Goal: Task Accomplishment & Management: Manage account settings

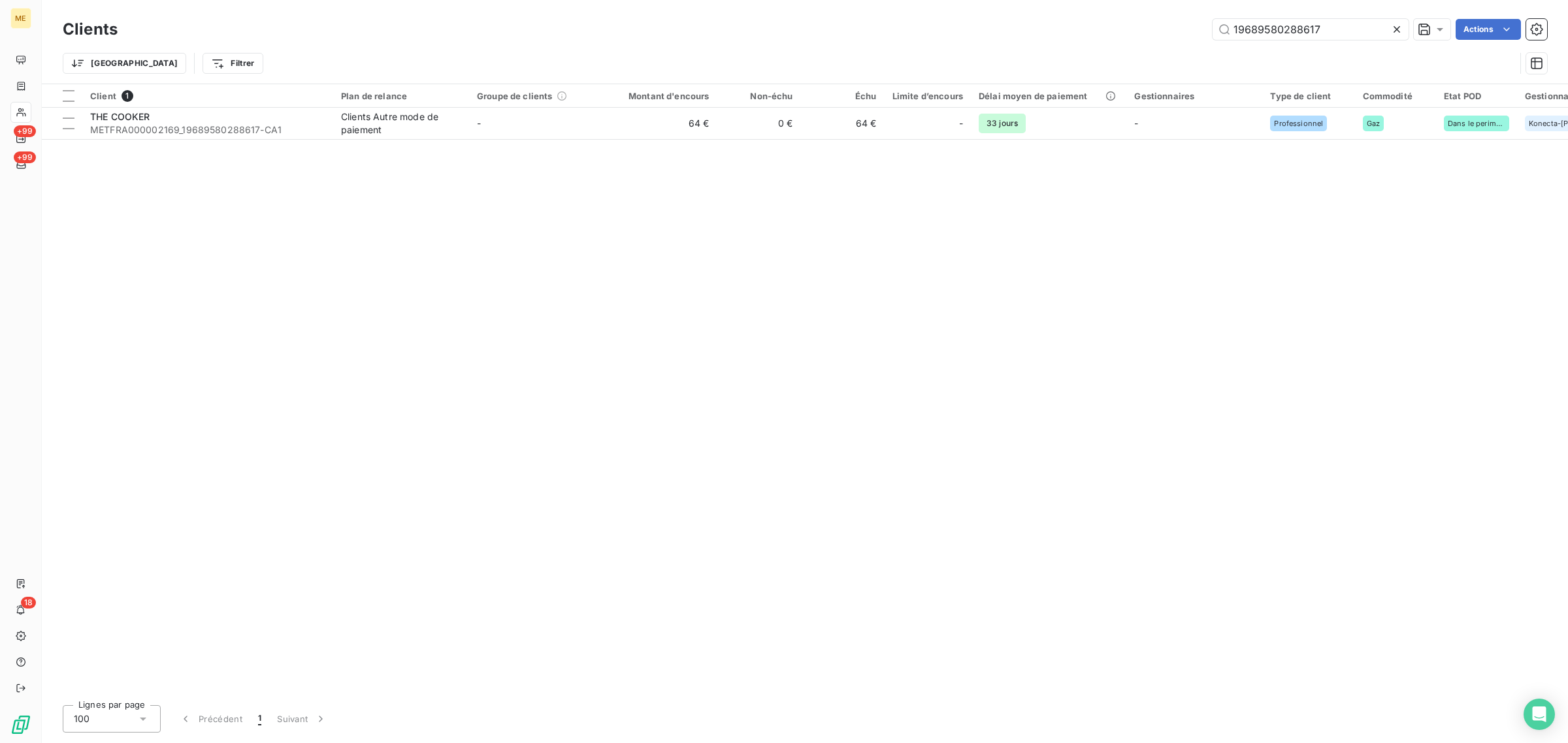
drag, startPoint x: 1326, startPoint y: 28, endPoint x: 1036, endPoint y: 31, distance: 290.0
click at [1036, 31] on div "19689580288617 Actions" at bounding box center [840, 29] width 1413 height 21
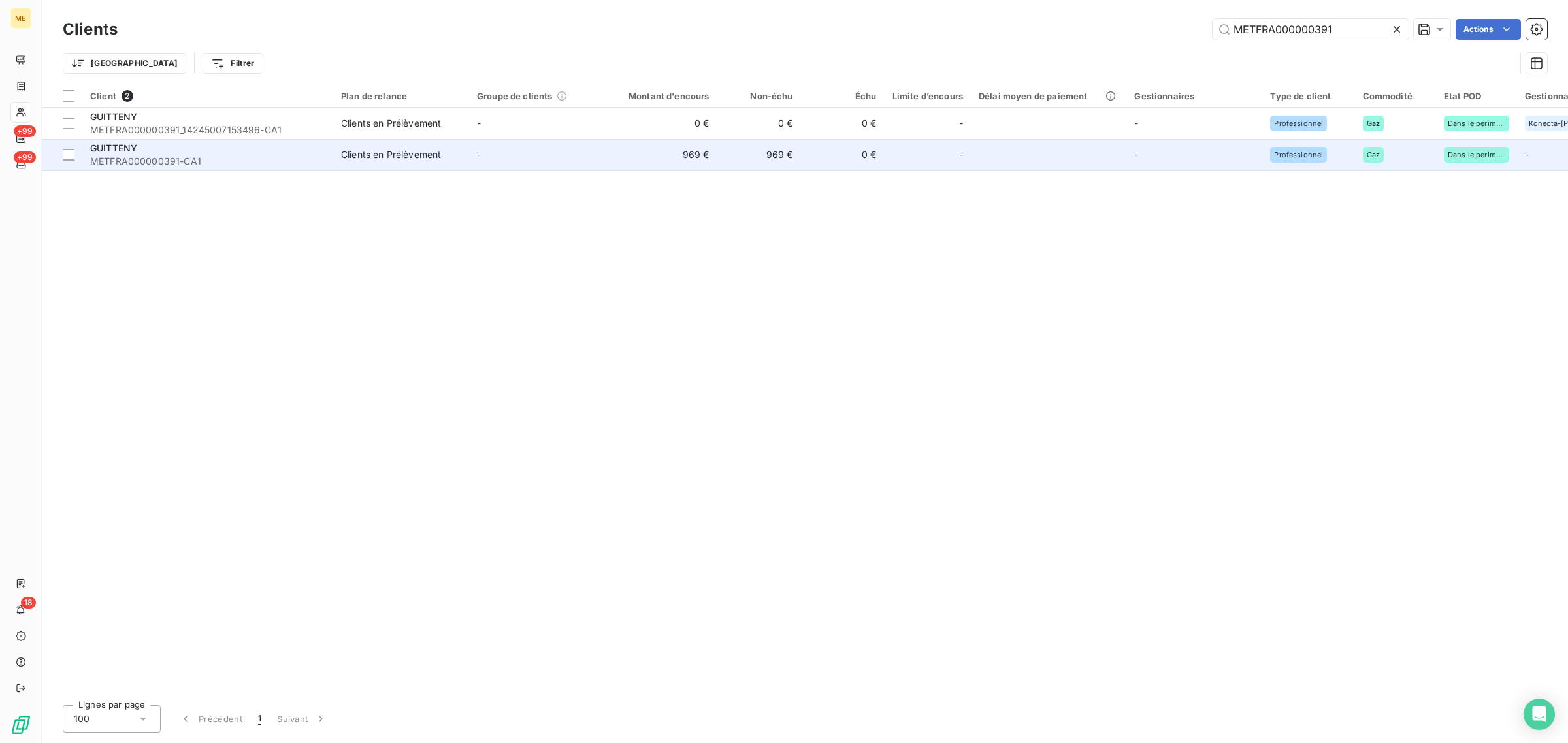
type input "METFRA000000391"
click at [471, 155] on td "-" at bounding box center [537, 155] width 136 height 31
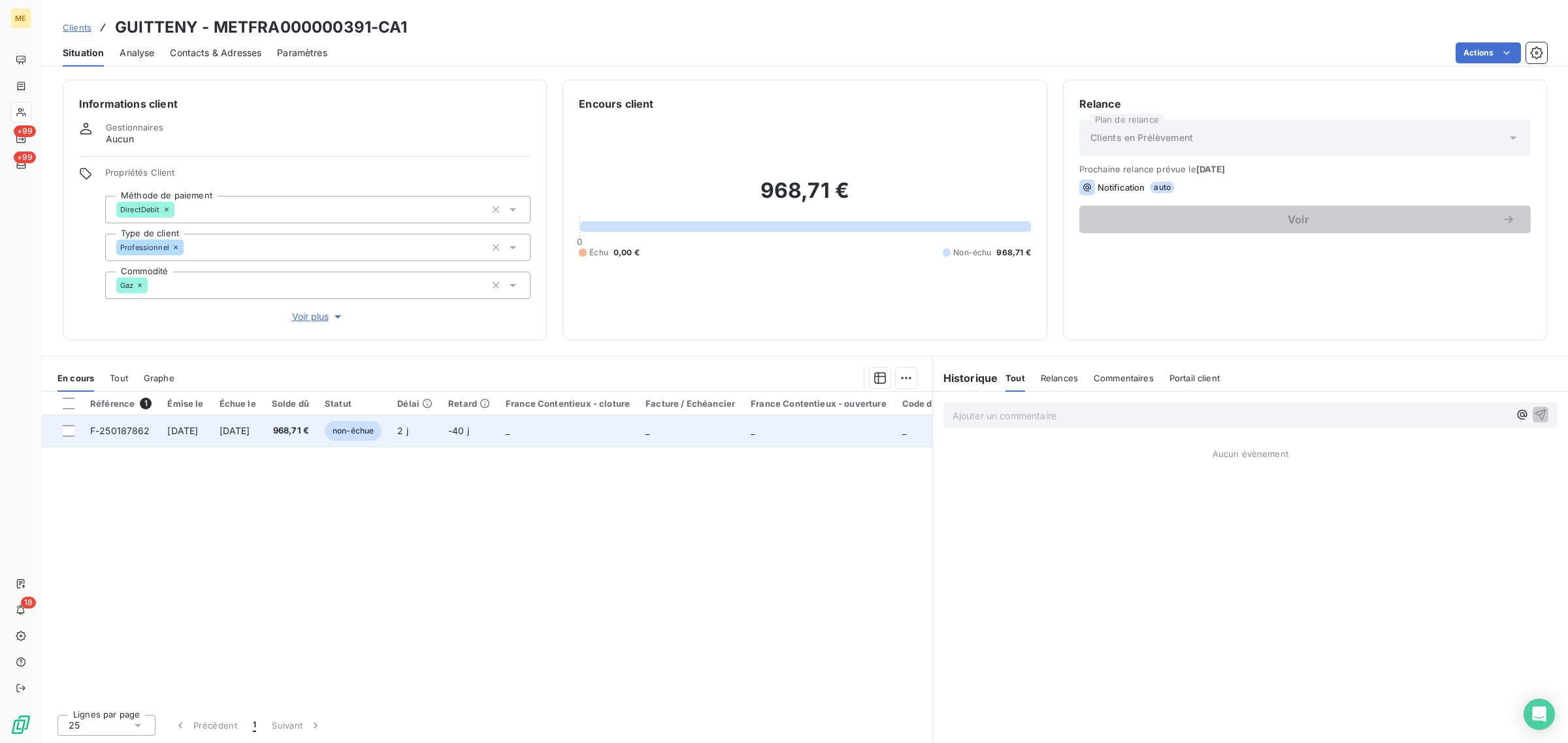
click at [366, 426] on span "non-échue" at bounding box center [353, 431] width 56 height 20
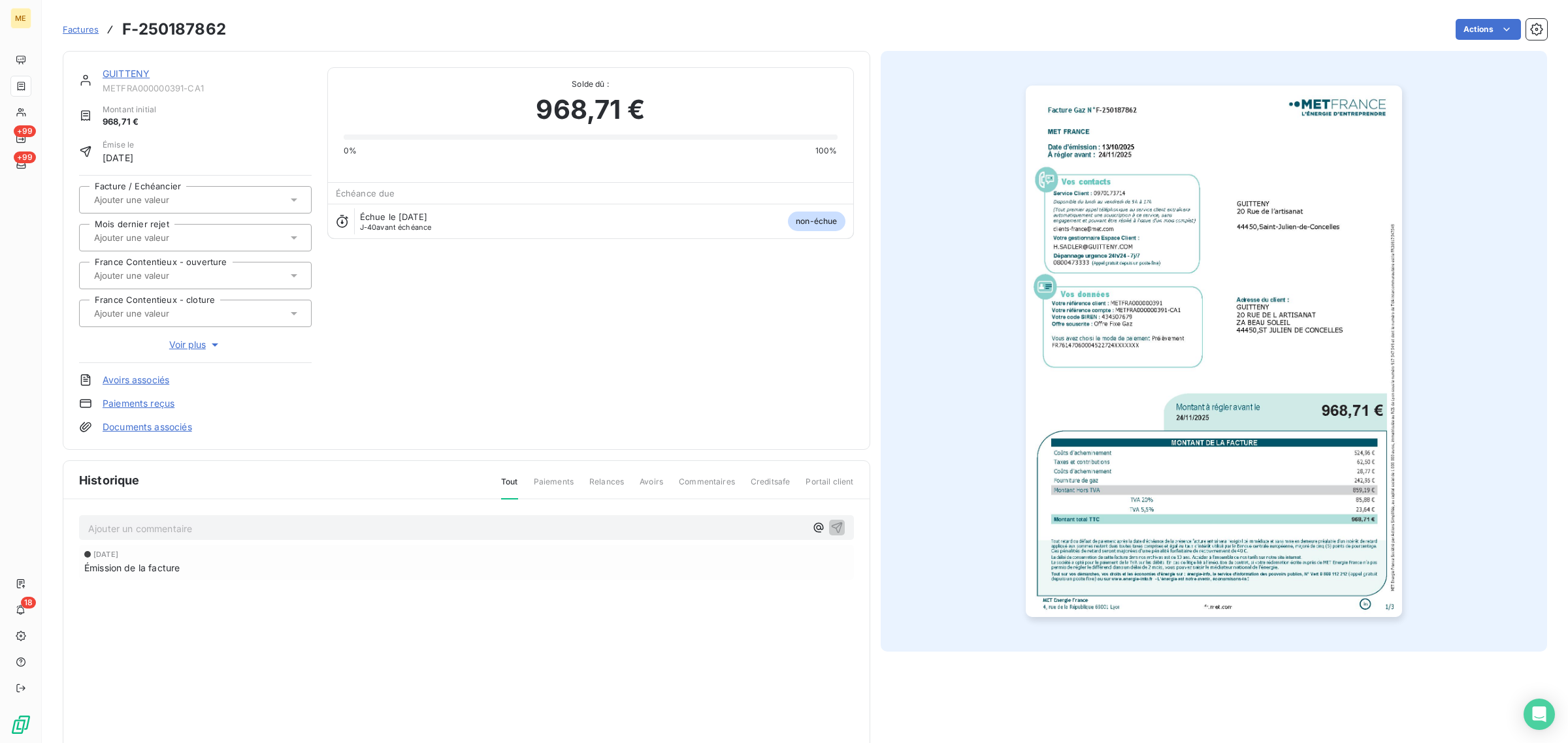
click at [1247, 390] on img "button" at bounding box center [1214, 352] width 376 height 532
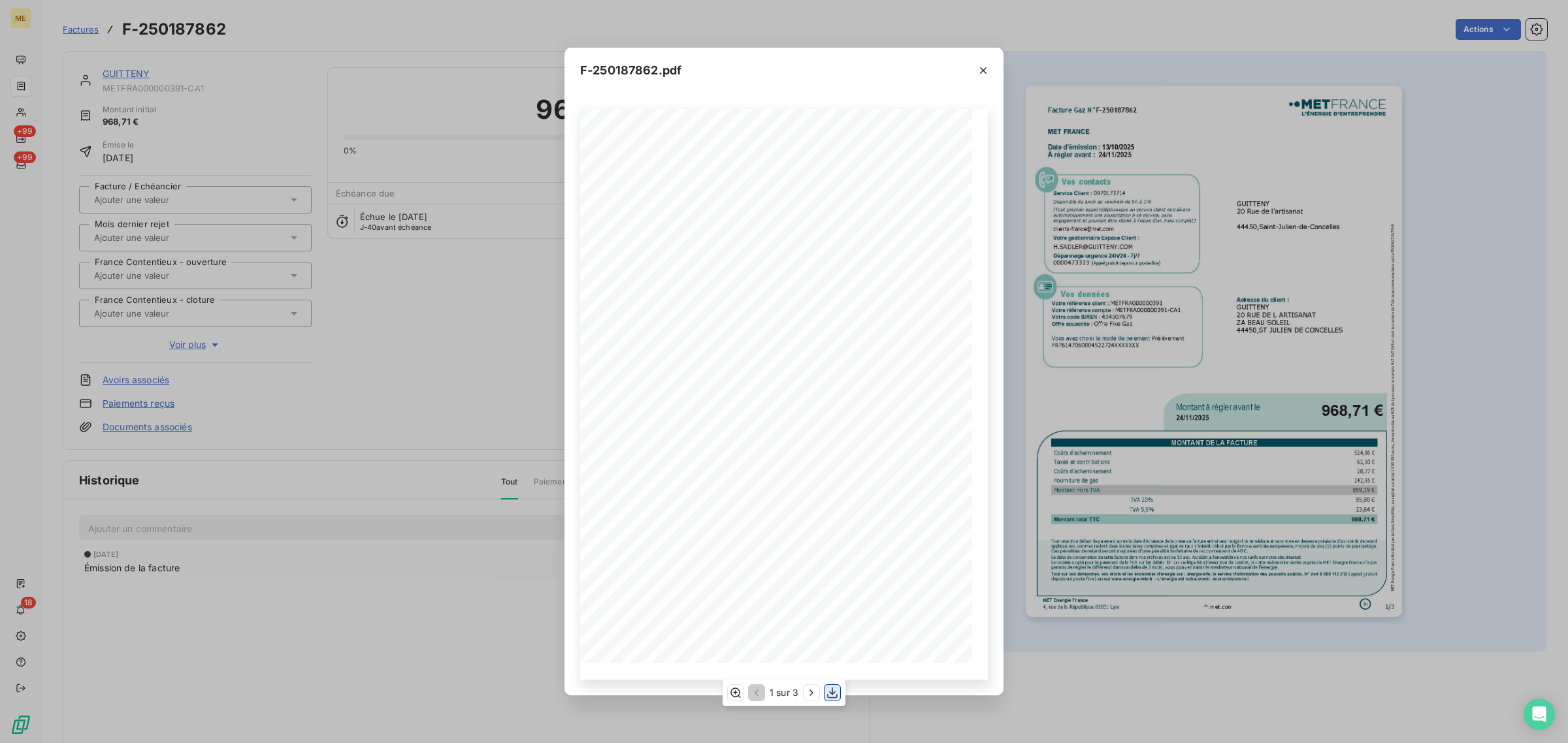
click at [835, 694] on icon "button" at bounding box center [832, 693] width 13 height 13
click at [979, 73] on icon "button" at bounding box center [983, 70] width 13 height 13
click at [986, 72] on icon "button" at bounding box center [983, 70] width 13 height 13
click at [986, 70] on icon "button" at bounding box center [983, 70] width 13 height 13
click at [983, 70] on icon "button" at bounding box center [983, 70] width 13 height 13
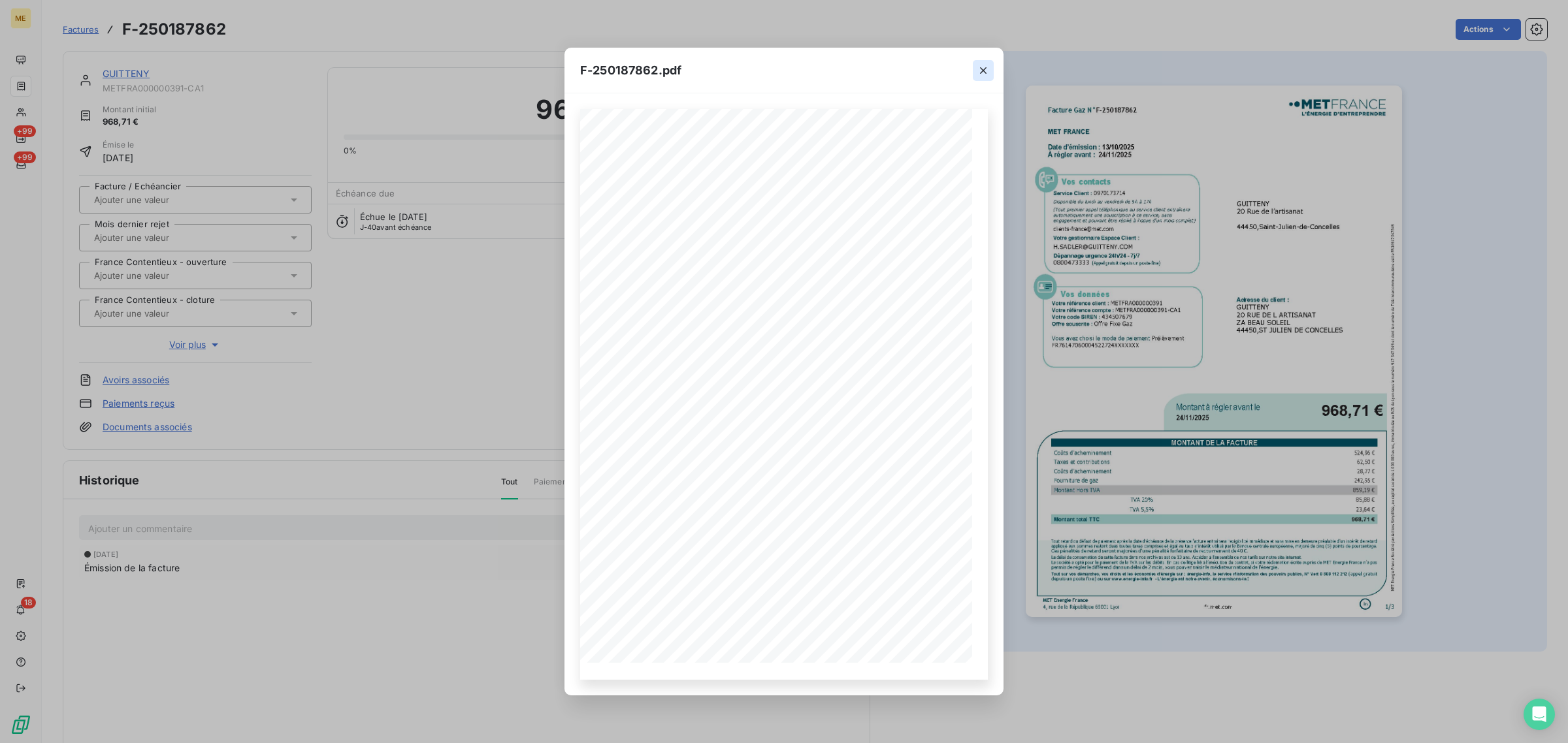
click at [983, 70] on icon "button" at bounding box center [983, 70] width 13 height 13
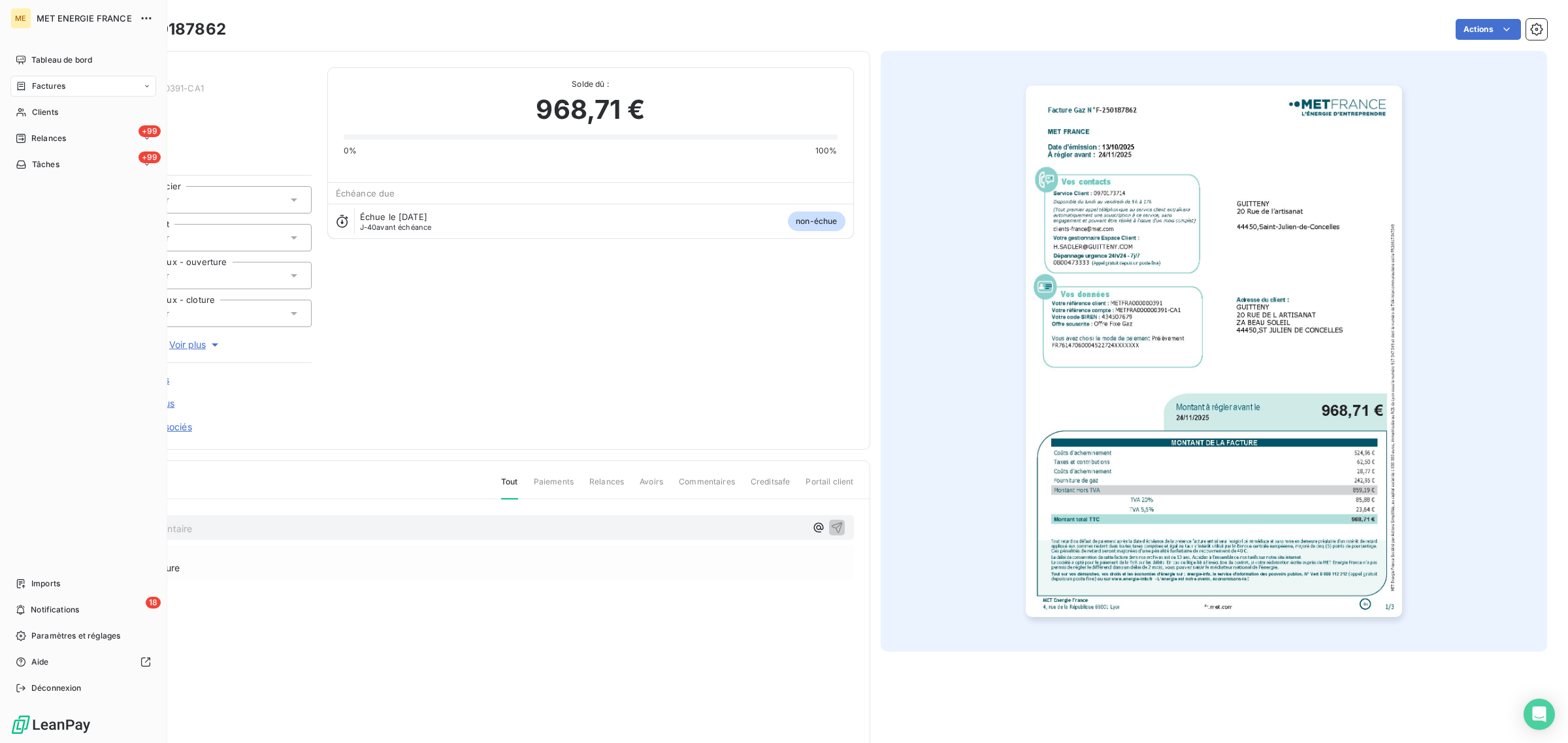
click at [41, 87] on span "Factures" at bounding box center [48, 86] width 34 height 11
click at [23, 81] on icon at bounding box center [21, 86] width 11 height 11
click at [39, 115] on span "Factures" at bounding box center [47, 112] width 34 height 11
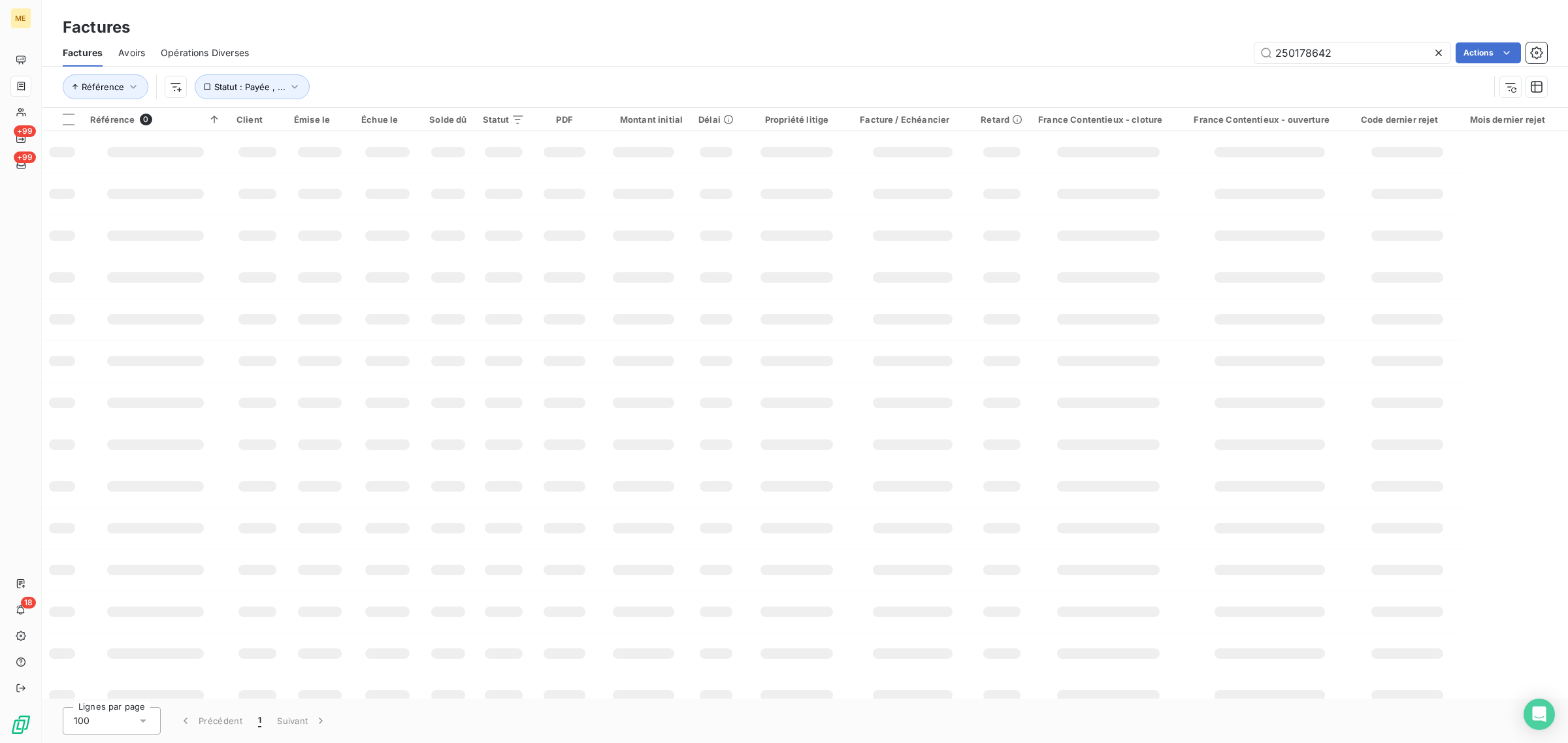
drag, startPoint x: 1355, startPoint y: 53, endPoint x: 1102, endPoint y: 64, distance: 253.2
click at [1105, 64] on div "Factures Avoirs Opérations Diverses 250178642 Actions" at bounding box center [804, 53] width 1525 height 28
click at [1281, 56] on input "F250152990" at bounding box center [1351, 53] width 196 height 21
type input "F-250152990"
click at [1331, 80] on div "Référence Statut : Payée , ..." at bounding box center [776, 87] width 1426 height 25
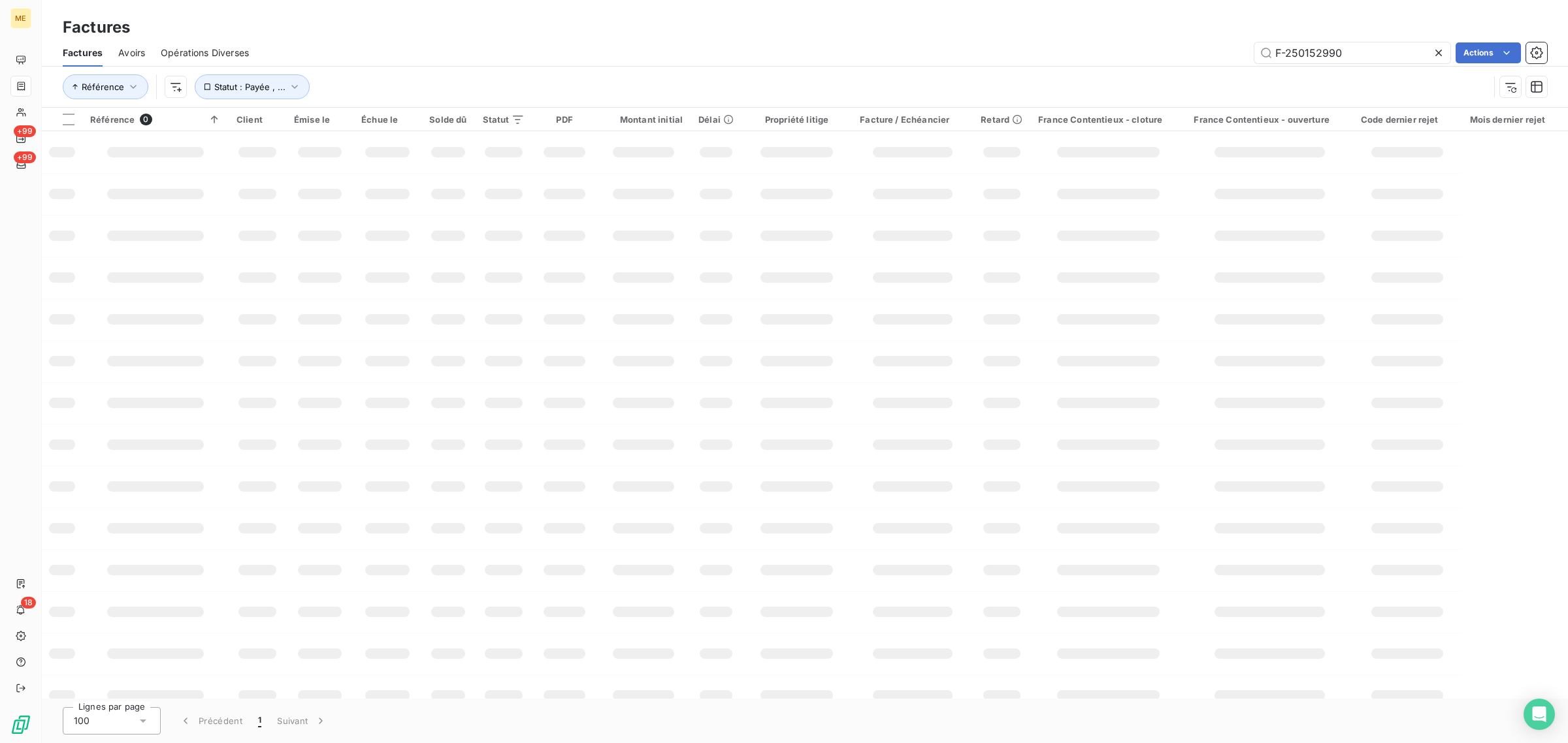
click at [497, 92] on div "Référence Statut : Payée , ..." at bounding box center [776, 87] width 1426 height 25
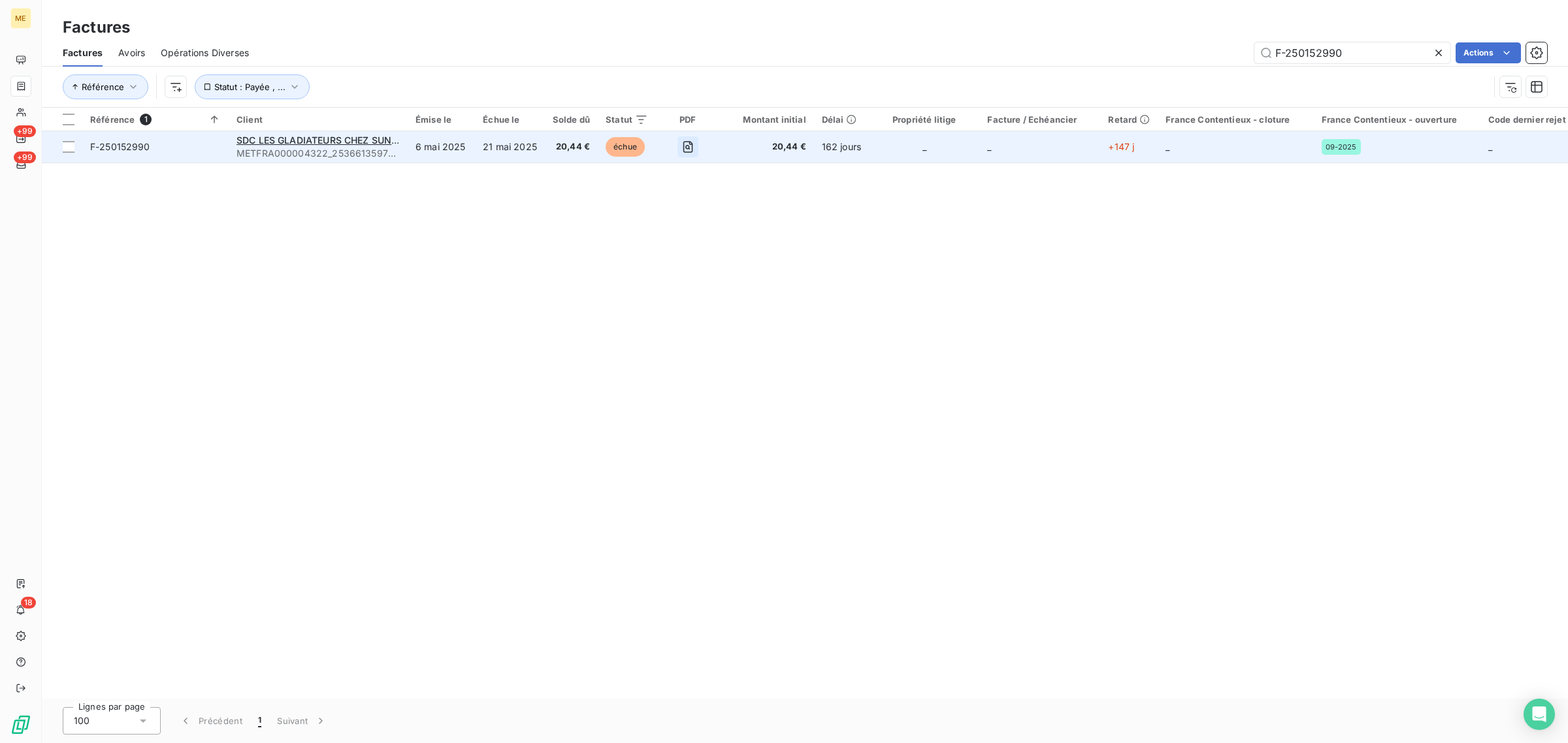
click at [691, 145] on icon "button" at bounding box center [687, 147] width 13 height 13
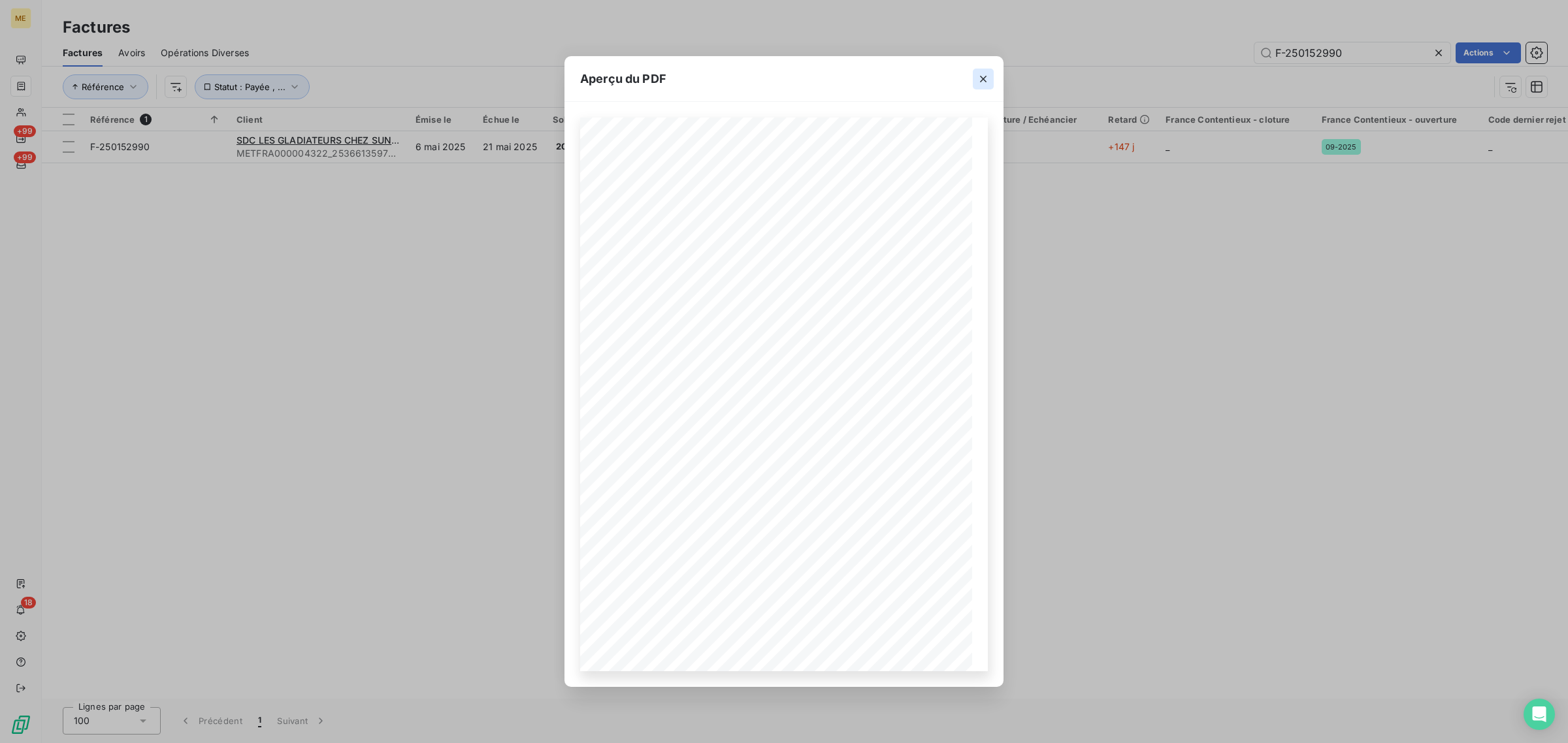
click at [983, 77] on icon "button" at bounding box center [983, 79] width 13 height 13
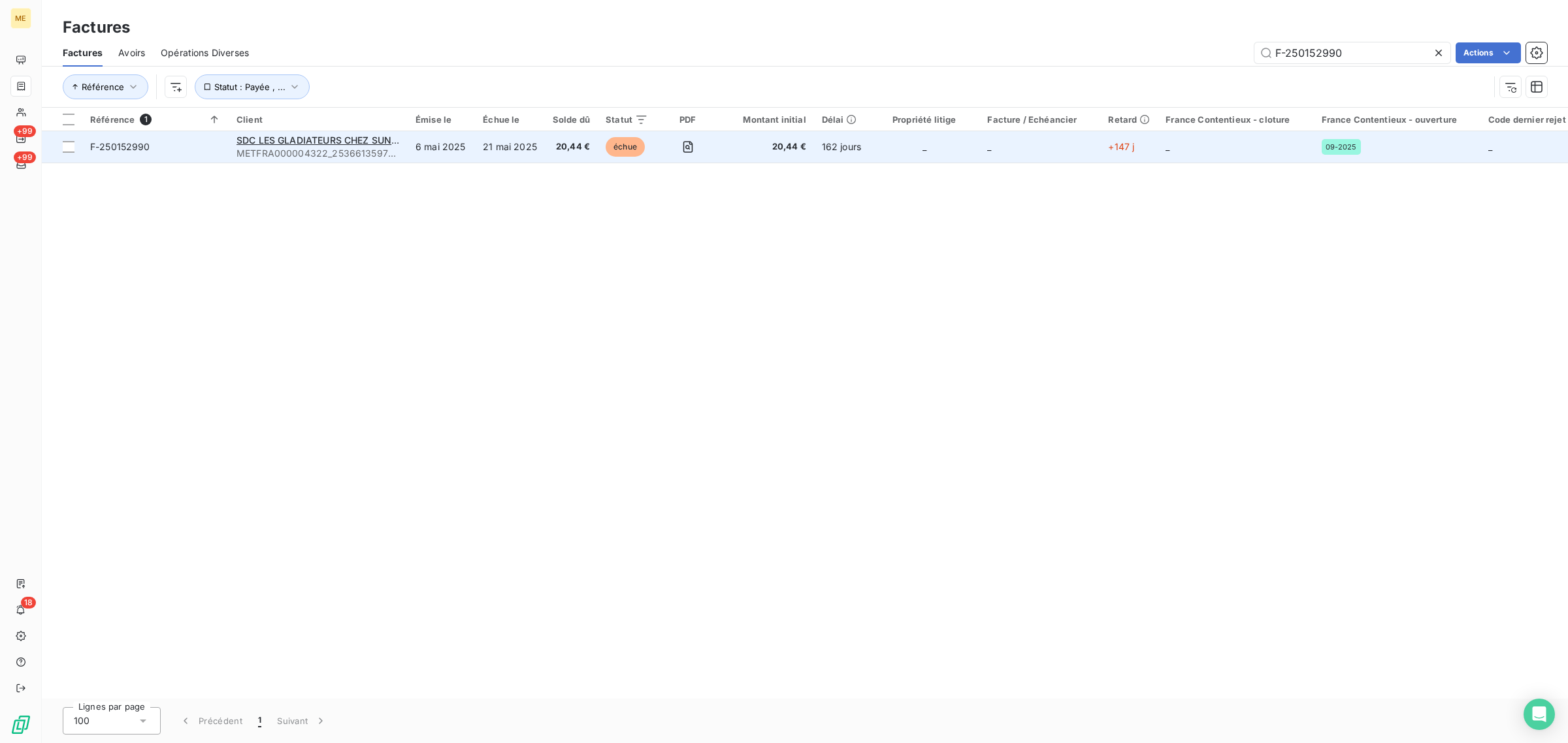
click at [409, 152] on td "6 mai 2025" at bounding box center [441, 146] width 67 height 31
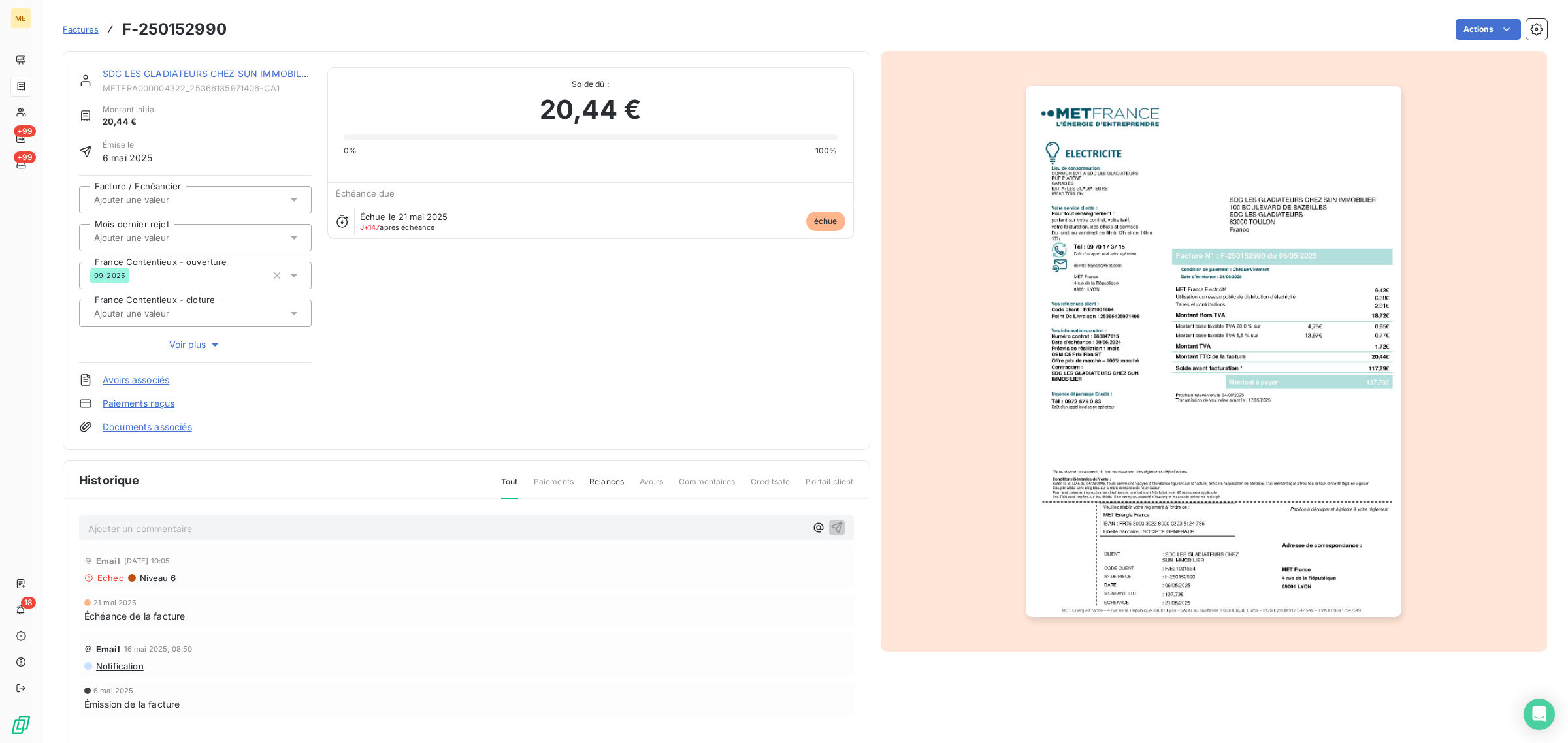
click at [194, 76] on link "SDC LES GLADIATEURS CHEZ SUN IMMOBILIER" at bounding box center [209, 74] width 213 height 11
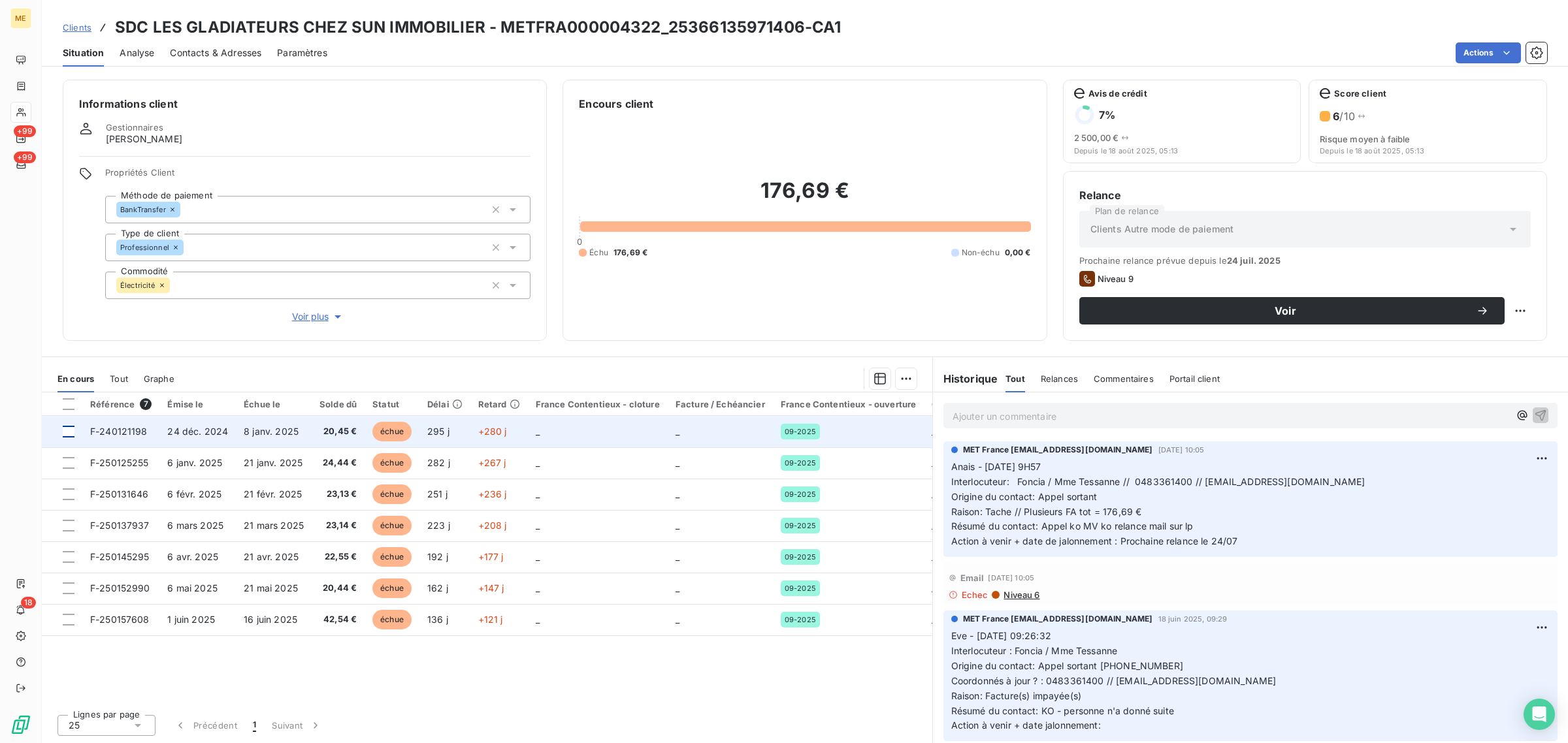
click at [70, 433] on div at bounding box center [69, 431] width 11 height 11
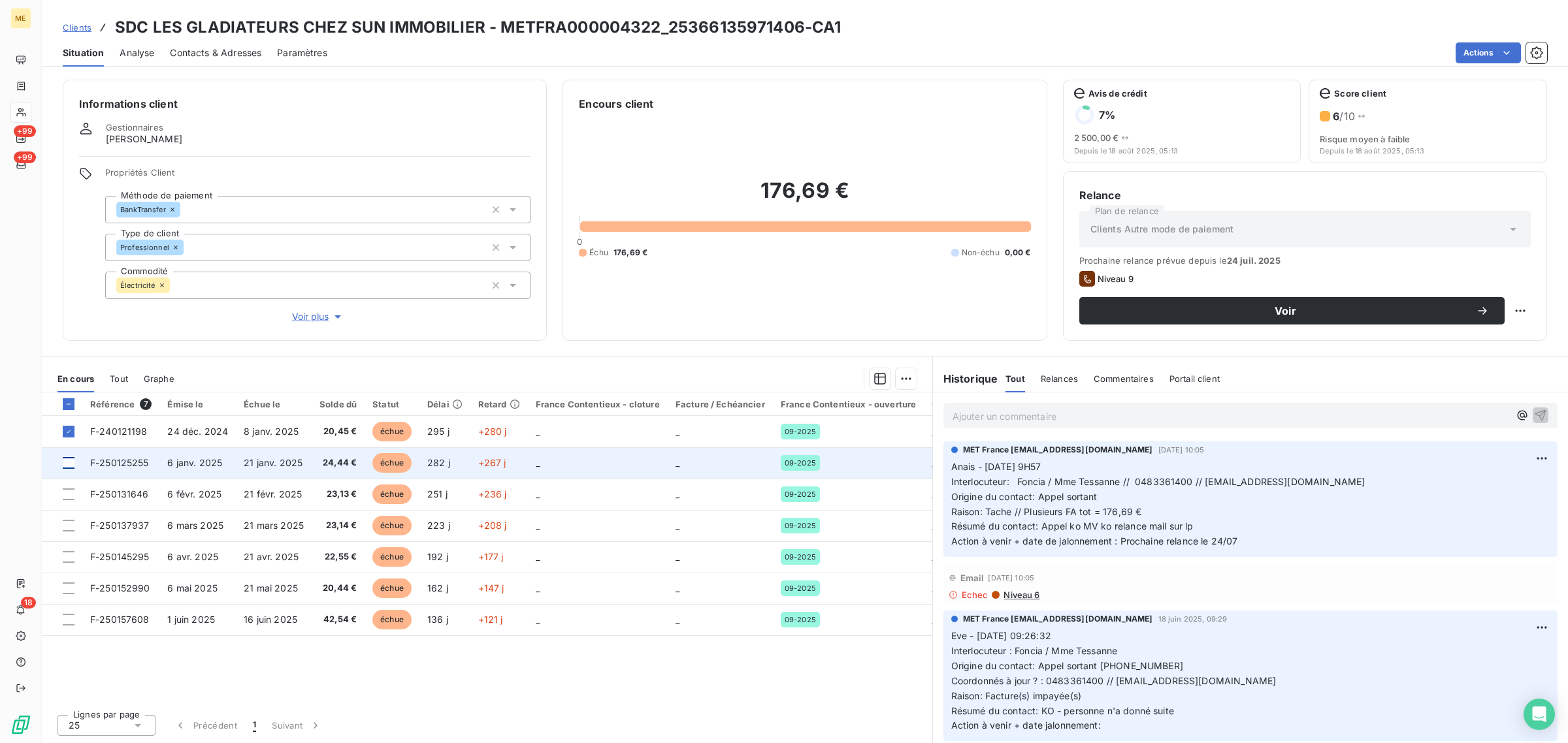
click at [65, 465] on div at bounding box center [69, 463] width 11 height 11
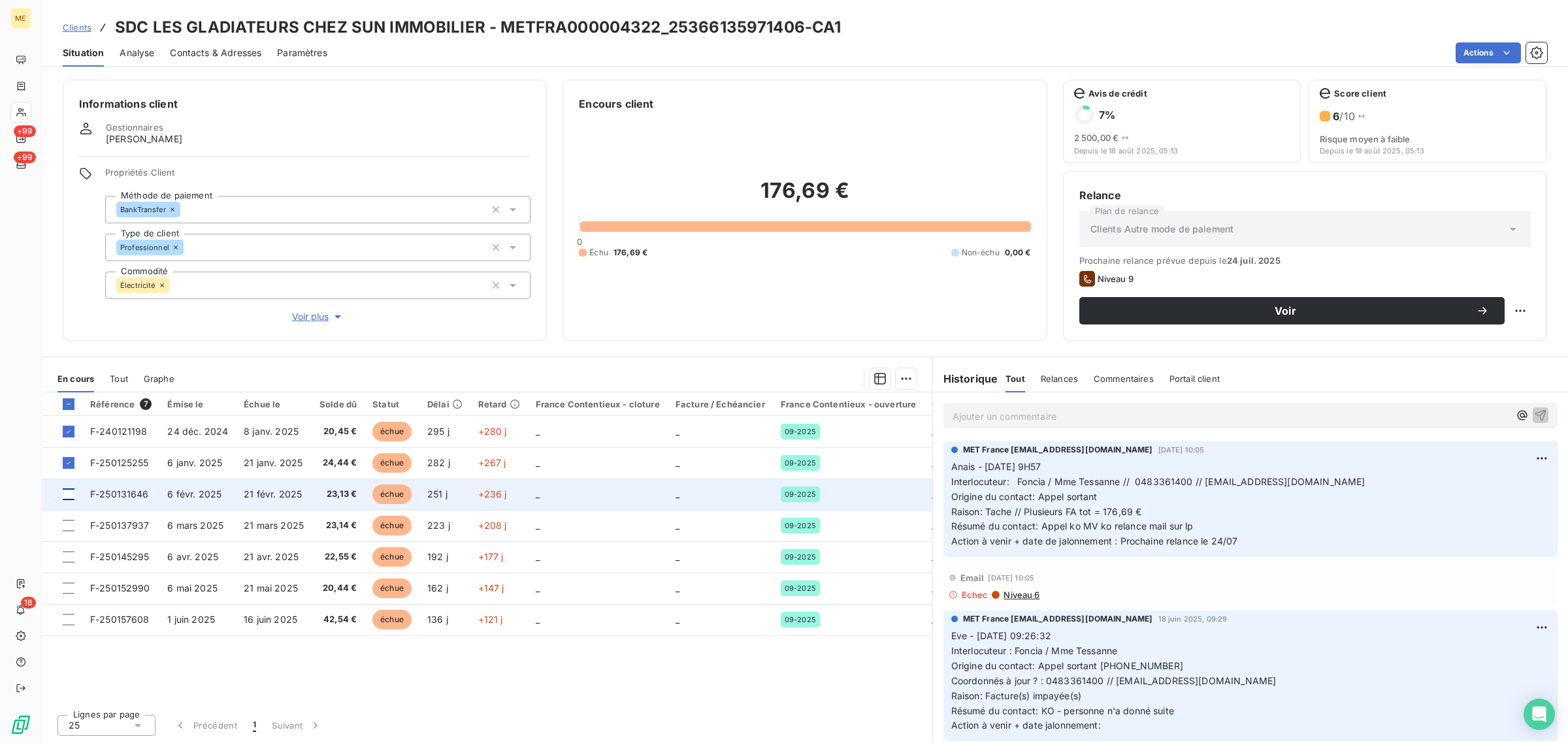
click at [70, 494] on div at bounding box center [69, 494] width 11 height 11
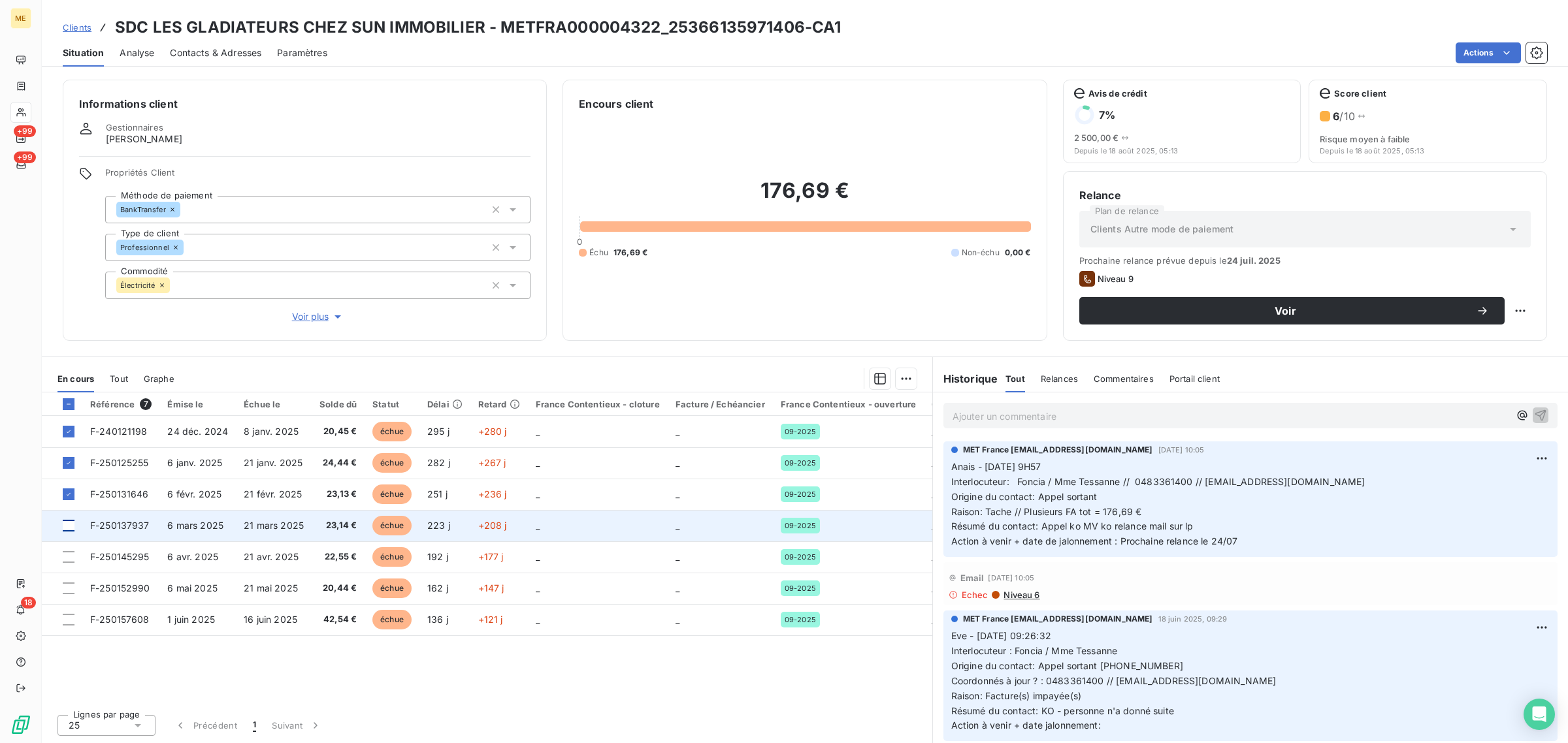
click at [65, 525] on div at bounding box center [69, 525] width 11 height 11
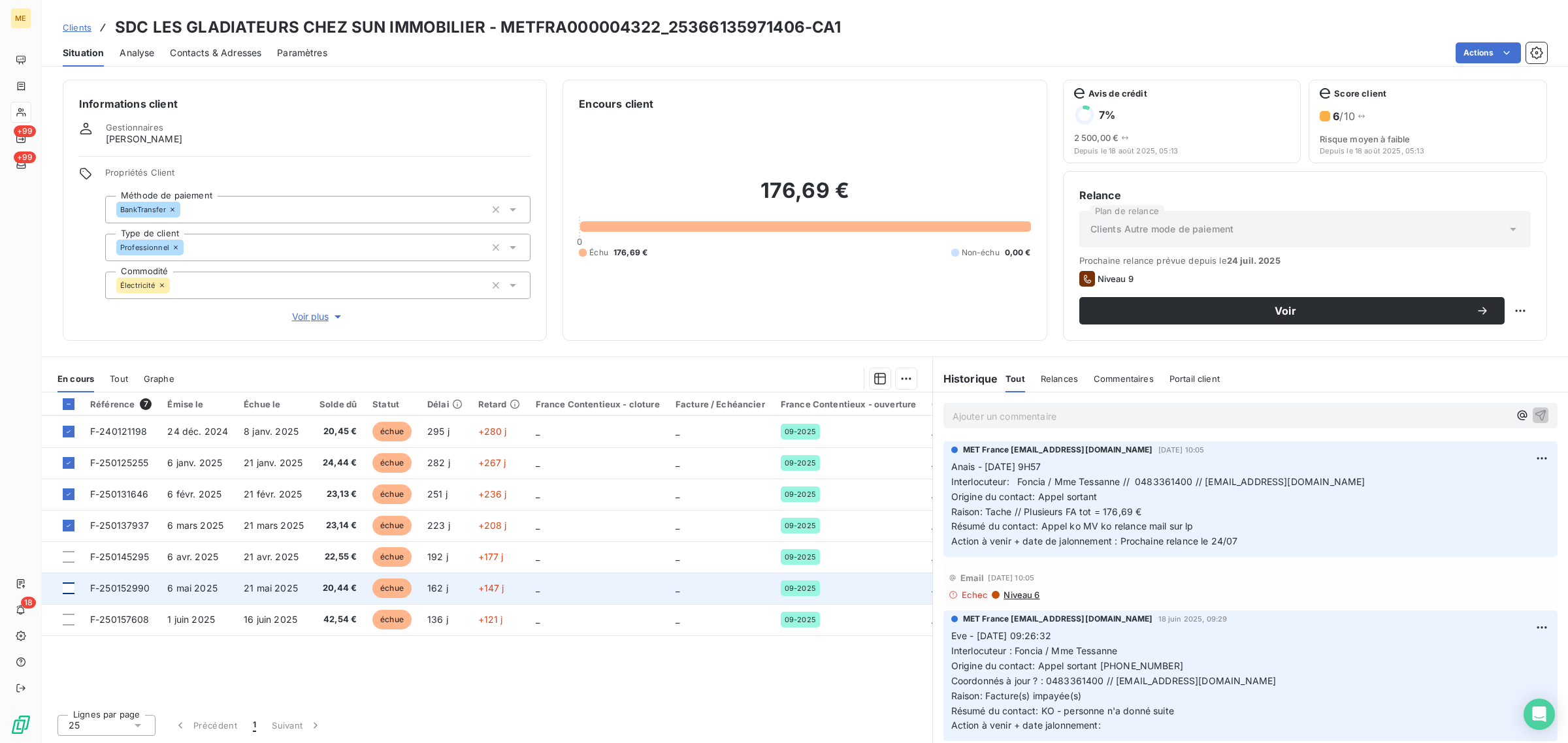
click at [67, 583] on div at bounding box center [69, 588] width 11 height 11
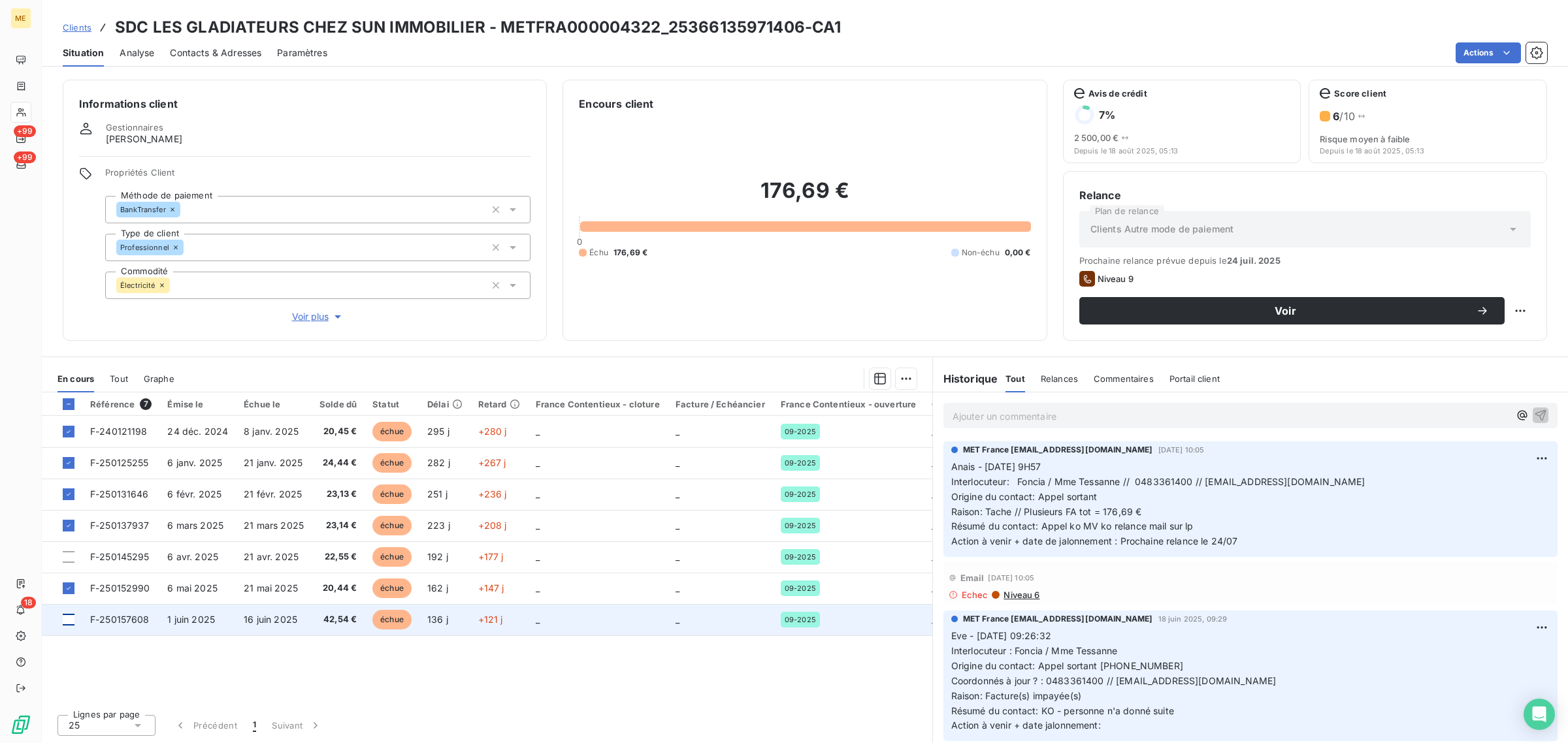
click at [74, 615] on div at bounding box center [69, 619] width 11 height 11
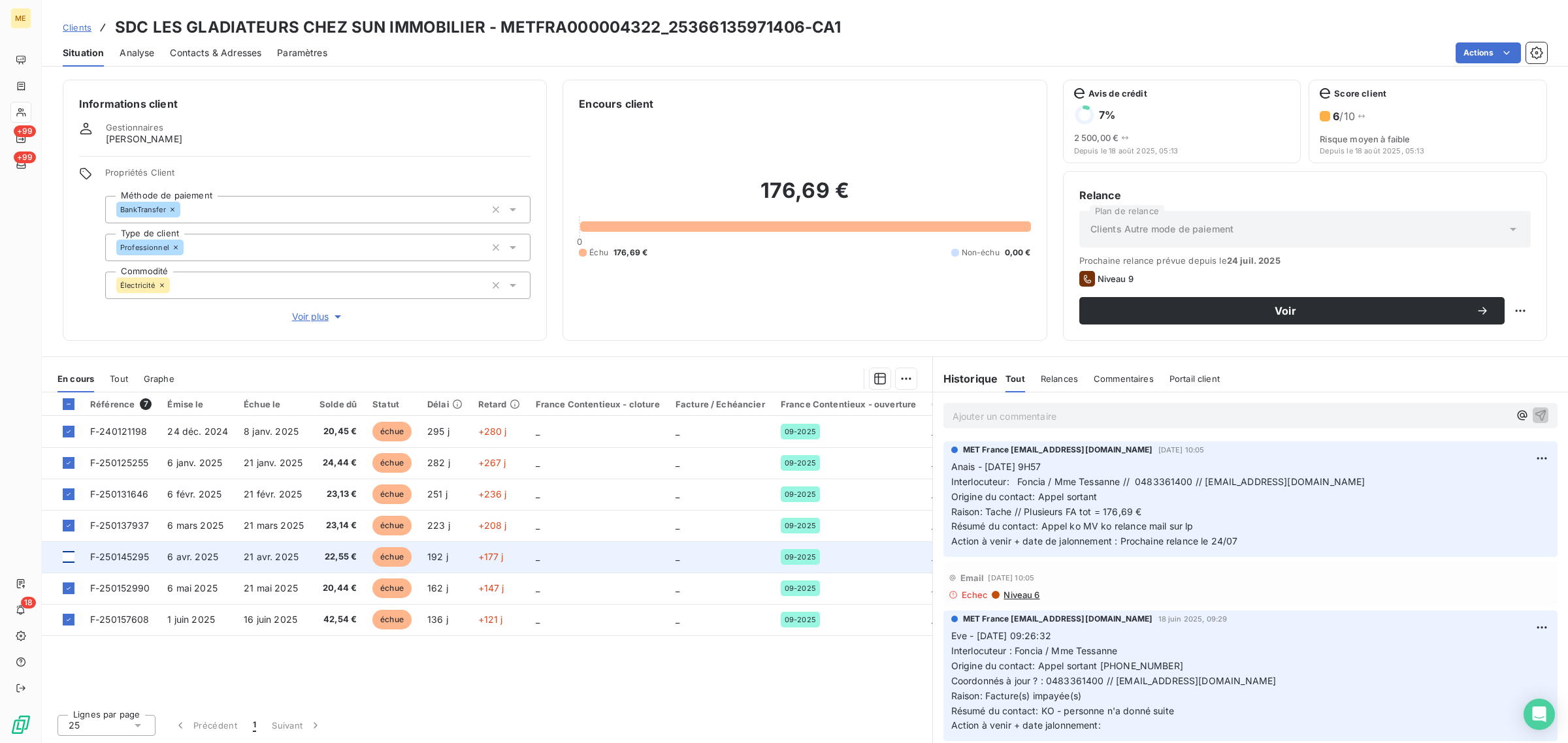
click at [70, 562] on div at bounding box center [69, 557] width 11 height 11
click at [67, 560] on icon at bounding box center [69, 557] width 8 height 8
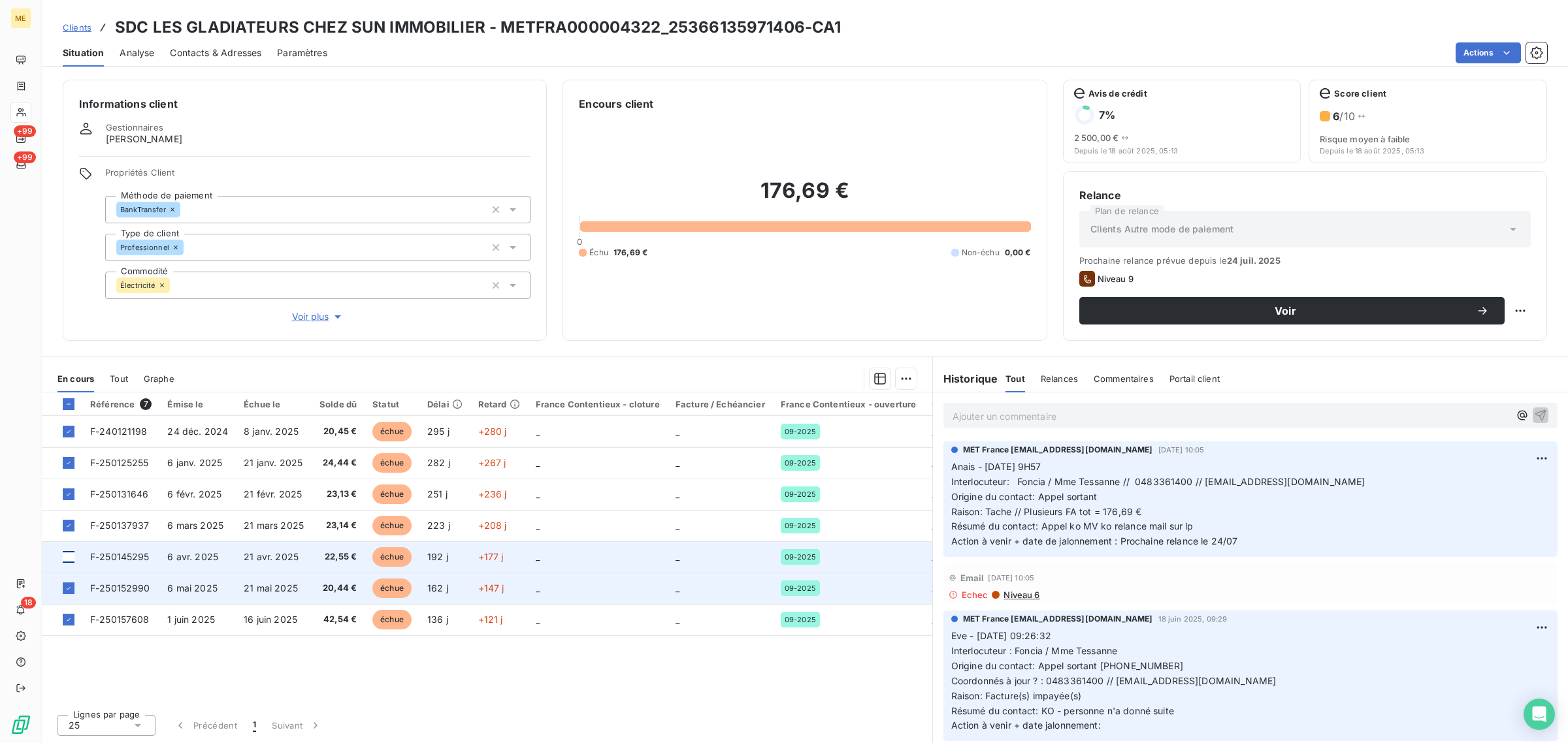
click at [76, 597] on td at bounding box center [61, 588] width 40 height 31
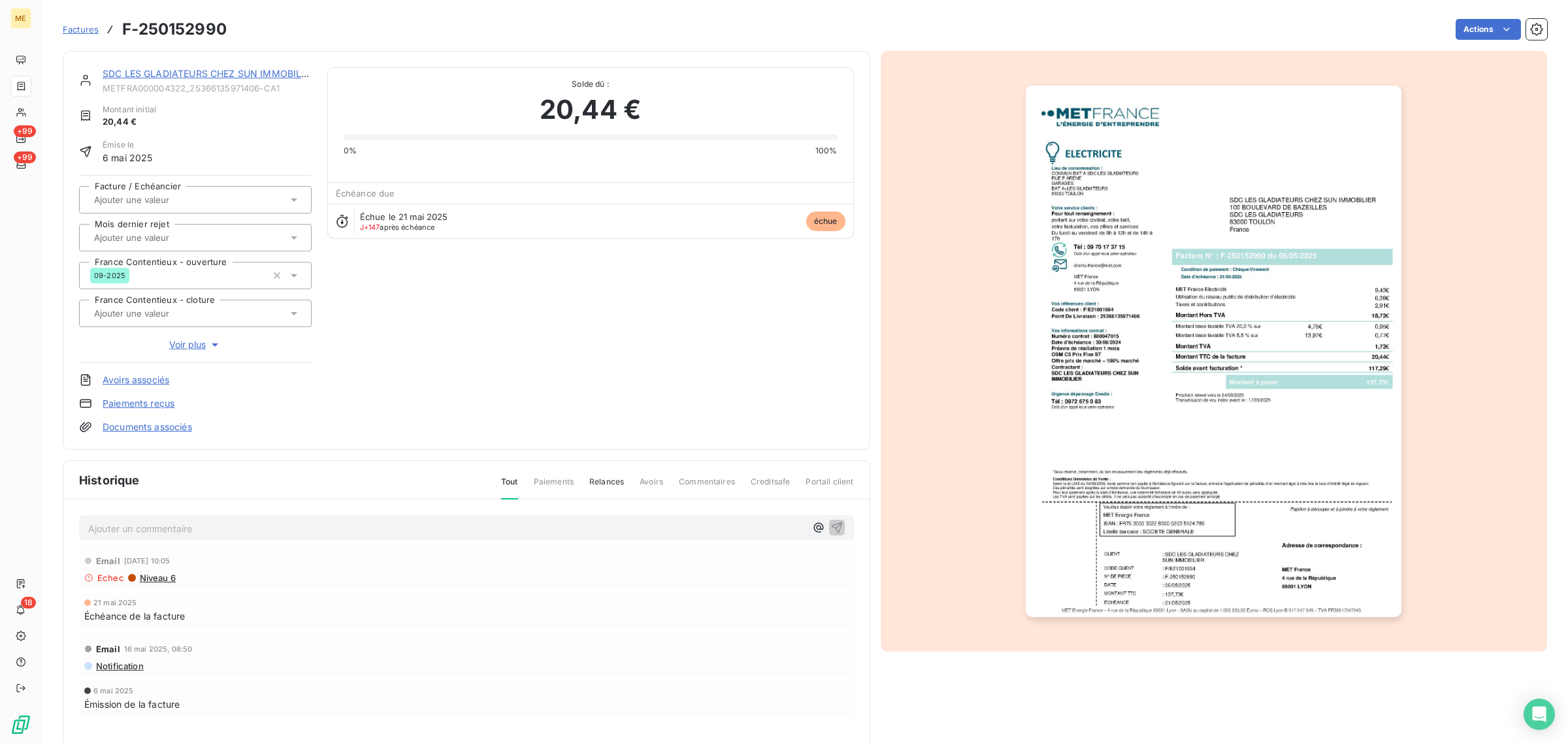
click at [201, 76] on link "SDC LES GLADIATEURS CHEZ SUN IMMOBILIER" at bounding box center [209, 74] width 213 height 11
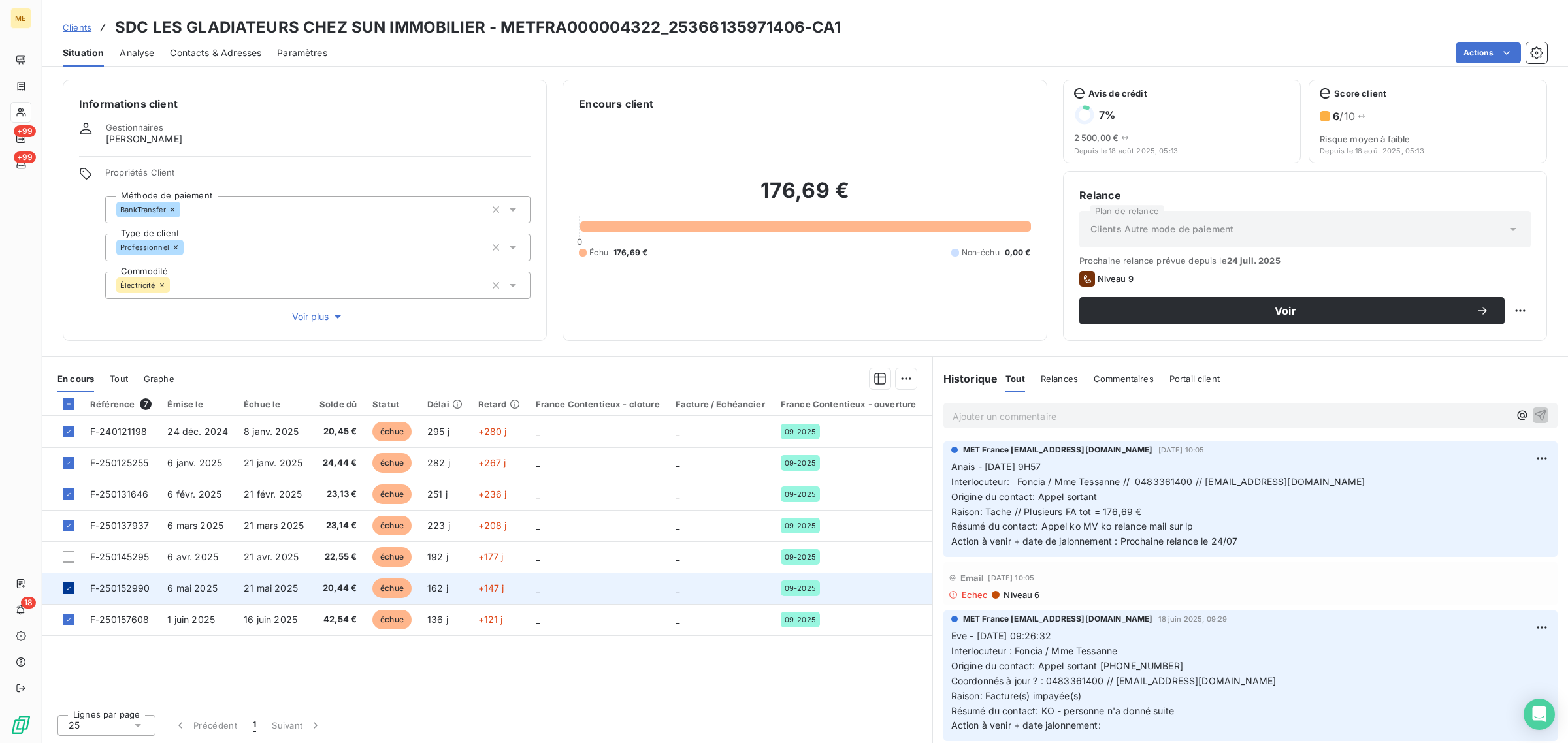
click at [66, 590] on icon at bounding box center [69, 588] width 8 height 8
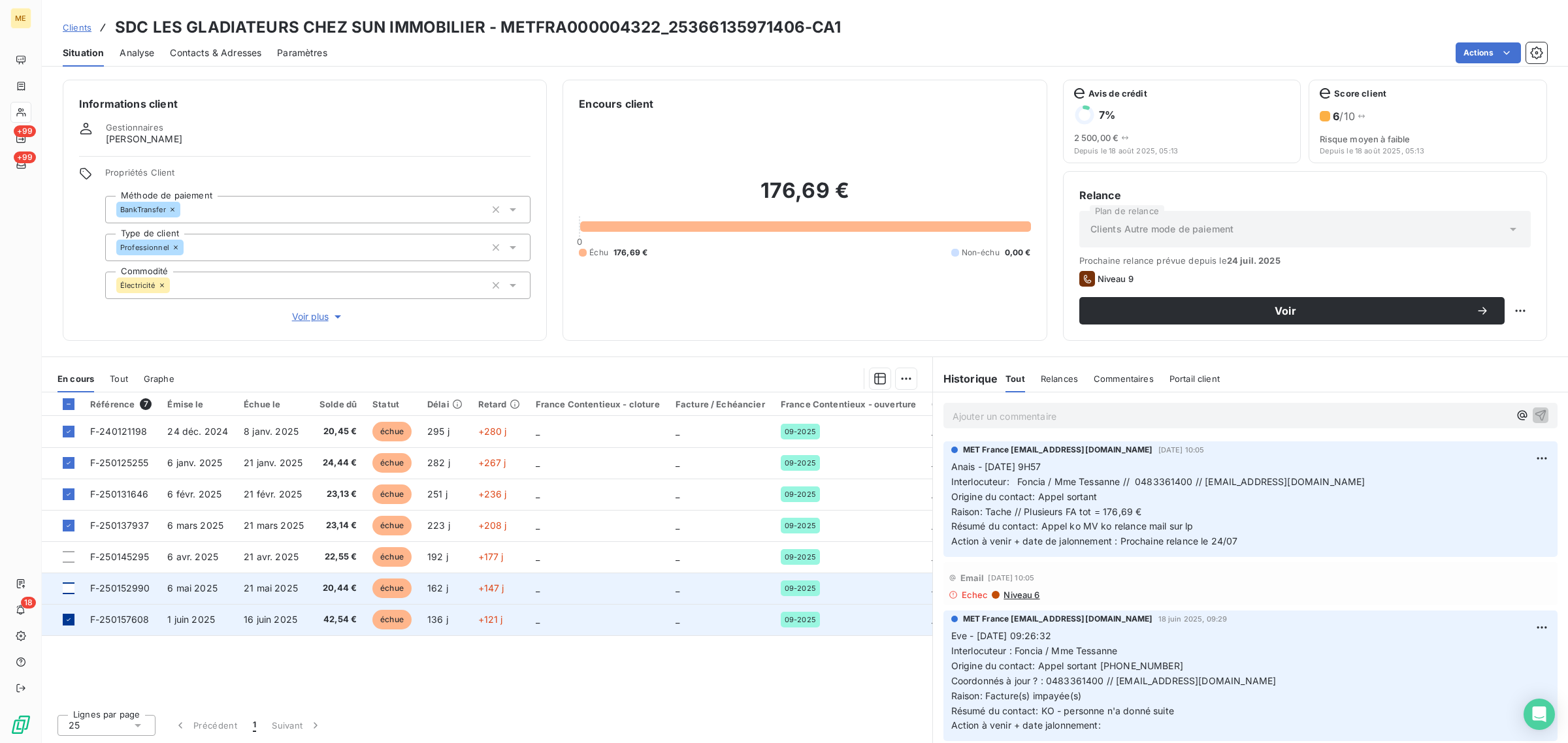
click at [63, 624] on div at bounding box center [69, 619] width 11 height 11
click at [65, 624] on div at bounding box center [69, 619] width 11 height 11
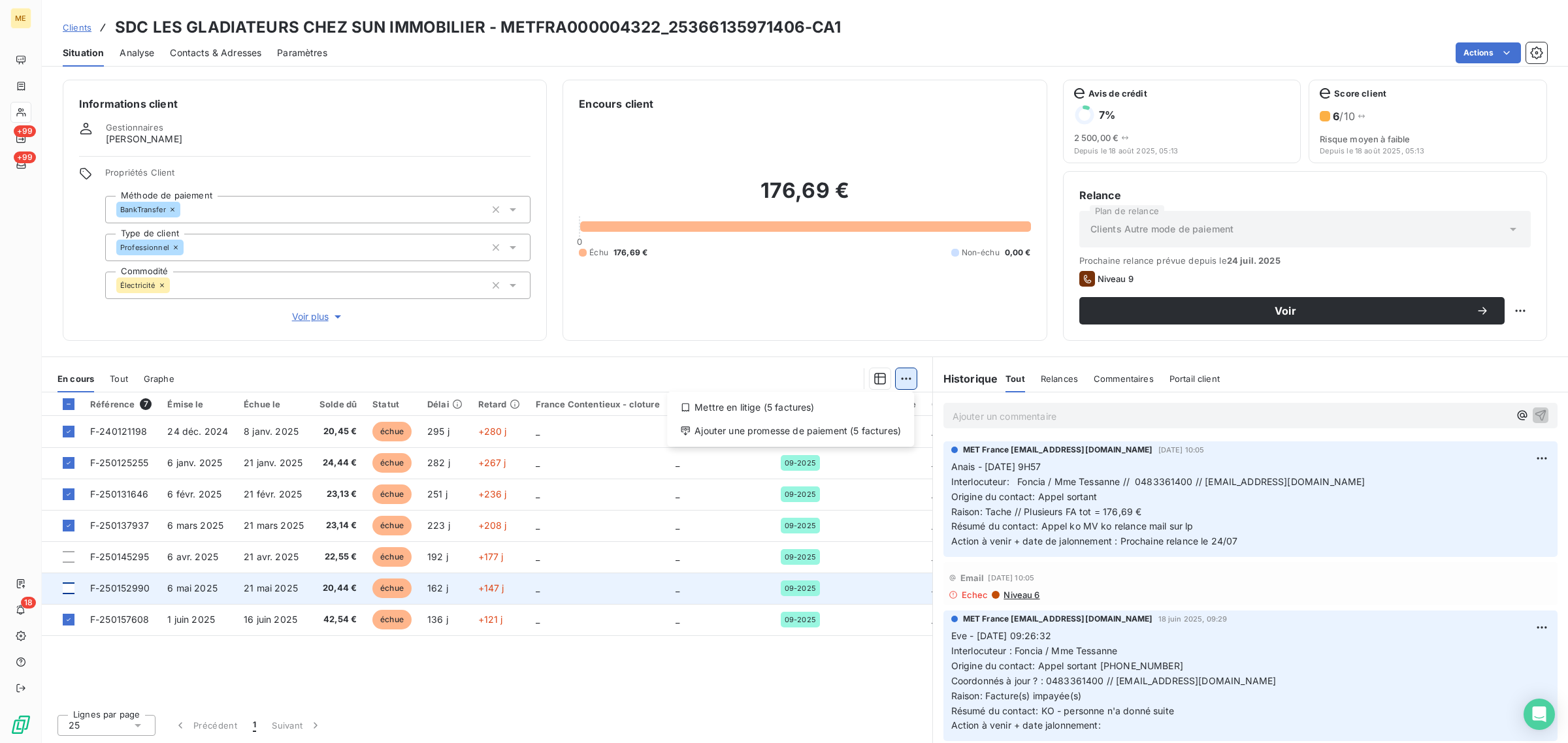
click at [912, 376] on html "ME +99 +99 18 Clients SDC LES GLADIATEURS CHEZ SUN IMMOBILIER - METFRA000004322…" at bounding box center [784, 372] width 1568 height 743
click at [821, 432] on div "Ajouter une promesse de paiement (5 factures)" at bounding box center [790, 431] width 237 height 21
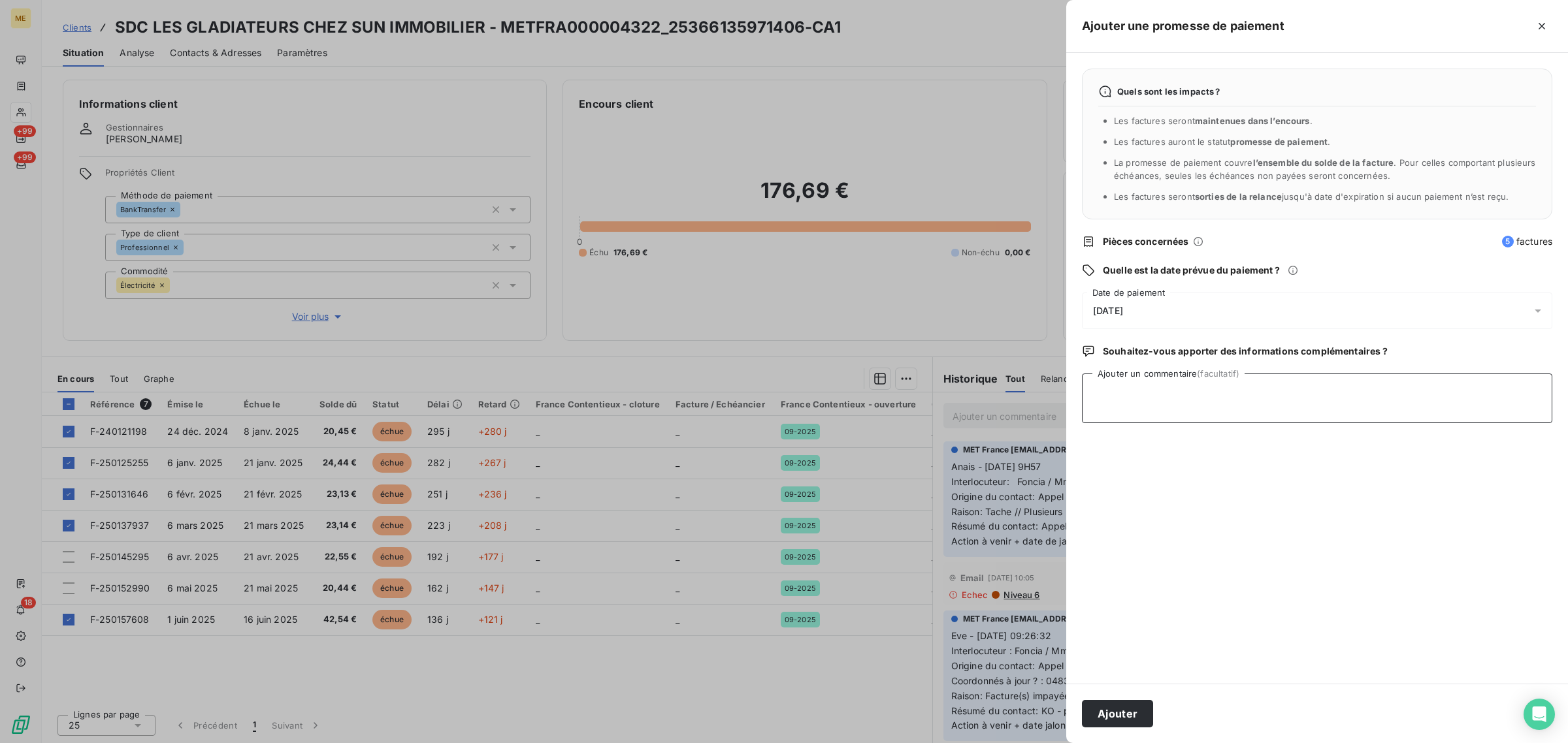
click at [1166, 407] on textarea "Ajouter un commentaire (facultatif)" at bounding box center [1317, 399] width 471 height 50
click at [1204, 406] on textarea "Avis de paiement -" at bounding box center [1317, 399] width 471 height 50
paste textarea "https://metholdingag.lightning.force.com/lightning/r/vlocity_cmt__CustomerInter…"
type textarea "Avis de paiement - https://metholdingag.lightning.force.com/lightning/r/vlocity…"
click at [1128, 705] on button "Ajouter" at bounding box center [1117, 714] width 71 height 28
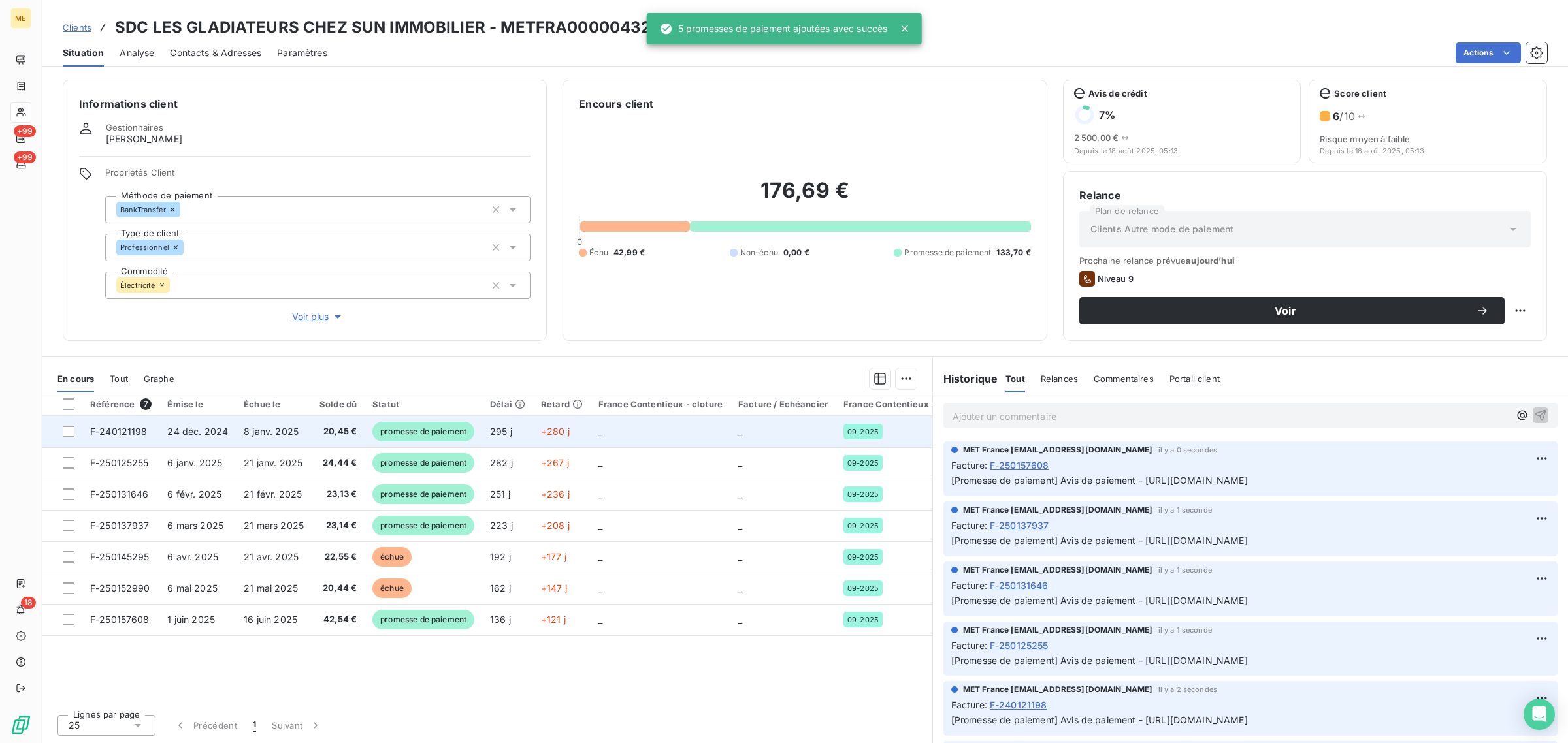
click at [61, 426] on td at bounding box center [61, 431] width 40 height 31
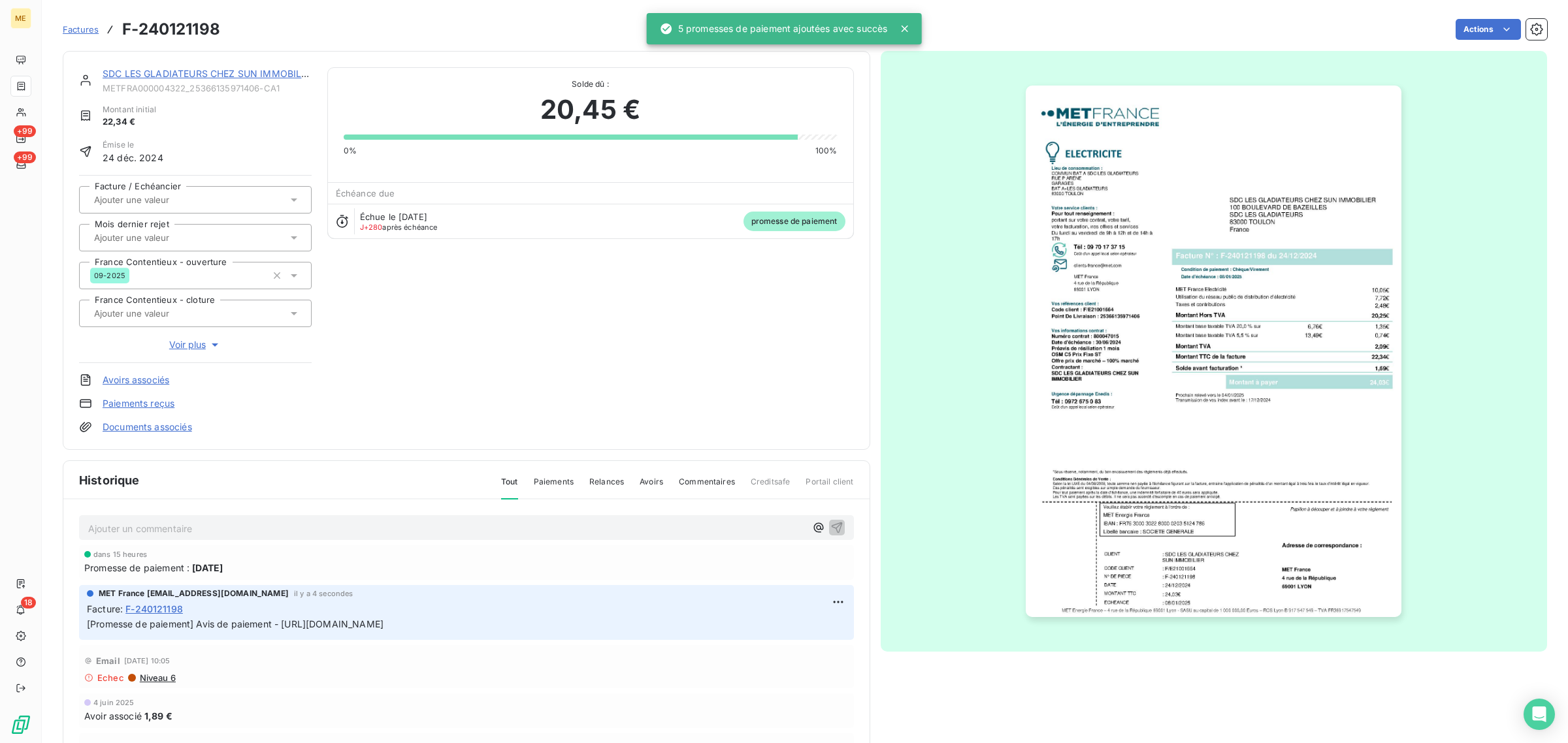
click at [132, 79] on link "SDC LES GLADIATEURS CHEZ SUN IMMOBILIER" at bounding box center [209, 74] width 213 height 11
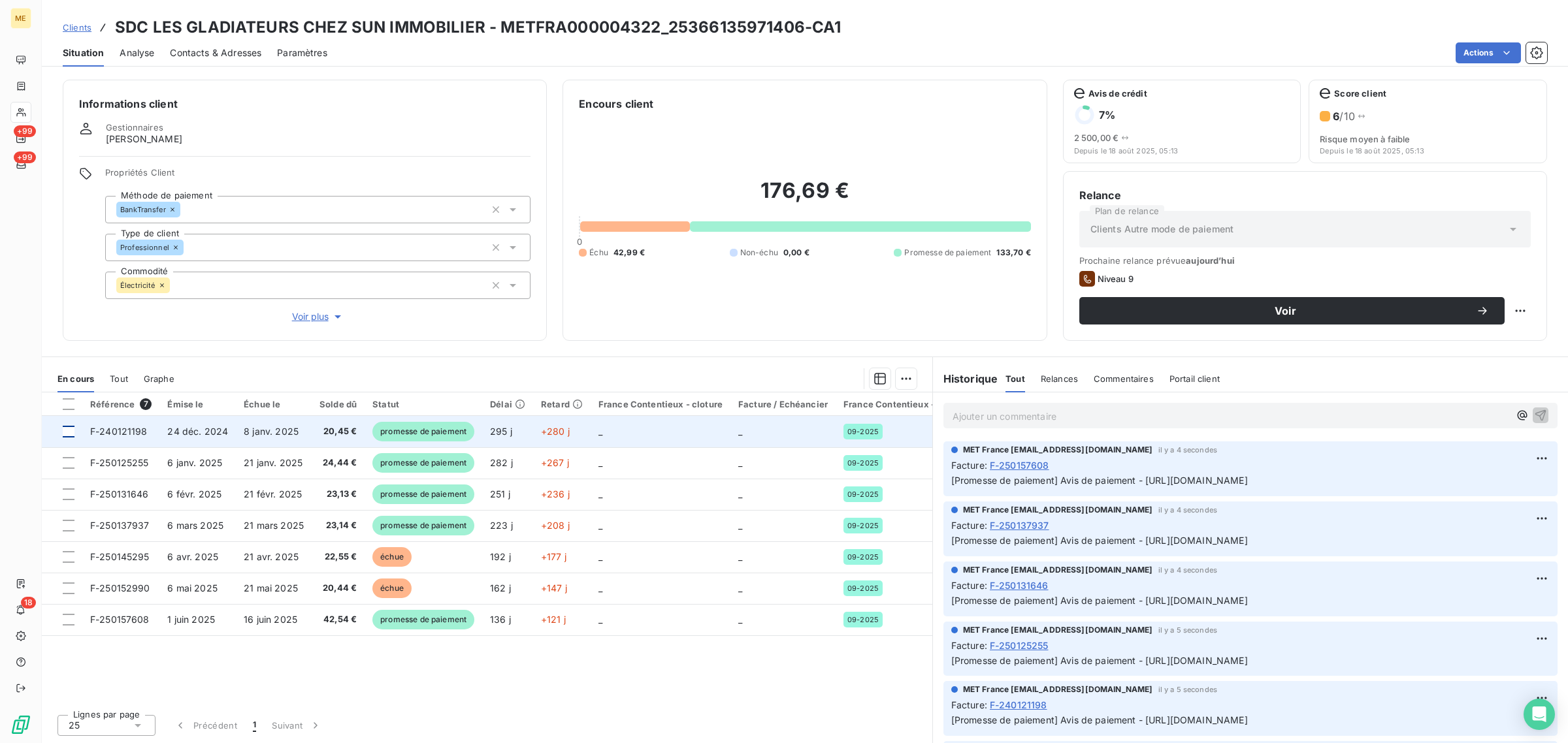
click at [64, 436] on div at bounding box center [69, 431] width 11 height 11
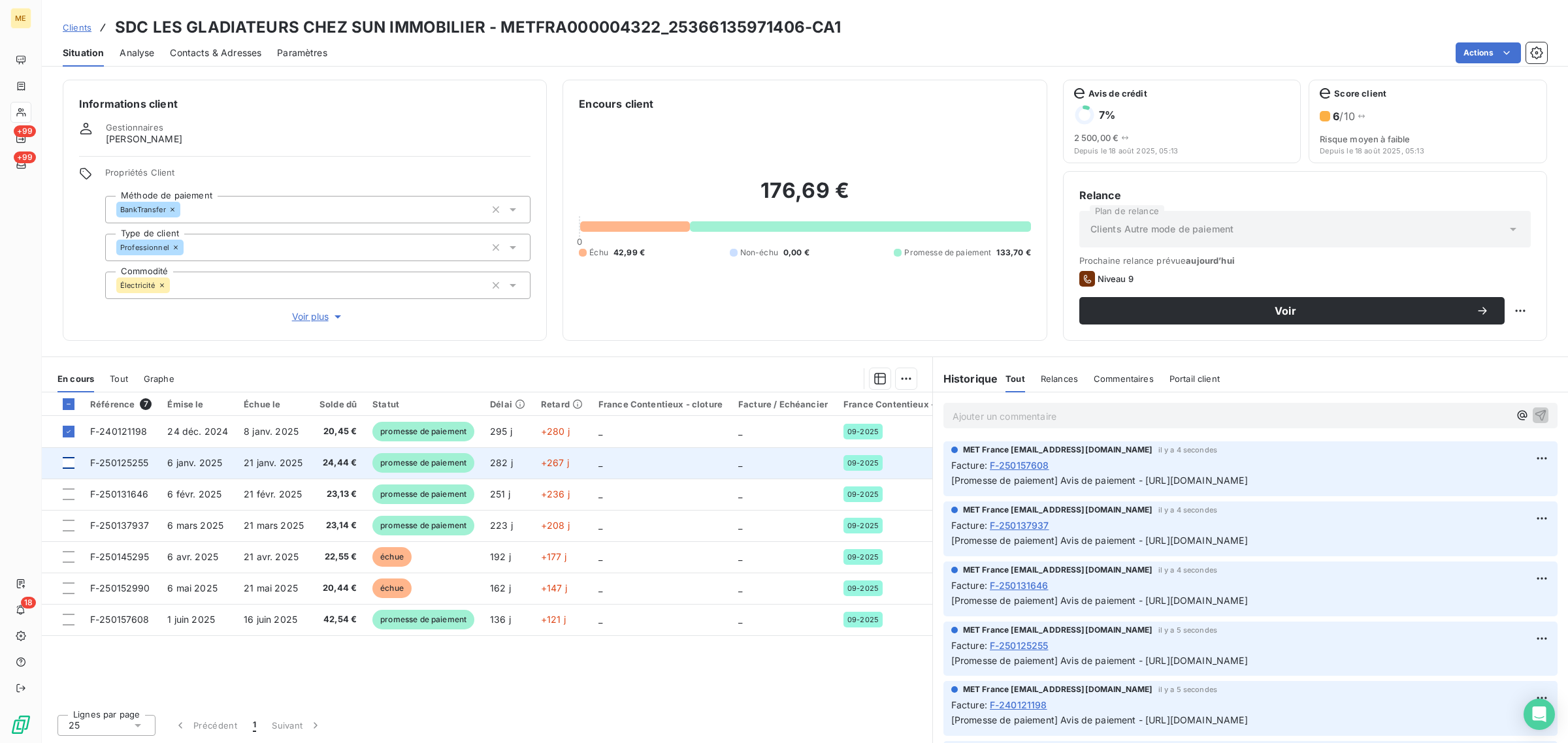
click at [64, 462] on div at bounding box center [69, 463] width 11 height 11
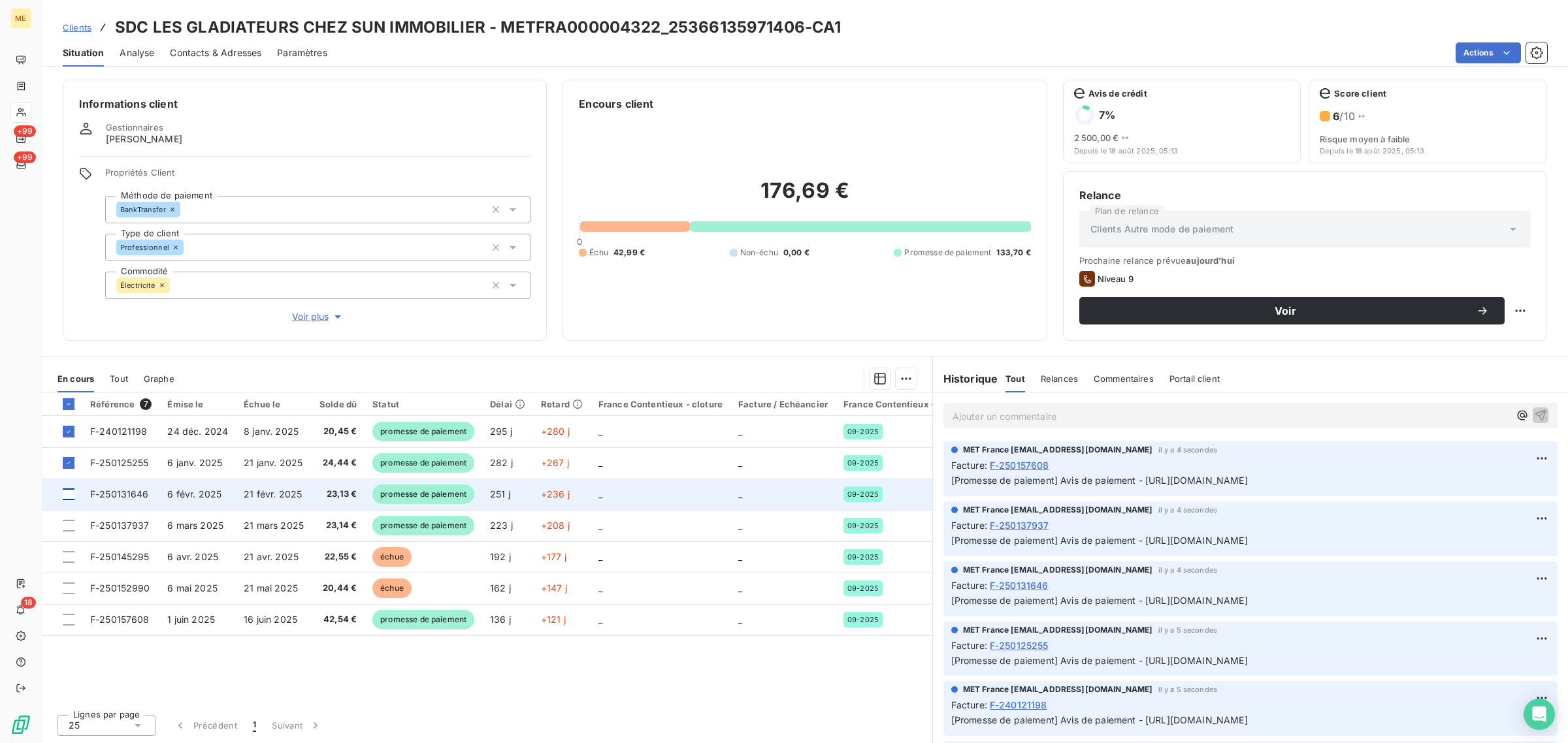
click at [72, 493] on div at bounding box center [69, 494] width 11 height 11
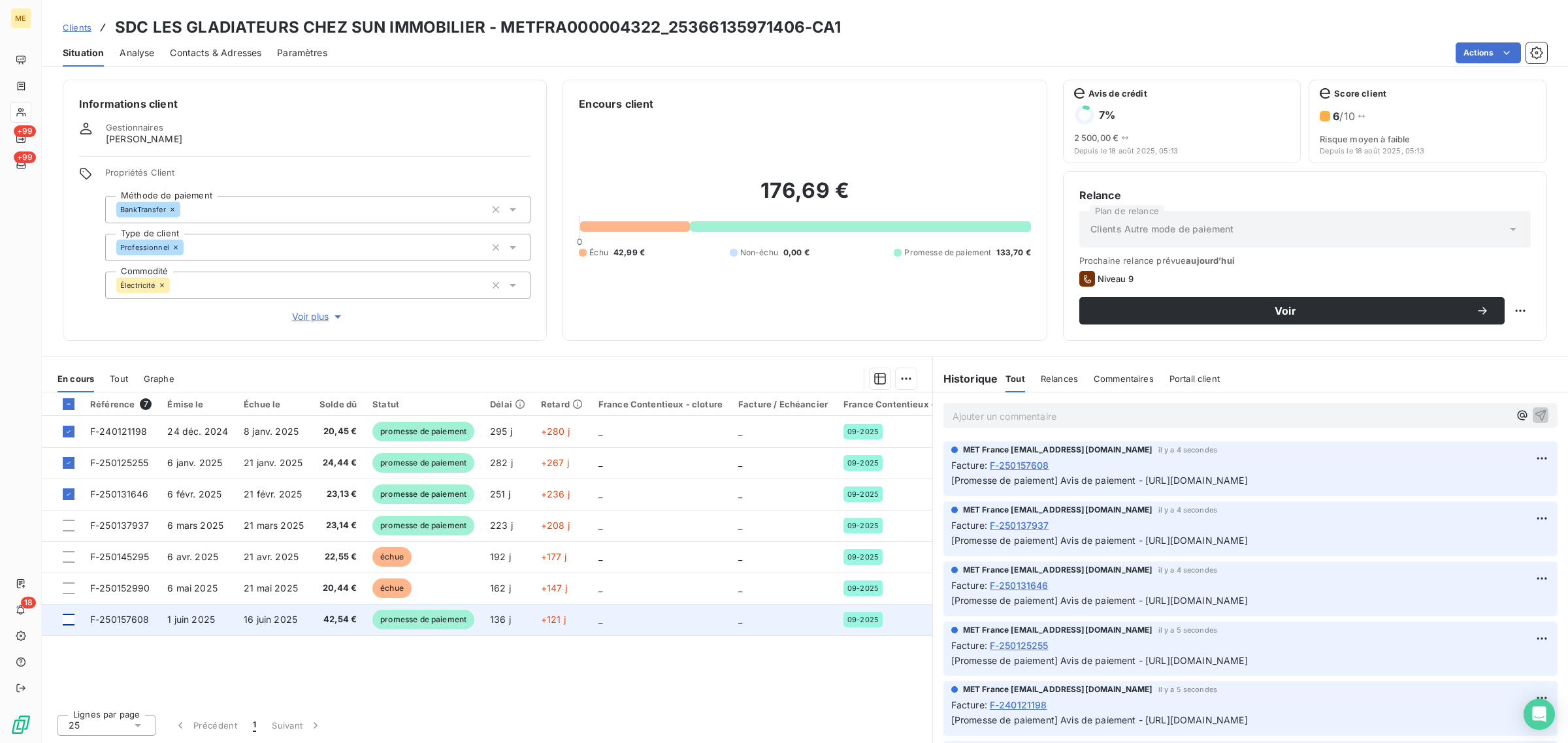
click at [70, 623] on div at bounding box center [69, 619] width 11 height 11
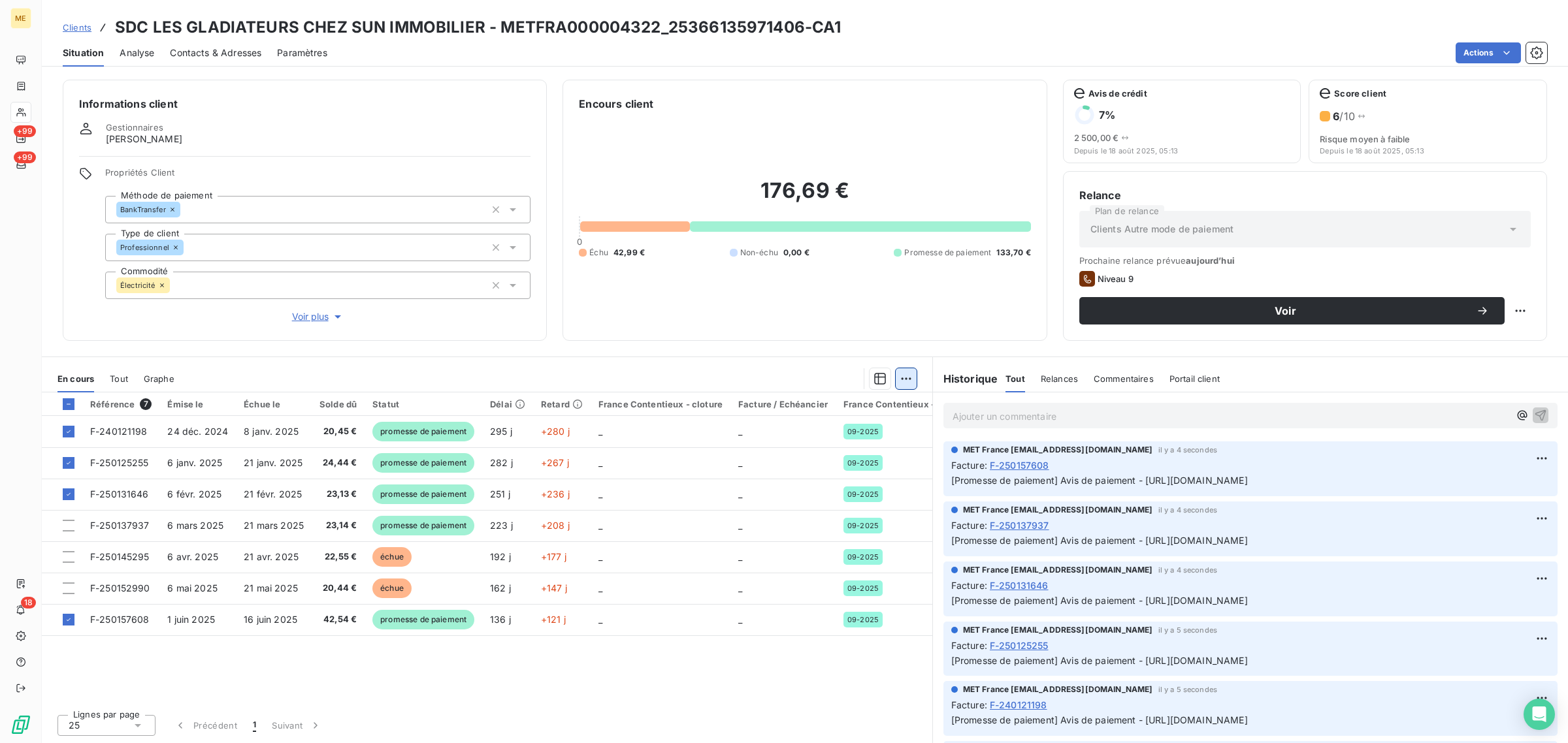
click at [903, 377] on html "ME +99 +99 18 Clients SDC LES GLADIATEURS CHEZ SUN IMMOBILIER - METFRA000004322…" at bounding box center [784, 372] width 1568 height 743
click at [818, 426] on div "Ajouter une promesse de paiement (4 factures)" at bounding box center [791, 431] width 237 height 21
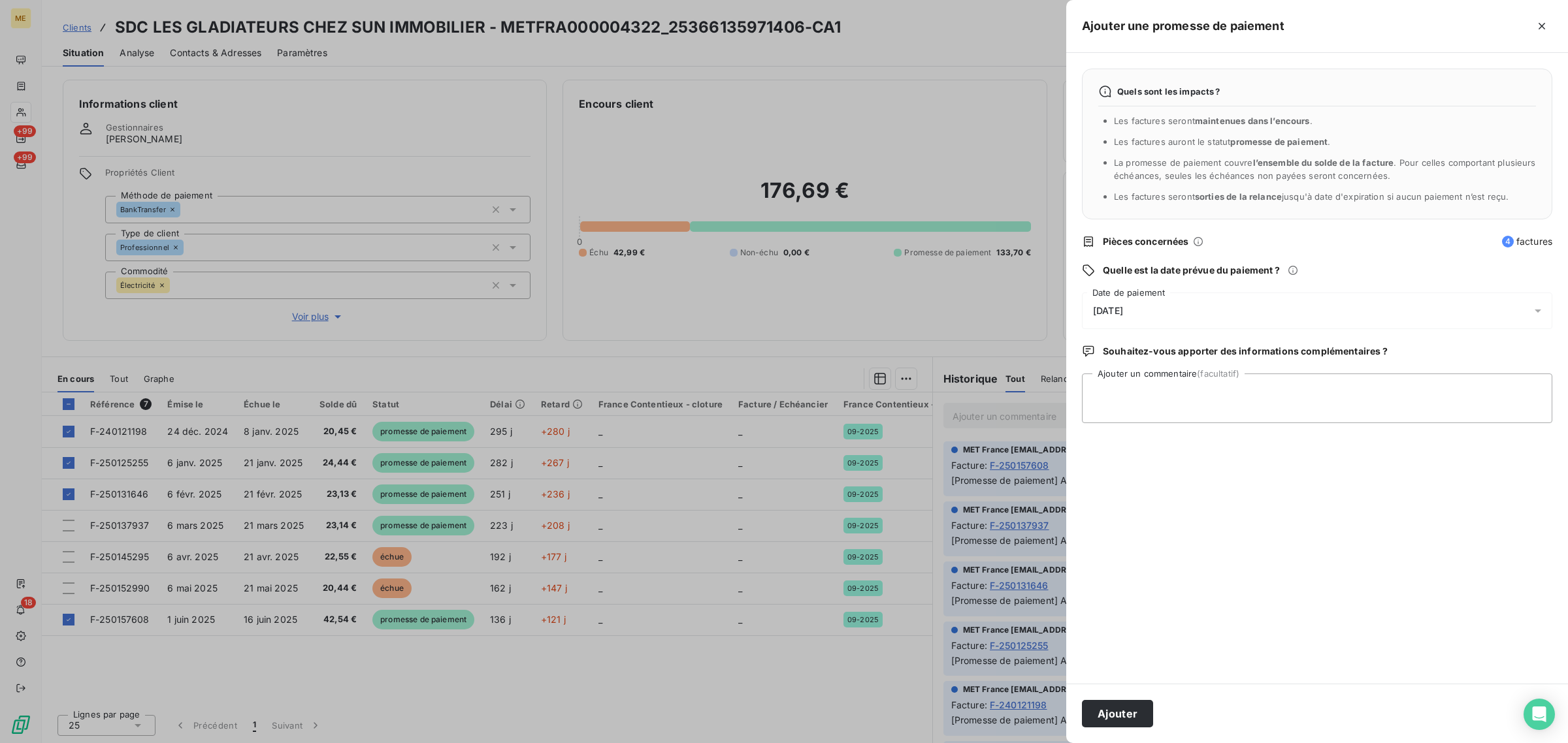
click at [1187, 301] on div "16/10/2025" at bounding box center [1317, 311] width 471 height 37
click at [1226, 472] on button "17" at bounding box center [1224, 472] width 26 height 26
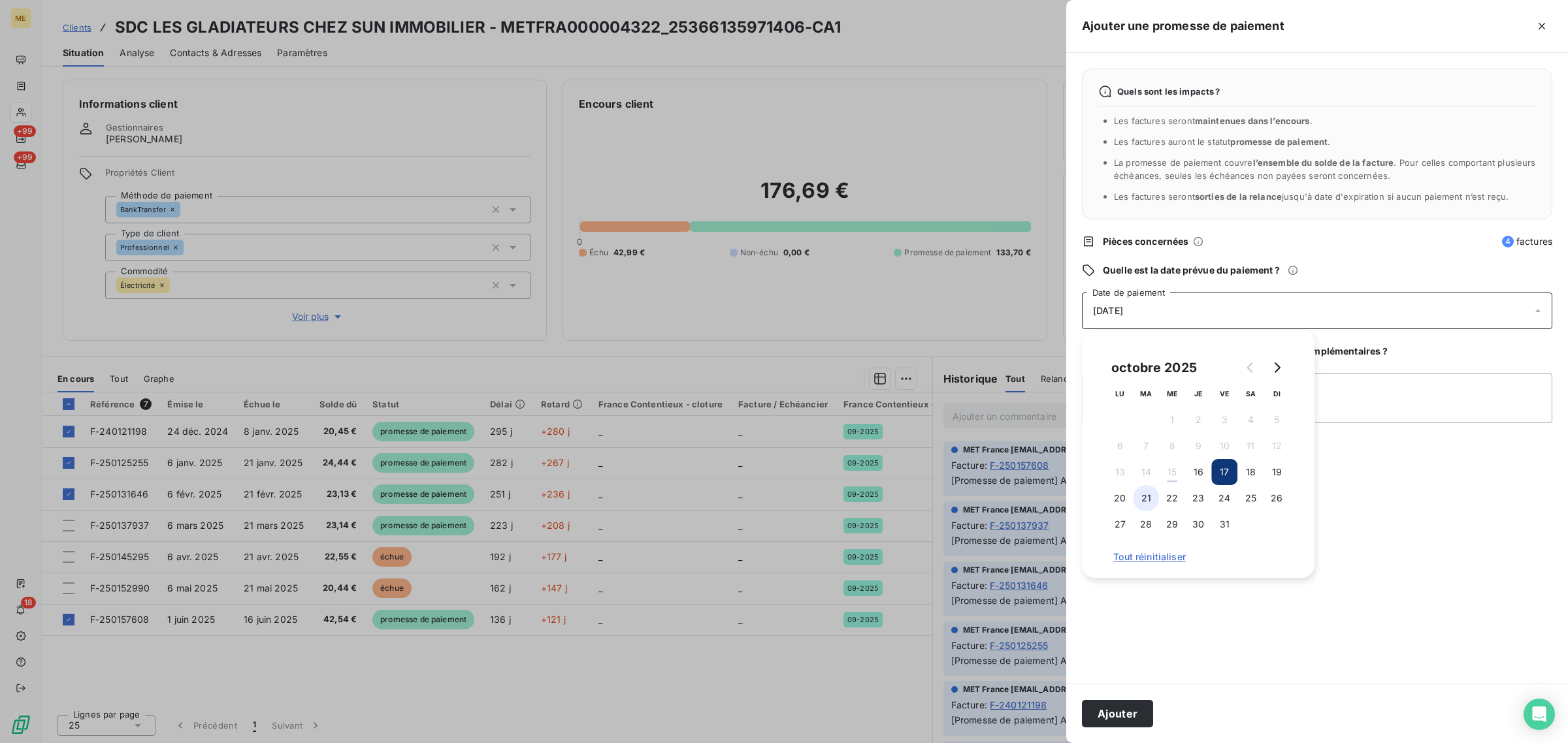
click at [1145, 494] on button "21" at bounding box center [1146, 498] width 26 height 26
click at [1128, 718] on button "Ajouter" at bounding box center [1117, 714] width 71 height 28
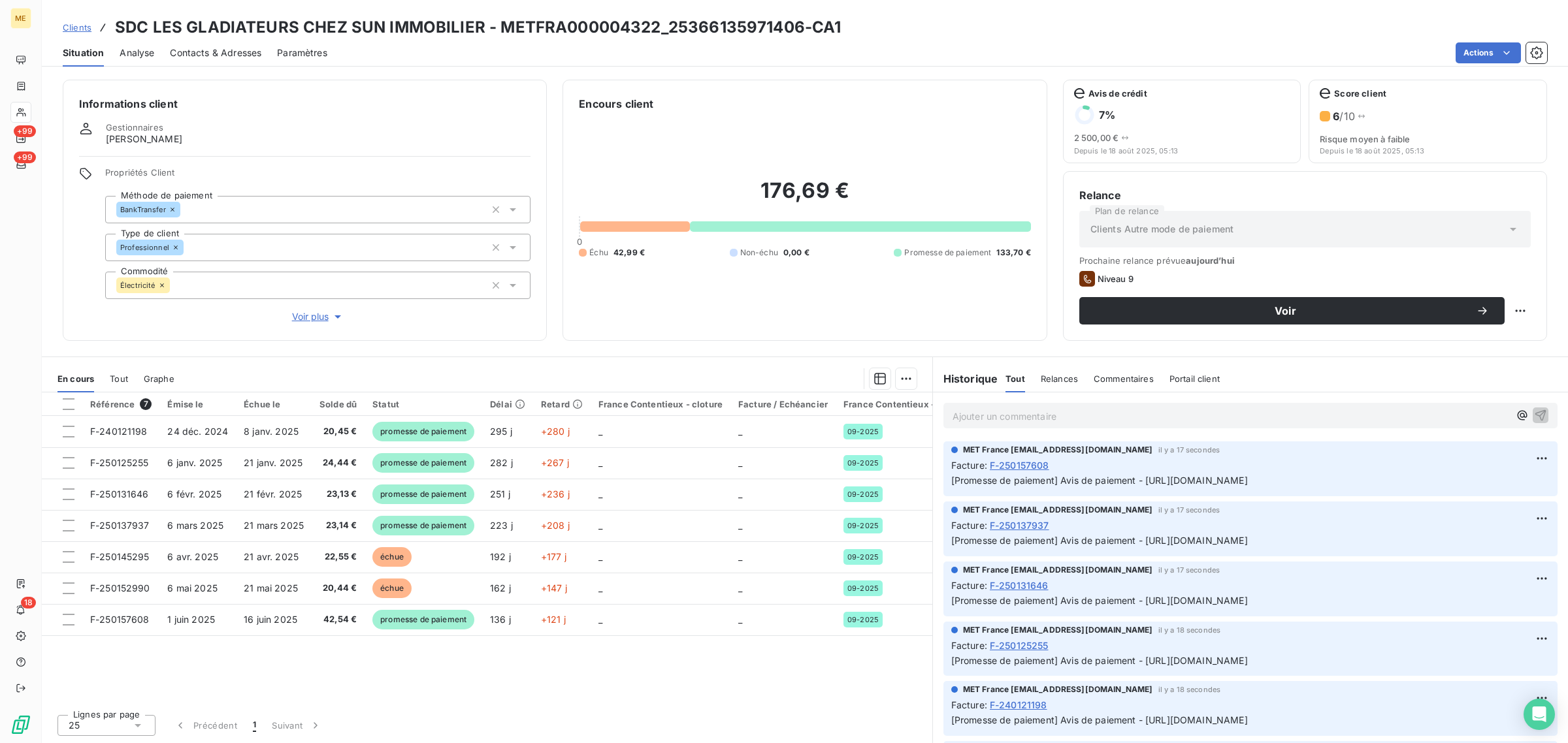
click at [25, 118] on div at bounding box center [784, 372] width 1568 height 743
click at [20, 111] on div at bounding box center [784, 372] width 1568 height 743
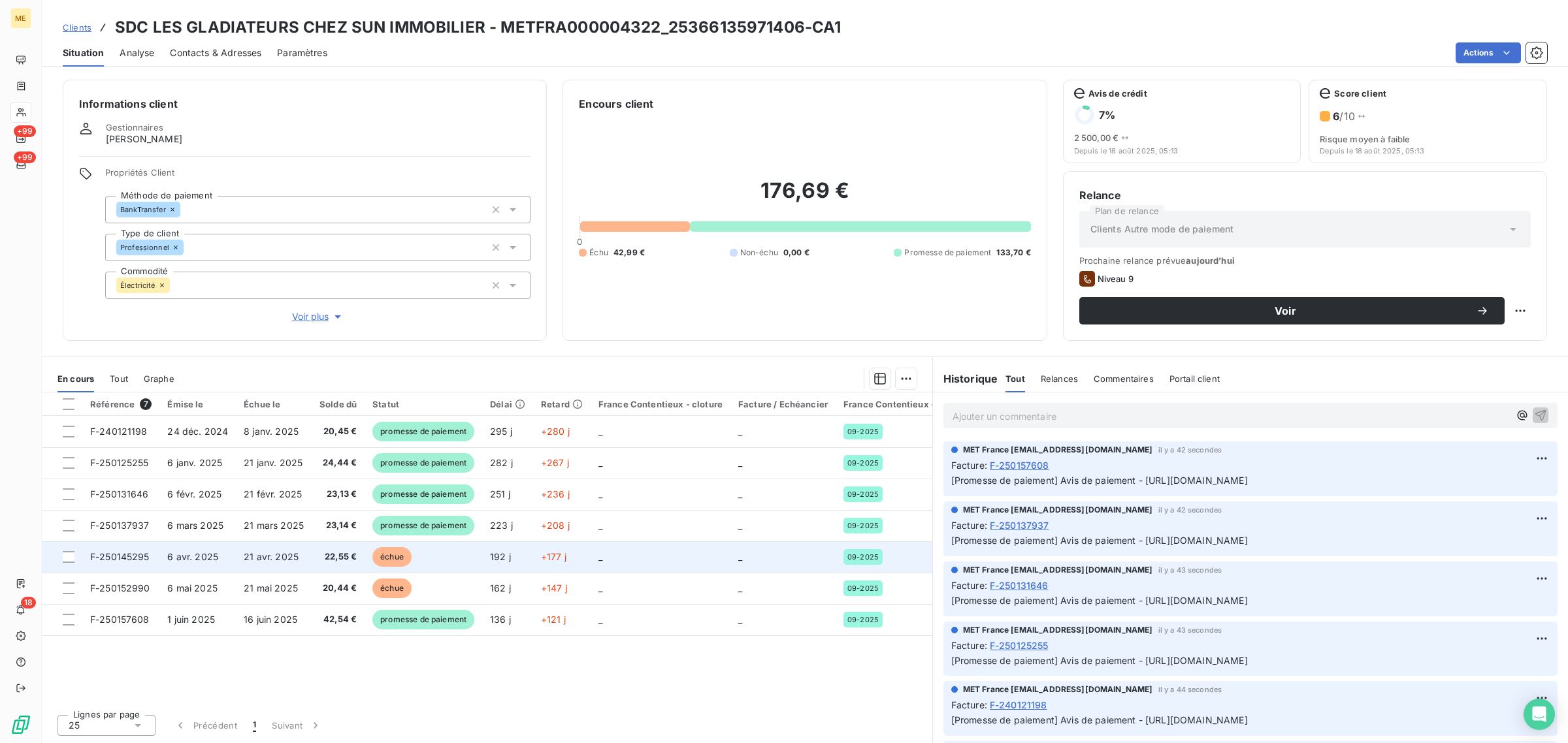
click at [125, 564] on td "F-250145295" at bounding box center [121, 557] width 77 height 31
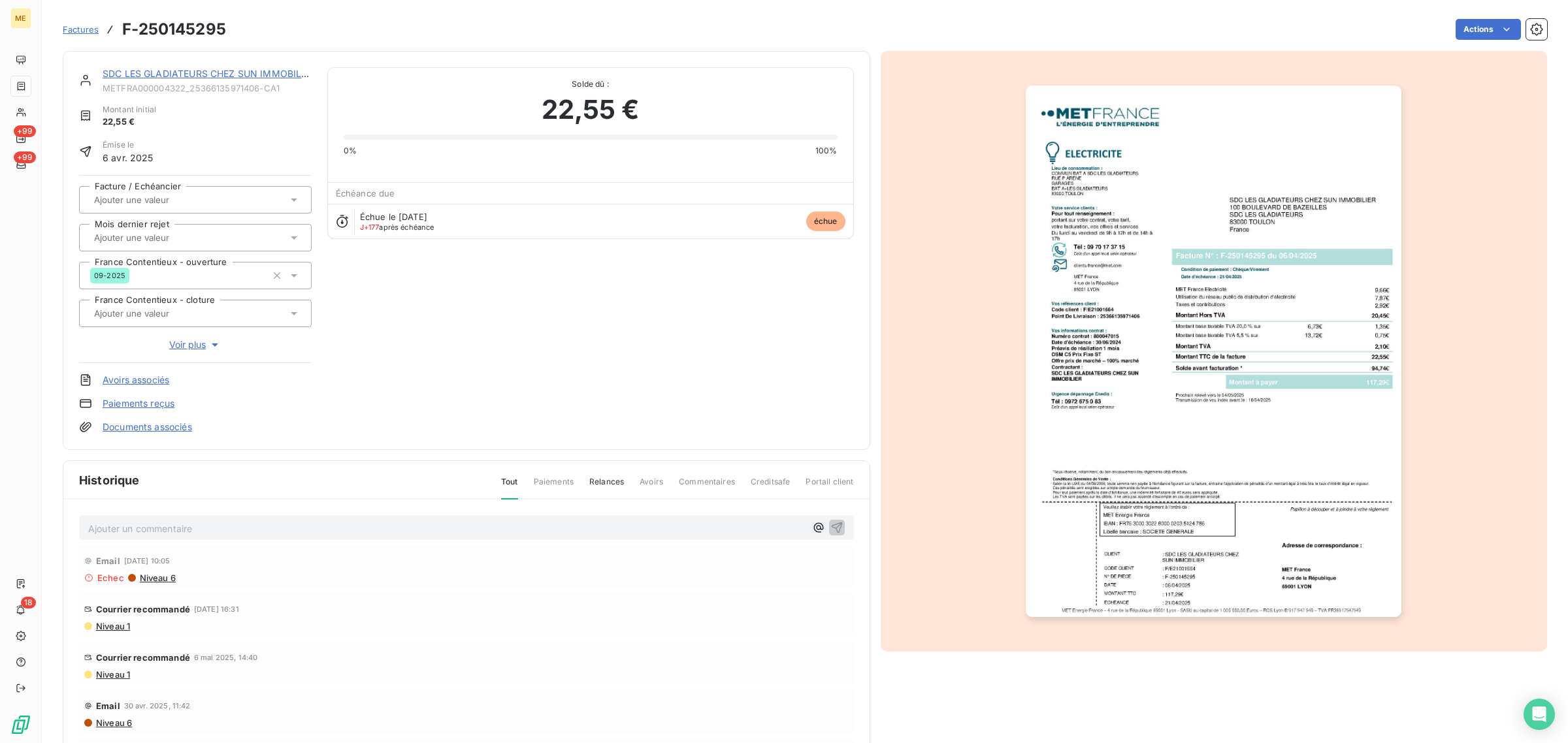
click at [186, 73] on link "SDC LES GLADIATEURS CHEZ SUN IMMOBILIER" at bounding box center [209, 74] width 213 height 11
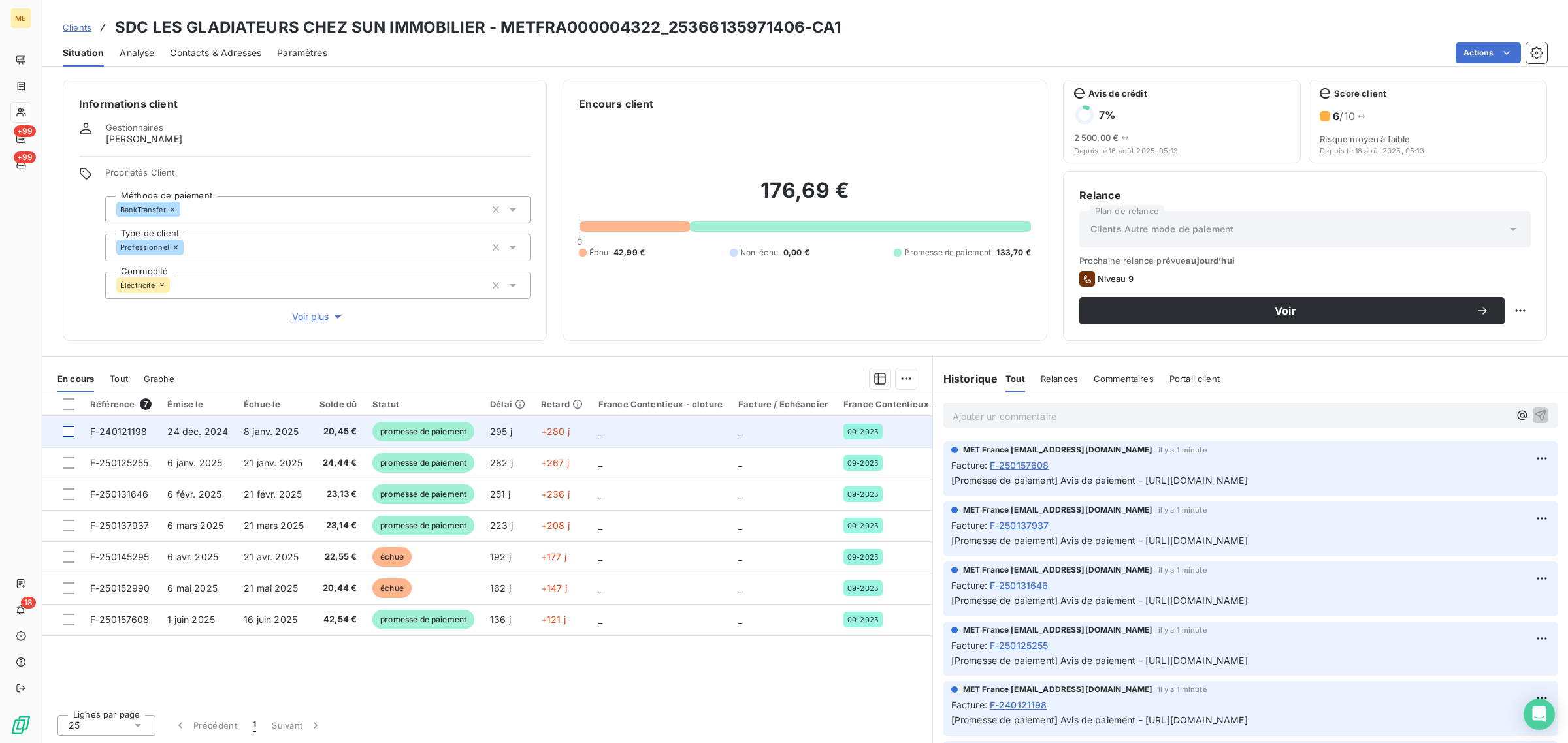
click at [70, 432] on div at bounding box center [69, 431] width 11 height 11
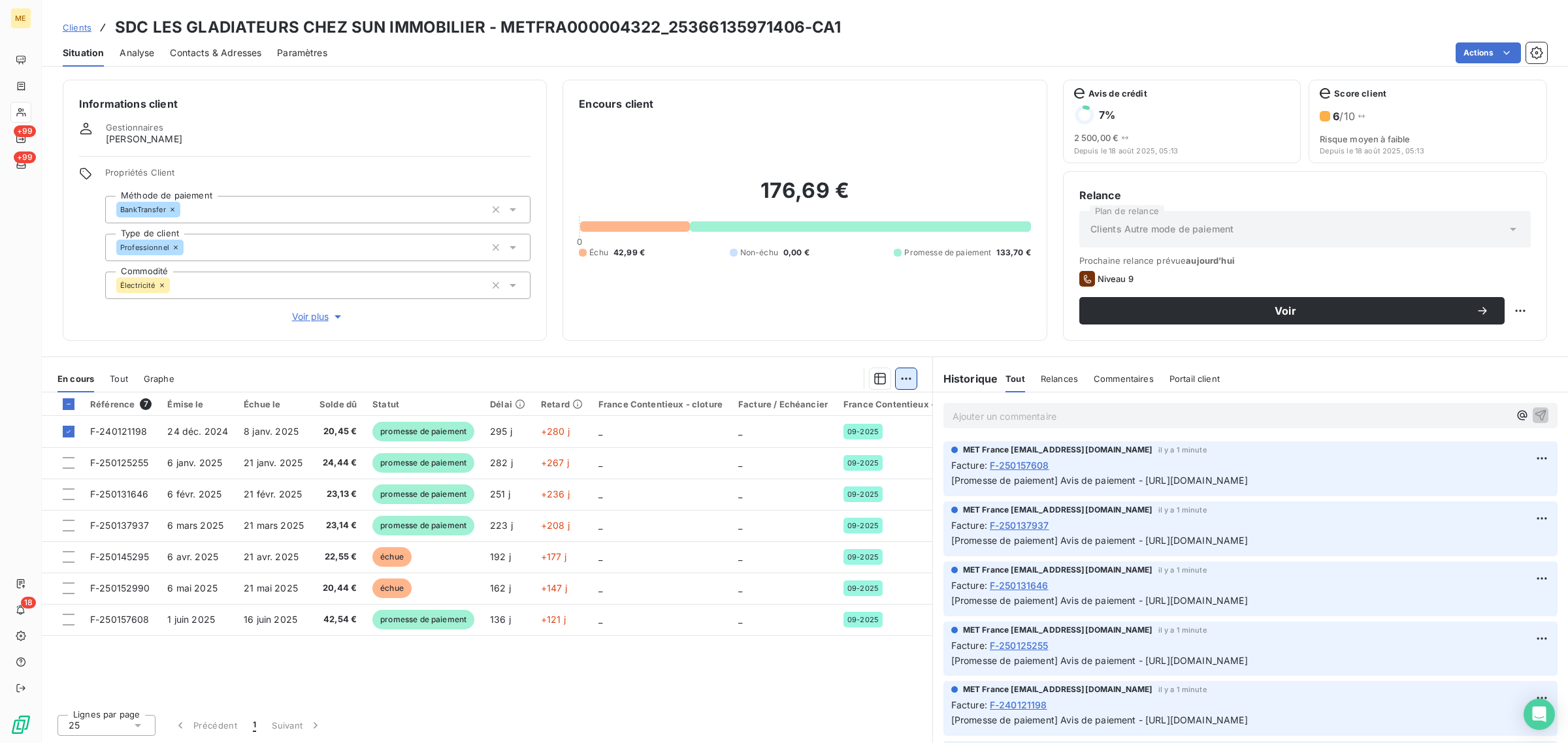
click at [909, 384] on html "ME +99 +99 18 Clients SDC LES GLADIATEURS CHEZ SUN IMMOBILIER - METFRA000004322…" at bounding box center [784, 372] width 1568 height 743
click at [73, 588] on html "ME +99 +99 18 Clients SDC LES GLADIATEURS CHEZ SUN IMMOBILIER - METFRA000004322…" at bounding box center [784, 372] width 1568 height 743
click at [73, 588] on div at bounding box center [69, 588] width 11 height 11
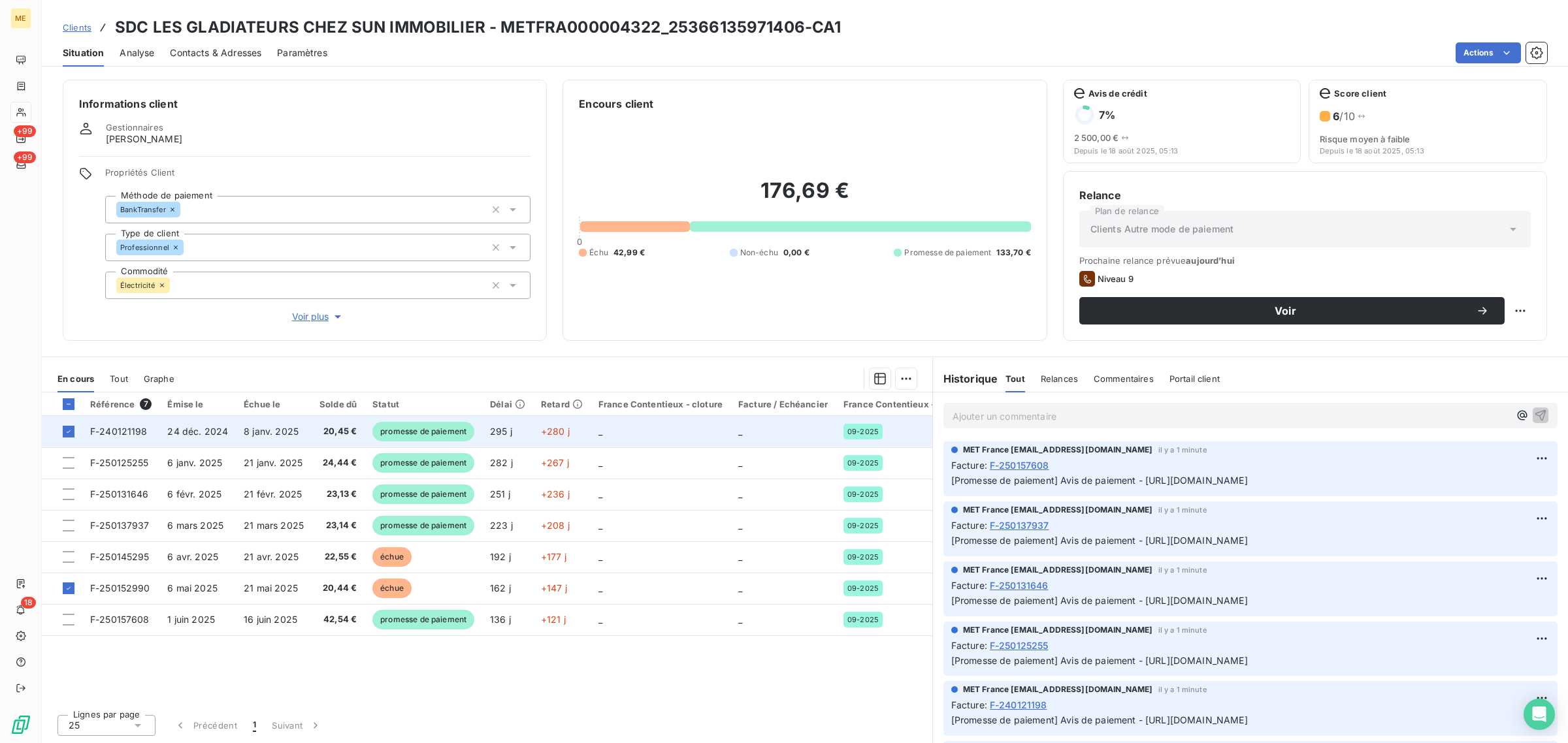
click at [60, 432] on td at bounding box center [61, 431] width 40 height 31
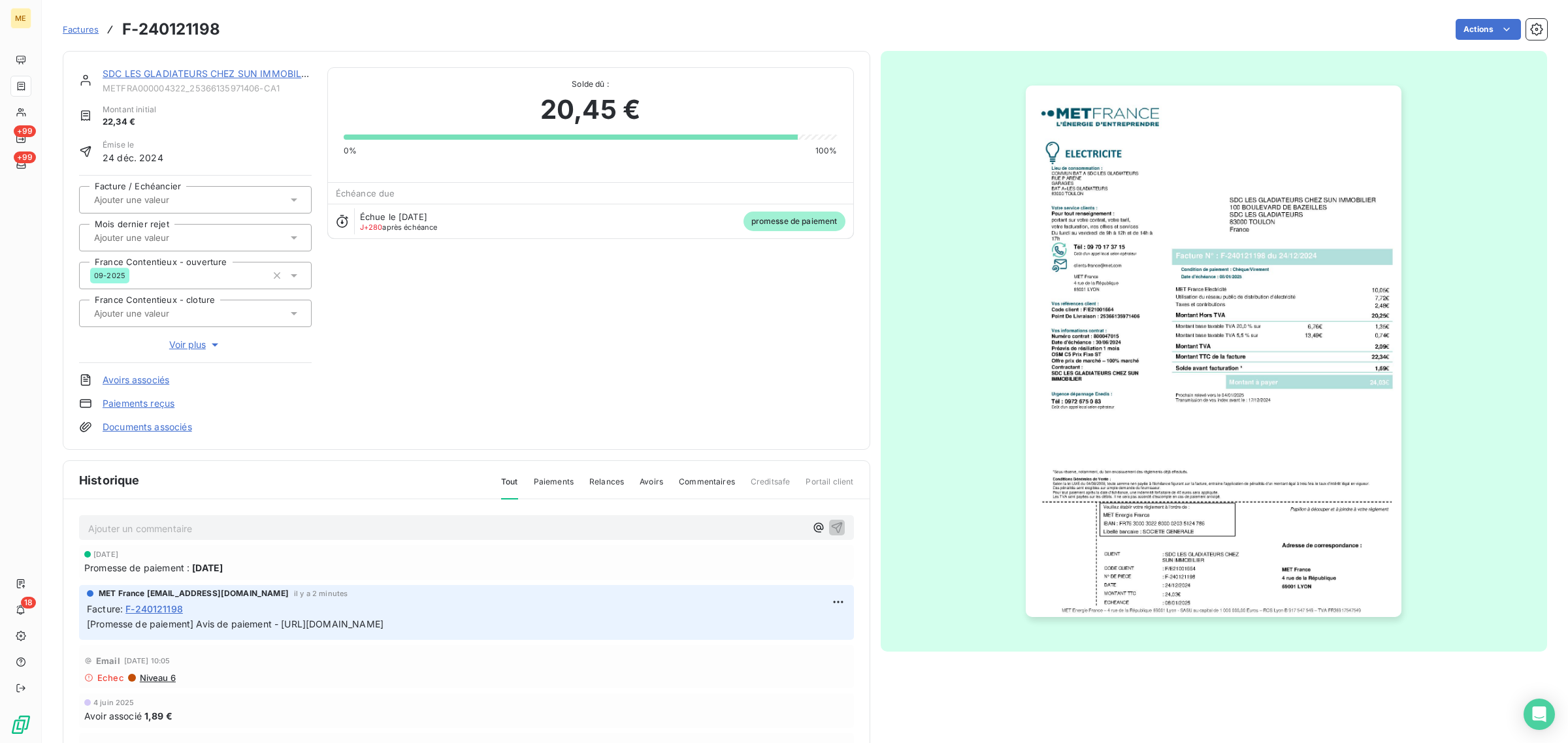
click at [241, 73] on link "SDC LES GLADIATEURS CHEZ SUN IMMOBILIER" at bounding box center [209, 74] width 213 height 11
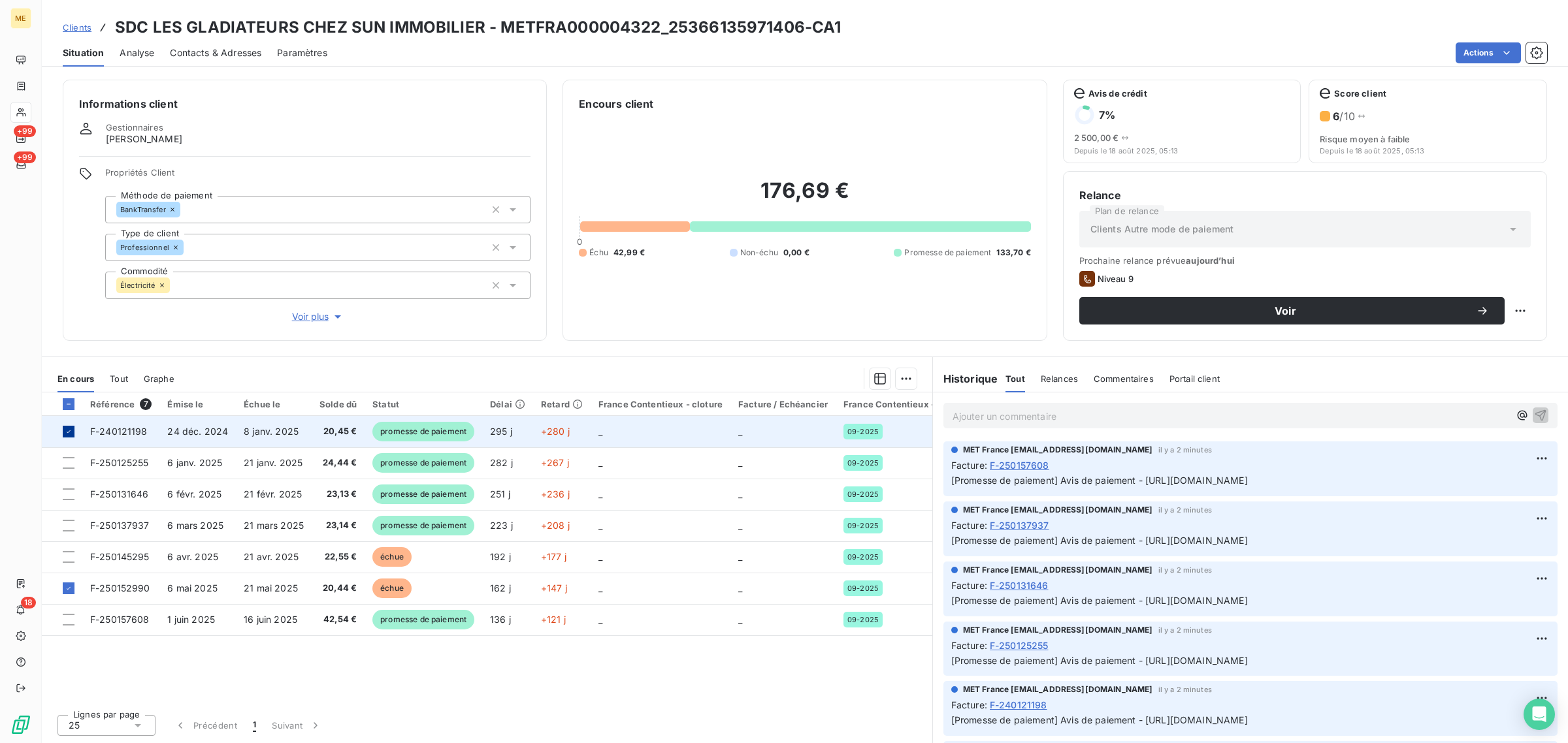
click at [67, 426] on td at bounding box center [61, 431] width 40 height 31
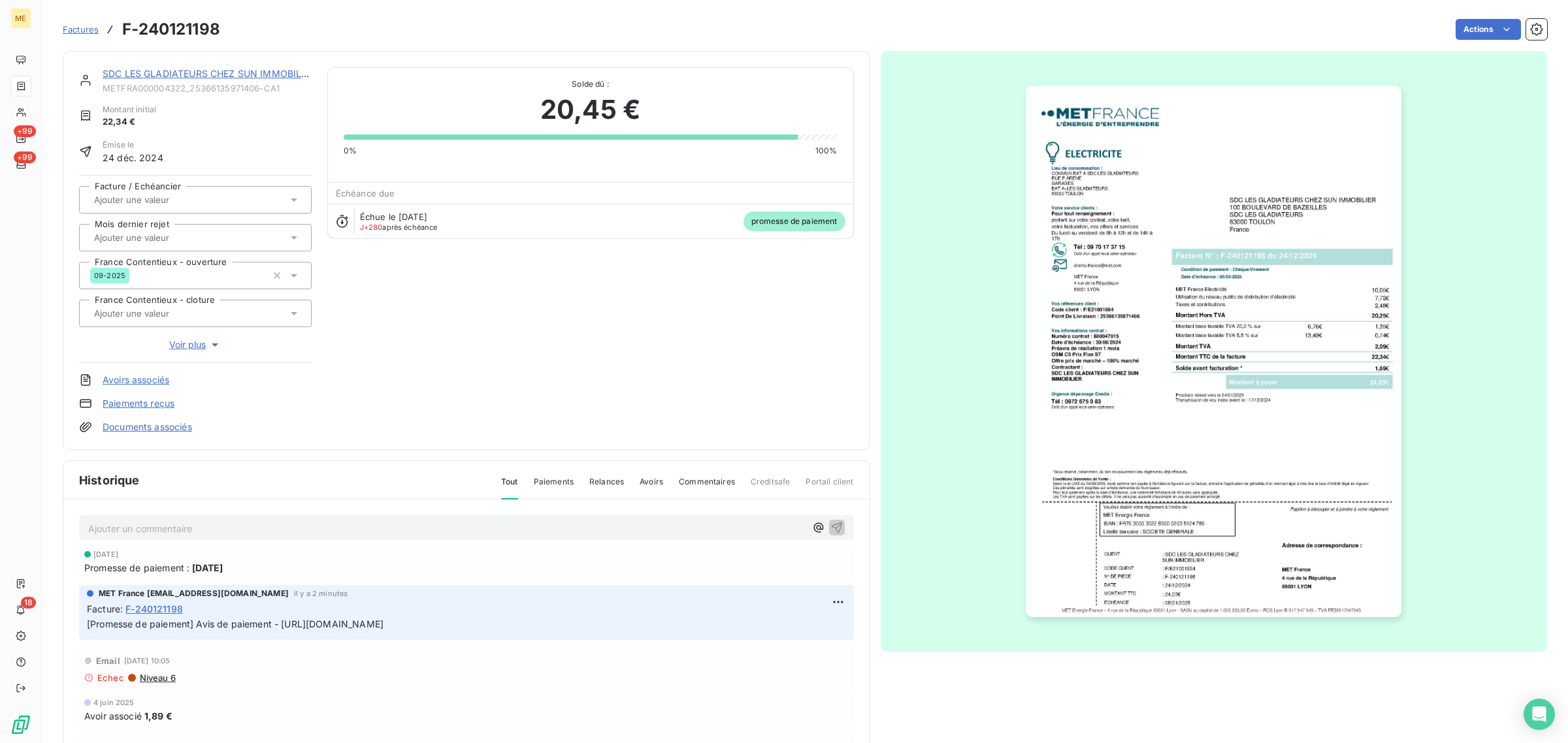
click at [160, 72] on link "SDC LES GLADIATEURS CHEZ SUN IMMOBILIER" at bounding box center [209, 74] width 213 height 11
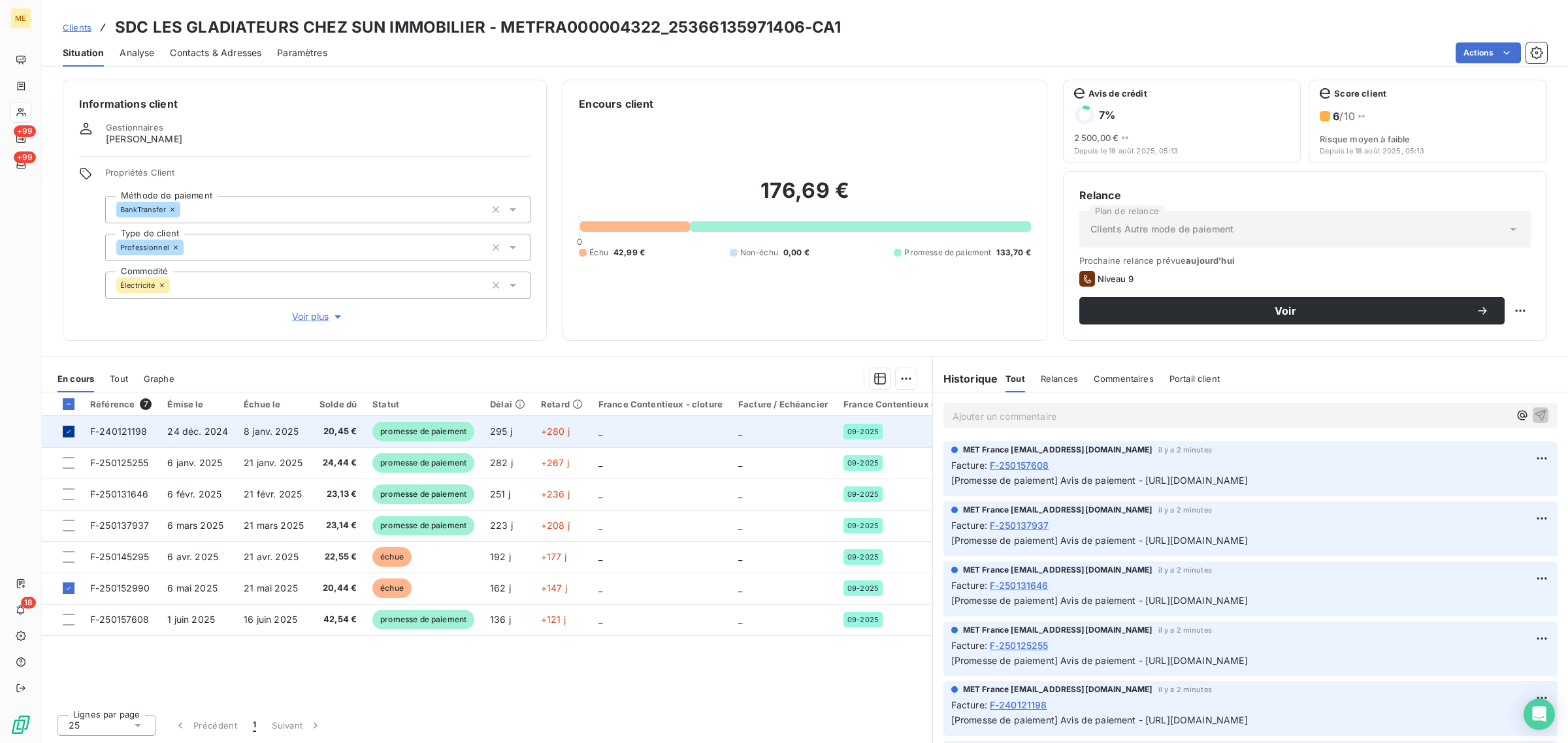
click at [73, 429] on div at bounding box center [69, 431] width 11 height 11
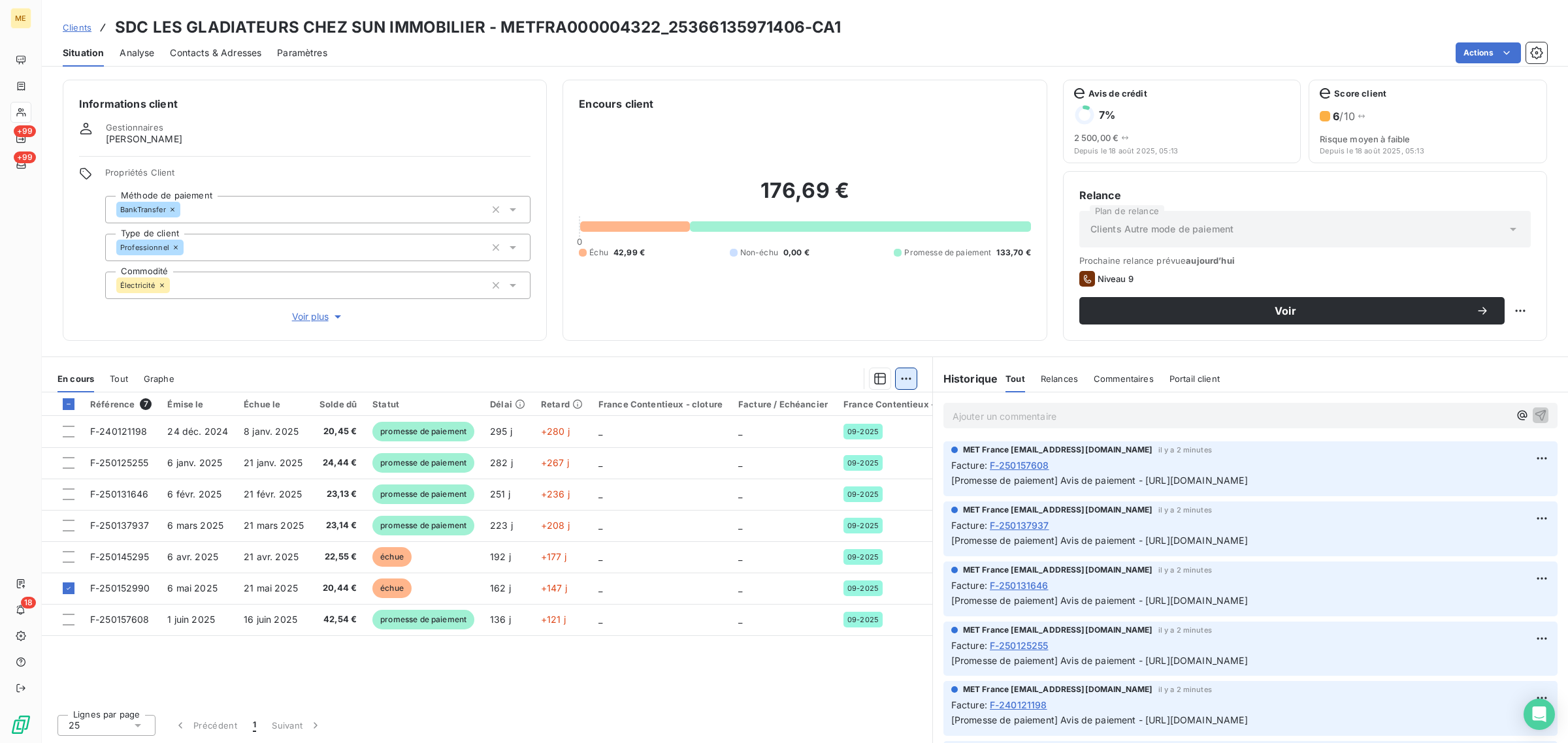
click at [901, 374] on html "ME +99 +99 18 Clients SDC LES GLADIATEURS CHEZ SUN IMMOBILIER - METFRA000004322…" at bounding box center [784, 372] width 1568 height 743
click at [677, 363] on html "ME +99 +99 18 Clients SDC LES GLADIATEURS CHEZ SUN IMMOBILIER - METFRA000004322…" at bounding box center [784, 372] width 1568 height 743
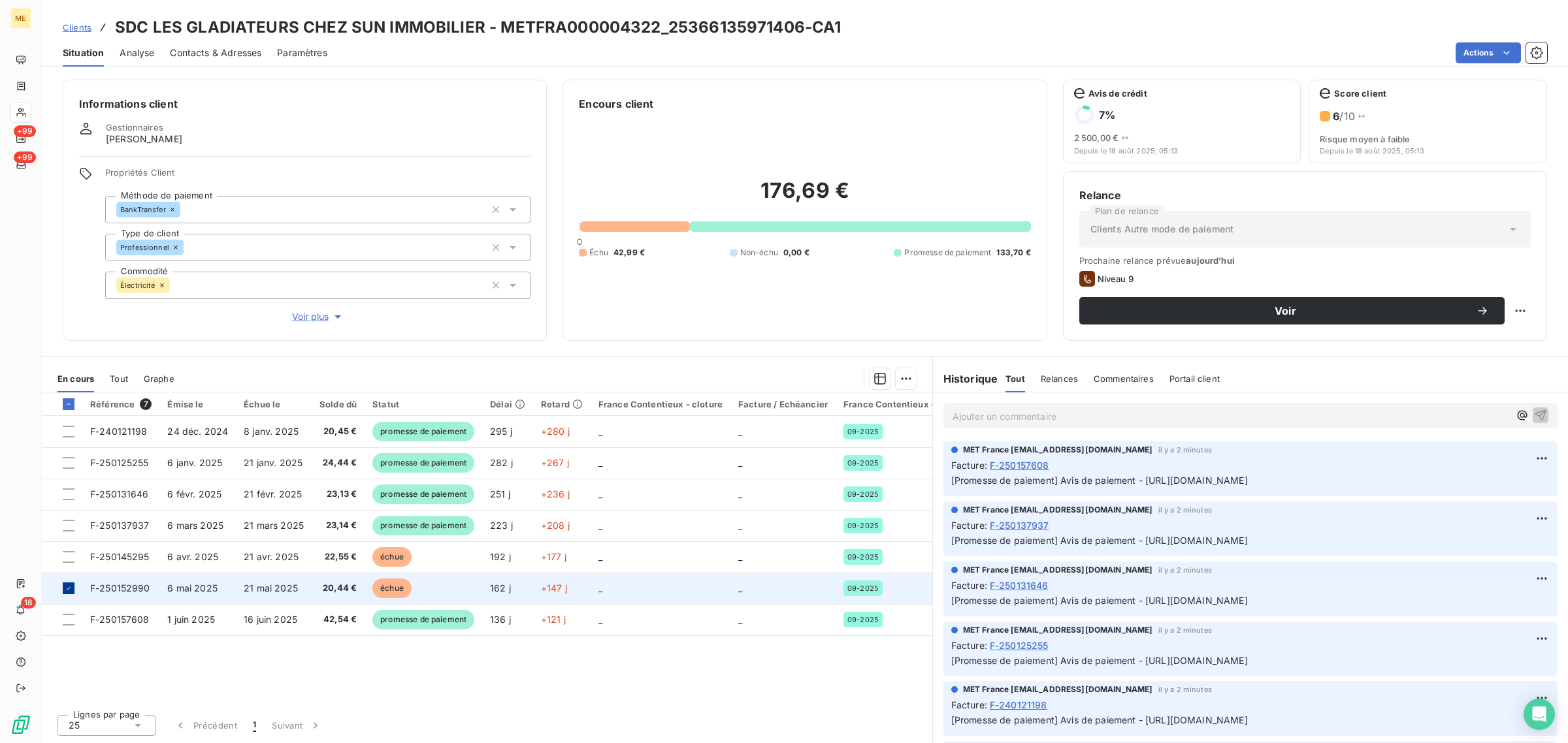
click at [70, 590] on icon at bounding box center [69, 588] width 8 height 8
click at [293, 318] on span "Voir plus" at bounding box center [318, 317] width 52 height 13
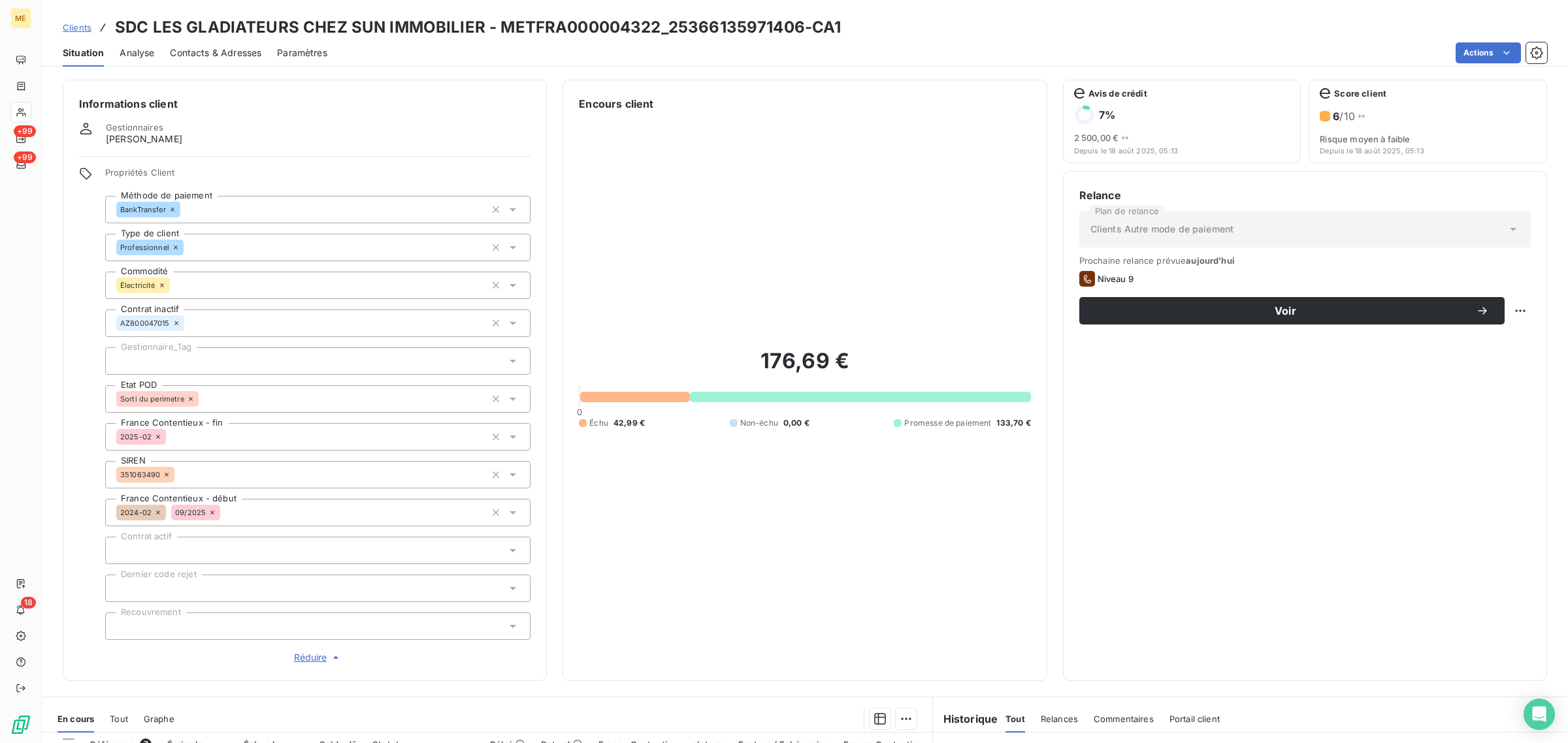
click at [307, 659] on span "Réduire" at bounding box center [318, 658] width 48 height 13
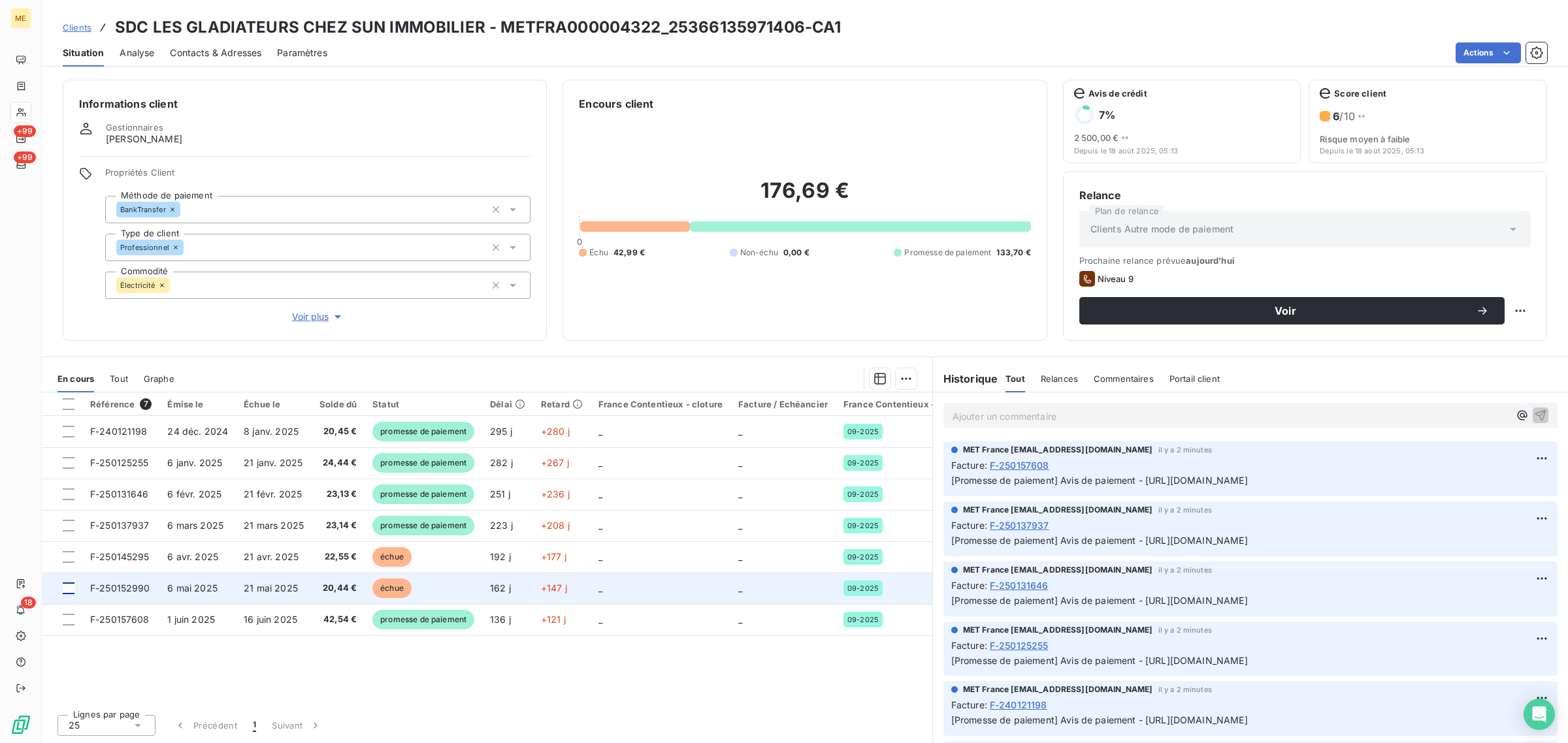
click at [25, 111] on icon at bounding box center [21, 112] width 11 height 11
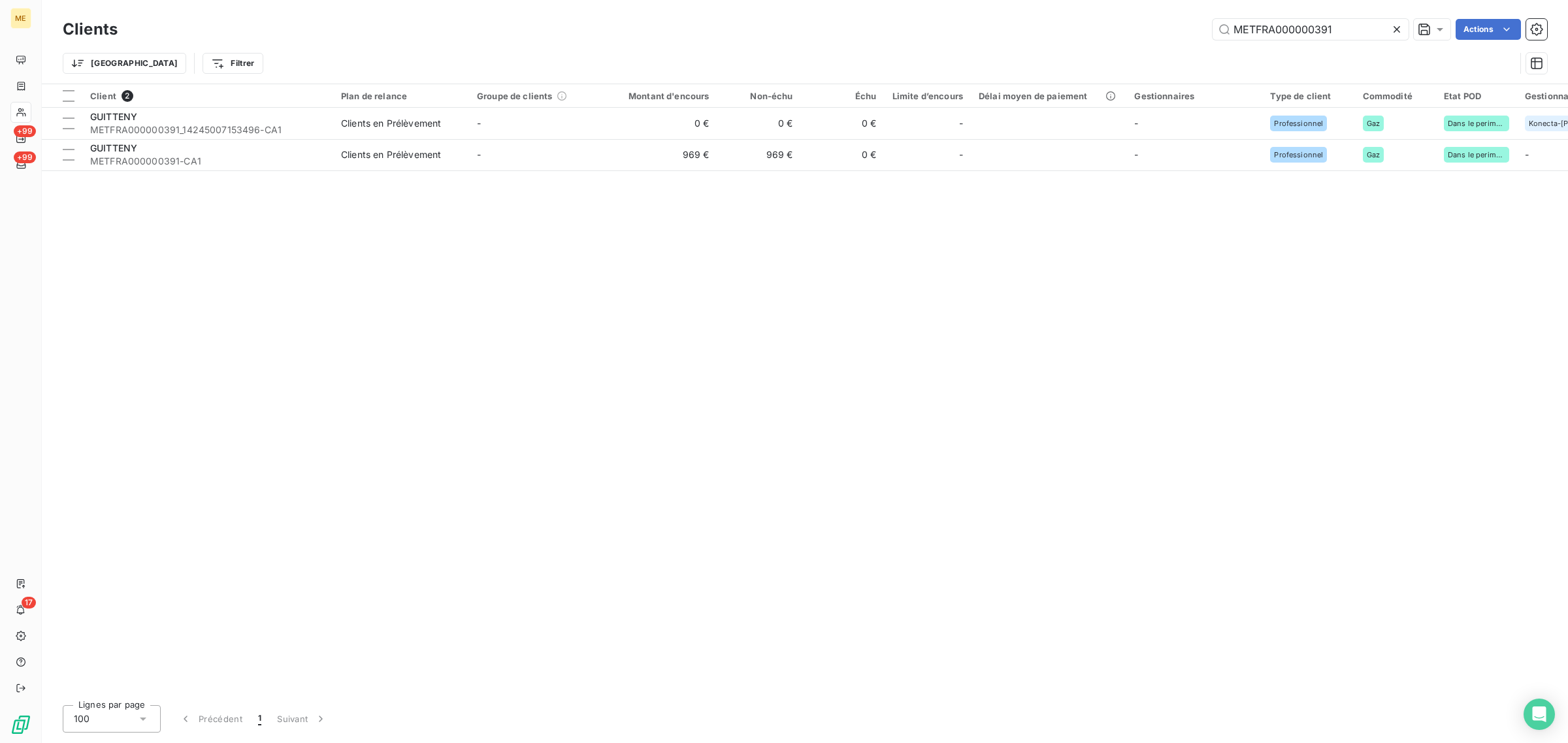
drag, startPoint x: 1364, startPoint y: 28, endPoint x: 994, endPoint y: 28, distance: 370.0
click at [994, 28] on div "METFRA000000391 Actions" at bounding box center [840, 29] width 1413 height 21
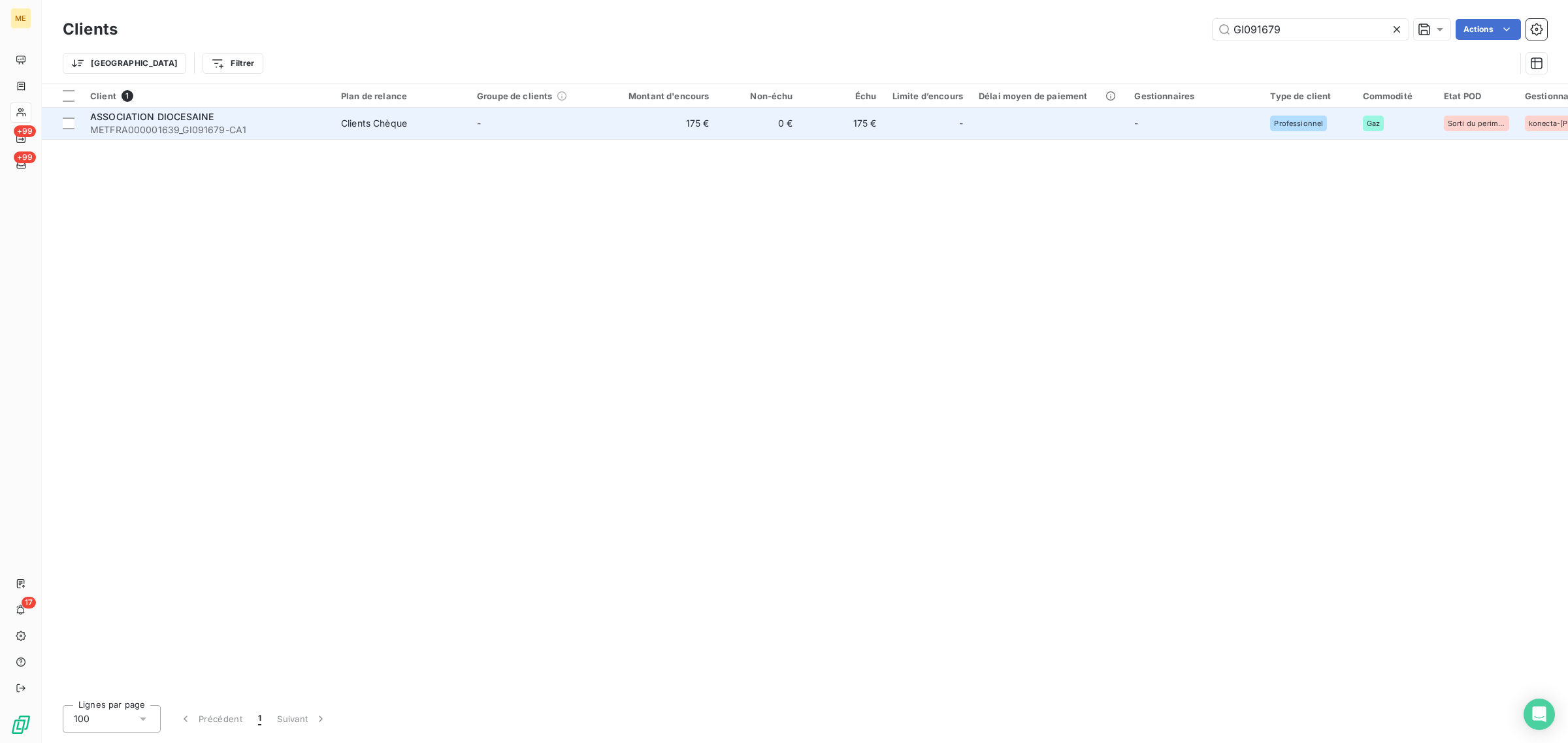
type input "GI091679"
click at [611, 134] on td "175 €" at bounding box center [660, 124] width 112 height 31
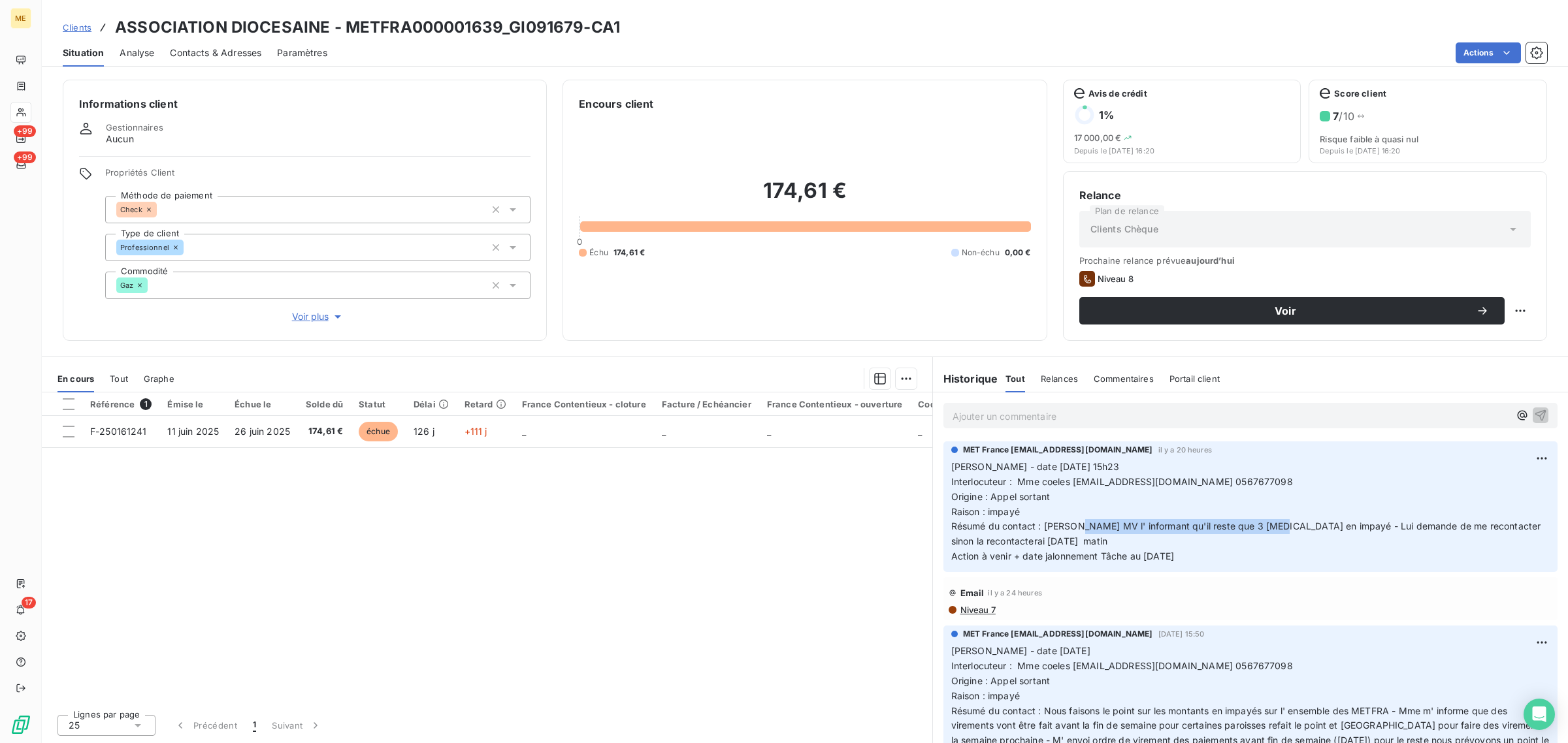
drag, startPoint x: 1076, startPoint y: 532, endPoint x: 1273, endPoint y: 529, distance: 197.0
click at [1273, 529] on span "Résumé du contact : Laisse MV l' informant qu'il reste que 3 PCE en impayé - Lu…" at bounding box center [1247, 534] width 593 height 26
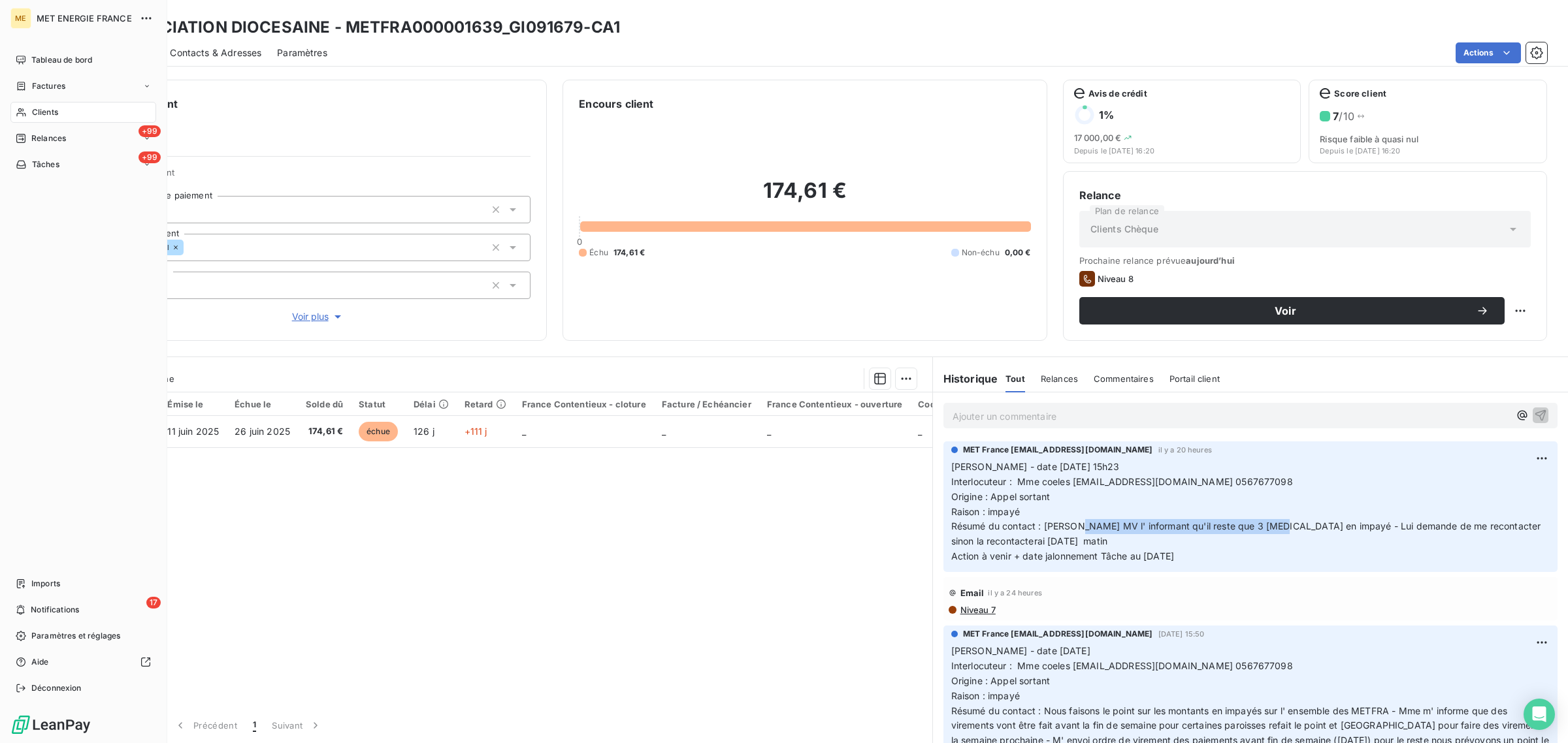
click at [24, 115] on icon at bounding box center [21, 112] width 11 height 11
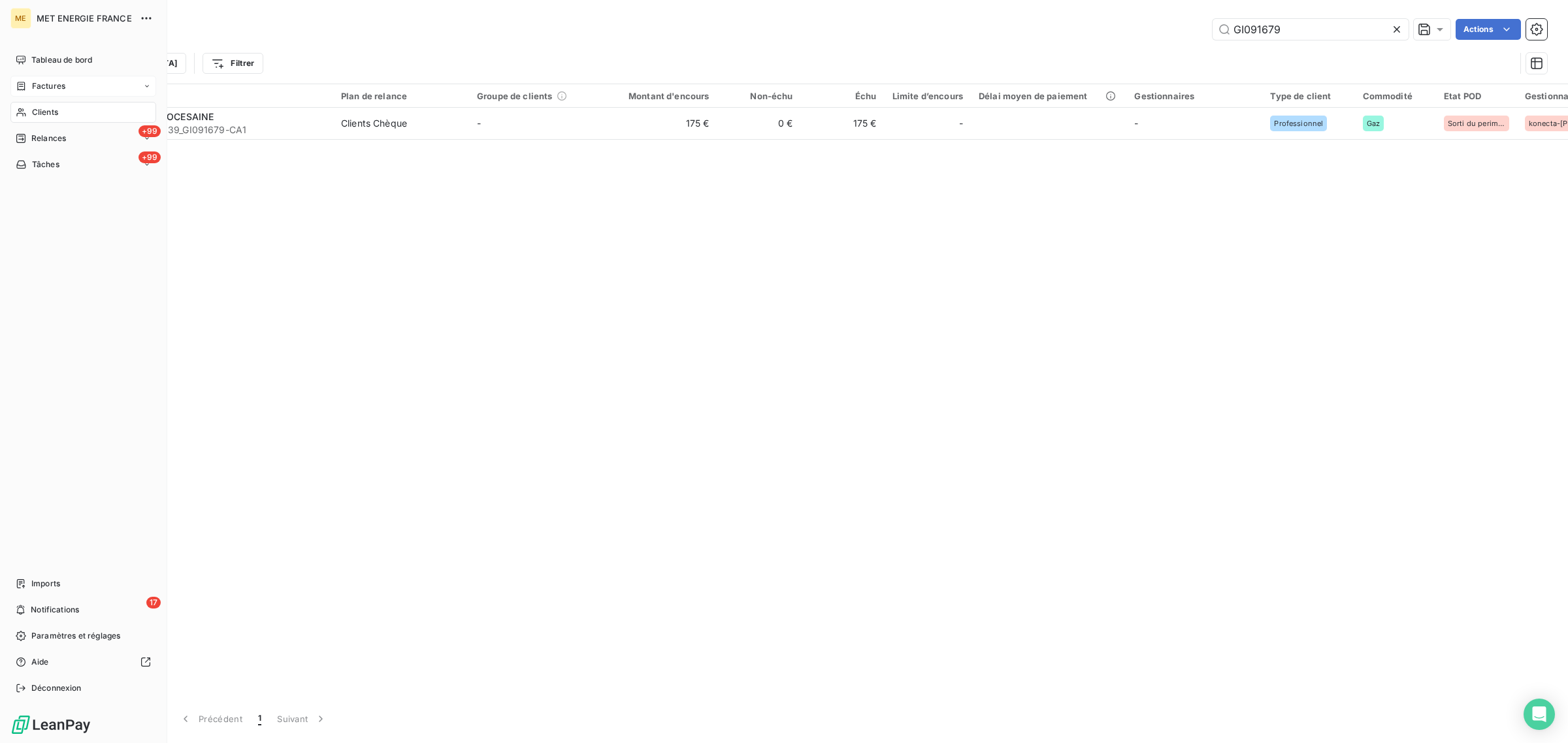
click at [33, 89] on span "Factures" at bounding box center [48, 86] width 34 height 11
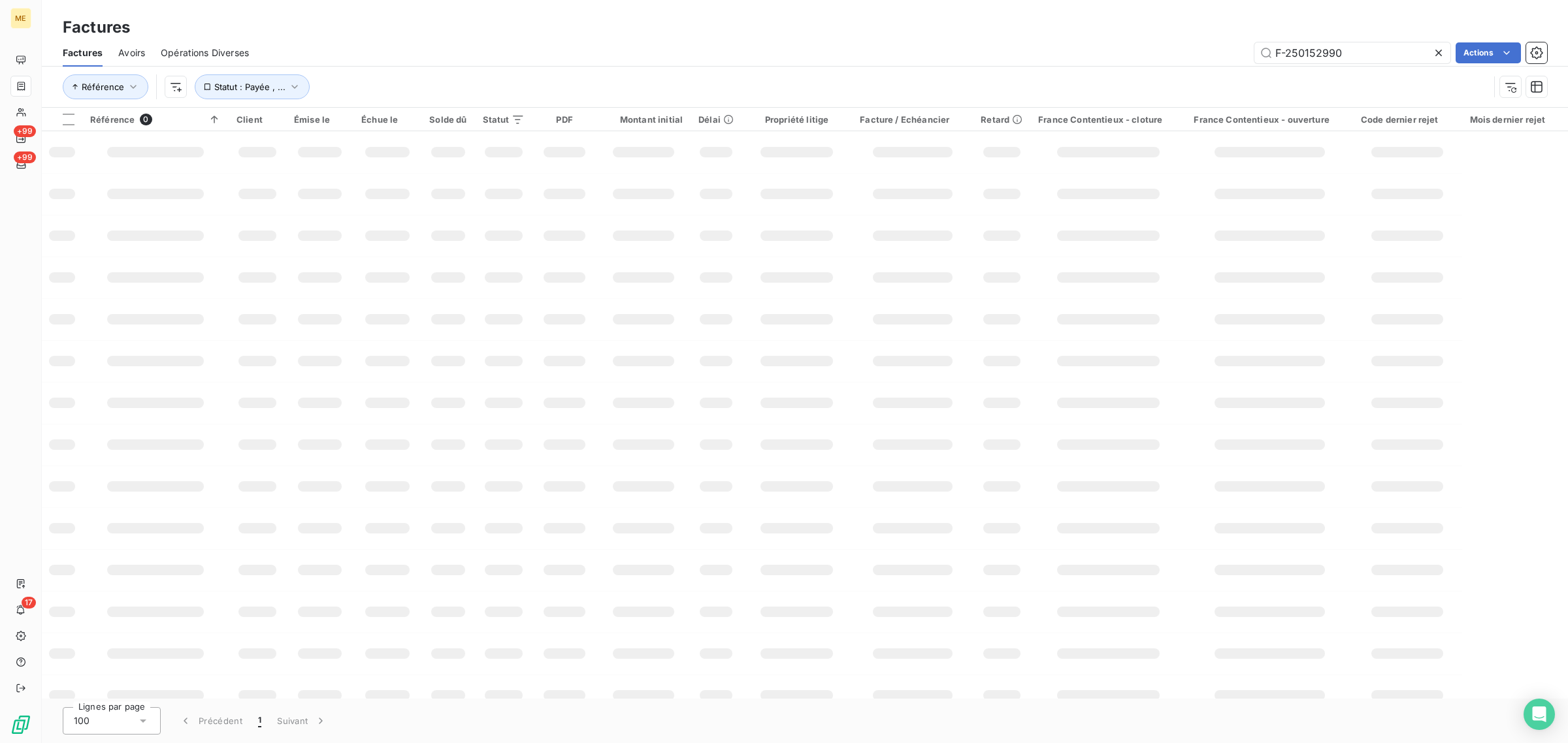
drag, startPoint x: 1291, startPoint y: 47, endPoint x: 1131, endPoint y: 50, distance: 160.0
click at [1142, 49] on div "F-250152990 Actions" at bounding box center [905, 53] width 1282 height 21
type input "250183752"
click at [554, 50] on div "250183752 Actions" at bounding box center [905, 53] width 1282 height 21
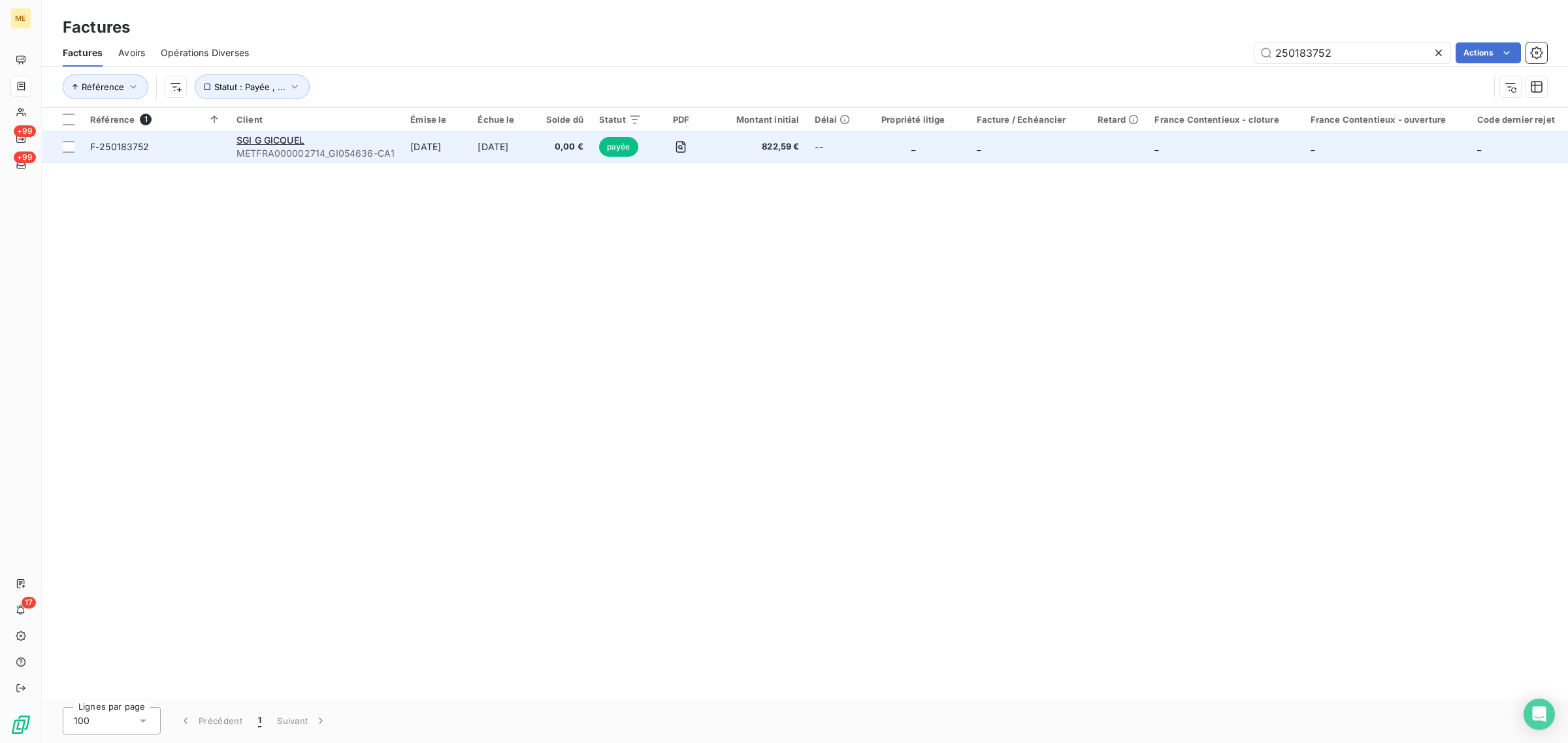
click at [452, 145] on td "15 sept. 2025" at bounding box center [436, 146] width 67 height 31
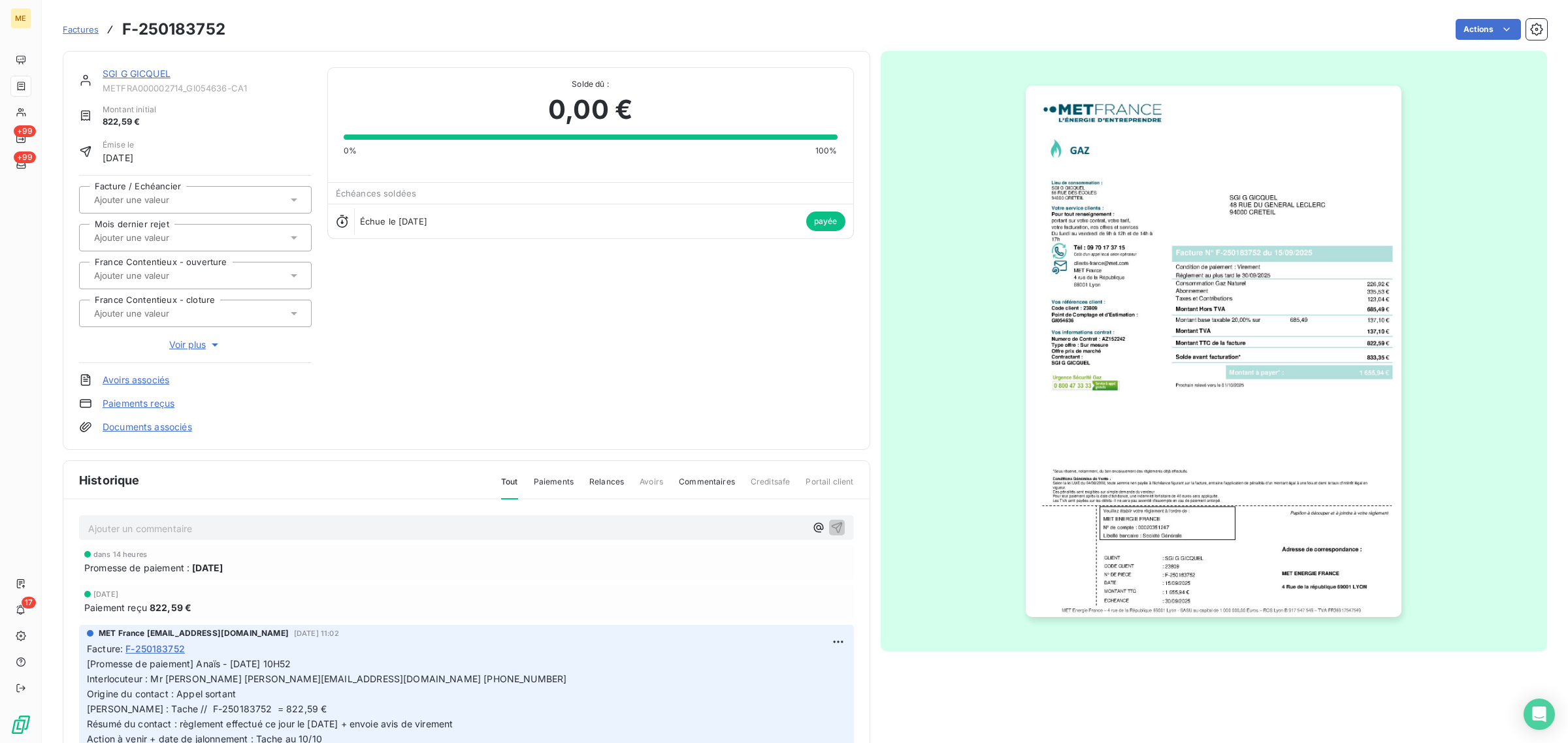
click at [144, 70] on link "SGI G GICQUEL" at bounding box center [136, 74] width 68 height 11
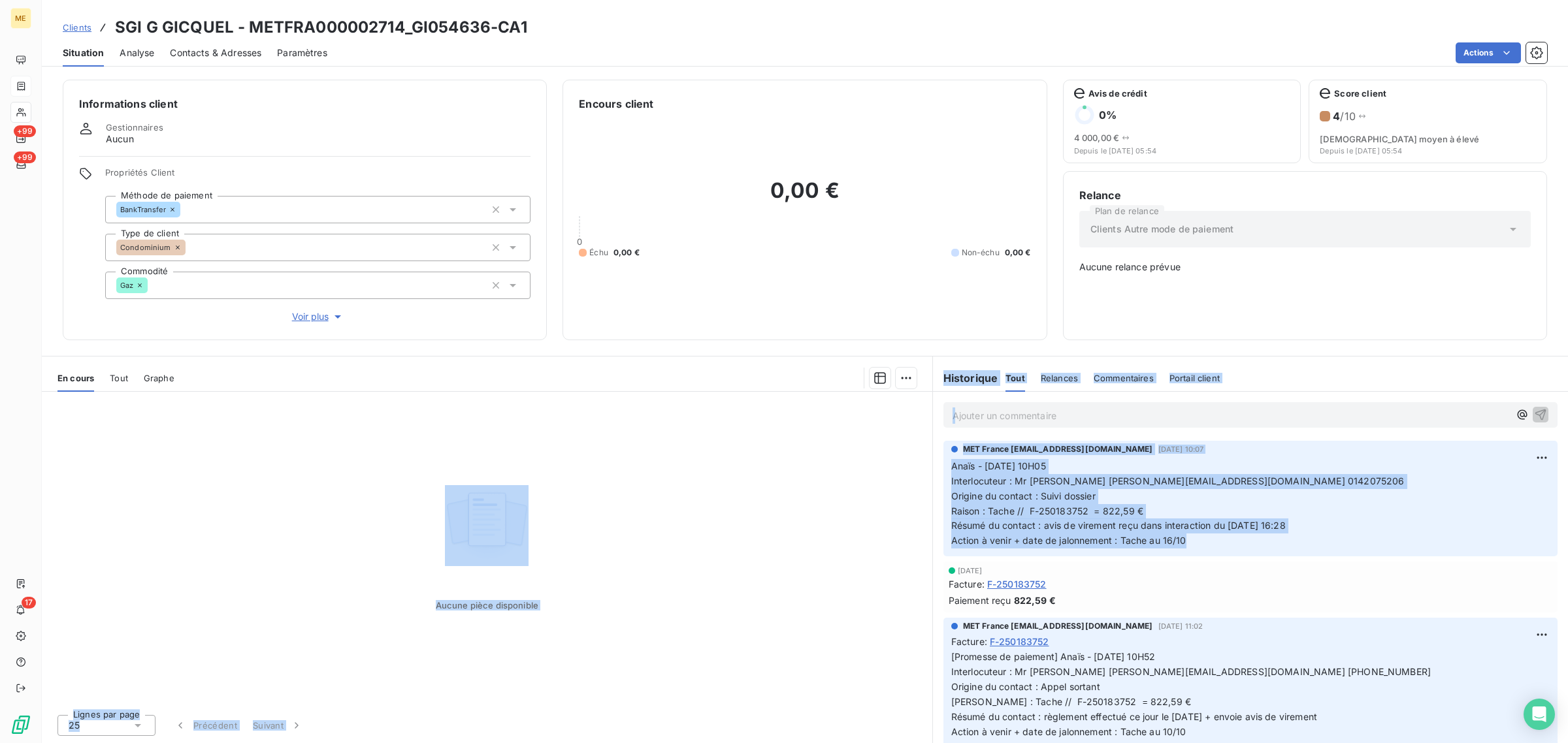
drag, startPoint x: 1202, startPoint y: 542, endPoint x: 930, endPoint y: 466, distance: 282.4
click at [930, 466] on div "En cours Tout Graphe Aucune pièce disponible Lignes par page 25 Précédent Suiva…" at bounding box center [804, 549] width 1525 height 387
click at [804, 469] on div "Aucune pièce disponible" at bounding box center [487, 548] width 890 height 313
click at [1270, 502] on p "Anaïs - 10/10/2025 - 10H05 Interlocuteur : Mr RANDY copropriete@sgigicquel.com …" at bounding box center [1250, 503] width 598 height 89
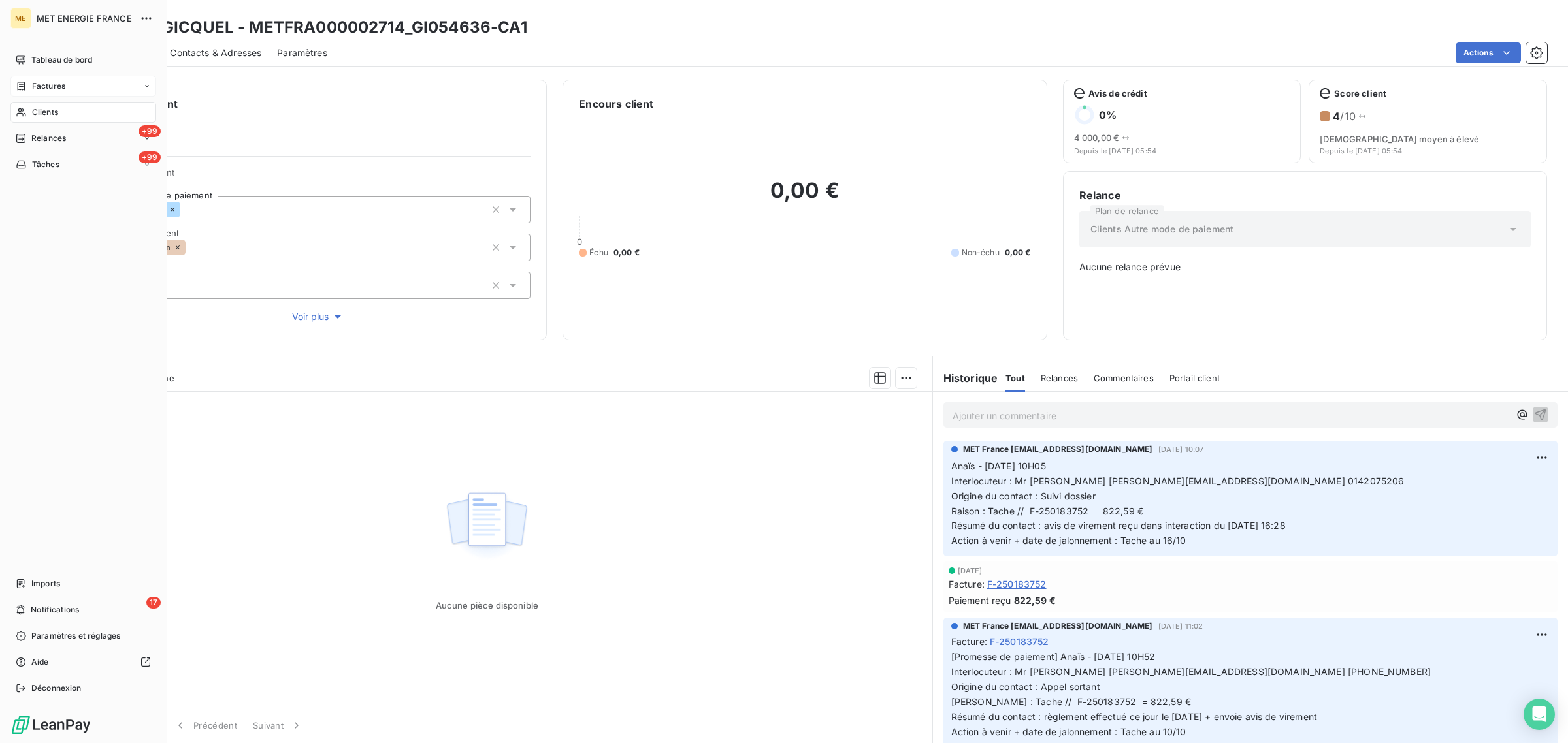
click at [29, 110] on div "Clients" at bounding box center [83, 113] width 146 height 21
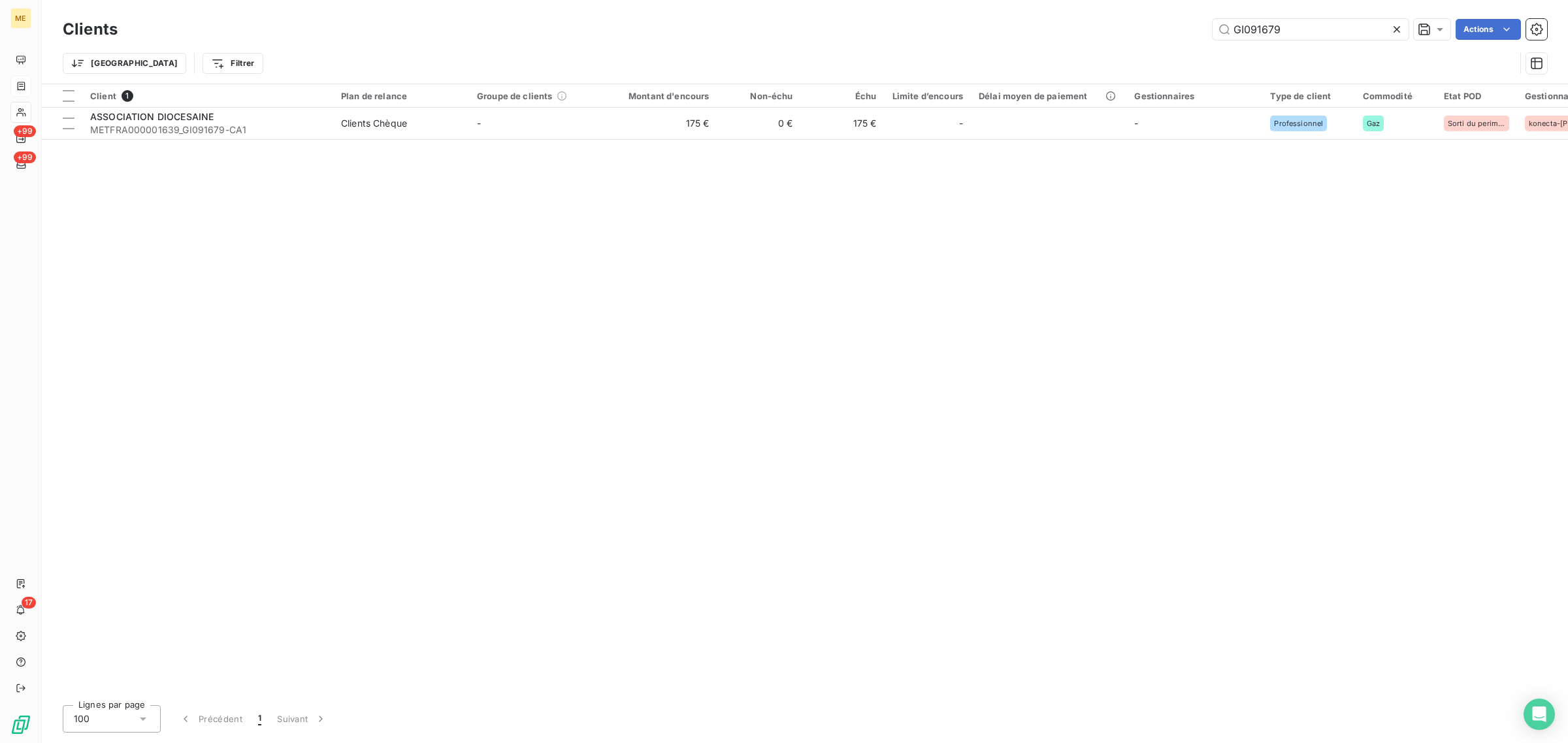
drag, startPoint x: 1284, startPoint y: 31, endPoint x: 1073, endPoint y: 33, distance: 211.0
click at [1086, 33] on div "GI091679 Actions" at bounding box center [840, 29] width 1413 height 21
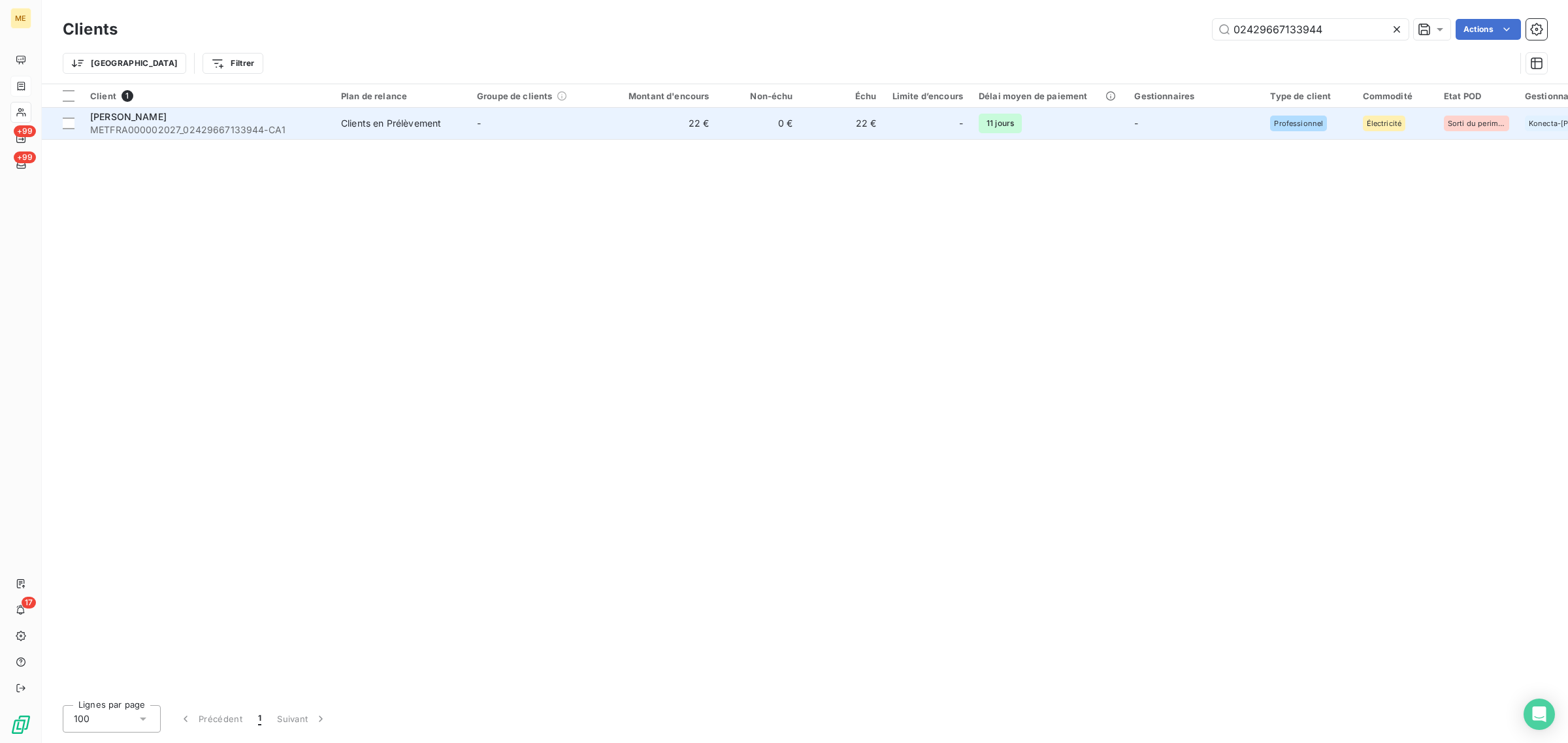
type input "02429667133944"
click at [652, 125] on td "22 €" at bounding box center [660, 124] width 112 height 31
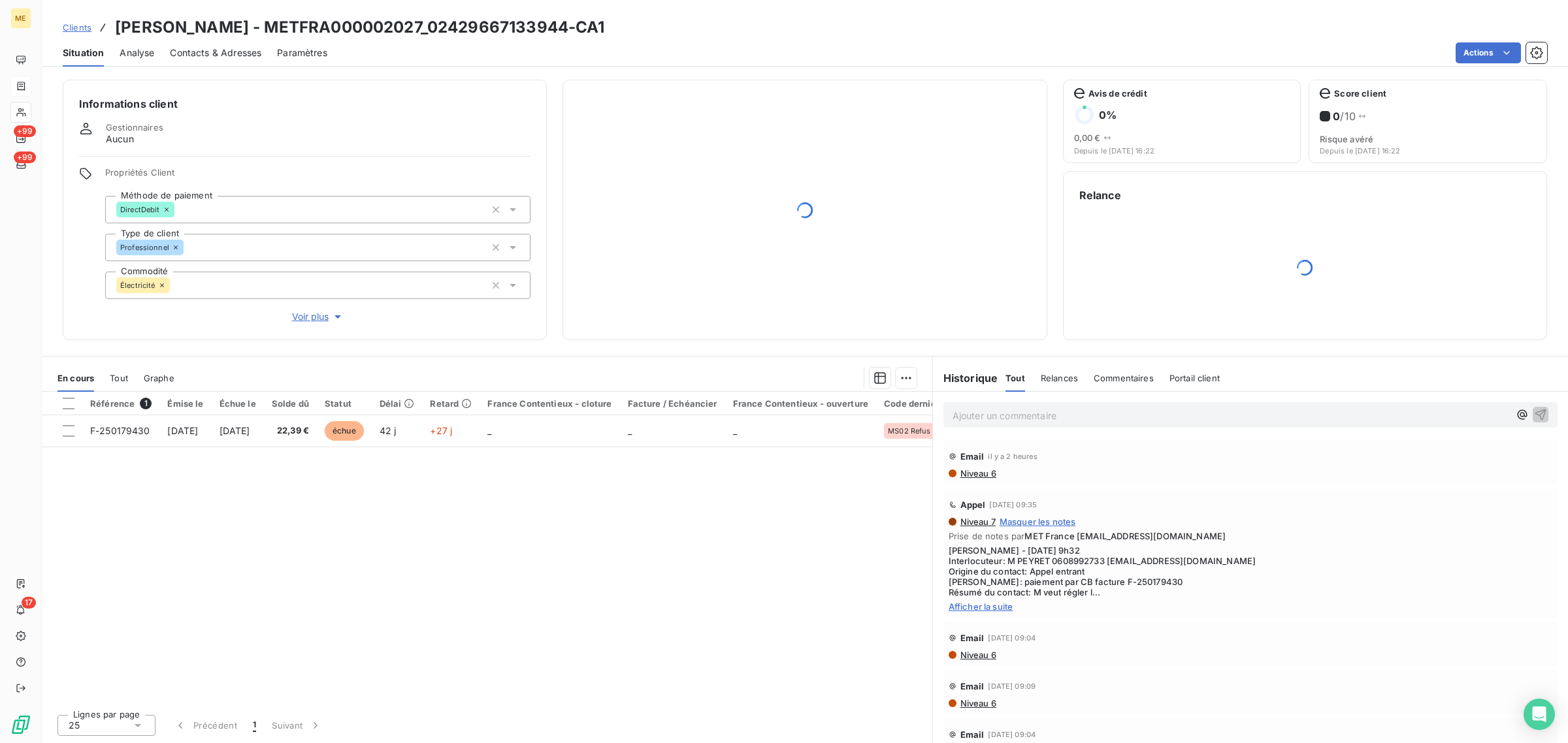
drag, startPoint x: 303, startPoint y: 325, endPoint x: 304, endPoint y: 304, distance: 21.0
click at [305, 323] on div "Informations client Gestionnaires Aucun Propriétés Client Méthode de paiement D…" at bounding box center [304, 209] width 484 height 260
click at [303, 304] on div "Propriétés Client Méthode de paiement DirectDebit Type de client Professionnel …" at bounding box center [318, 245] width 426 height 157
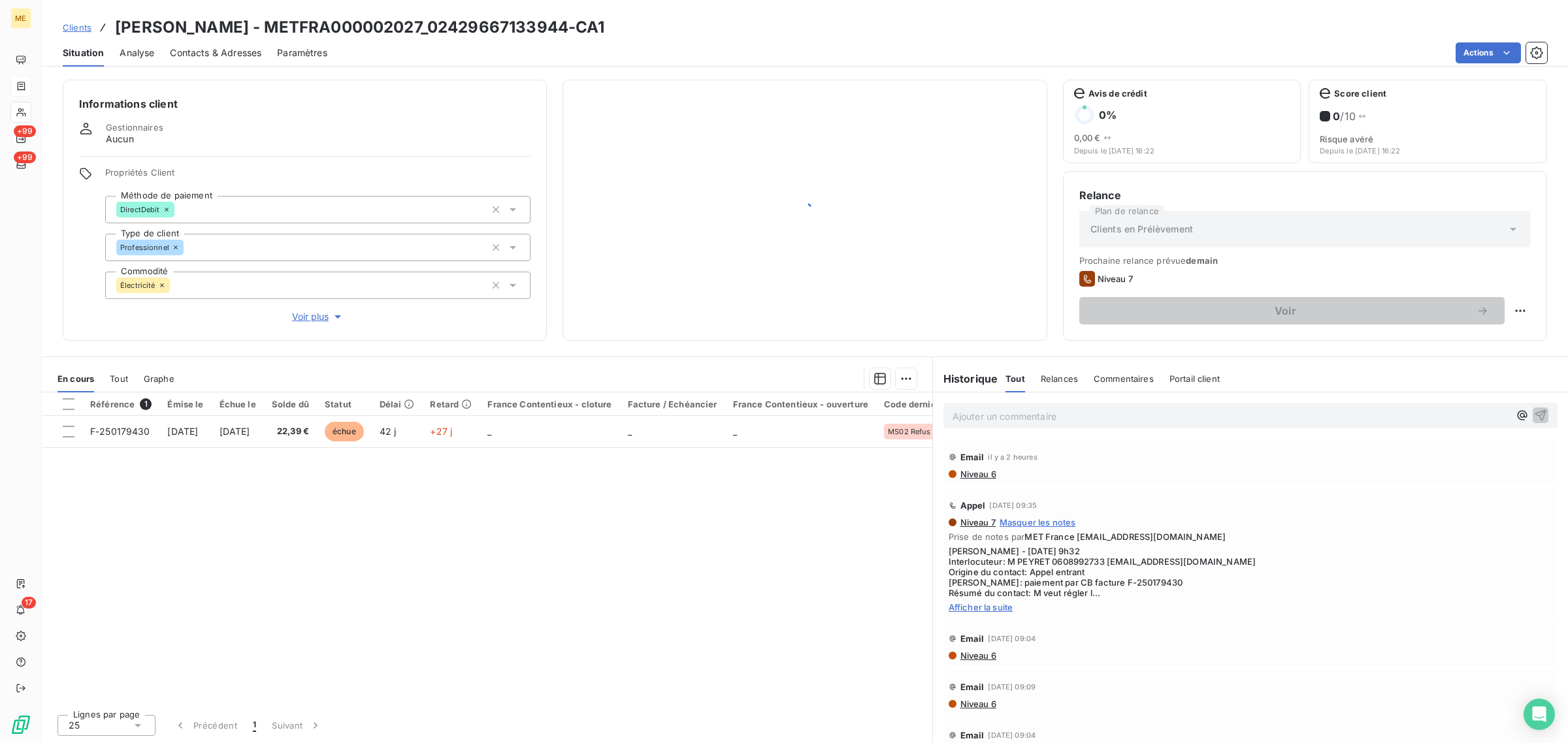
click at [304, 322] on span "Voir plus" at bounding box center [318, 317] width 52 height 13
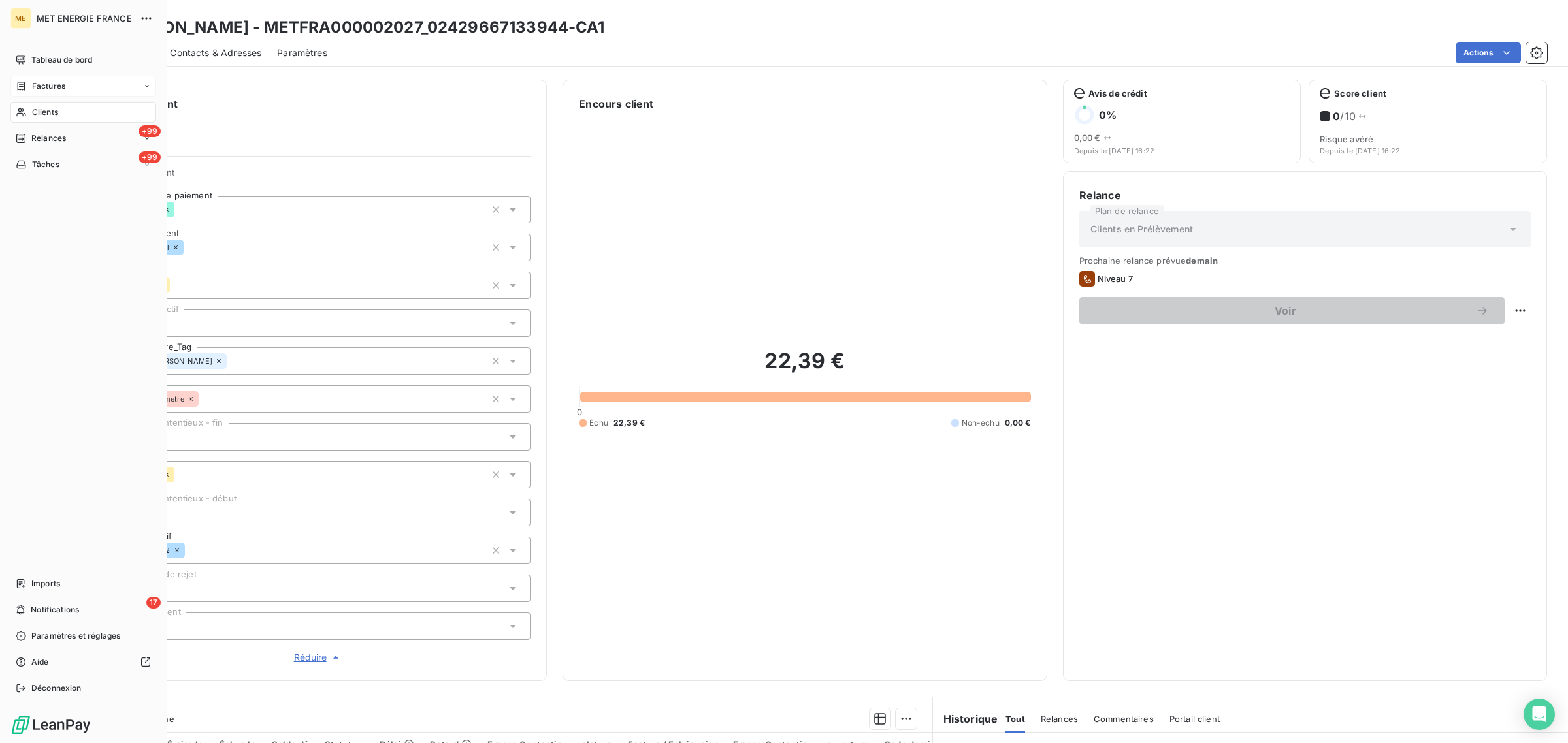
click at [30, 112] on div "Clients" at bounding box center [83, 113] width 146 height 21
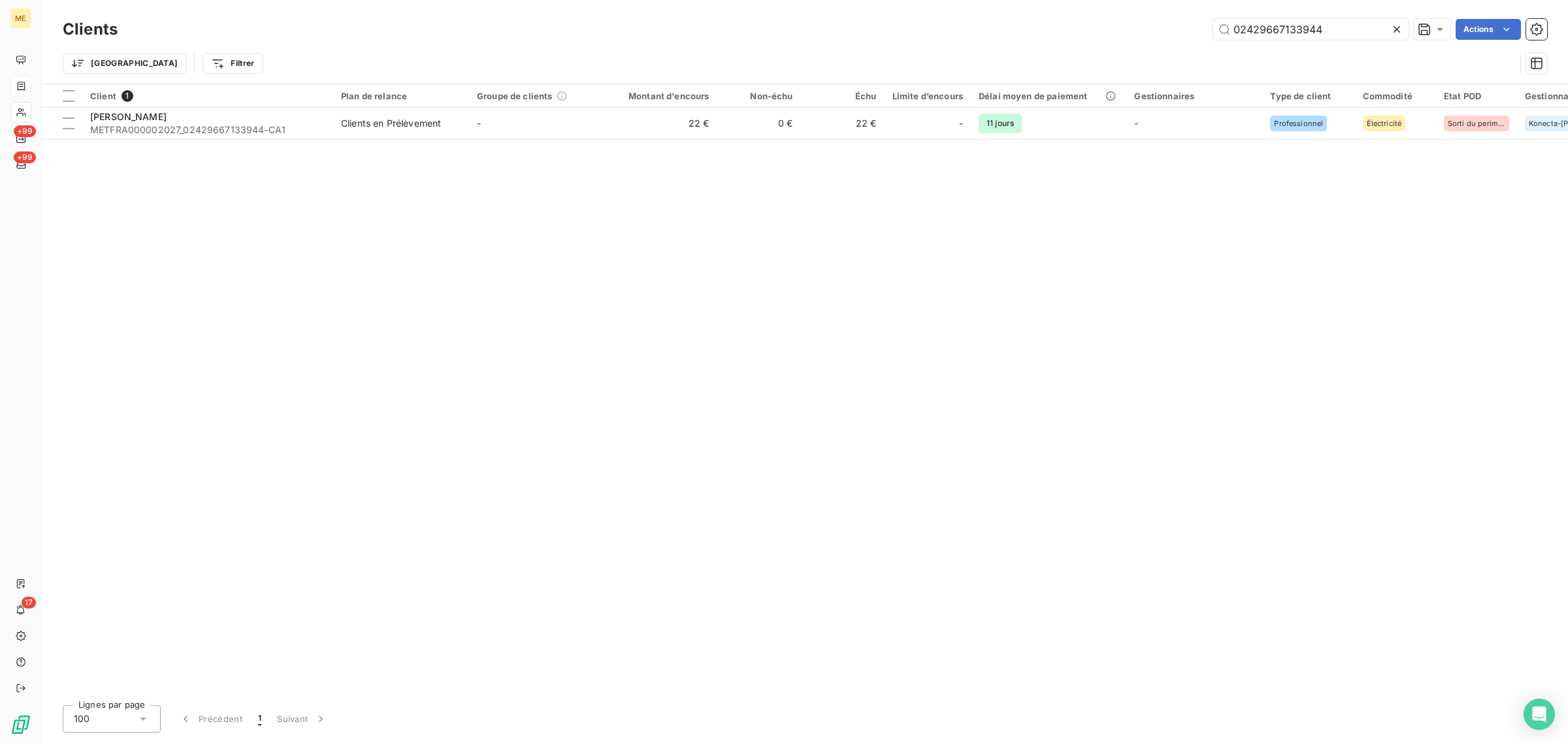
drag, startPoint x: 1331, startPoint y: 27, endPoint x: 1076, endPoint y: 28, distance: 255.0
click at [1076, 28] on div "02429667133944 Actions" at bounding box center [840, 29] width 1413 height 21
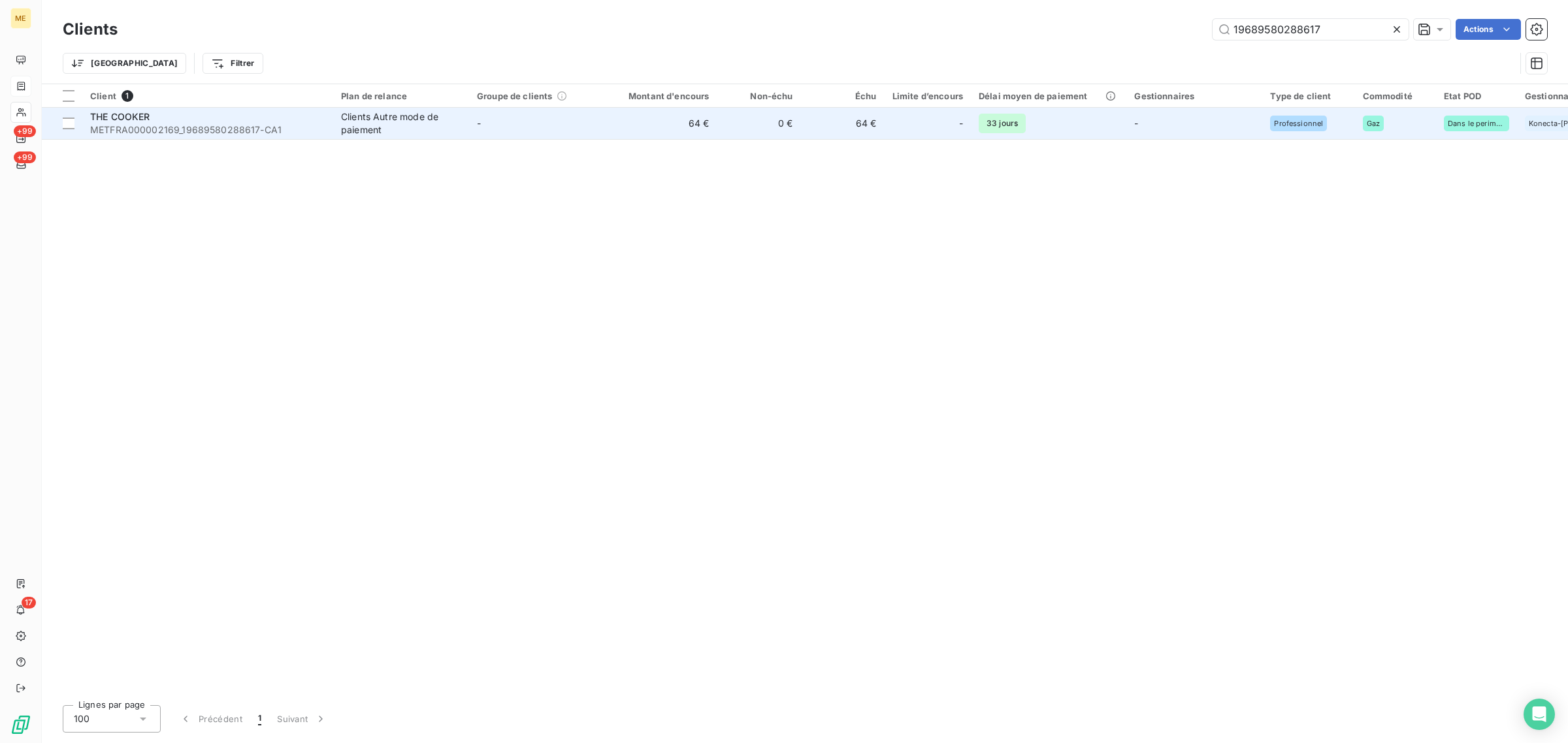
type input "19689580288617"
click at [435, 131] on div "Clients Autre mode de paiement" at bounding box center [401, 124] width 120 height 26
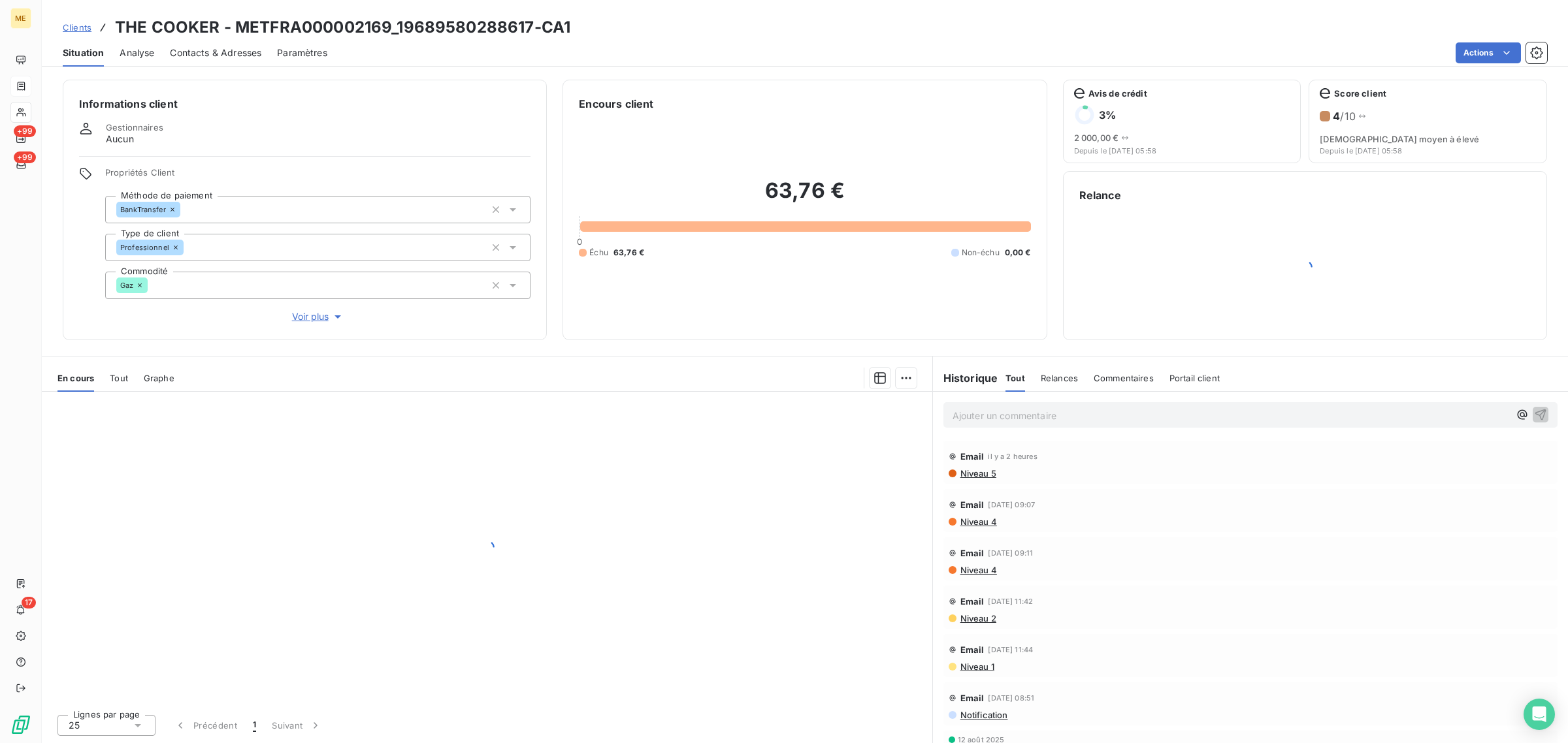
click at [317, 318] on span "Voir plus" at bounding box center [318, 317] width 52 height 13
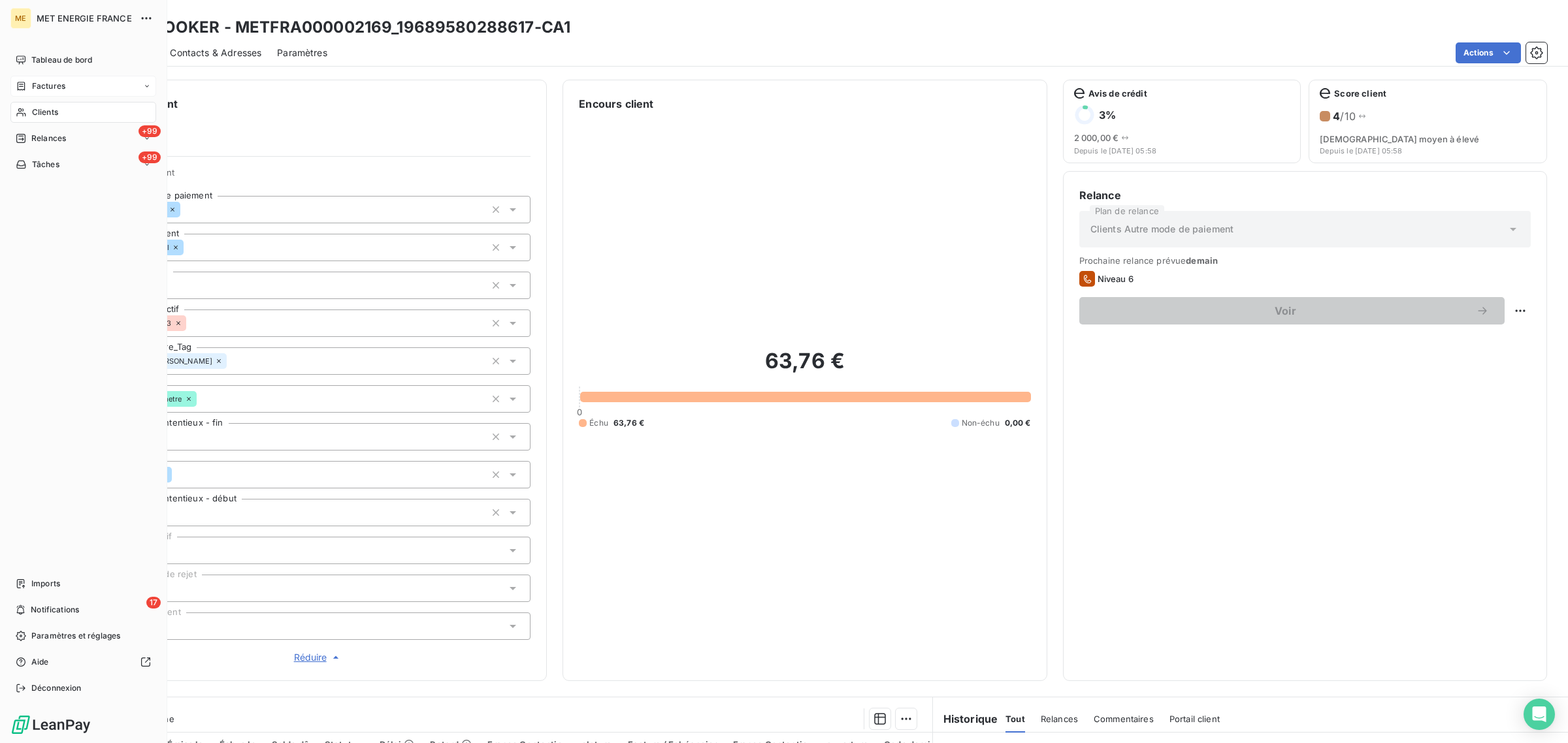
drag, startPoint x: 27, startPoint y: 108, endPoint x: 147, endPoint y: 108, distance: 120.0
click at [28, 108] on div "Clients" at bounding box center [83, 113] width 146 height 21
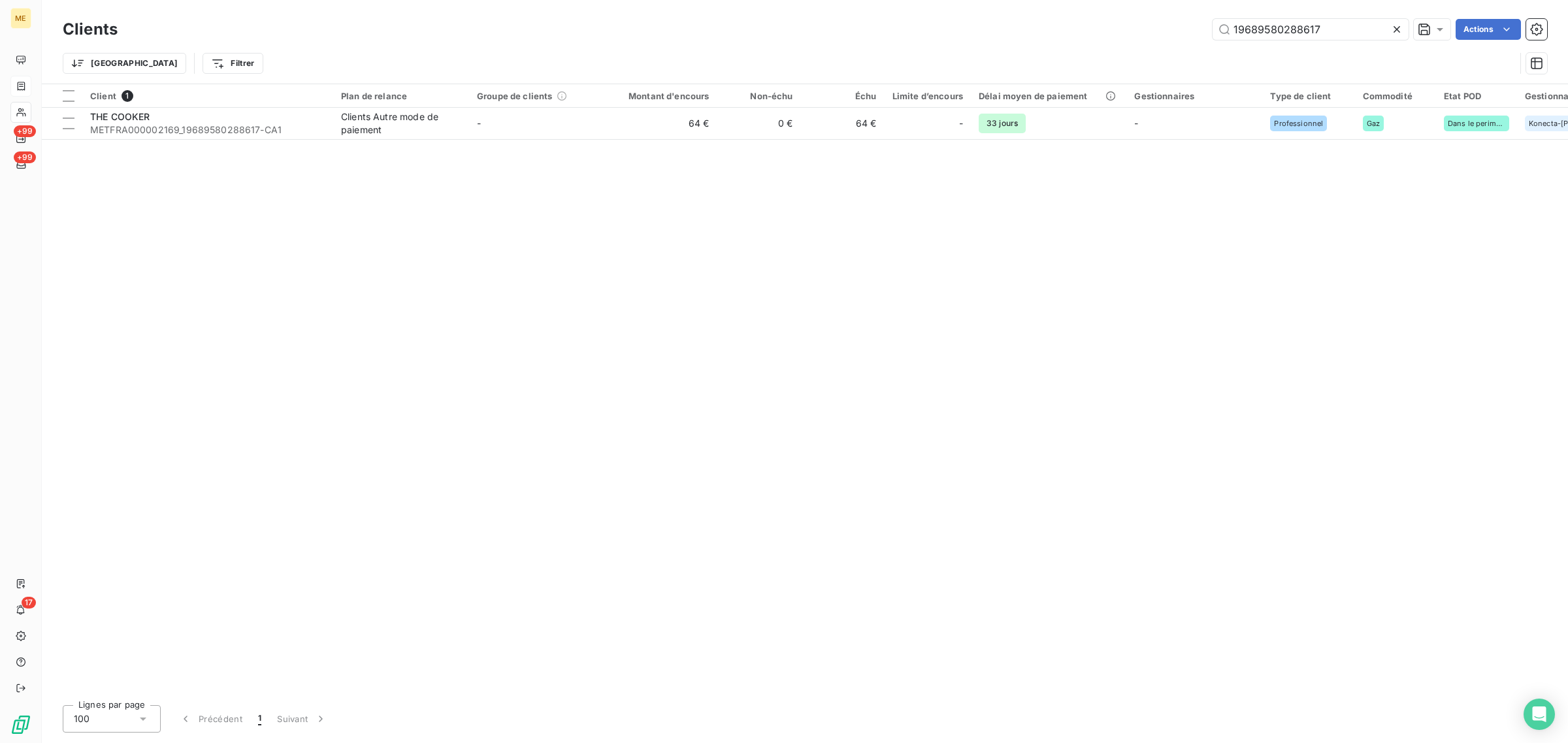
drag, startPoint x: 1339, startPoint y: 23, endPoint x: 1138, endPoint y: 26, distance: 201.0
click at [1138, 25] on div "19689580288617 Actions" at bounding box center [840, 29] width 1413 height 21
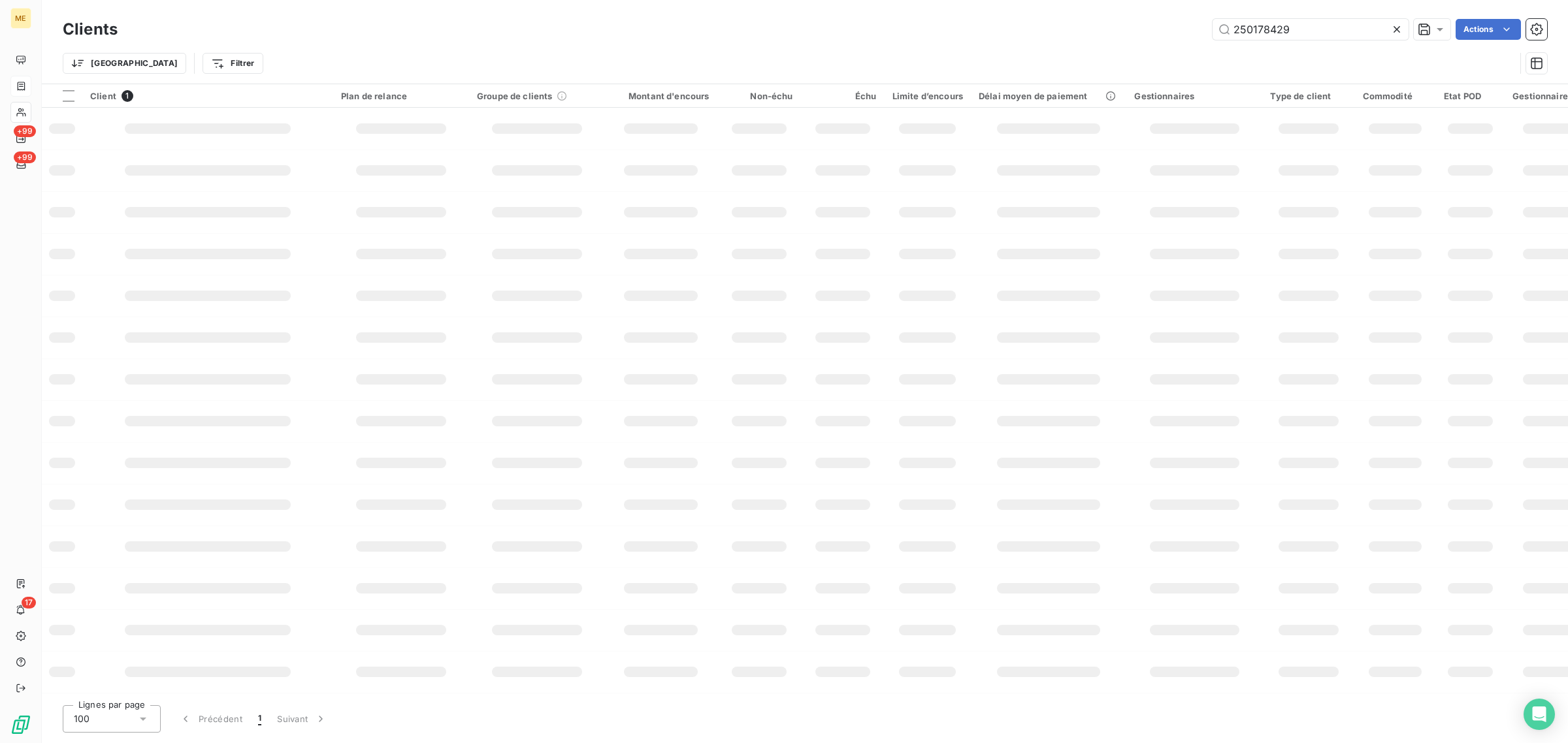
type input "250178429"
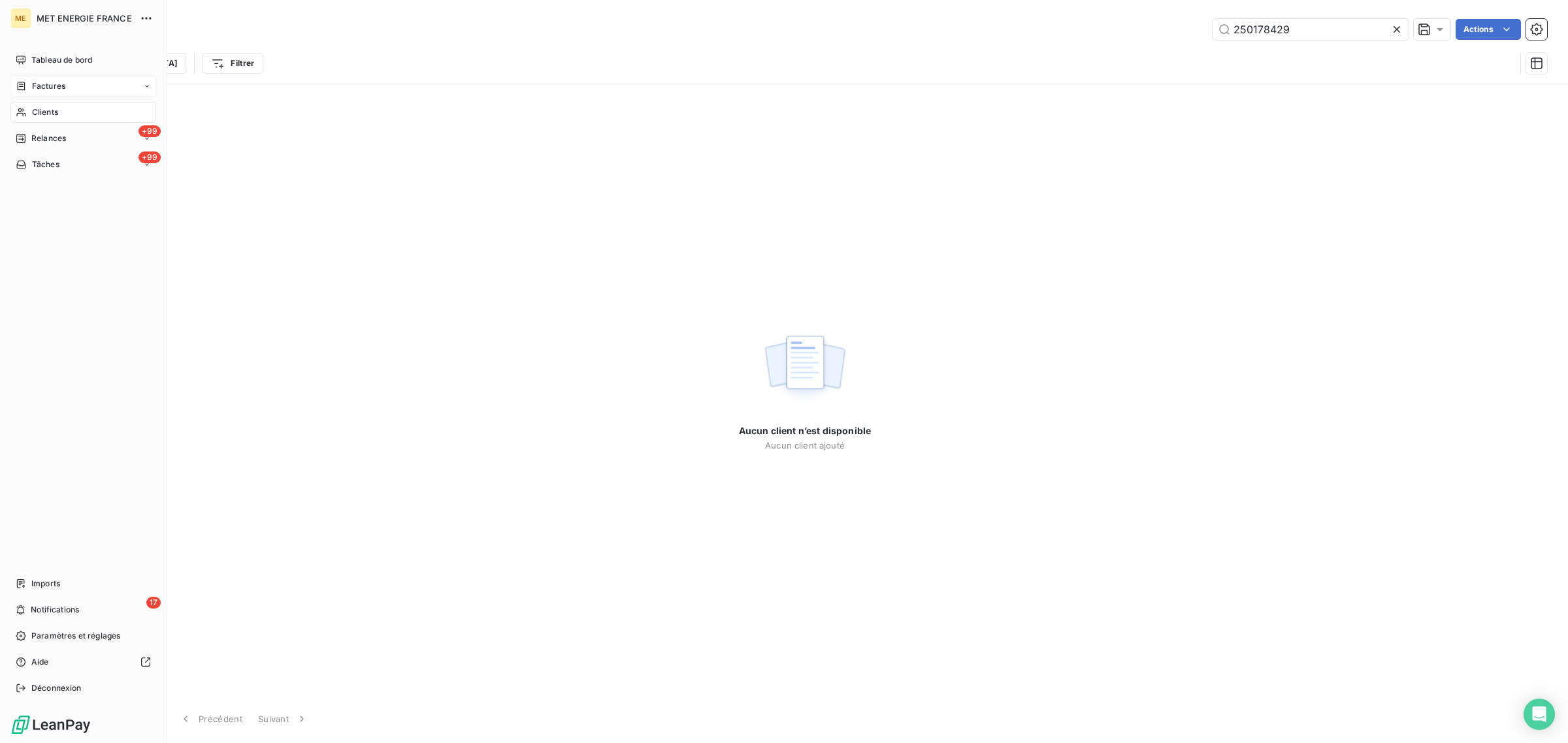
click at [20, 83] on icon at bounding box center [21, 86] width 11 height 11
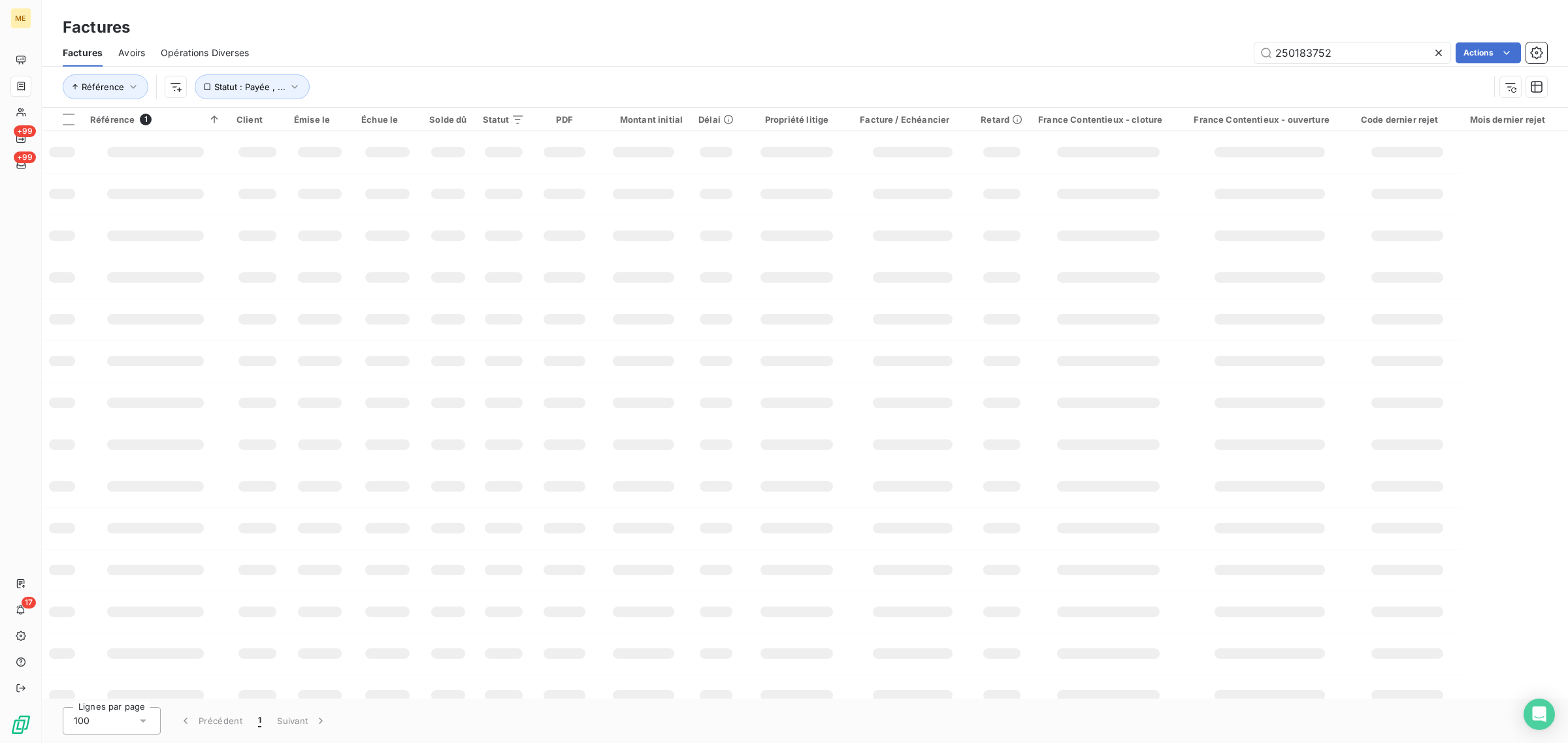
drag, startPoint x: 1378, startPoint y: 56, endPoint x: 1183, endPoint y: 56, distance: 195.0
click at [1183, 56] on div "250183752 Actions" at bounding box center [905, 53] width 1282 height 21
type input "250178429"
click at [712, 69] on div "Référence Statut : Payée , ..." at bounding box center [804, 86] width 1484 height 40
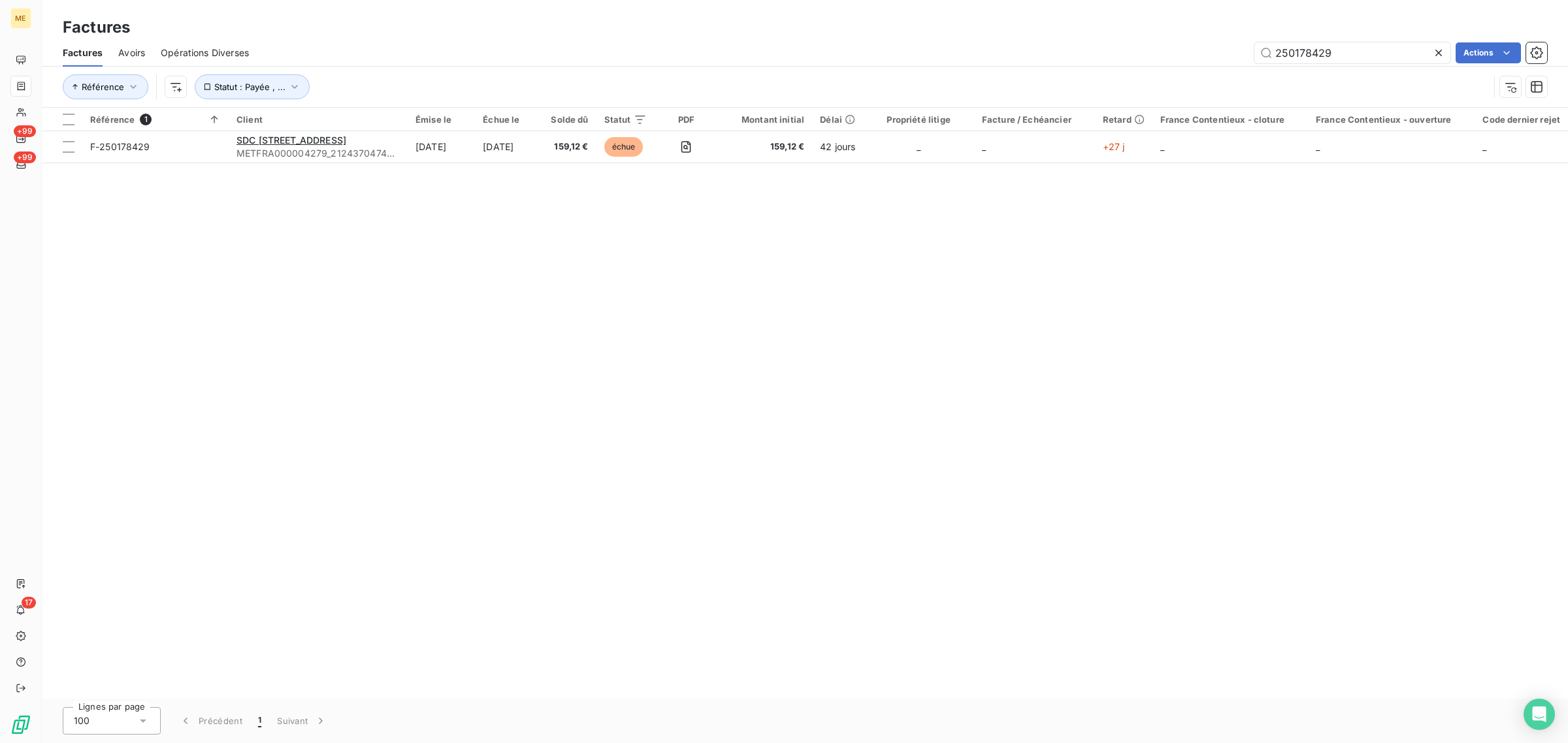
click at [446, 164] on div "Référence 1 Client Émise le Échue le Solde dû Statut PDF Montant initial Délai …" at bounding box center [804, 403] width 1525 height 591
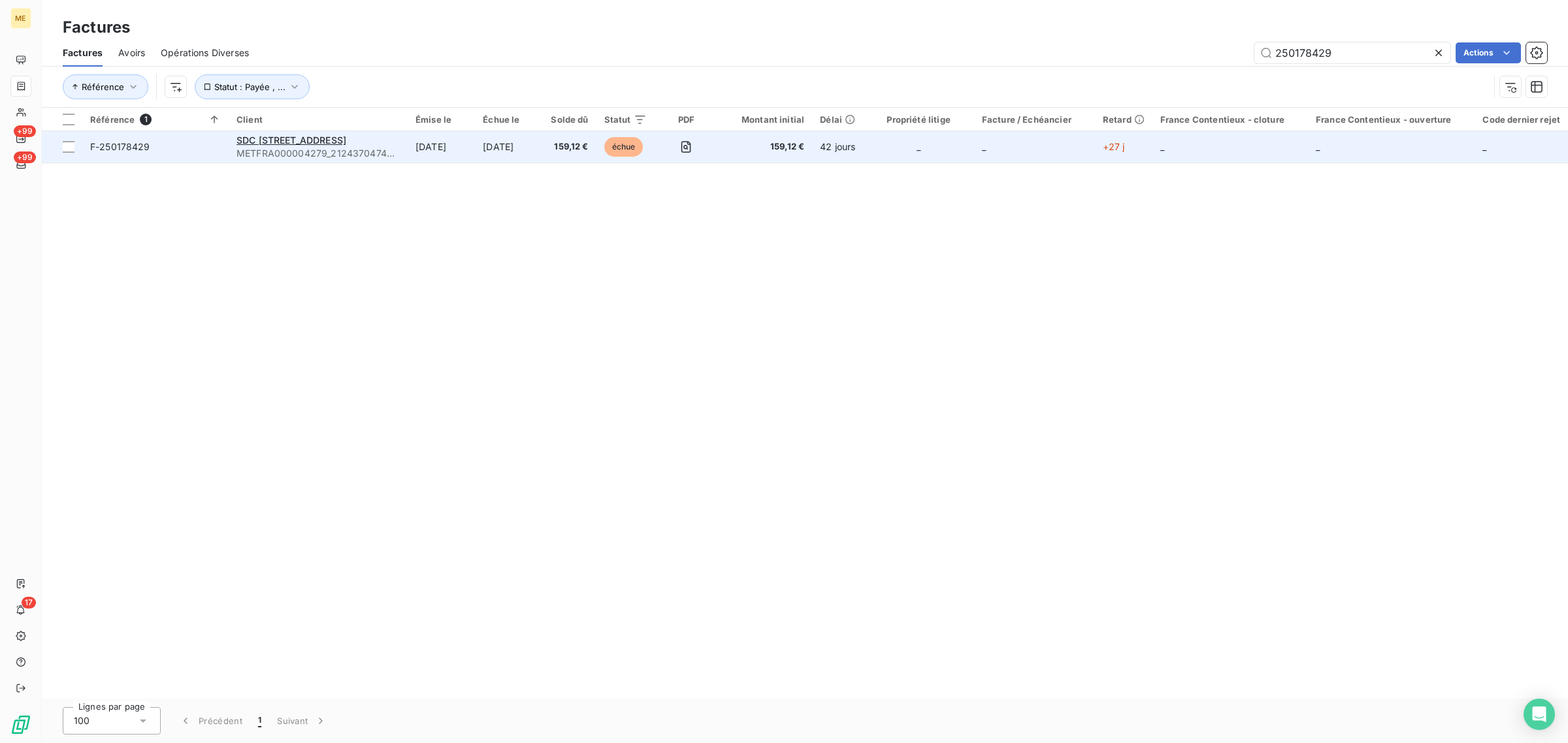
click at [439, 154] on td "[DATE]" at bounding box center [441, 146] width 67 height 31
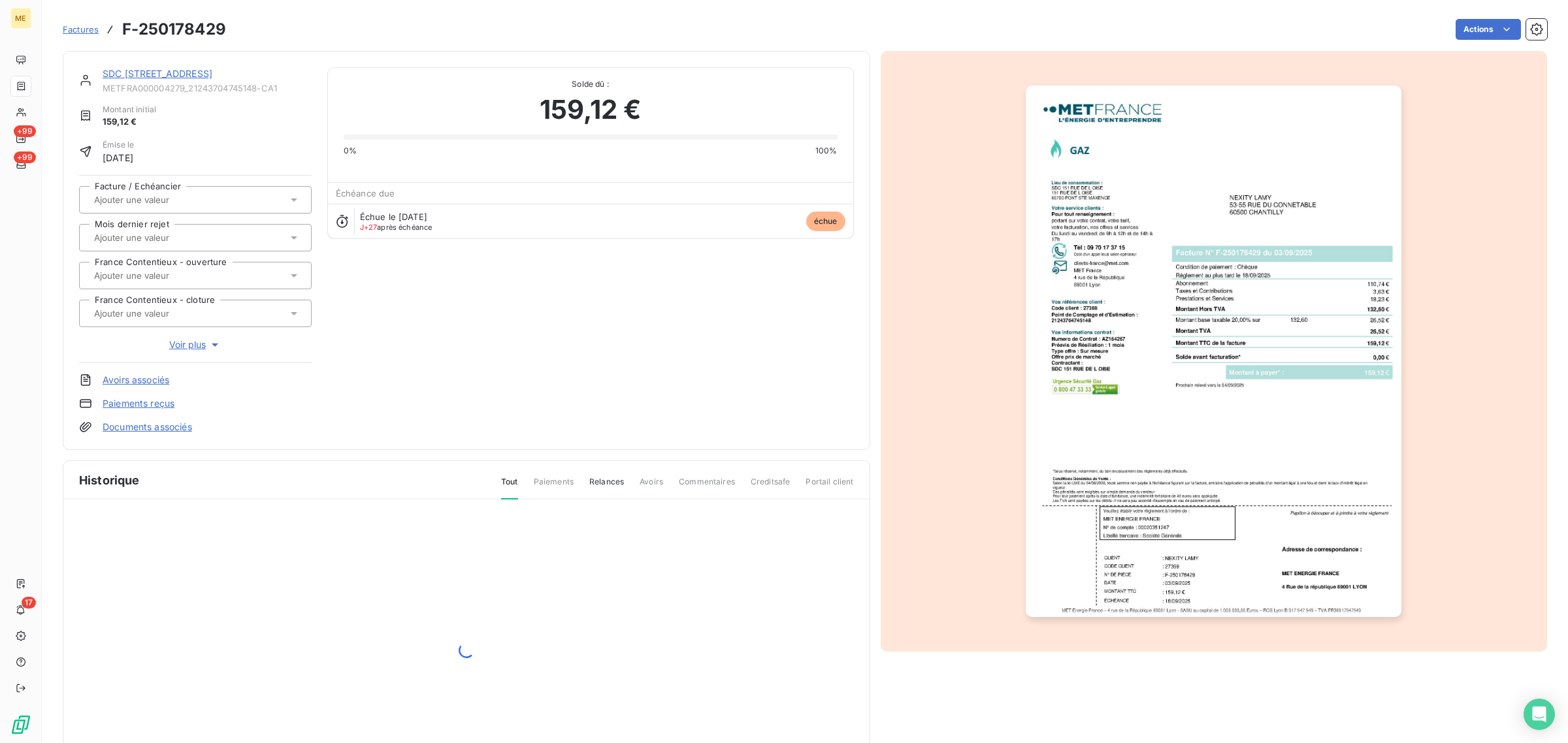
click at [142, 76] on link "SDC 151 RUE DE L OISE" at bounding box center [157, 74] width 110 height 11
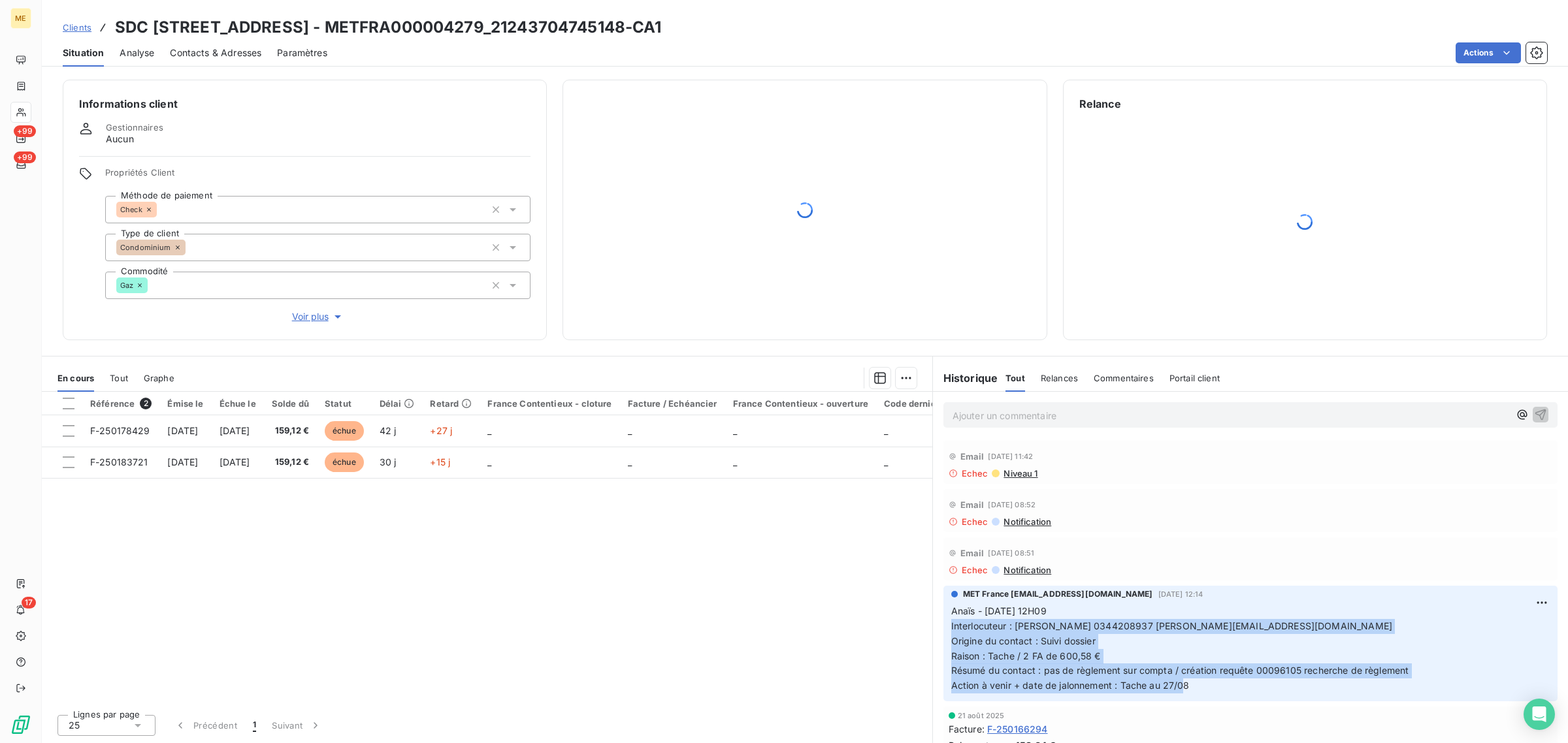
drag, startPoint x: 1186, startPoint y: 691, endPoint x: 939, endPoint y: 619, distance: 257.3
click at [939, 619] on div "MET France met-france@recouvrement.met.com 26 août 2025, 12:14 Anaïs - 26/08/20…" at bounding box center [1250, 644] width 635 height 121
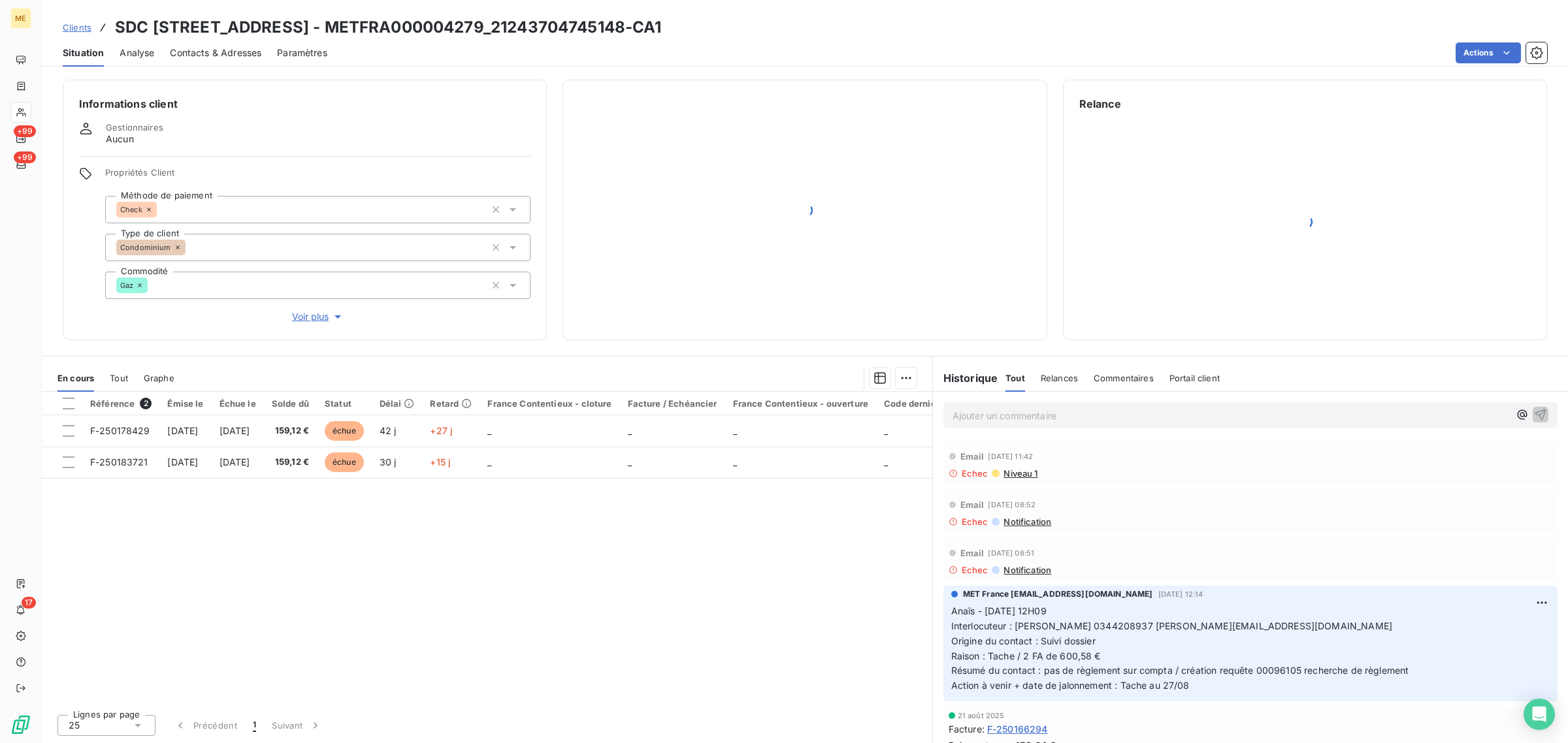
click at [1192, 684] on p "Anaïs - 26/08/2025 - 12H09 Interlocuteur : Christophe LARUE 0344208937 christop…" at bounding box center [1250, 648] width 598 height 89
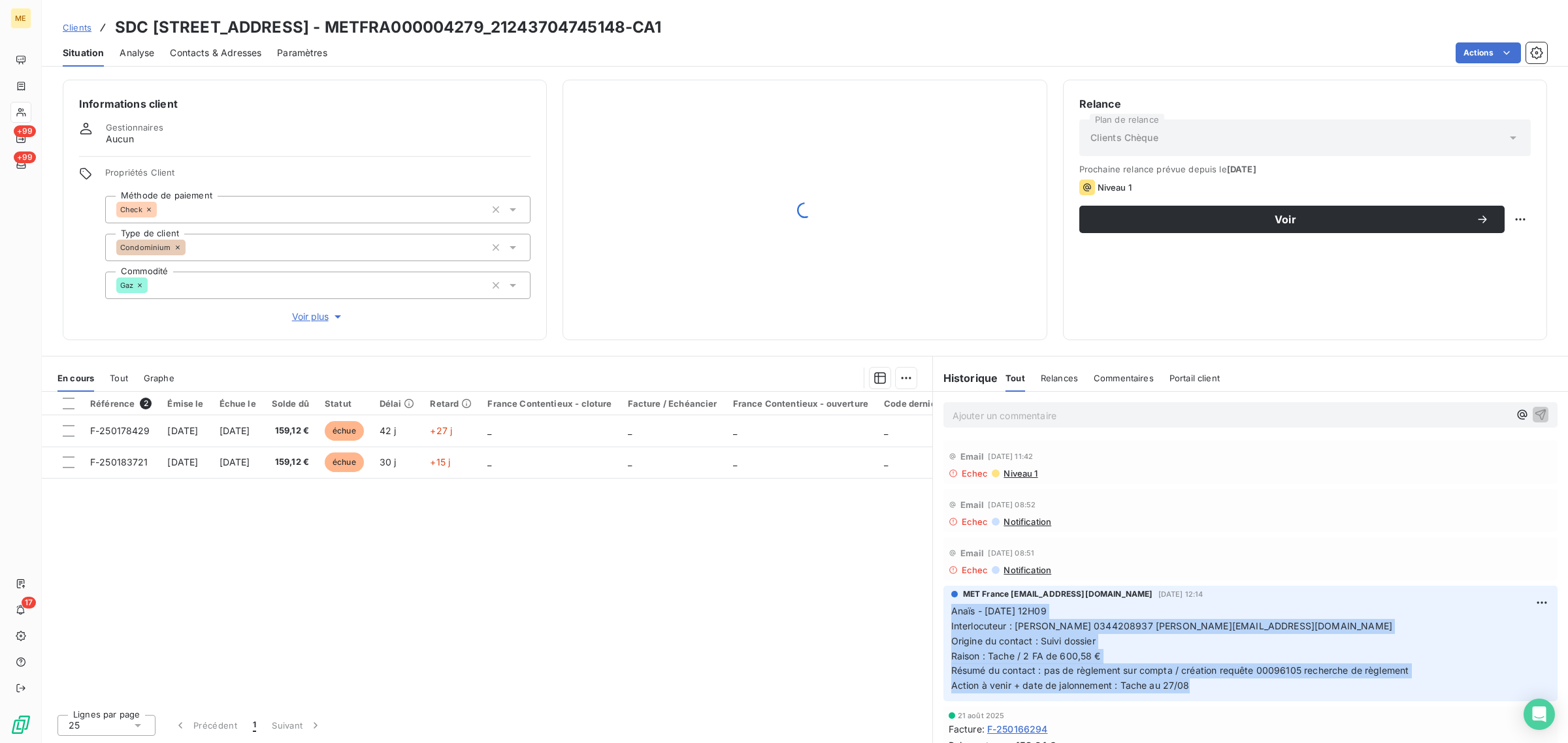
drag, startPoint x: 1204, startPoint y: 690, endPoint x: 941, endPoint y: 615, distance: 273.5
click at [941, 615] on div "MET France met-france@recouvrement.met.com 26 août 2025, 12:14 Anaïs - 26/08/20…" at bounding box center [1250, 644] width 635 height 121
click at [948, 610] on div "MET France met-france@recouvrement.met.com 26 août 2025, 12:14 Anaïs - 26/08/20…" at bounding box center [1250, 643] width 614 height 115
drag, startPoint x: 949, startPoint y: 610, endPoint x: 975, endPoint y: 622, distance: 28.6
click at [975, 622] on div "MET France met-france@recouvrement.met.com 26 août 2025, 12:14 Anaïs - 26/08/20…" at bounding box center [1250, 643] width 614 height 115
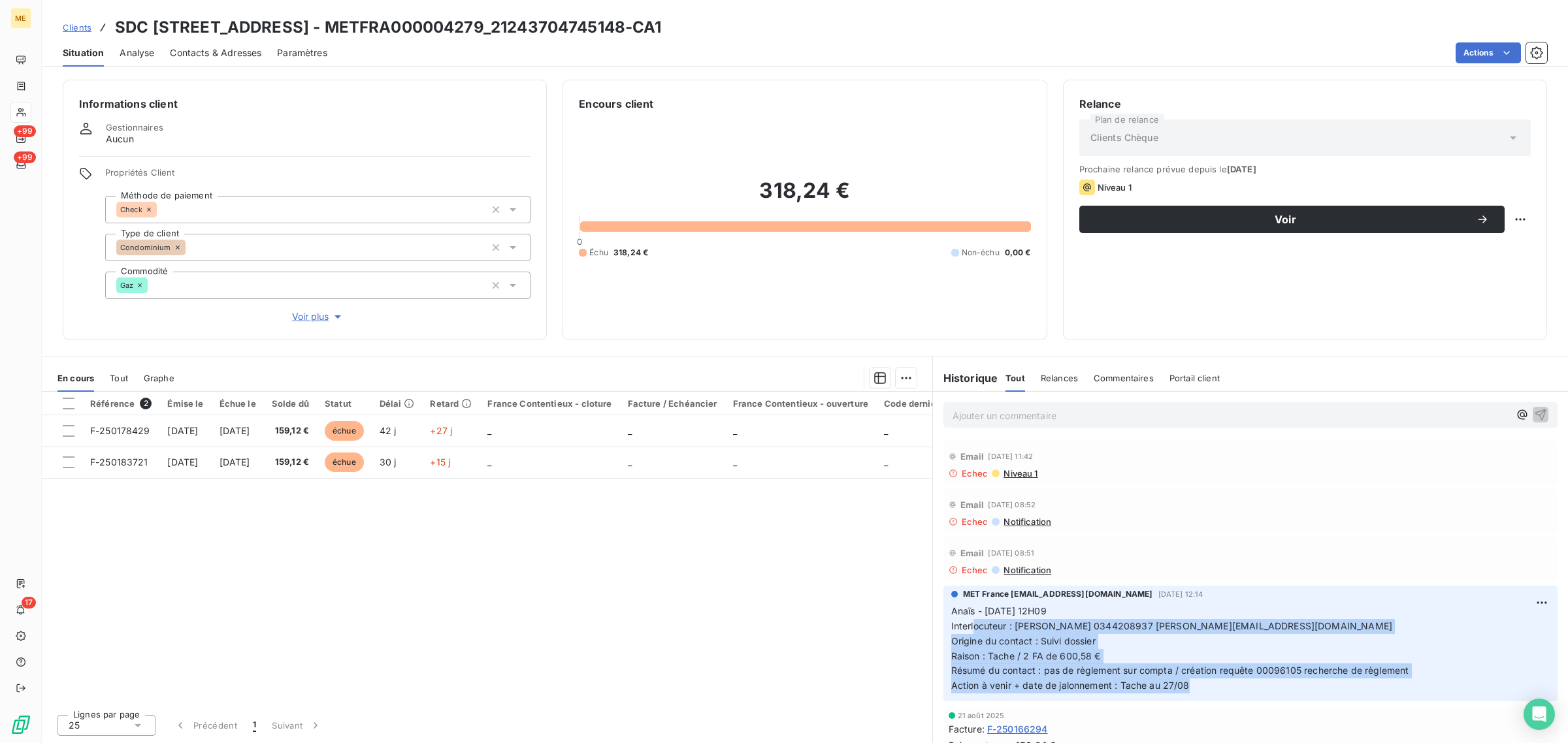
click at [1128, 674] on span "Résumé du contact : pas de règlement sur compta / création requête 00096105 rec…" at bounding box center [1179, 671] width 457 height 11
drag, startPoint x: 1192, startPoint y: 686, endPoint x: 943, endPoint y: 615, distance: 258.9
click at [944, 615] on div "MET France met-france@recouvrement.met.com 26 août 2025, 12:14 Anaïs - 26/08/20…" at bounding box center [1250, 643] width 614 height 115
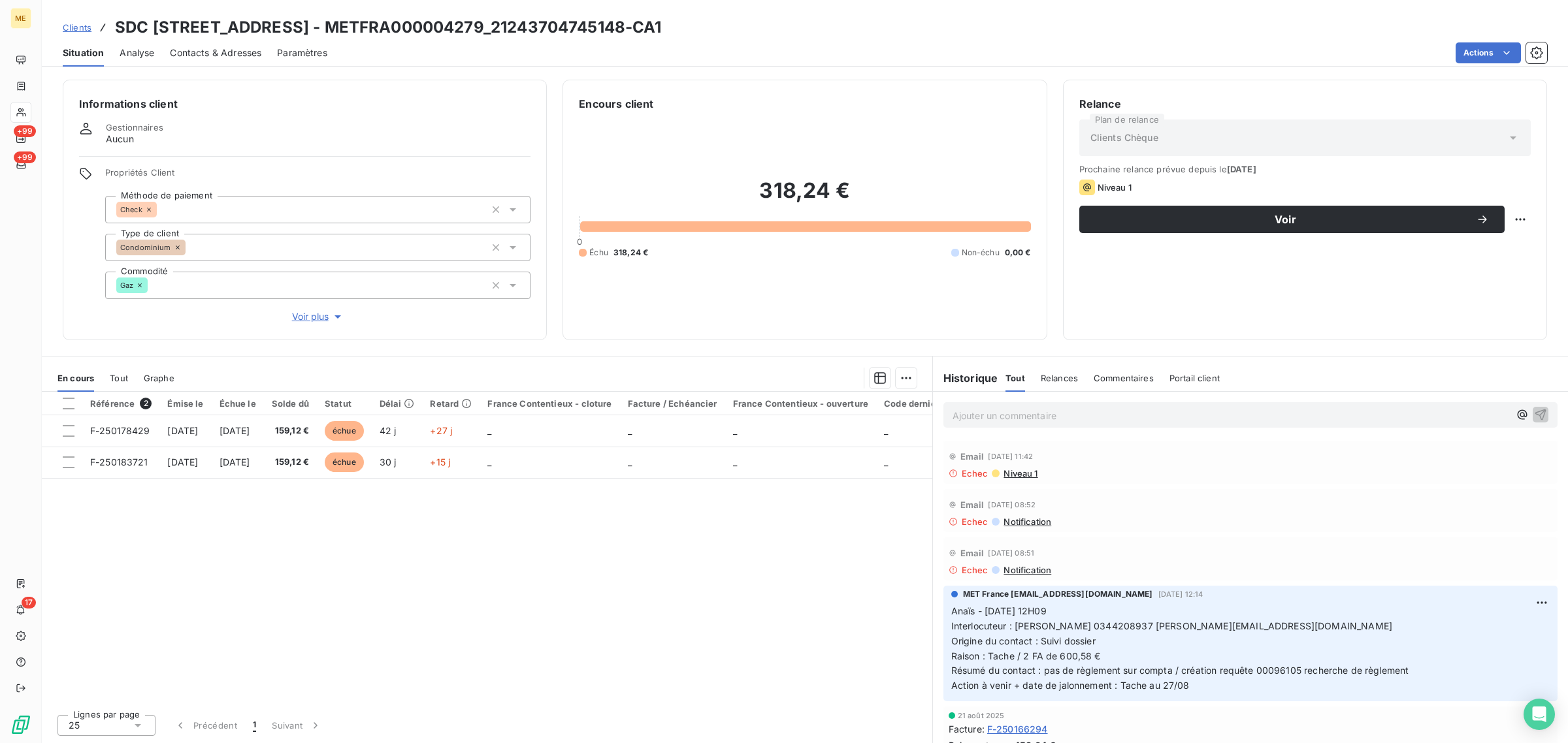
click at [759, 610] on div "Référence 2 Émise le Échue le Solde dû Statut Délai Retard France Contentieux -…" at bounding box center [487, 548] width 890 height 313
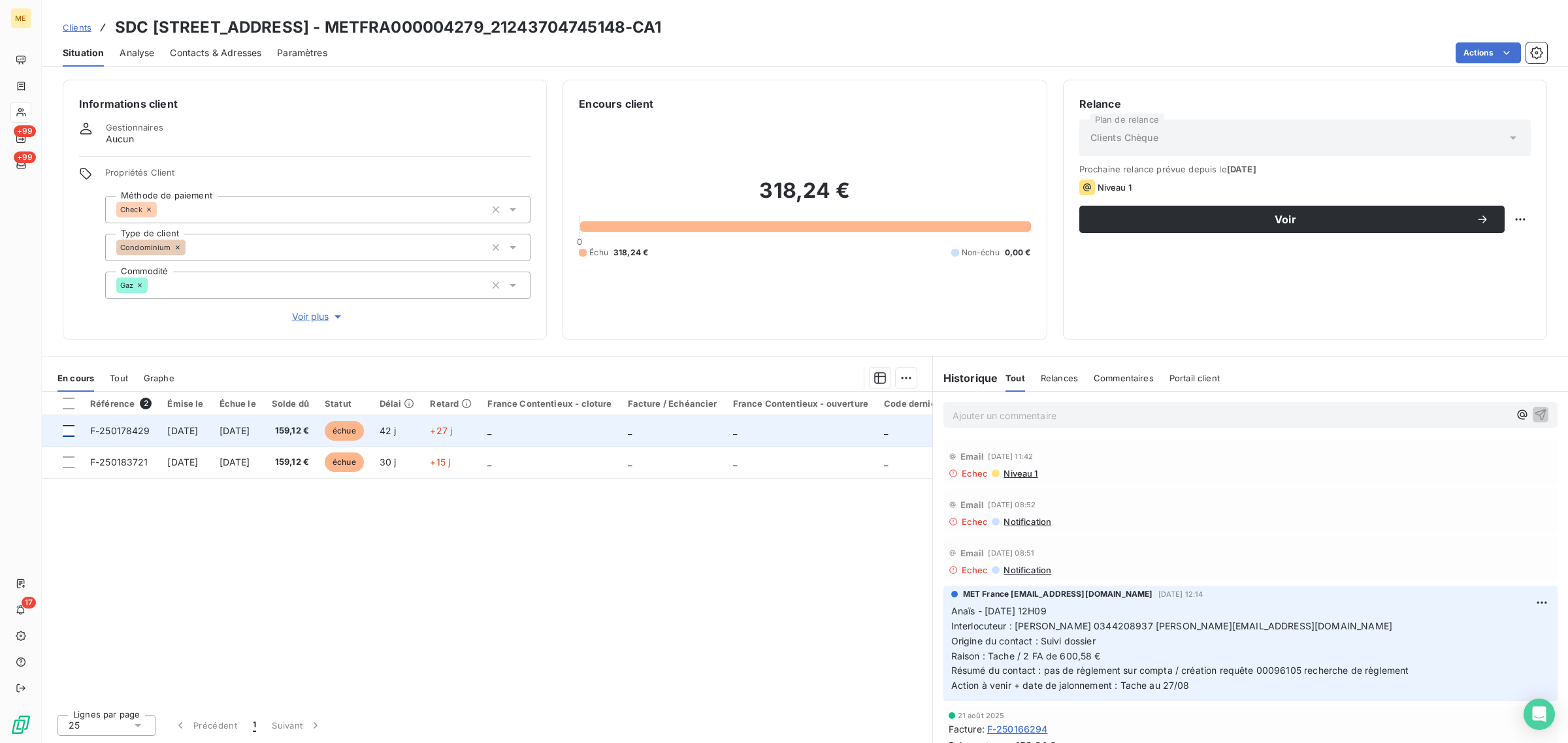
click at [69, 432] on div at bounding box center [69, 431] width 11 height 11
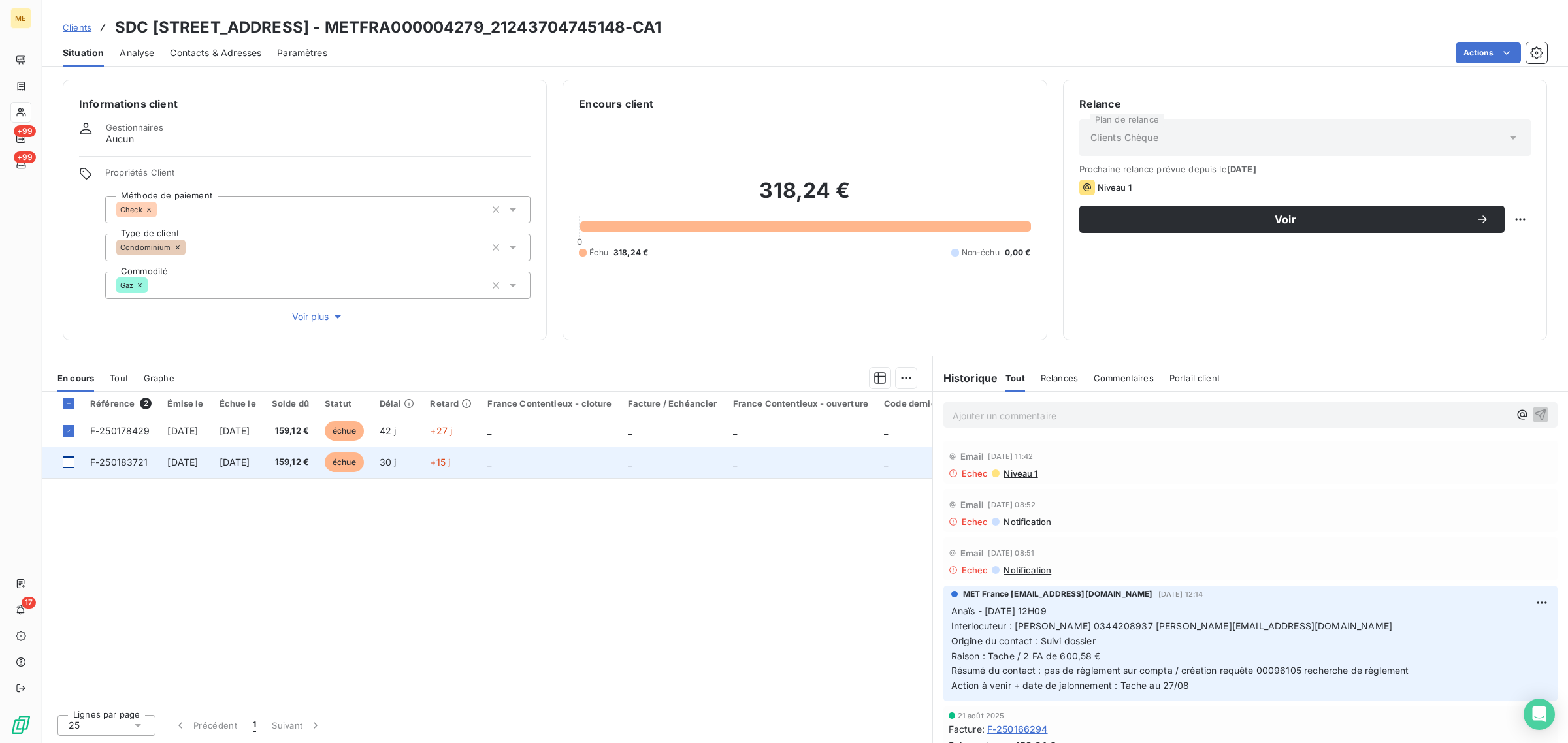
click at [69, 458] on div at bounding box center [69, 462] width 11 height 11
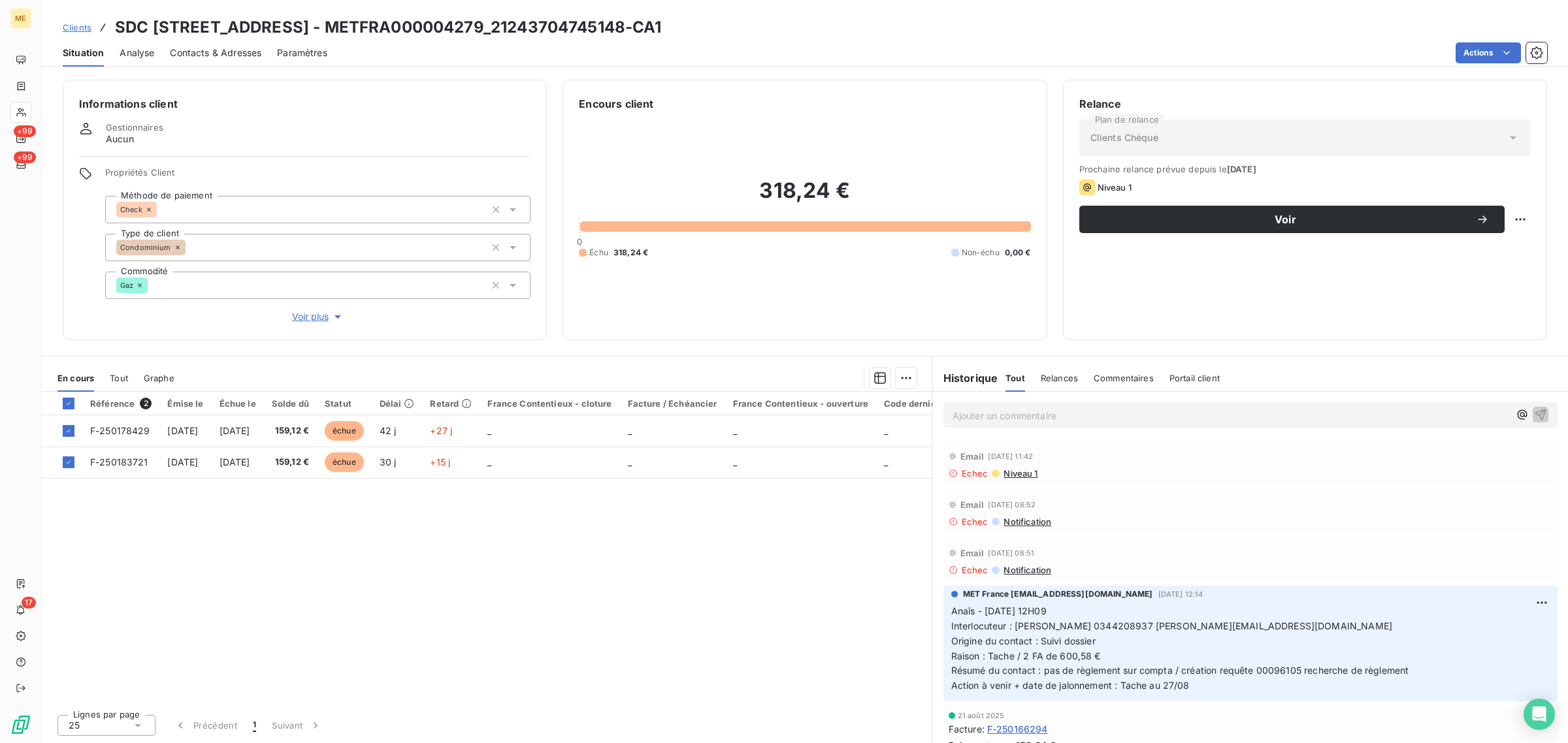
click at [894, 381] on div at bounding box center [553, 378] width 727 height 21
click at [896, 377] on html "ME +99 +99 17 Clients SDC 151 RUE DE L OISE - METFRA000004279_21243704745148-CA…" at bounding box center [784, 372] width 1568 height 743
click at [812, 425] on div "Ajouter une promesse de paiement (2 factures)" at bounding box center [791, 430] width 237 height 21
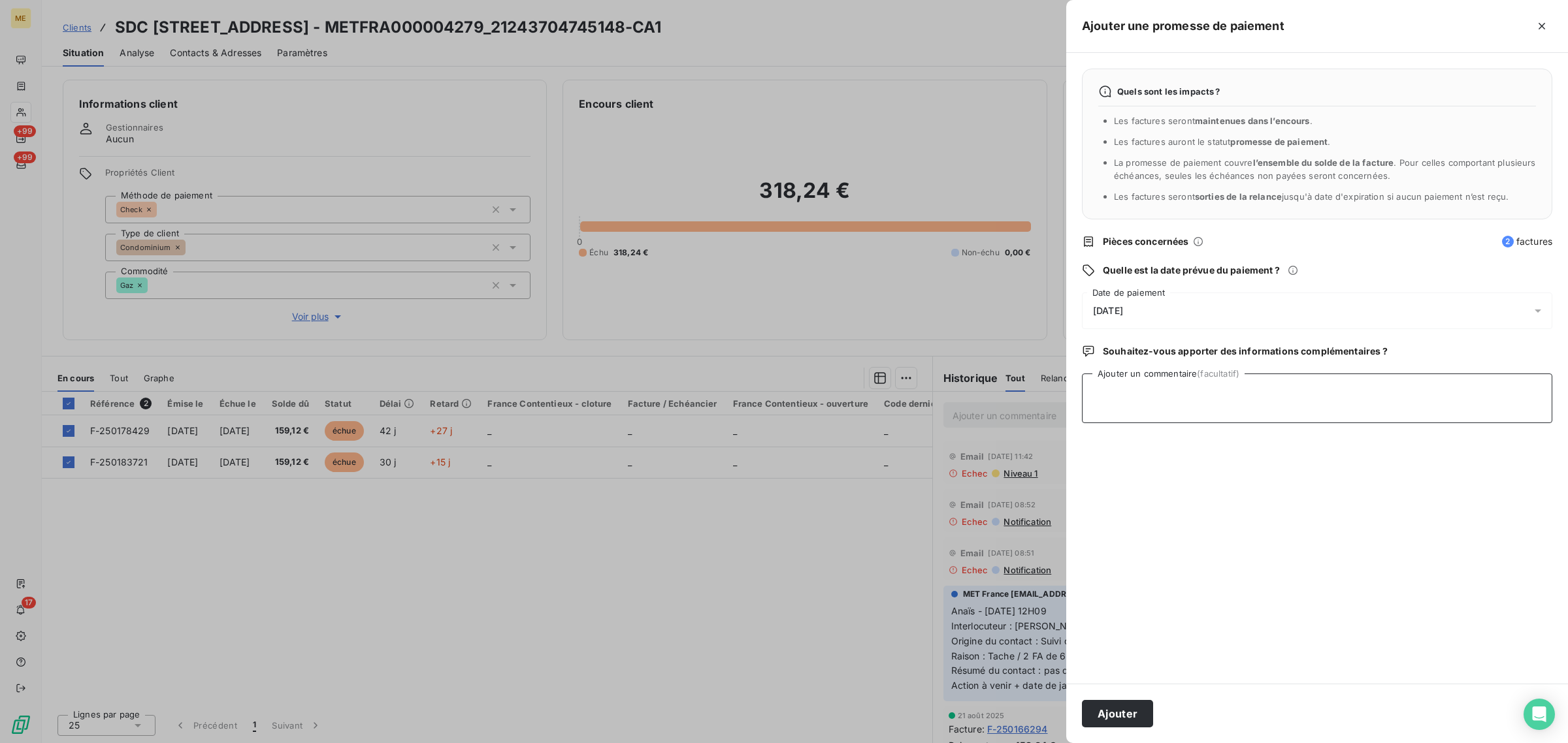
click at [1166, 395] on textarea "Ajouter un commentaire (facultatif)" at bounding box center [1317, 399] width 471 height 50
click at [1232, 399] on textarea "Avis de paiement de 318,24 € -" at bounding box center [1317, 399] width 471 height 50
paste textarea "https://metholdingag.lightning.force.com/lightning/r/vlocity_cmt__CustomerInter…"
type textarea "Avis de paiement de 318,24 € - https://metholdingag.lightning.force.com/lightni…"
click at [1135, 714] on button "Ajouter" at bounding box center [1117, 714] width 71 height 28
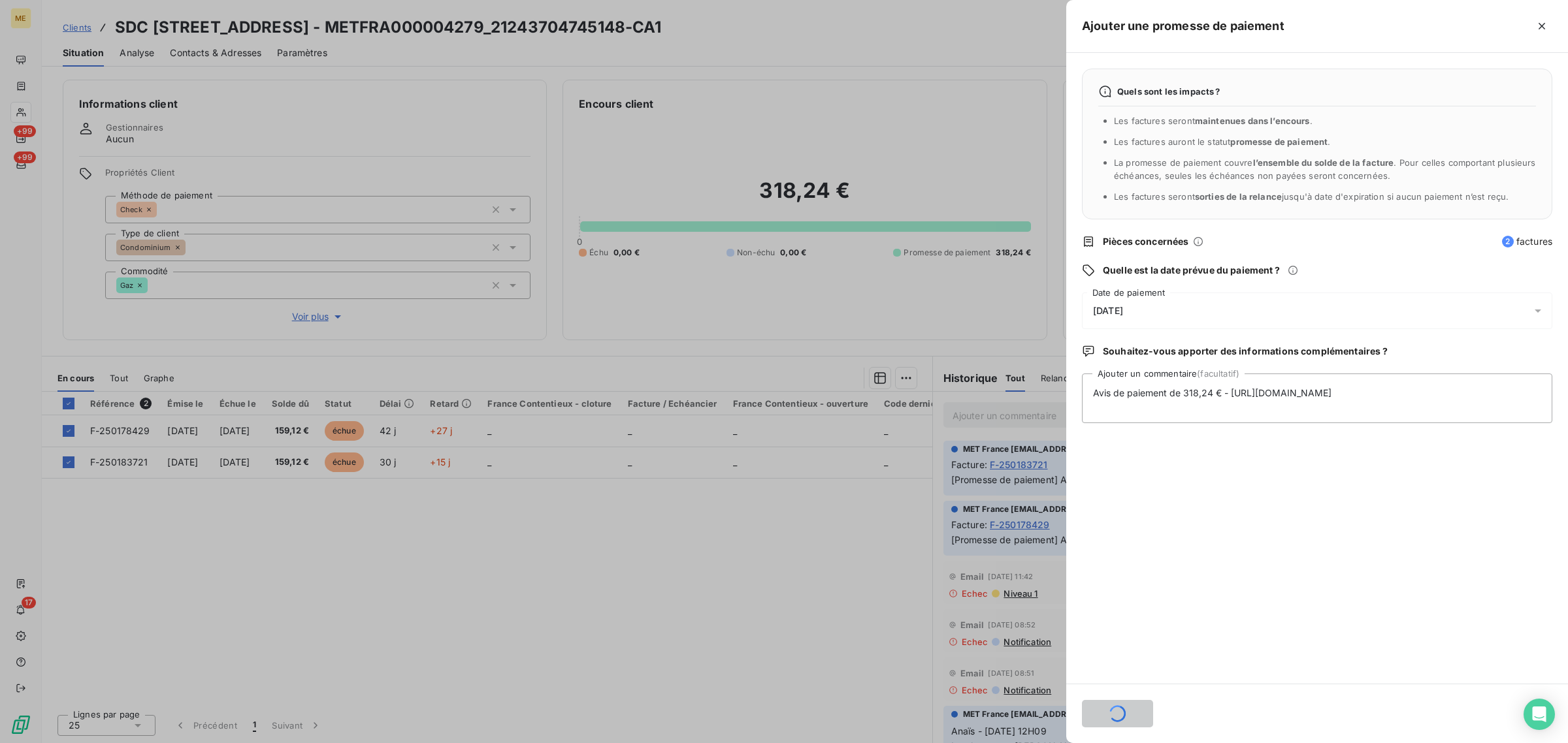
click at [1184, 311] on div "16/10/2025" at bounding box center [1317, 311] width 471 height 37
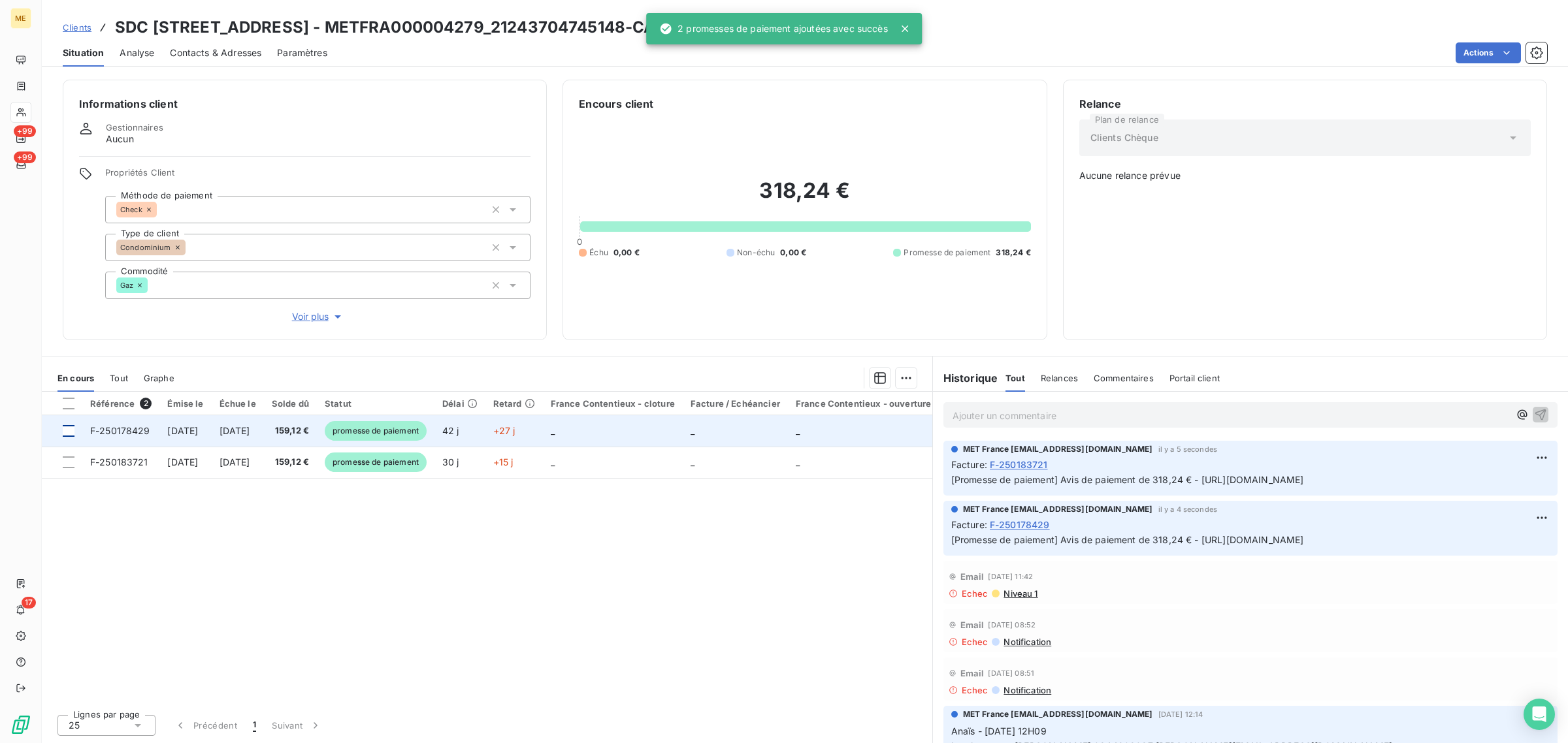
click at [70, 432] on div at bounding box center [69, 431] width 11 height 11
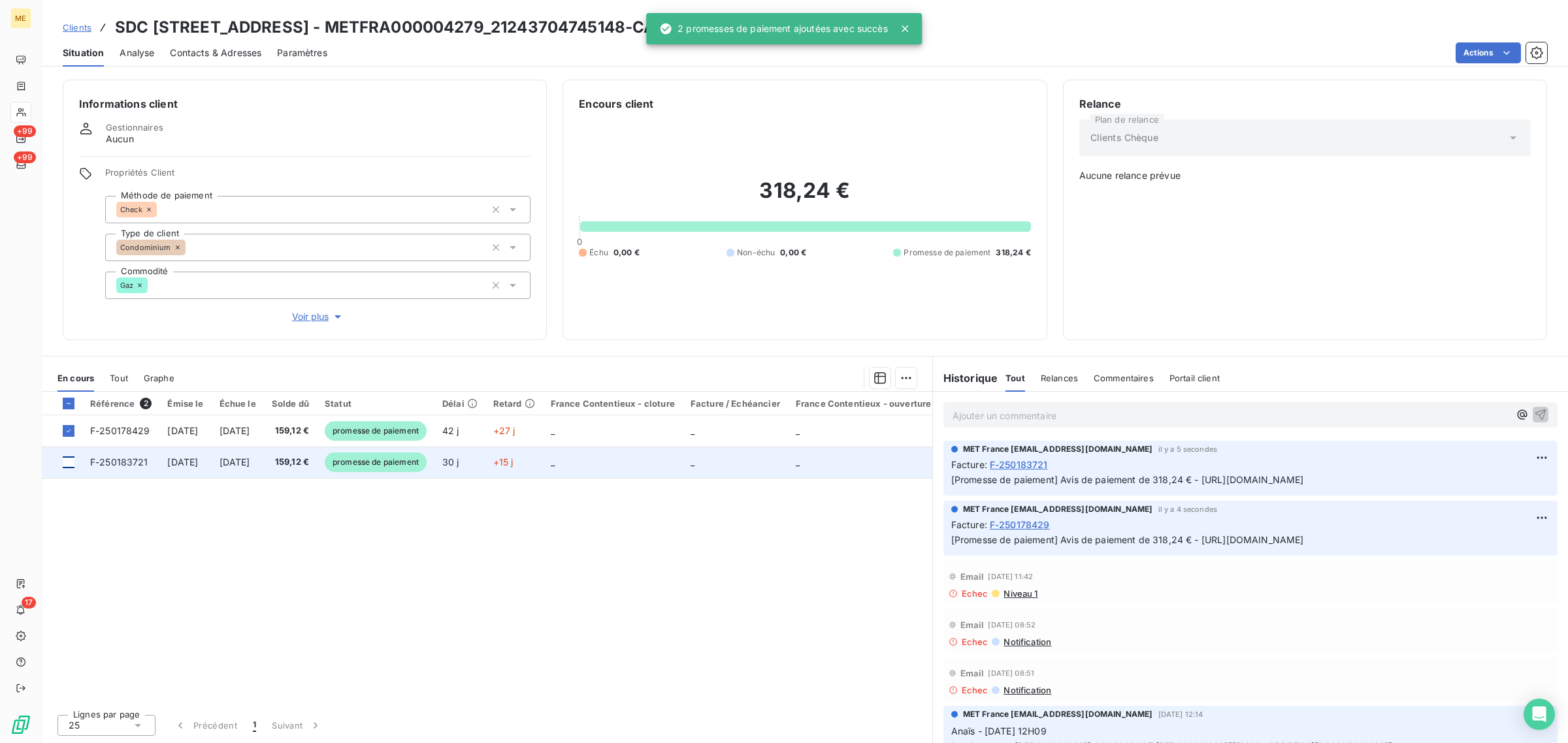
click at [70, 465] on div at bounding box center [69, 462] width 11 height 11
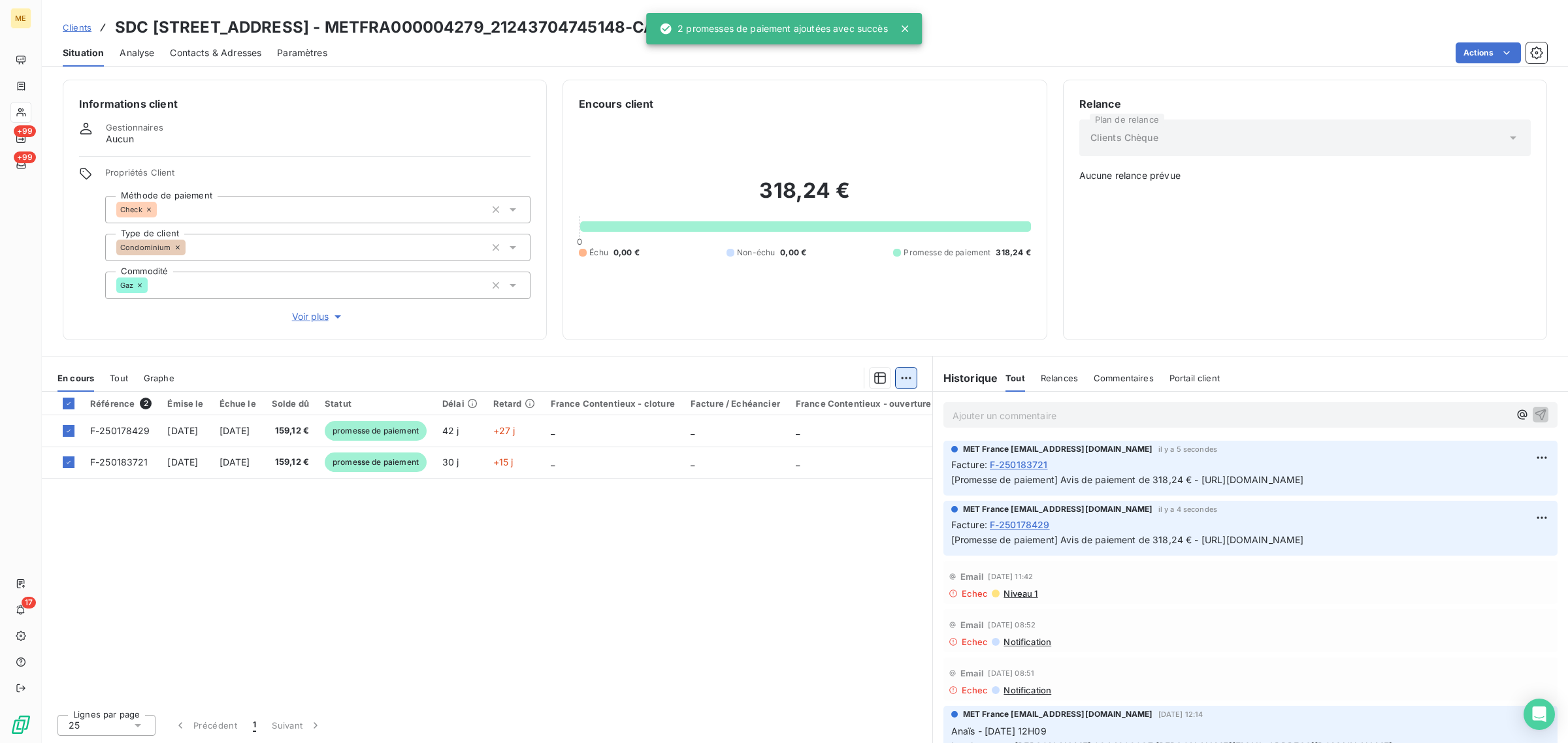
click at [912, 380] on html "ME +99 +99 17 Clients SDC 151 RUE DE L OISE - METFRA000004279_21243704745148-CA…" at bounding box center [784, 372] width 1568 height 743
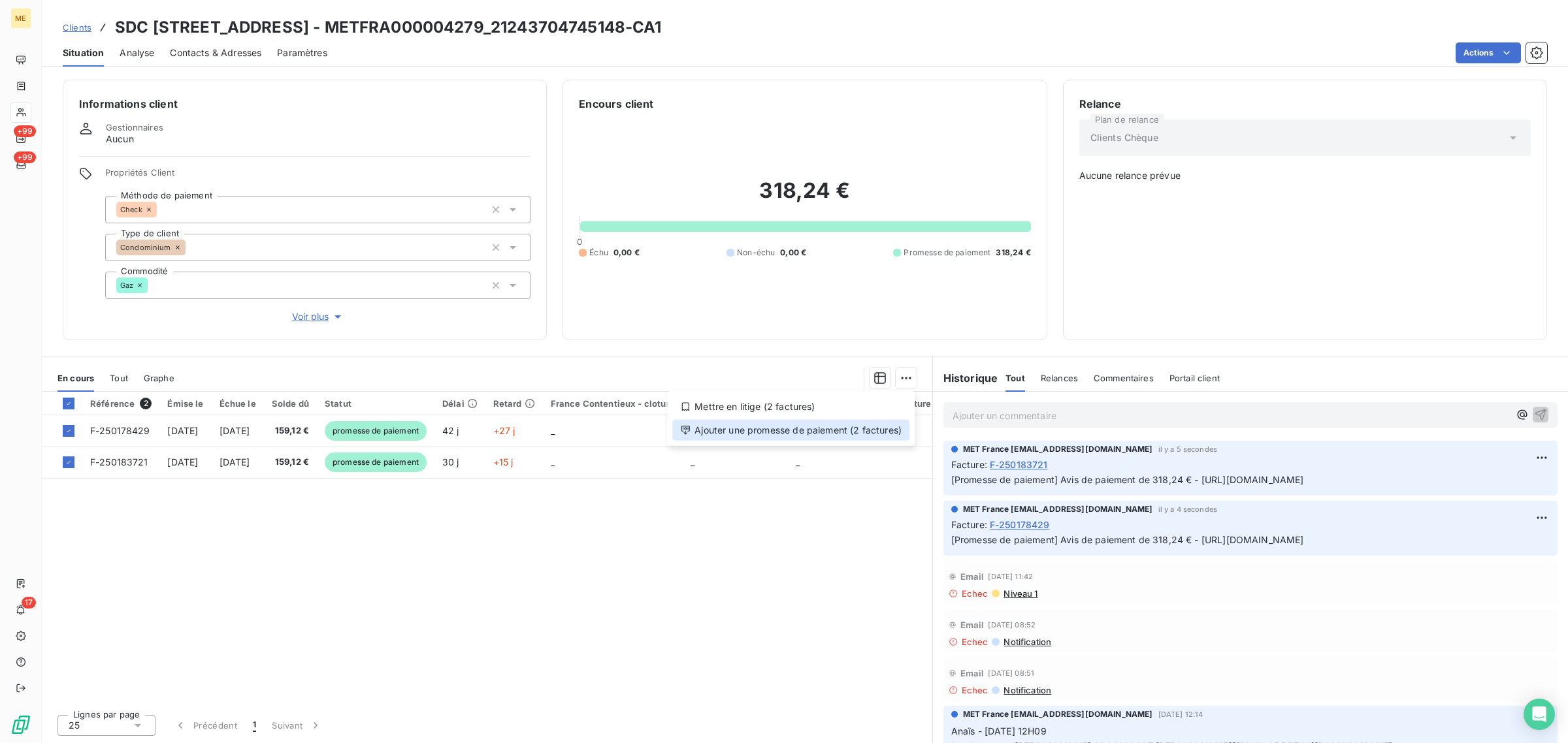
click at [864, 435] on div "Ajouter une promesse de paiement (2 factures)" at bounding box center [791, 430] width 237 height 21
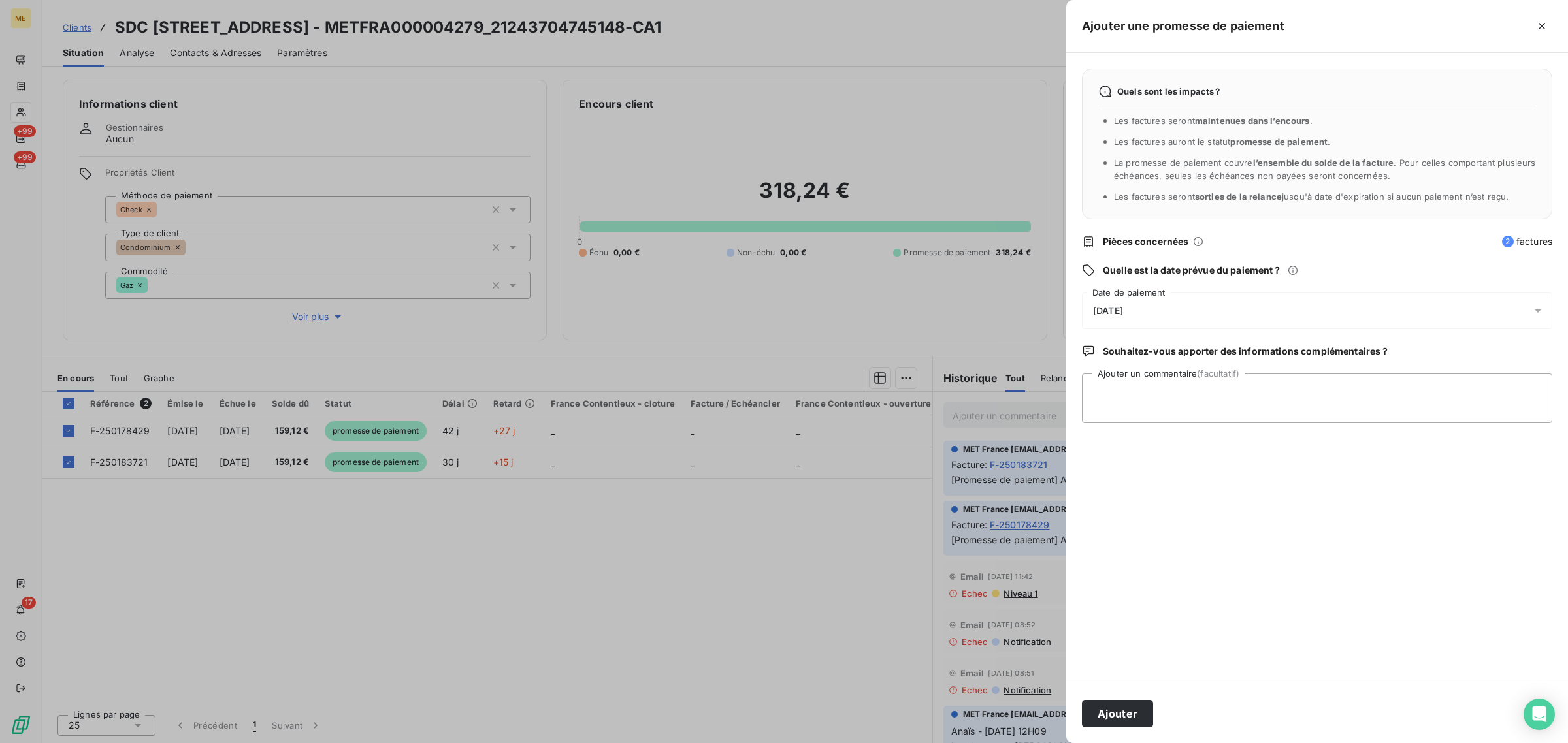
click at [1193, 323] on div "16/10/2025" at bounding box center [1317, 311] width 471 height 37
click at [1209, 502] on button "23" at bounding box center [1198, 498] width 26 height 26
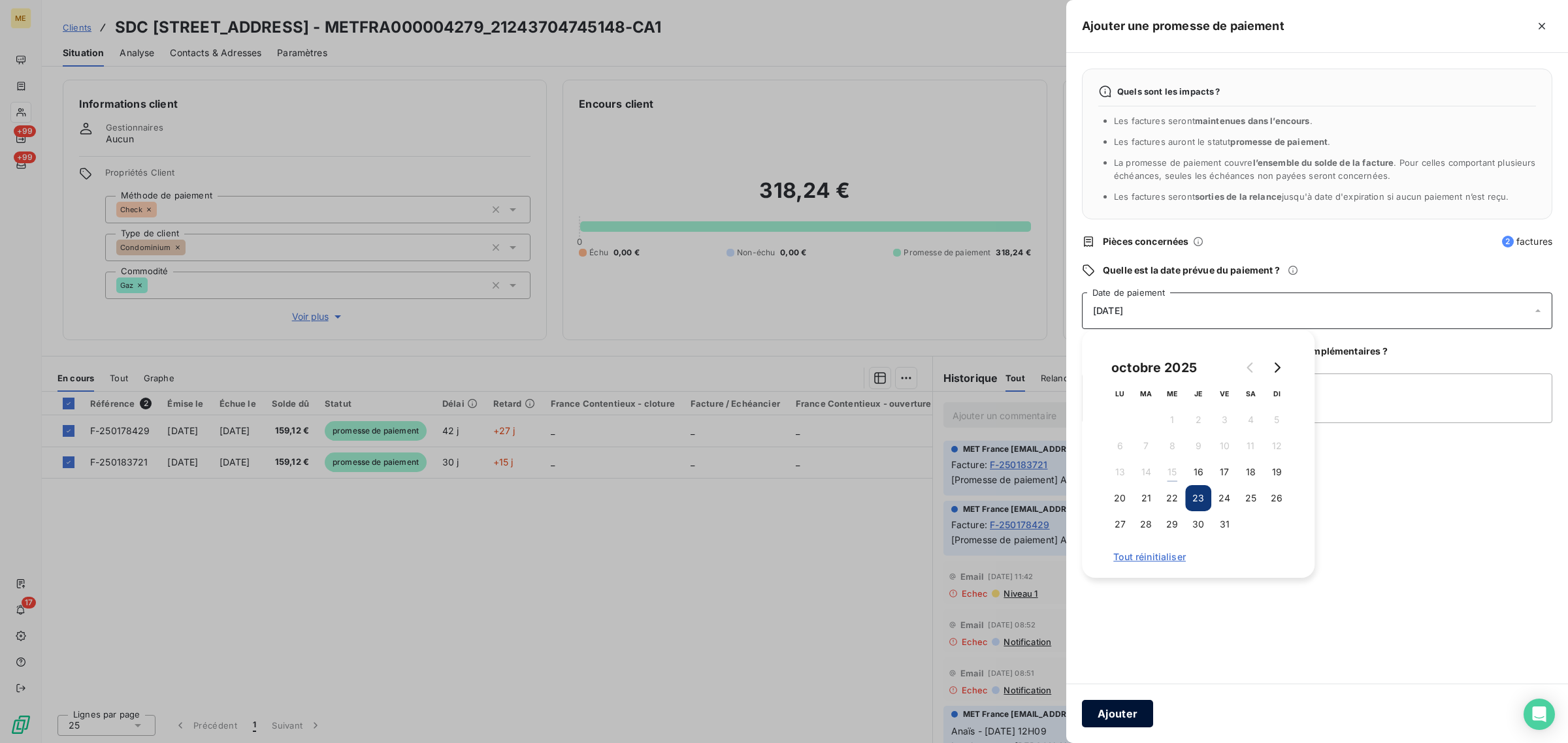
click at [1127, 703] on button "Ajouter" at bounding box center [1117, 714] width 71 height 28
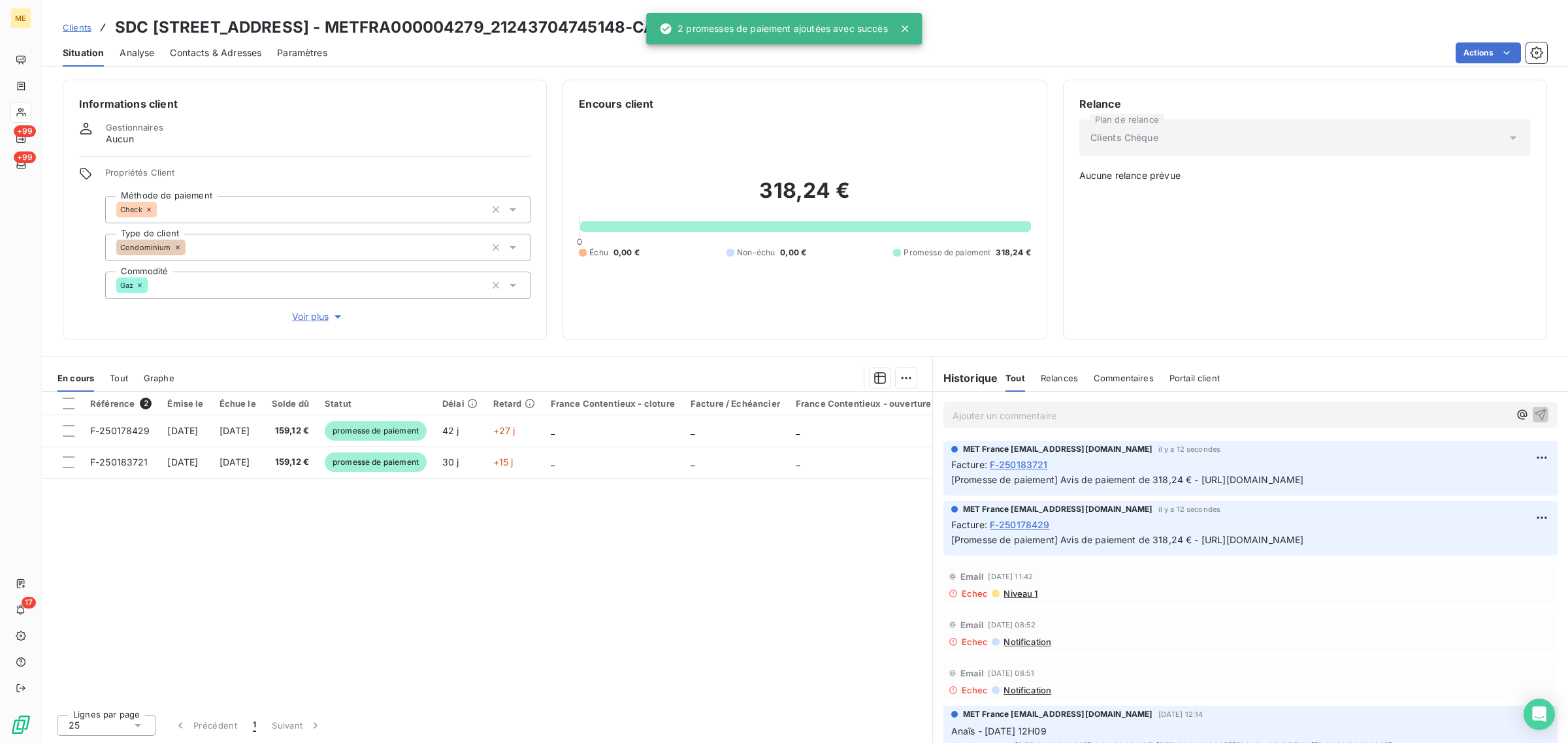
click at [546, 585] on div "Référence 2 Émise le Échue le Solde dû Statut Délai Retard France Contentieux -…" at bounding box center [487, 548] width 890 height 313
click at [15, 118] on div at bounding box center [21, 113] width 21 height 21
click at [33, 109] on div "ME +99 +99 17" at bounding box center [20, 372] width 42 height 743
click at [18, 111] on icon at bounding box center [21, 112] width 11 height 11
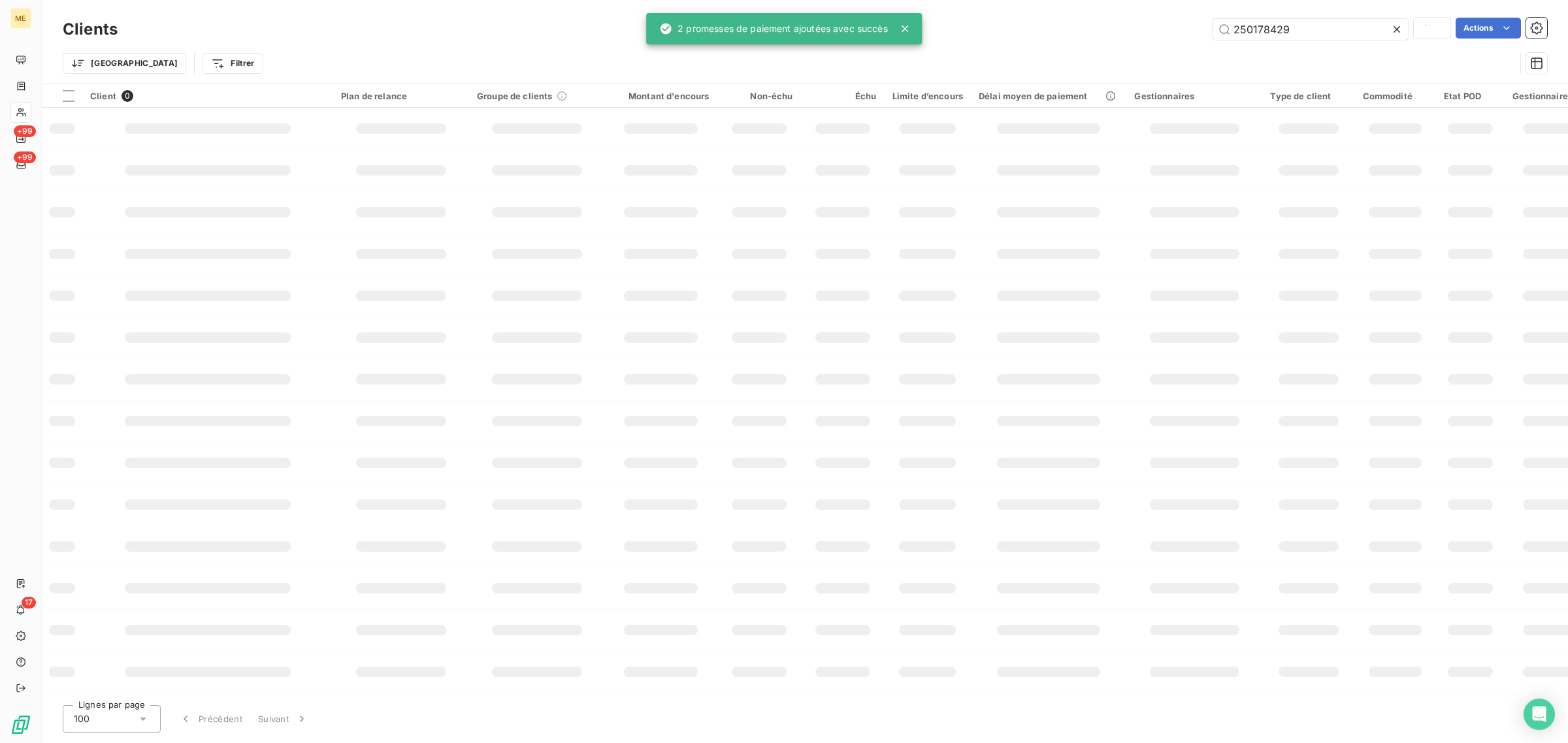
click at [907, 29] on icon at bounding box center [904, 29] width 7 height 7
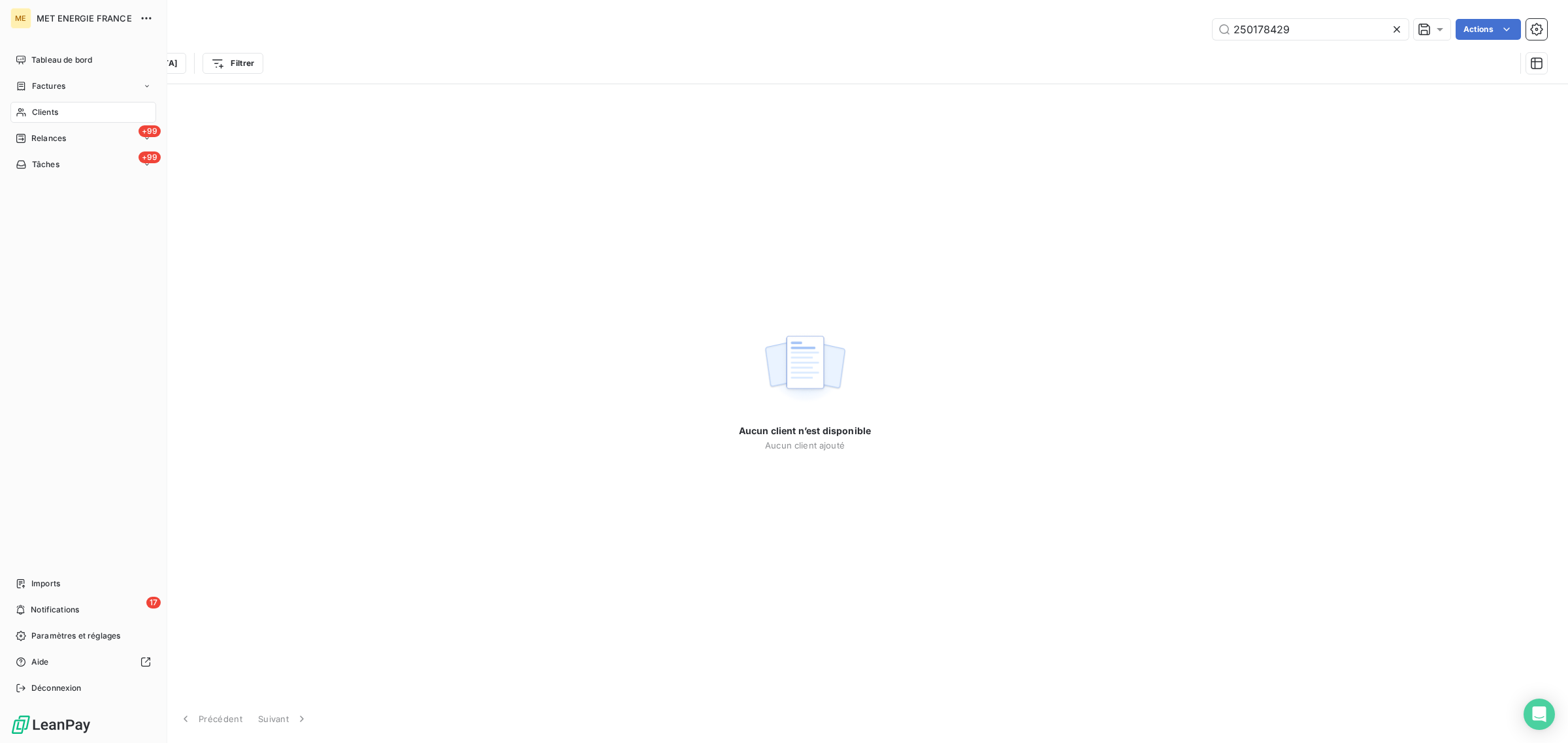
click at [25, 109] on icon at bounding box center [21, 112] width 11 height 11
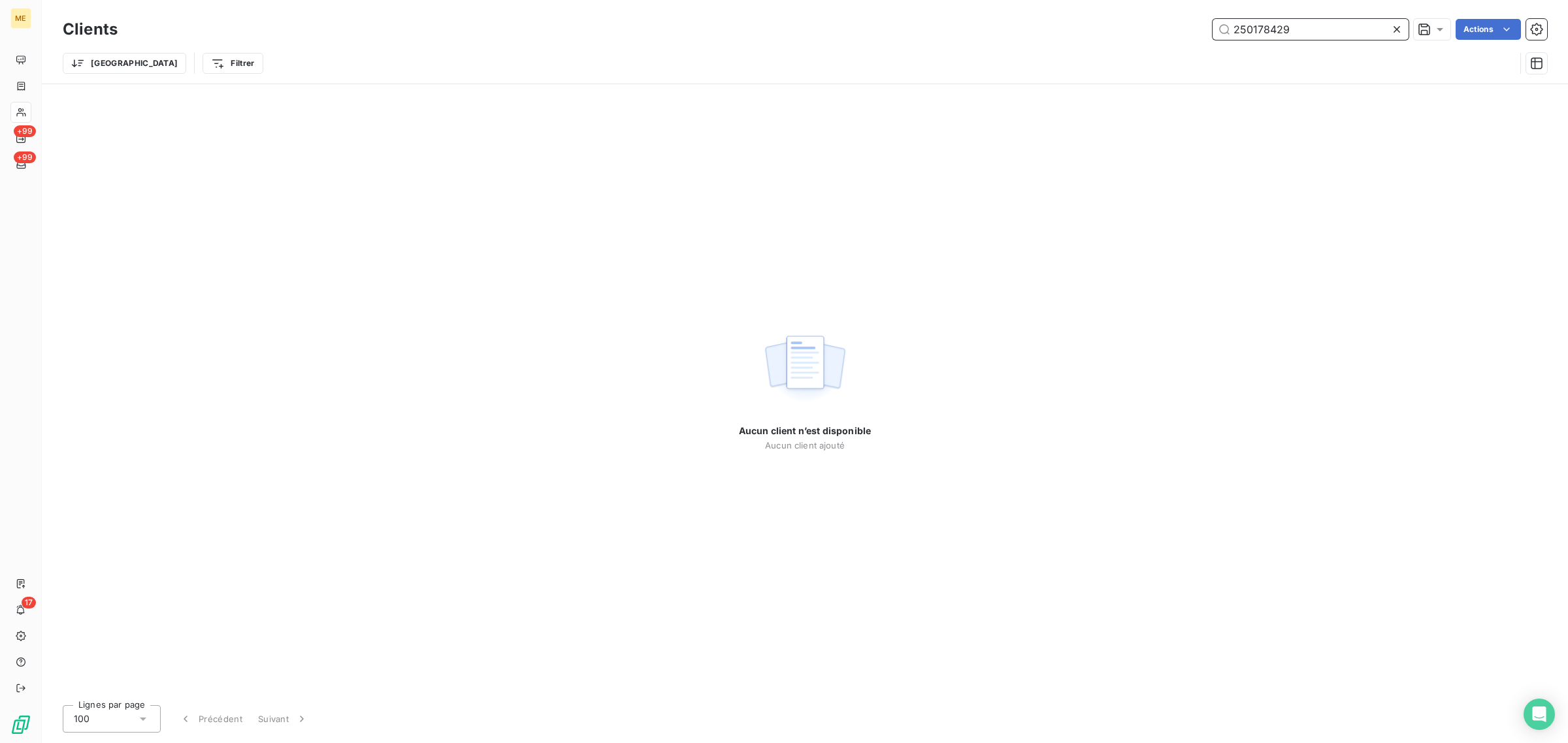
drag, startPoint x: 1328, startPoint y: 21, endPoint x: 1079, endPoint y: 34, distance: 249.3
click at [1079, 34] on div "250178429 Actions" at bounding box center [840, 29] width 1413 height 21
paste input "1766338638195"
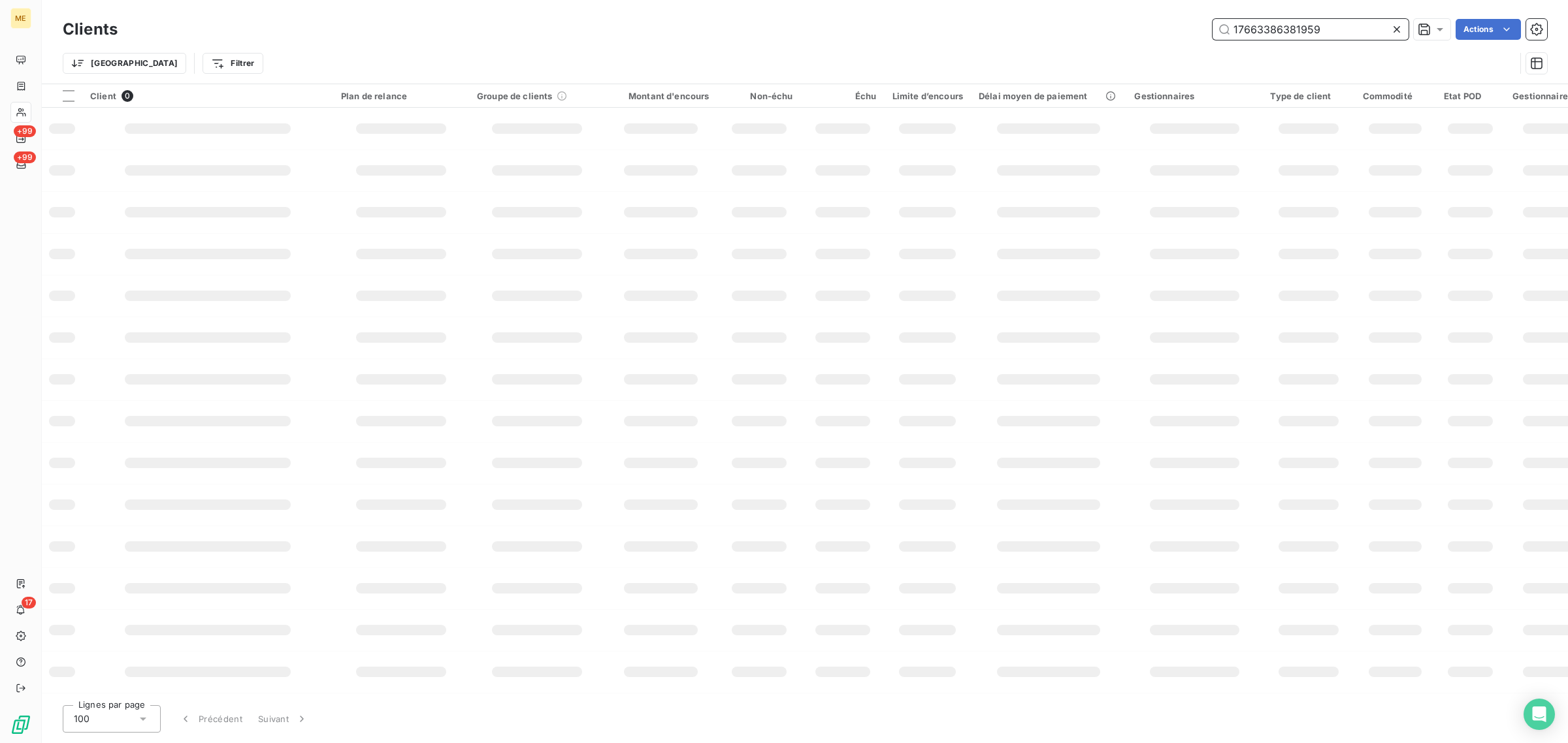
type input "17663386381959"
click at [526, 37] on div "17663386381959 Actions" at bounding box center [840, 29] width 1413 height 21
click at [1351, 25] on input "17663386381959" at bounding box center [1309, 29] width 196 height 21
click at [1231, 31] on input "17663386381959" at bounding box center [1309, 29] width 196 height 21
click at [725, 217] on td at bounding box center [759, 212] width 83 height 42
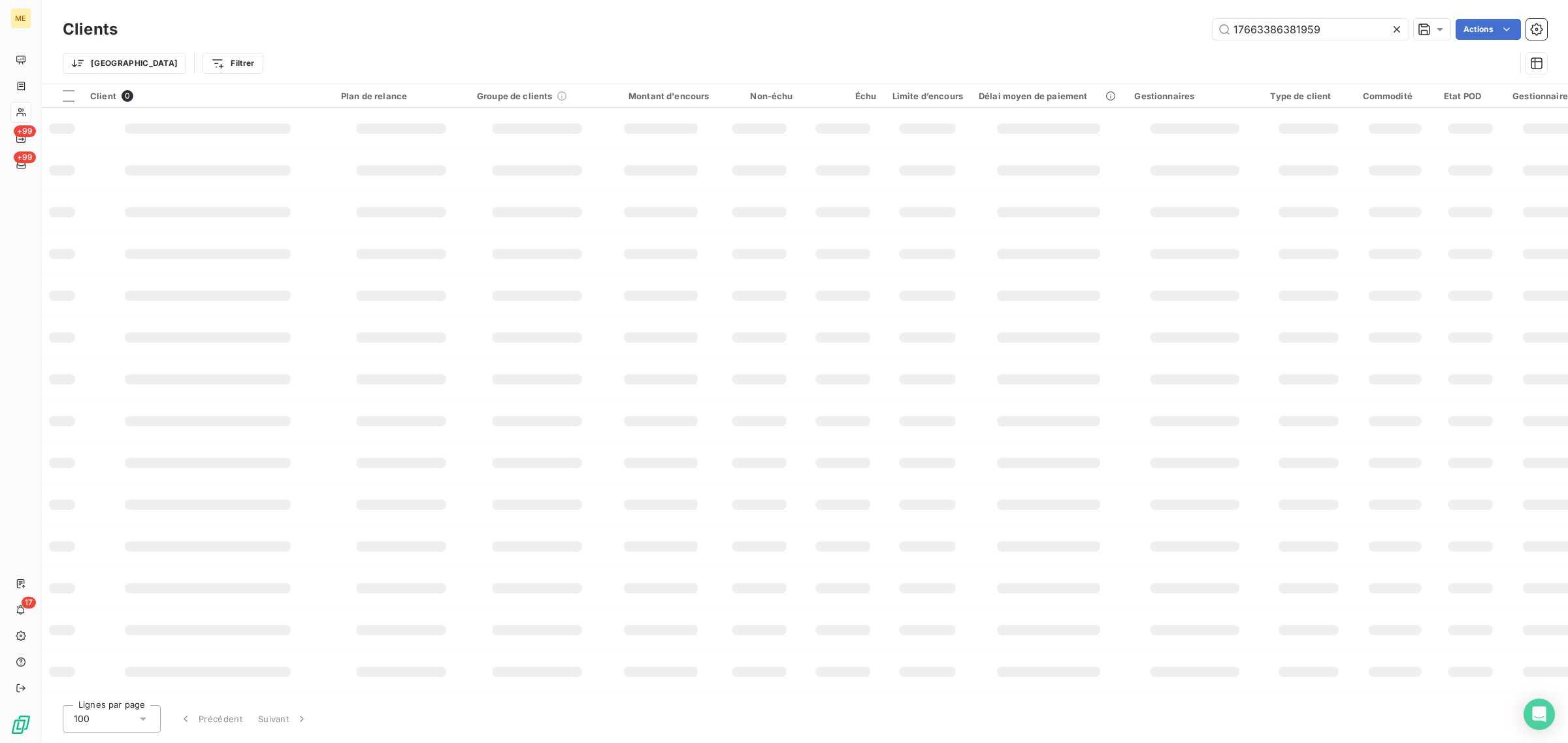
click at [725, 217] on td at bounding box center [759, 212] width 83 height 42
click at [1325, 28] on input "17663386381959" at bounding box center [1309, 29] width 196 height 21
click at [768, 382] on div at bounding box center [759, 379] width 55 height 11
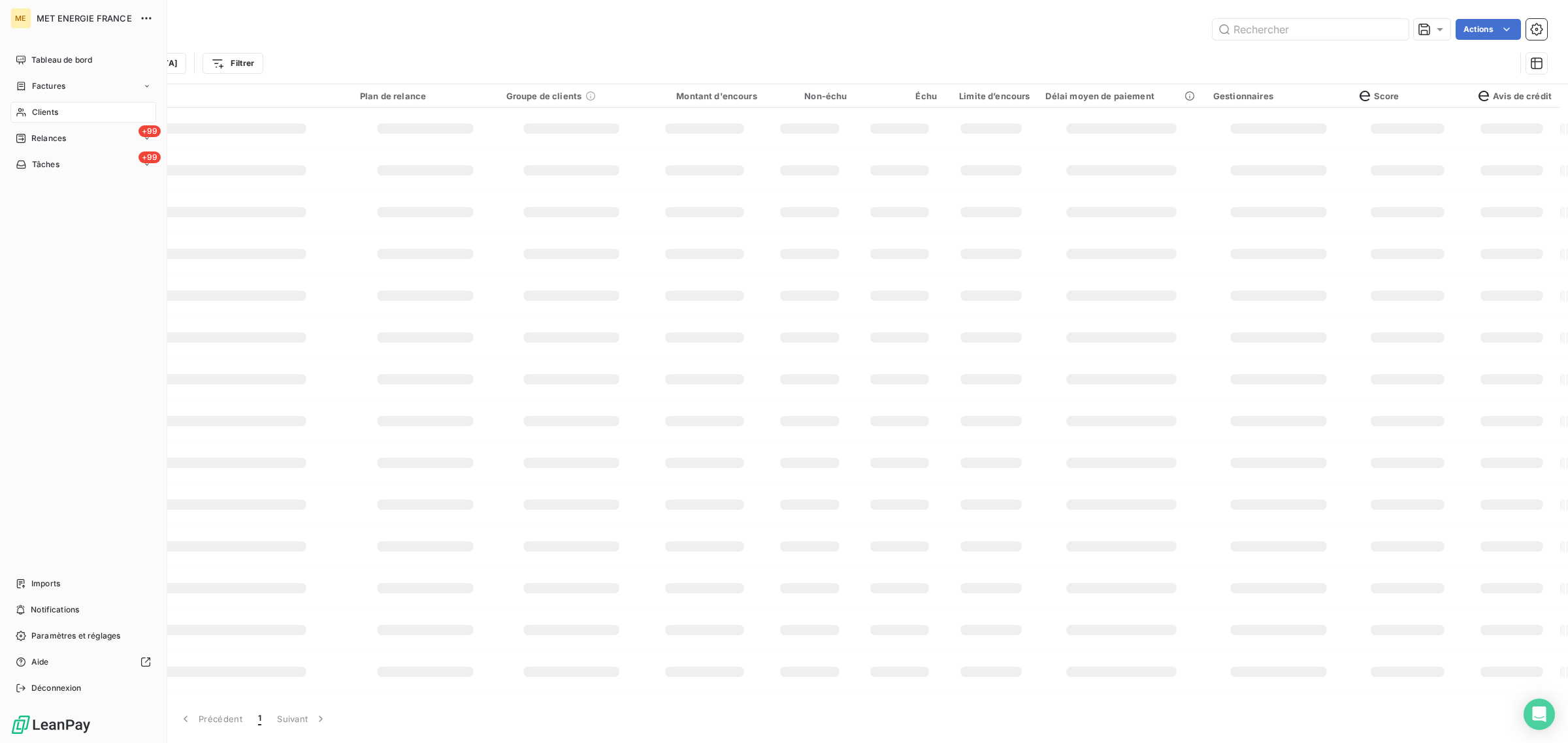
click at [13, 112] on div "Clients" at bounding box center [83, 113] width 146 height 21
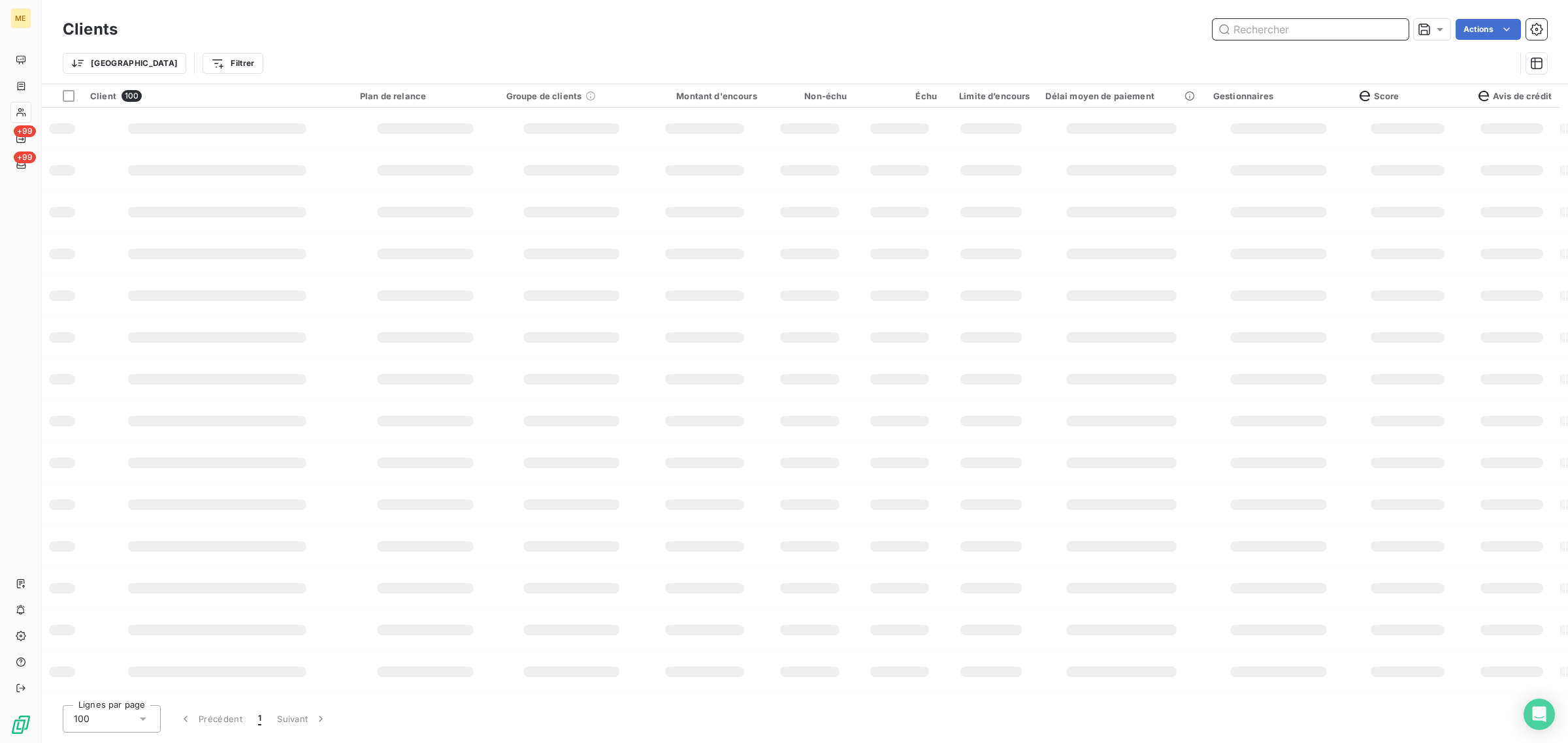
click at [1256, 34] on input "text" at bounding box center [1309, 29] width 196 height 21
paste input "17663386381959"
type input "17663386381959"
click at [1105, 273] on td at bounding box center [1120, 254] width 167 height 42
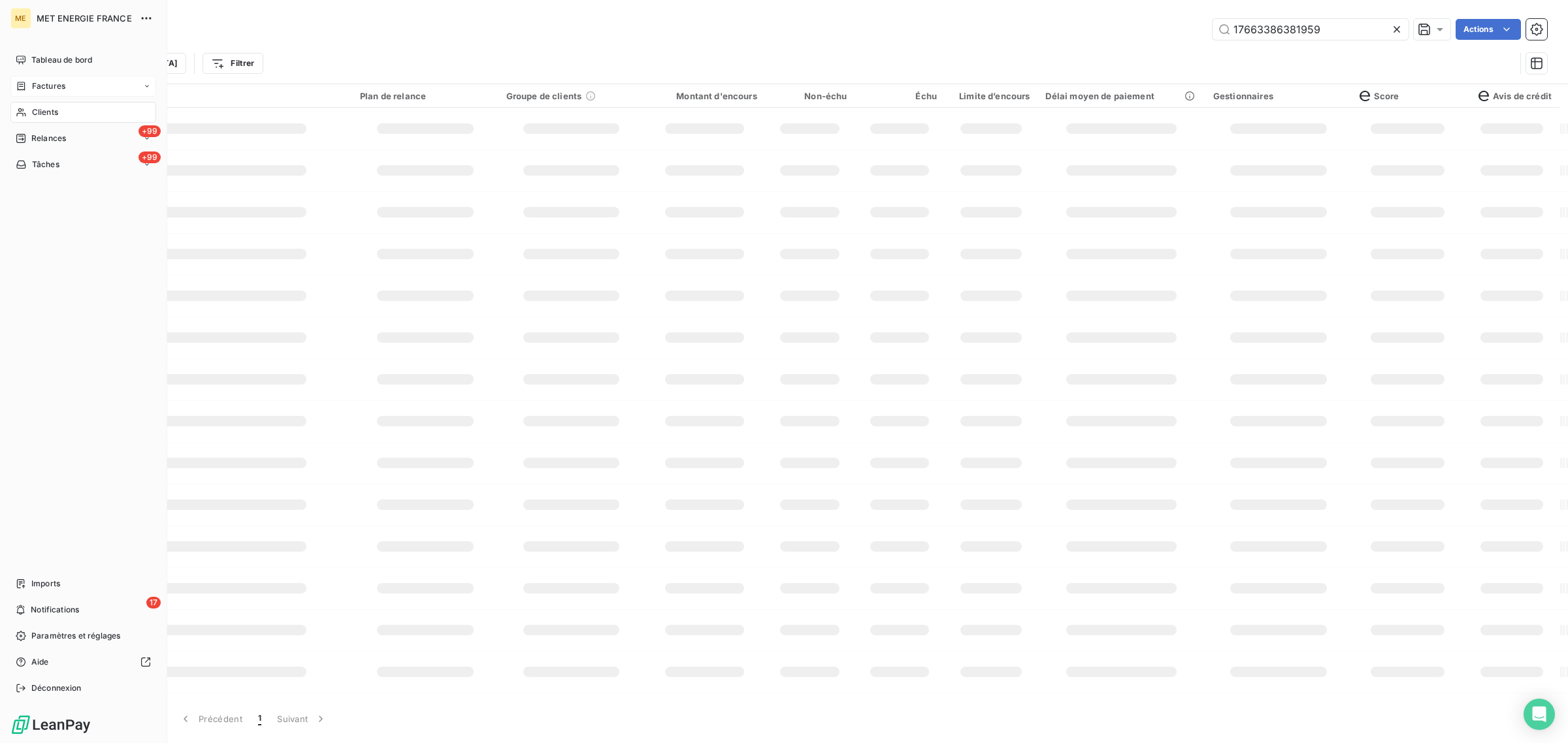
click at [21, 85] on icon at bounding box center [21, 86] width 11 height 11
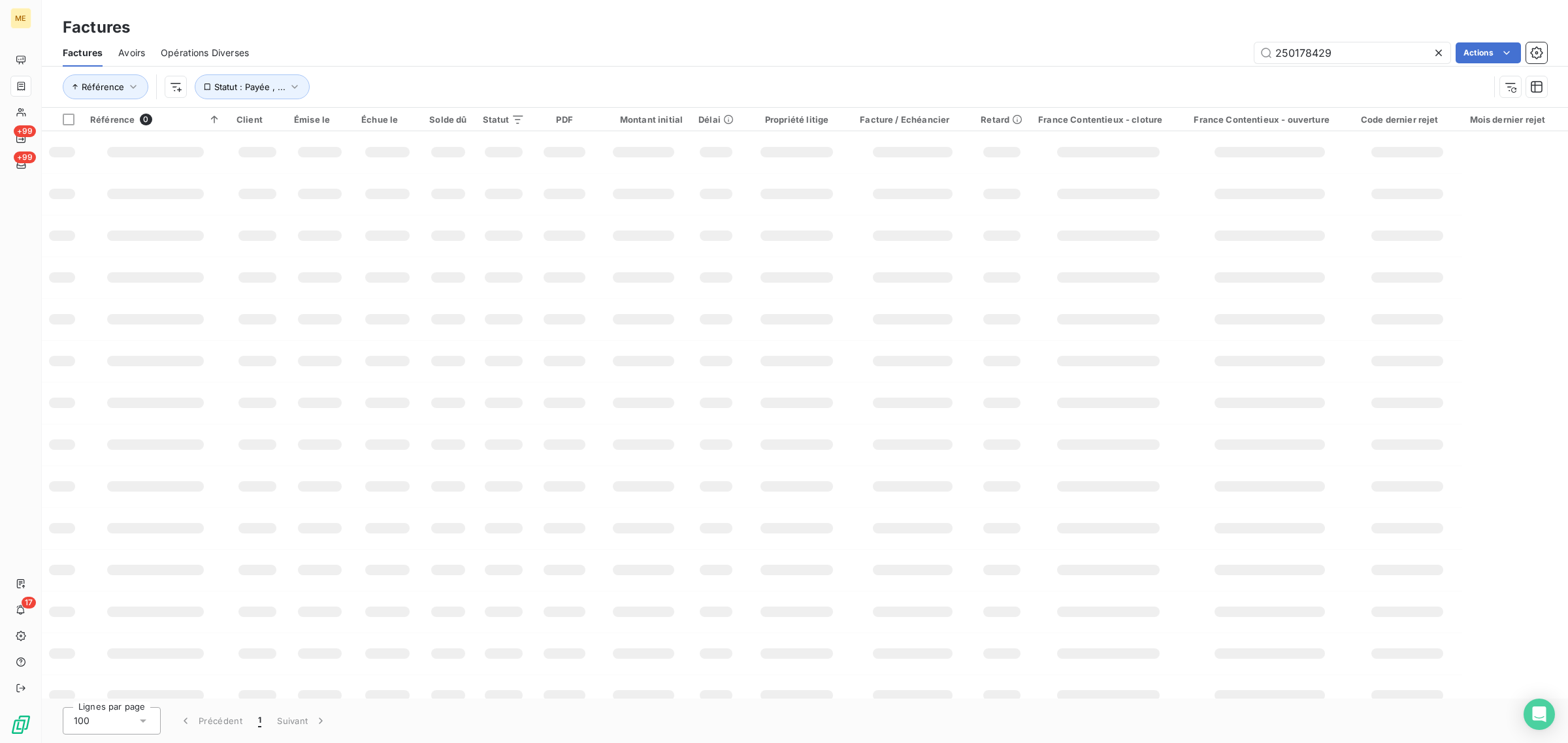
drag, startPoint x: 1318, startPoint y: 50, endPoint x: 1021, endPoint y: 50, distance: 297.0
click at [1022, 50] on div "250178429 Actions" at bounding box center [905, 53] width 1282 height 21
type input "250178059"
click at [727, 403] on div at bounding box center [716, 403] width 34 height 11
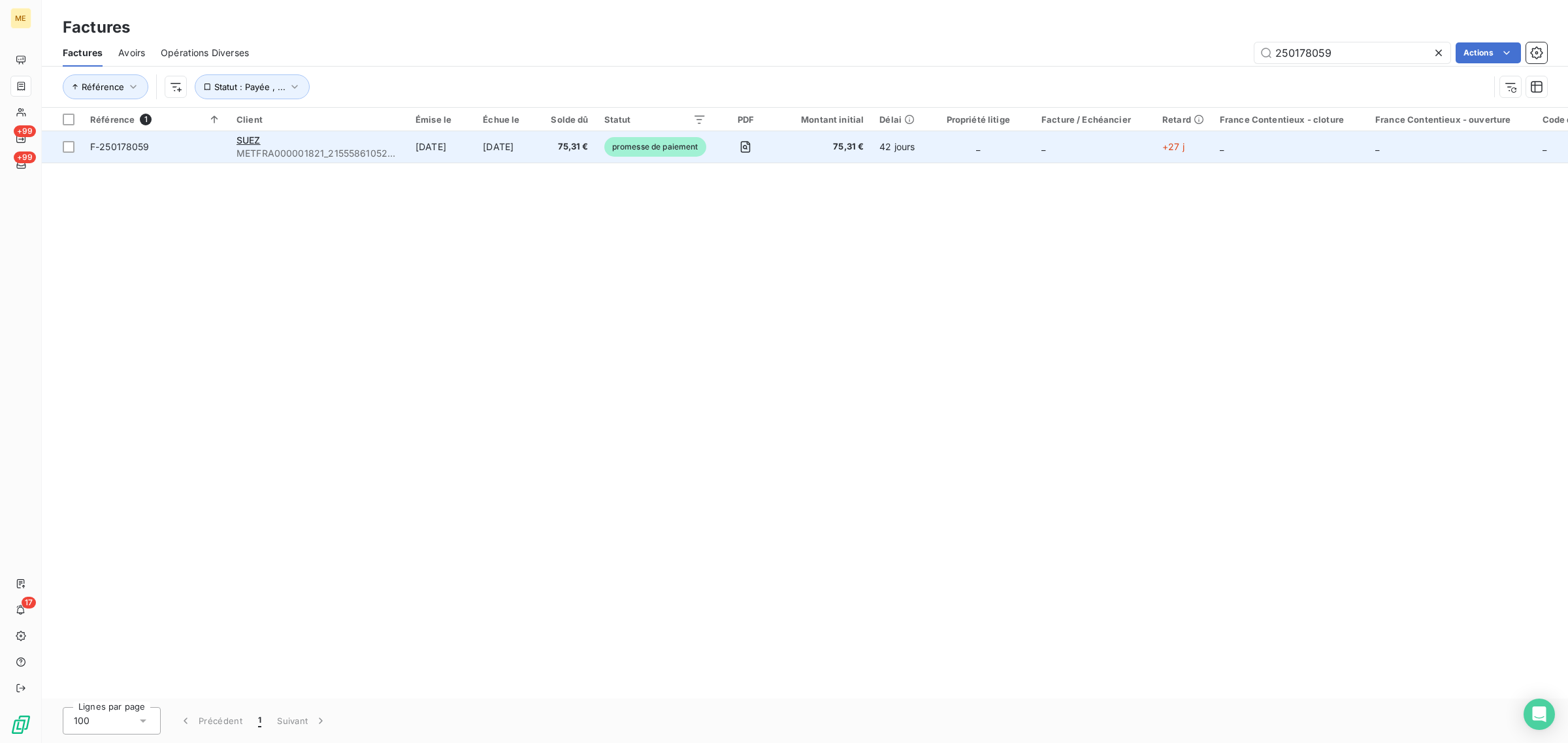
click at [423, 146] on td "[DATE]" at bounding box center [441, 146] width 67 height 31
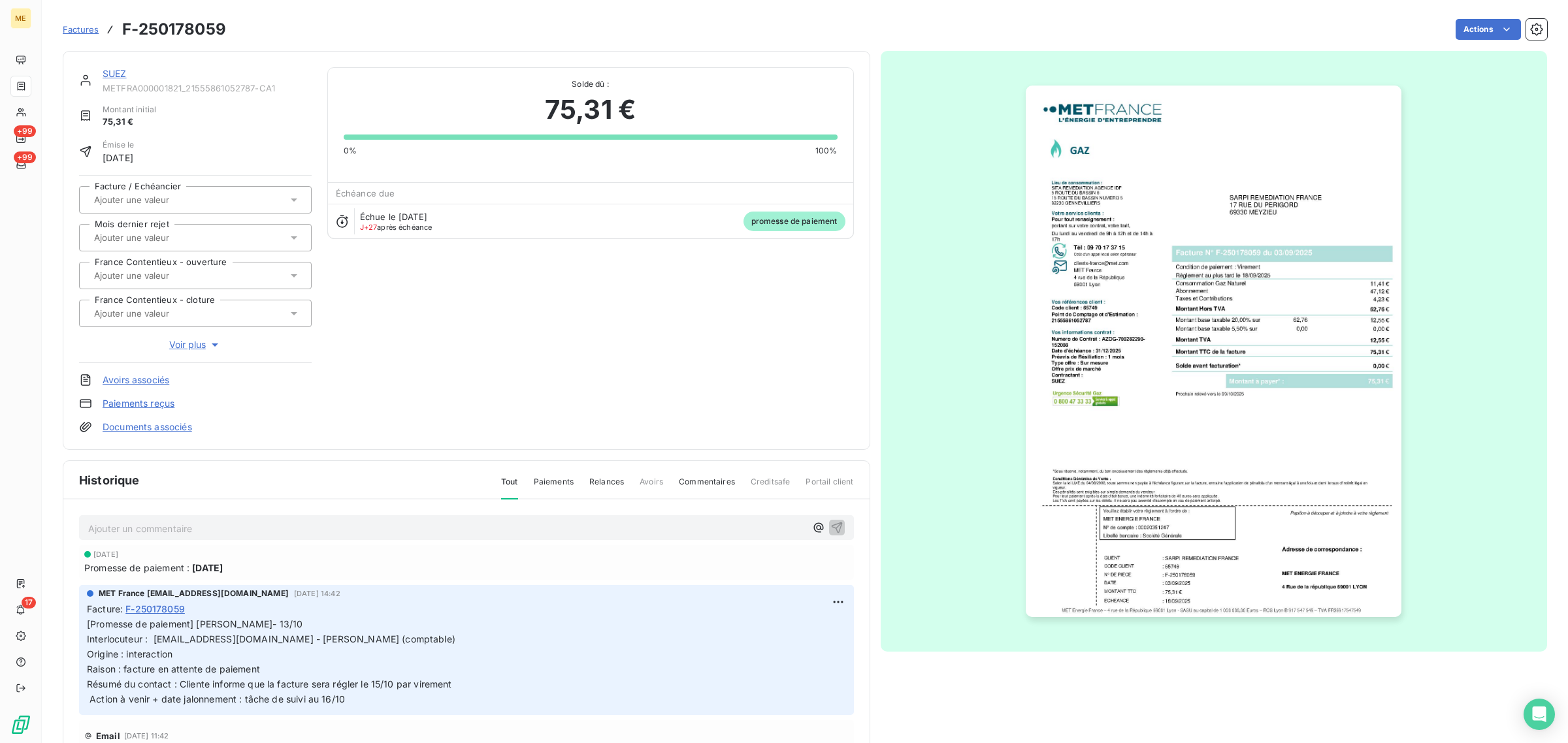
click at [124, 70] on link "SUEZ" at bounding box center [115, 74] width 25 height 11
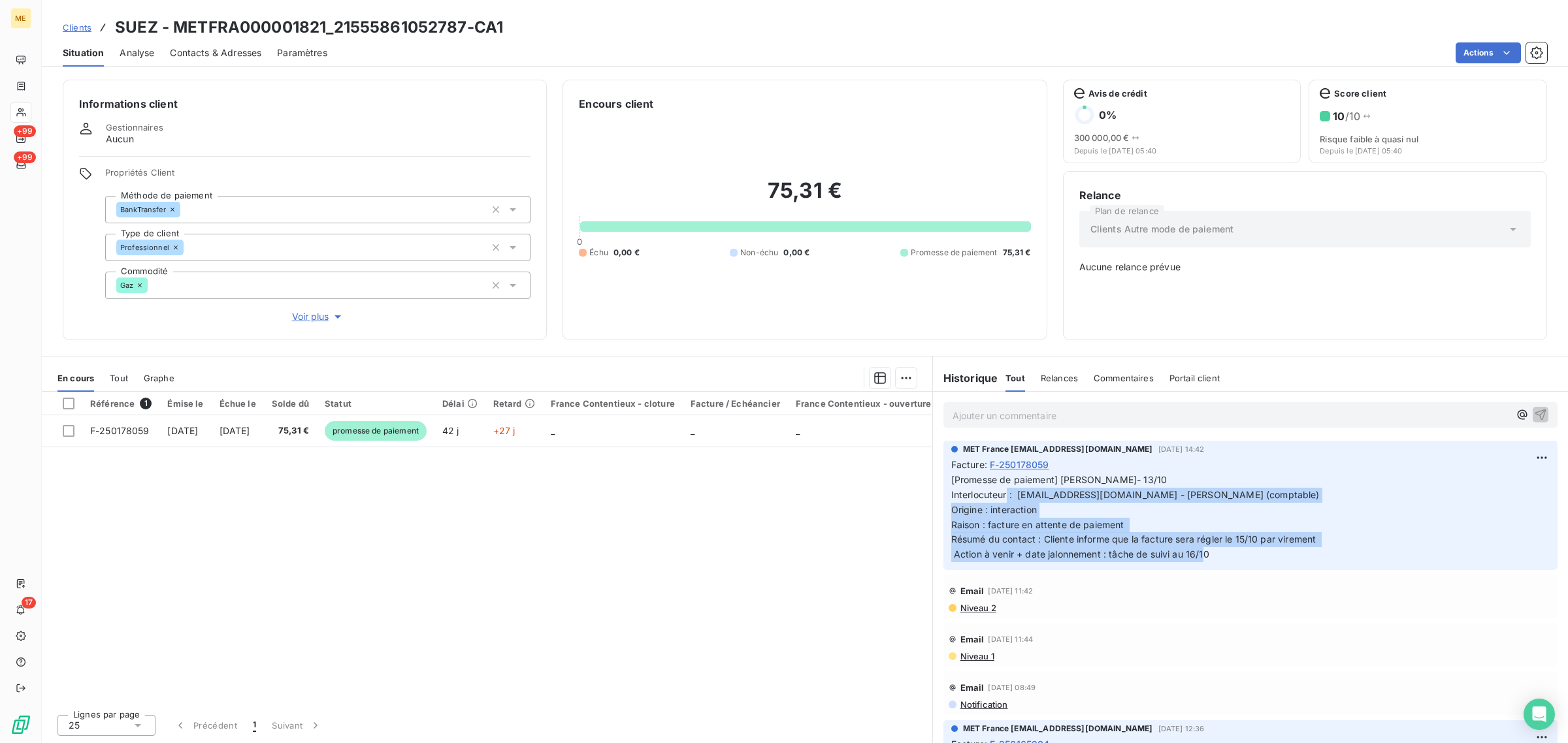
drag, startPoint x: 1043, startPoint y: 493, endPoint x: 1230, endPoint y: 556, distance: 197.3
click at [1230, 556] on p "[Promesse de paiement] Lisa- 13/10 Interlocuteur : vtc.sarpi.remediation-compta…" at bounding box center [1250, 517] width 598 height 89
click at [1236, 556] on p "[Promesse de paiement] Lisa- 13/10 Interlocuteur : vtc.sarpi.remediation-compta…" at bounding box center [1250, 517] width 598 height 89
drag, startPoint x: 1111, startPoint y: 543, endPoint x: 950, endPoint y: 482, distance: 172.2
click at [951, 482] on p "[Promesse de paiement] Lisa- 13/10 Interlocuteur : vtc.sarpi.remediation-compta…" at bounding box center [1250, 517] width 598 height 89
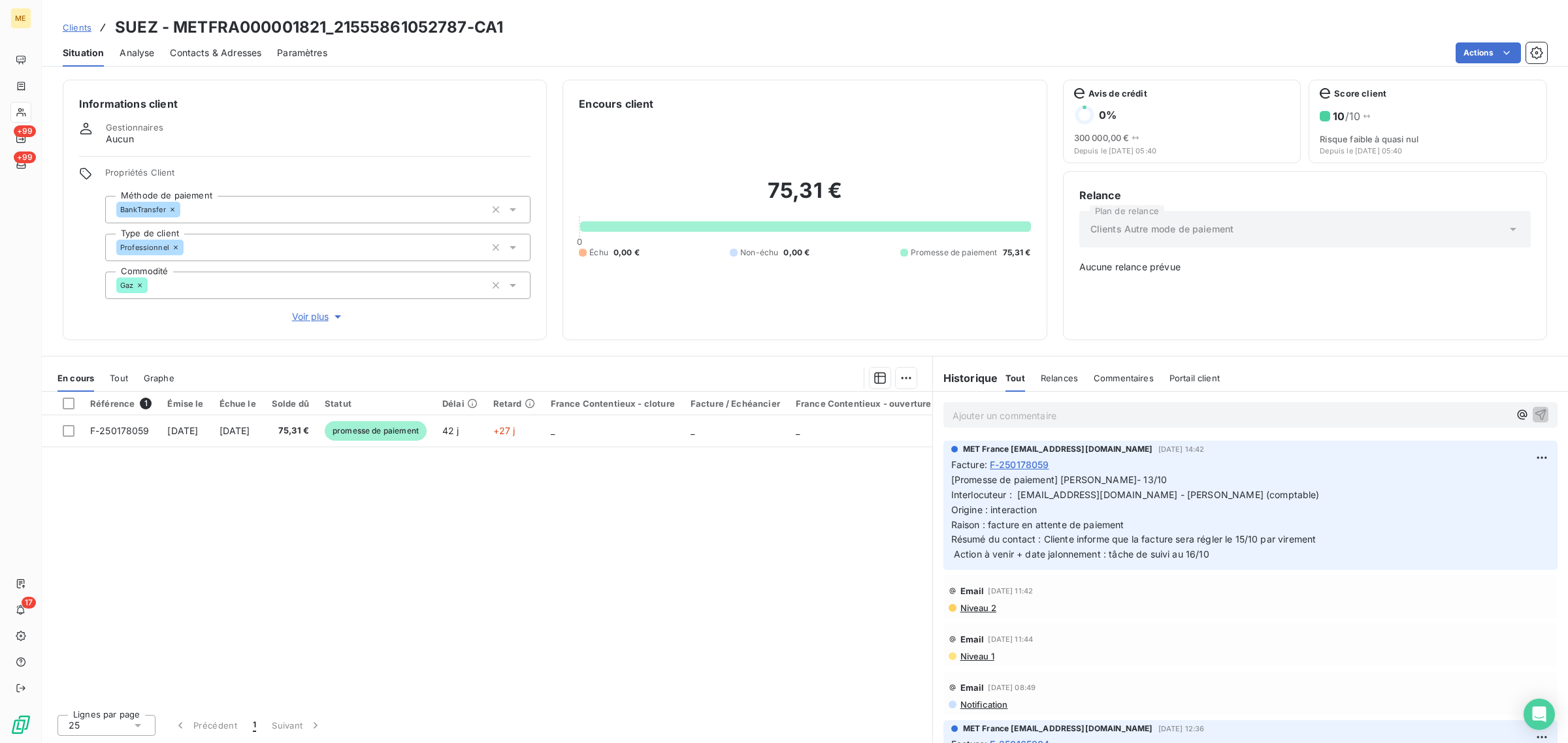
click at [800, 513] on div "Référence 1 Émise le Échue le Solde dû Statut Délai Retard France Contentieux -…" at bounding box center [487, 548] width 890 height 313
drag, startPoint x: 324, startPoint y: 23, endPoint x: 170, endPoint y: 24, distance: 154.0
click at [170, 24] on h3 "SUEZ - METFRA000001821_21555861052787-CA1" at bounding box center [309, 27] width 388 height 24
copy h3 "METFRA000001821"
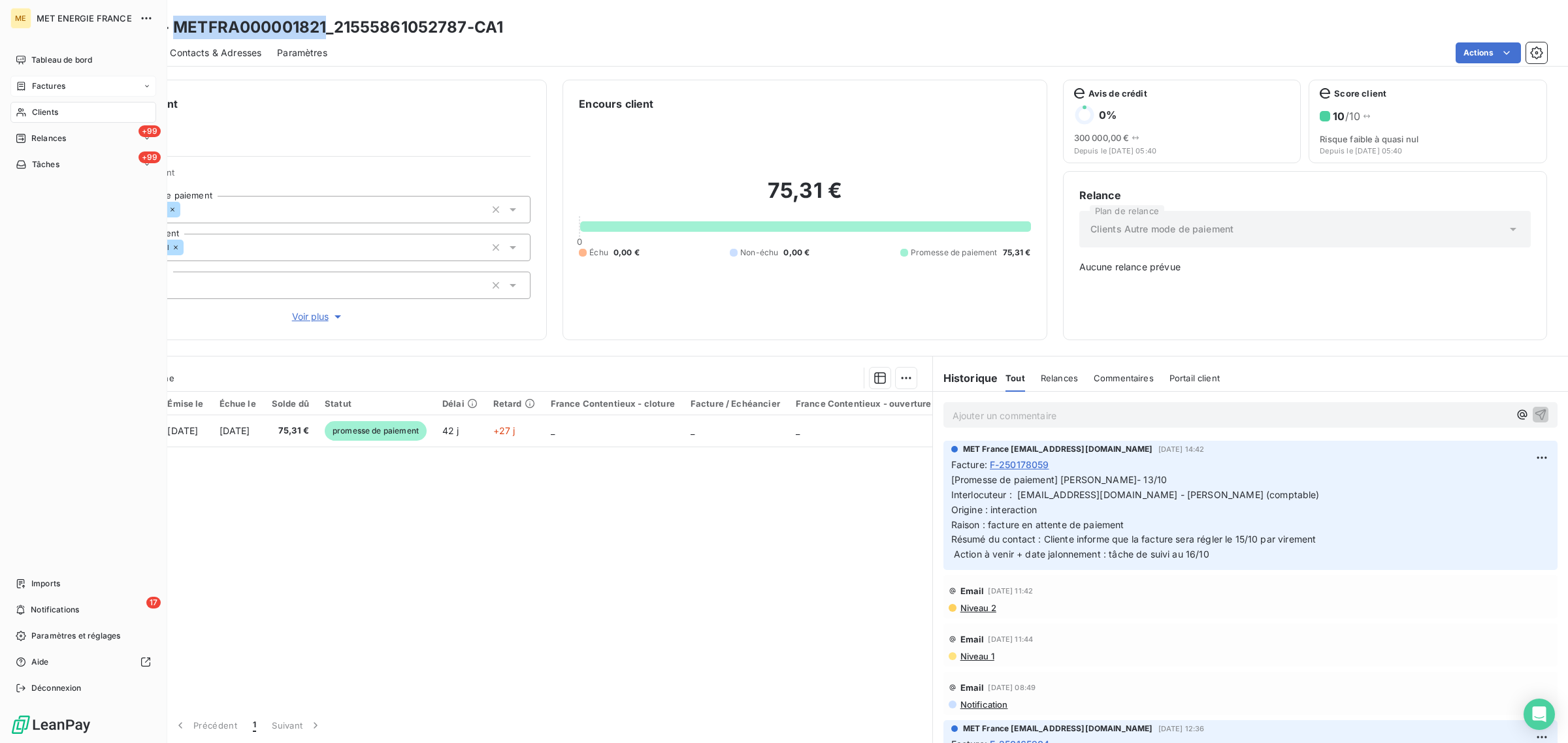
click at [30, 90] on div "Factures" at bounding box center [40, 86] width 50 height 11
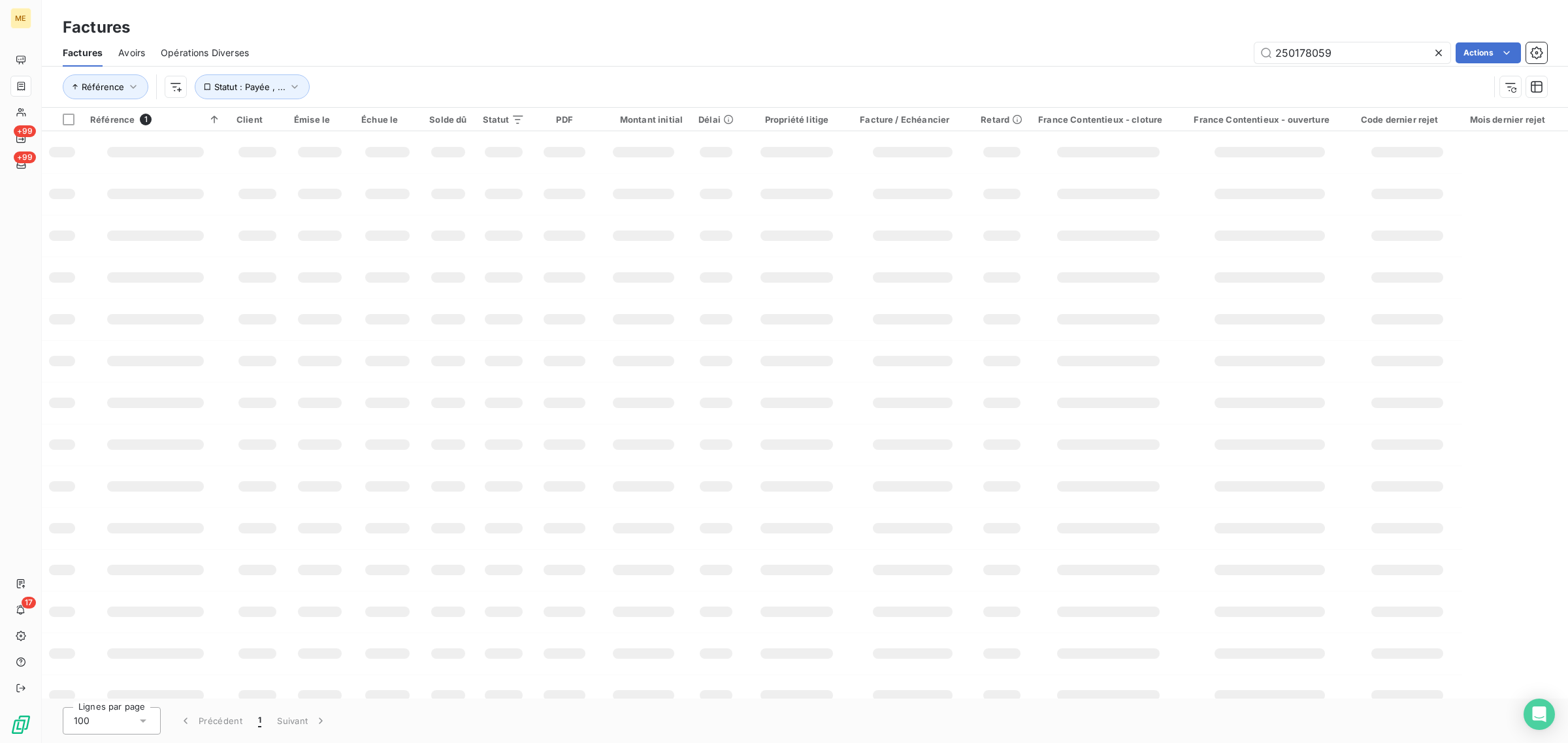
drag, startPoint x: 1333, startPoint y: 54, endPoint x: 1097, endPoint y: 56, distance: 236.0
click at [1097, 56] on div "250178059 Actions" at bounding box center [905, 53] width 1282 height 21
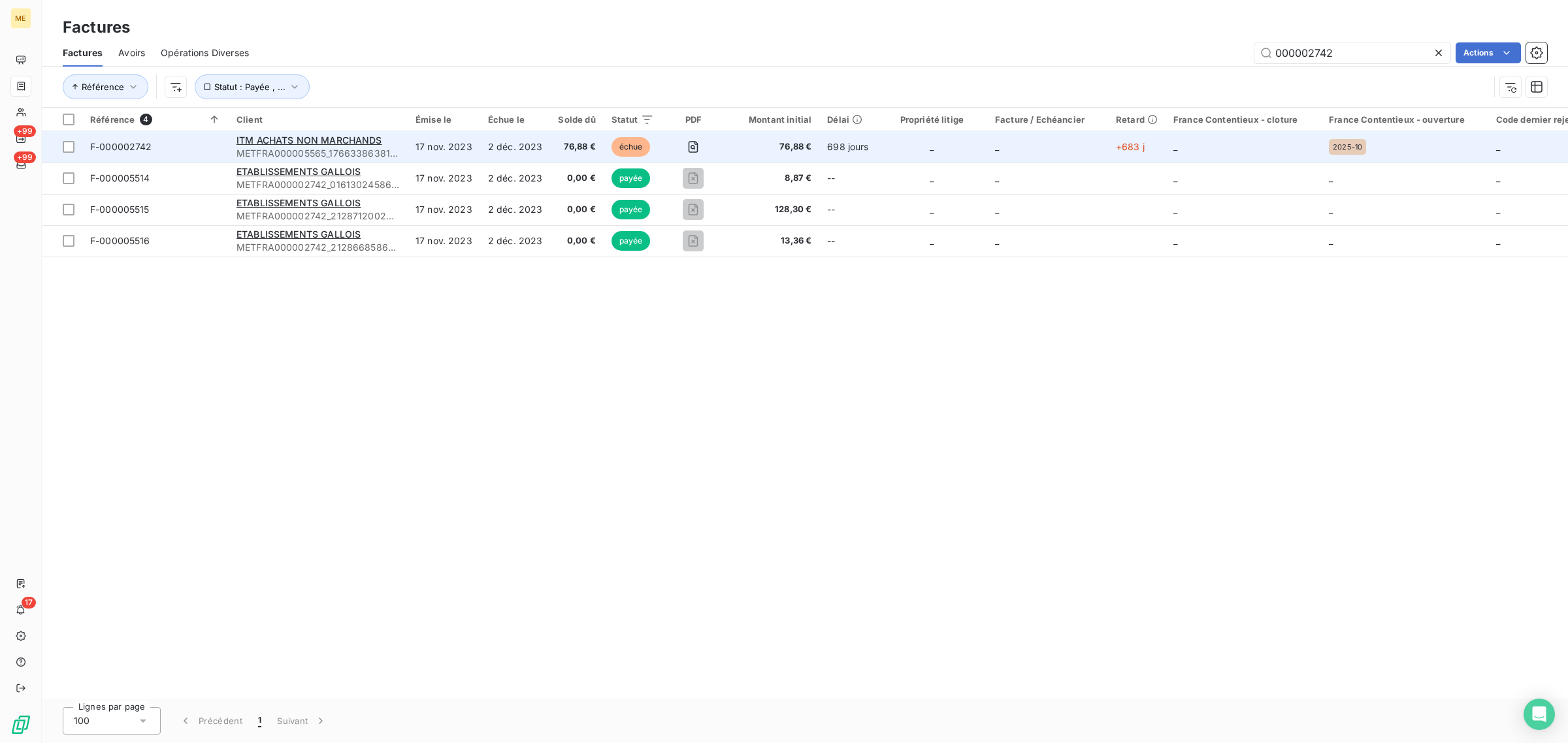
type input "000002742"
click at [422, 148] on td "17 nov. 2023" at bounding box center [444, 146] width 73 height 31
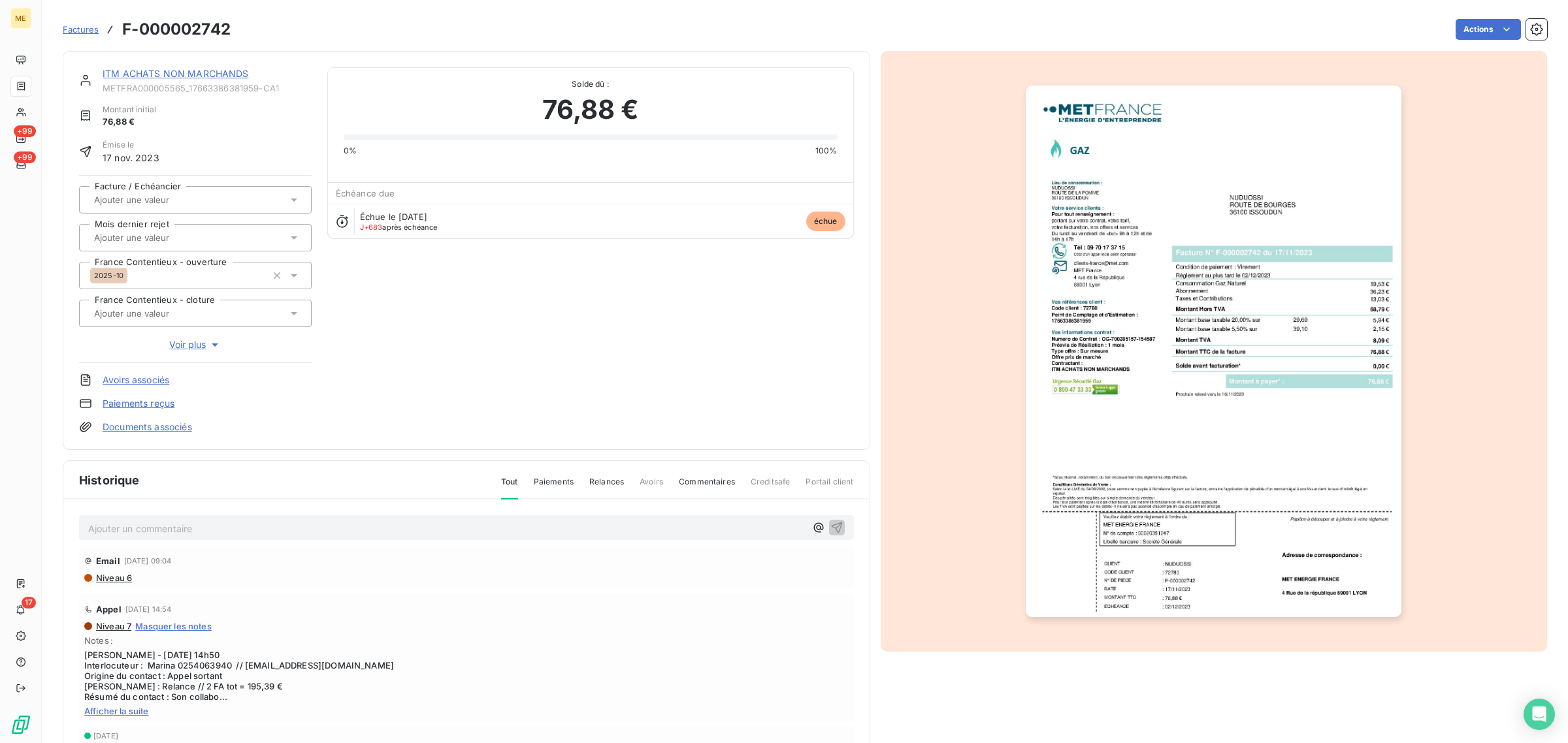
click at [173, 79] on link "ITM ACHATS NON MARCHANDS" at bounding box center [175, 74] width 146 height 11
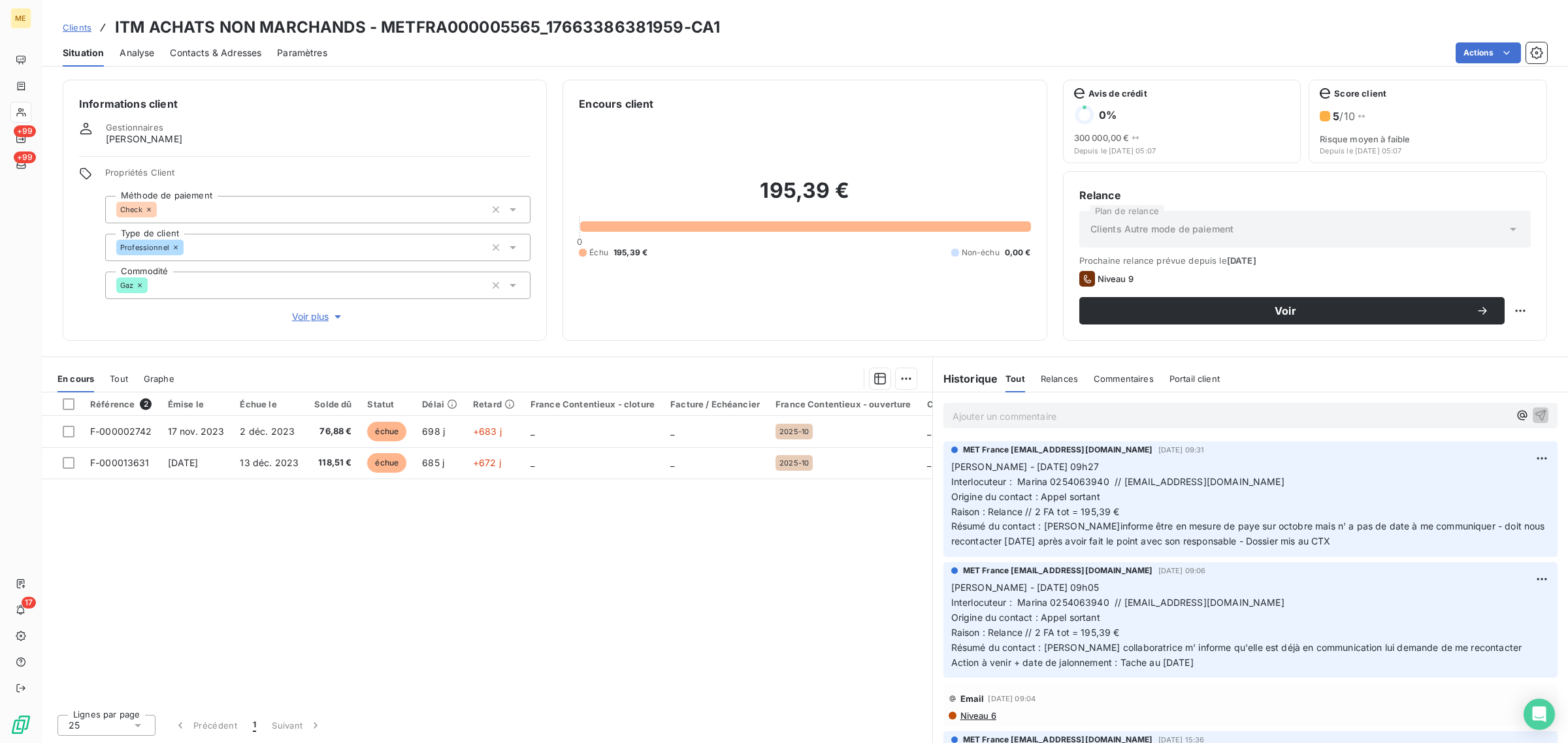
click at [335, 314] on icon "button" at bounding box center [338, 317] width 13 height 13
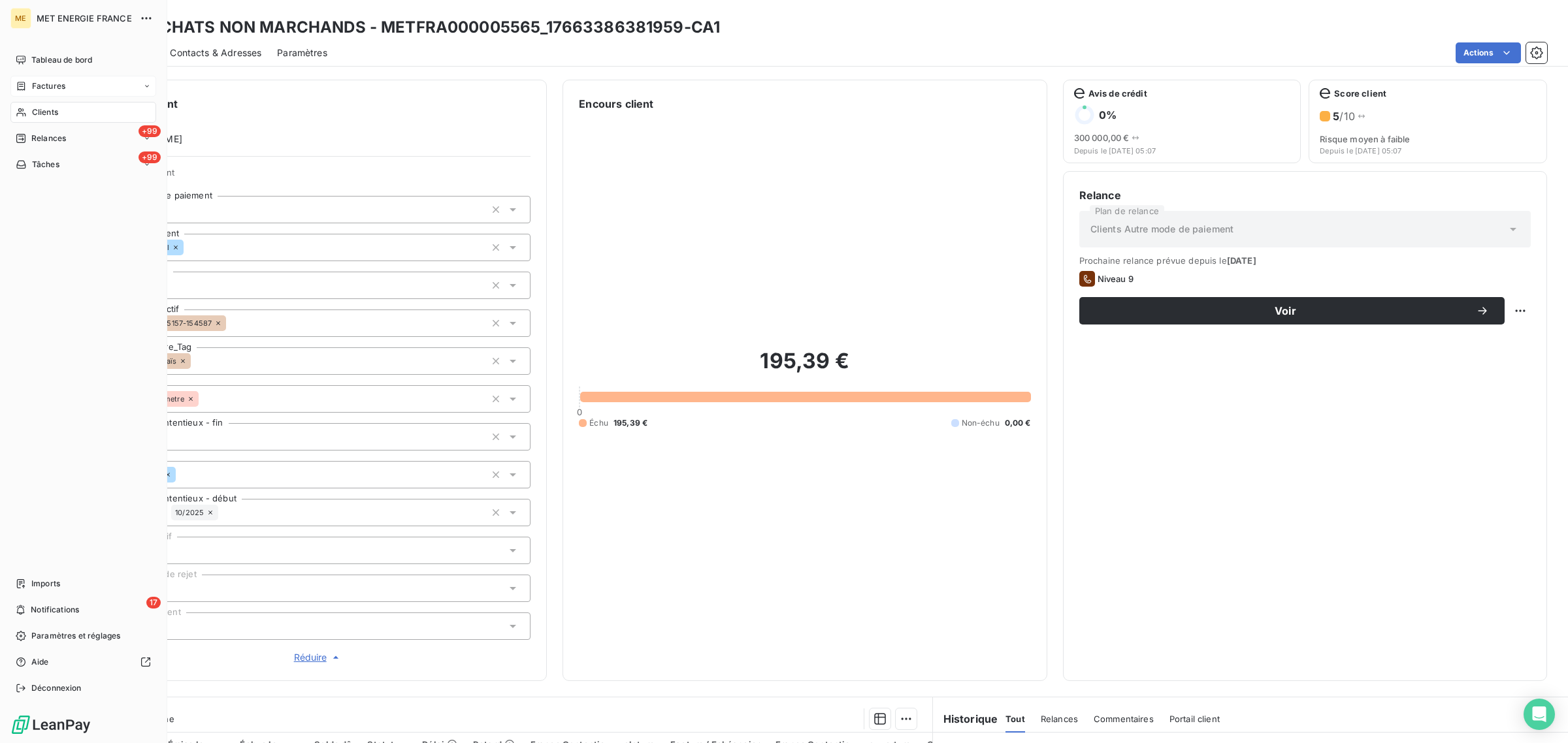
click at [25, 87] on icon at bounding box center [22, 86] width 8 height 8
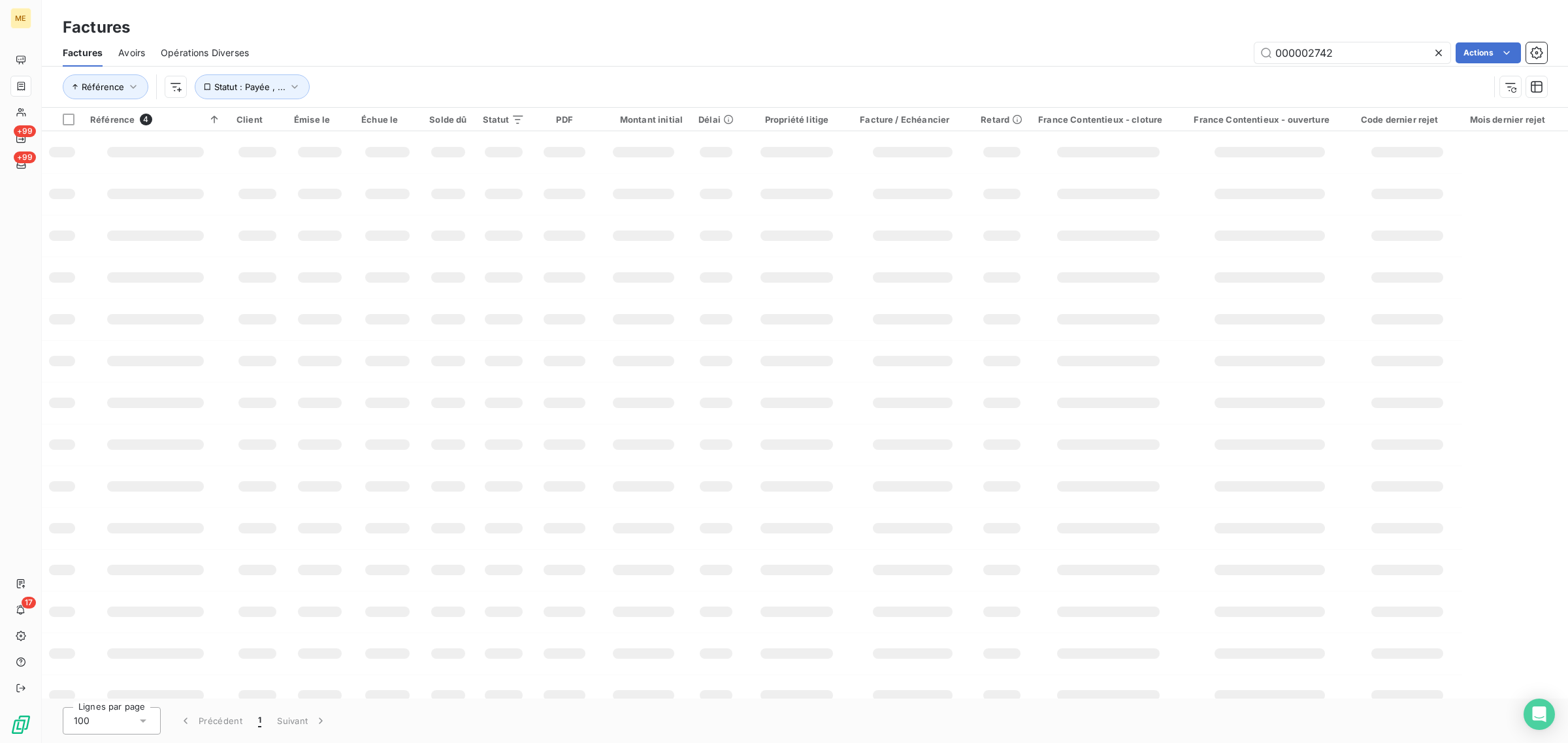
drag, startPoint x: 1352, startPoint y: 54, endPoint x: 1017, endPoint y: 56, distance: 335.0
click at [1017, 56] on div "000002742 Actions" at bounding box center [905, 53] width 1282 height 21
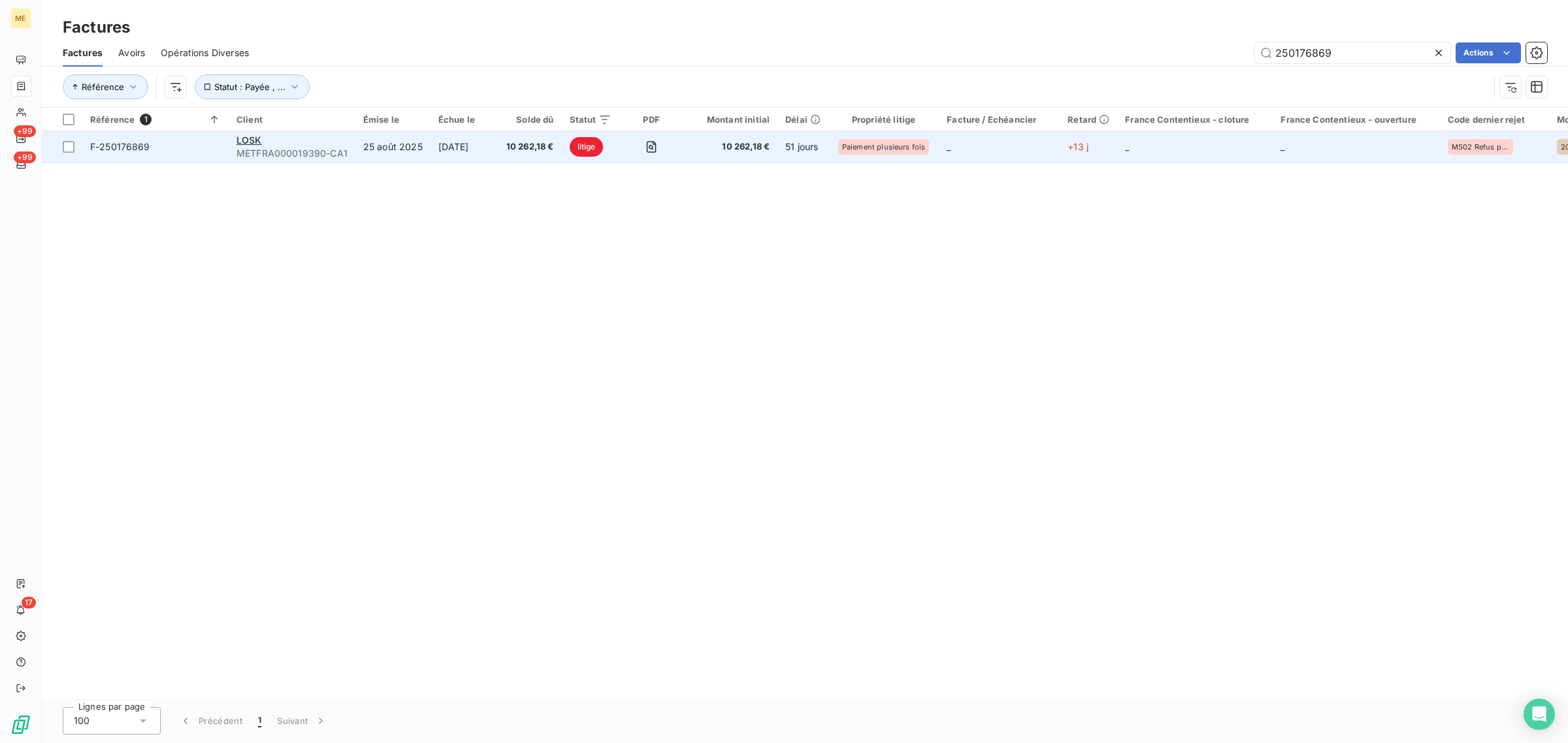
type input "250176869"
click at [466, 160] on td "2 oct. 2025" at bounding box center [464, 146] width 68 height 31
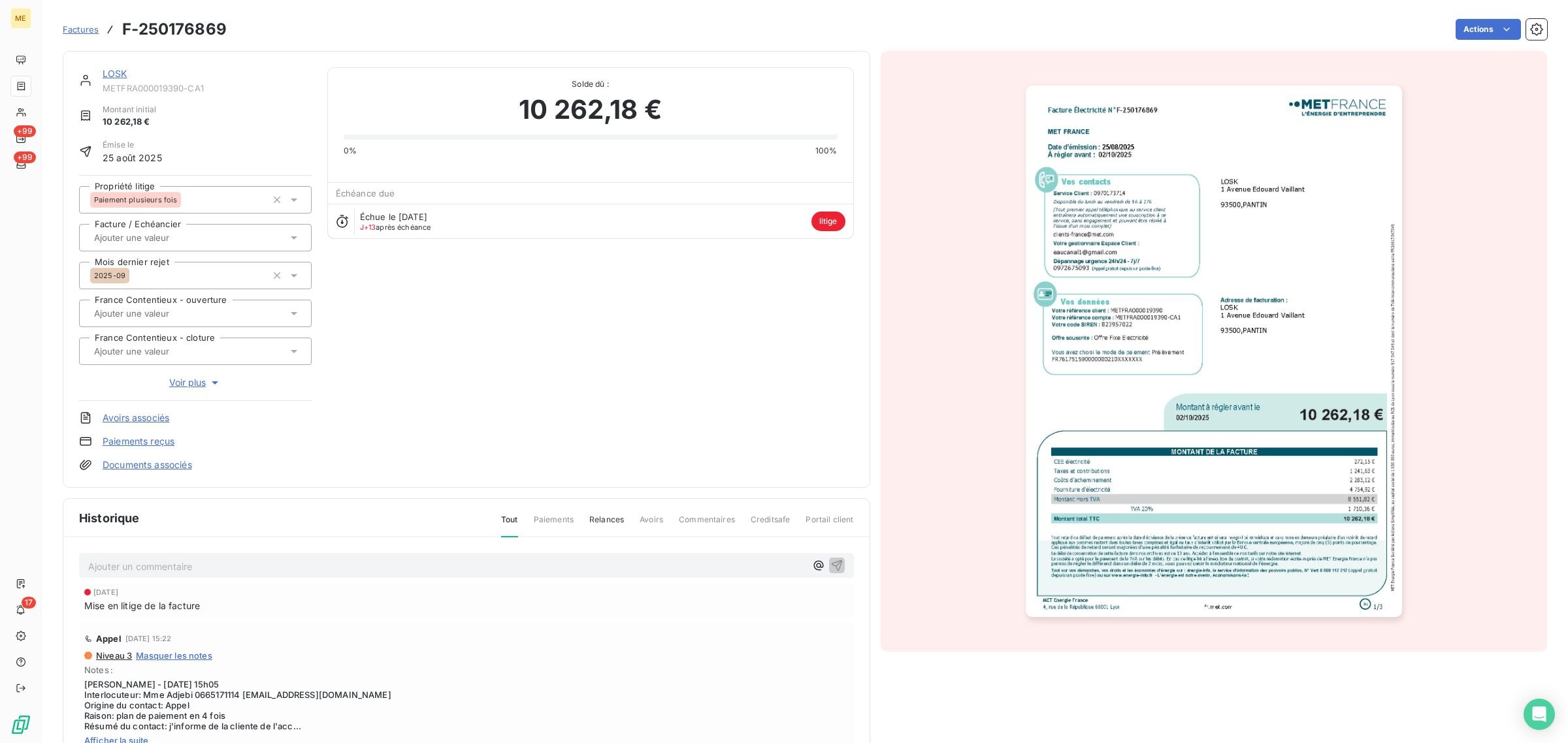
click at [113, 75] on link "LOSK" at bounding box center [115, 74] width 25 height 11
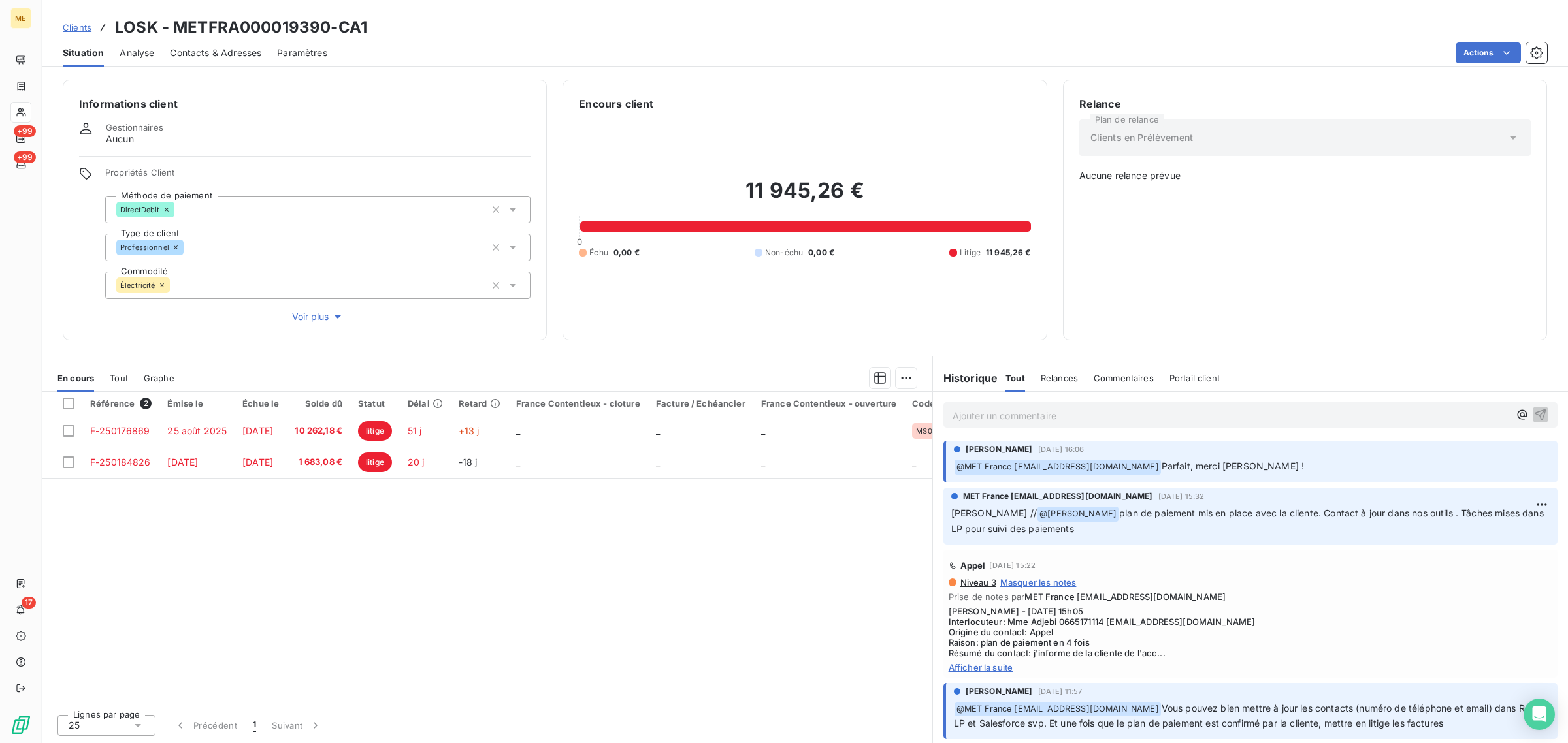
click at [318, 317] on span "Voir plus" at bounding box center [318, 317] width 52 height 13
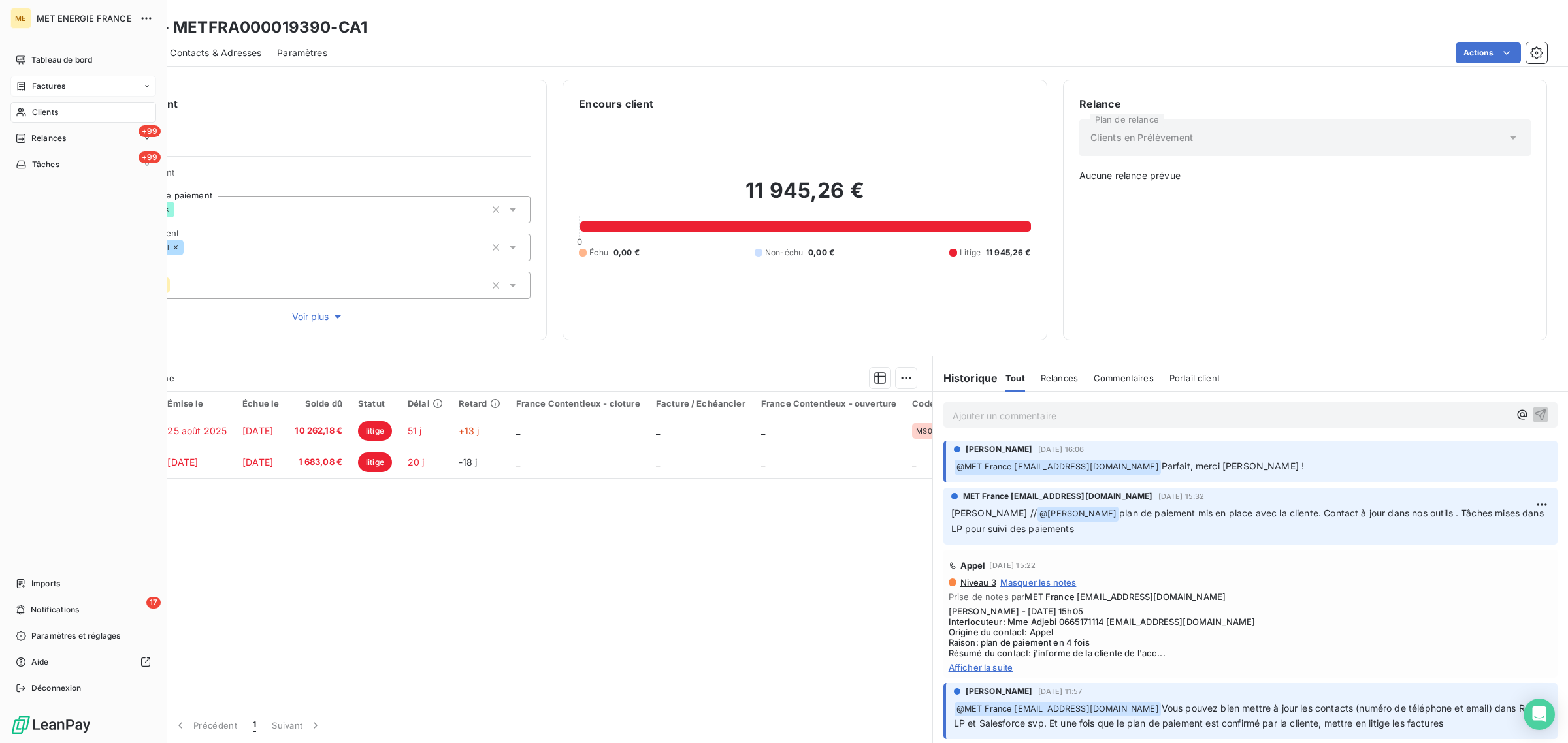
click at [36, 87] on span "Factures" at bounding box center [48, 86] width 34 height 11
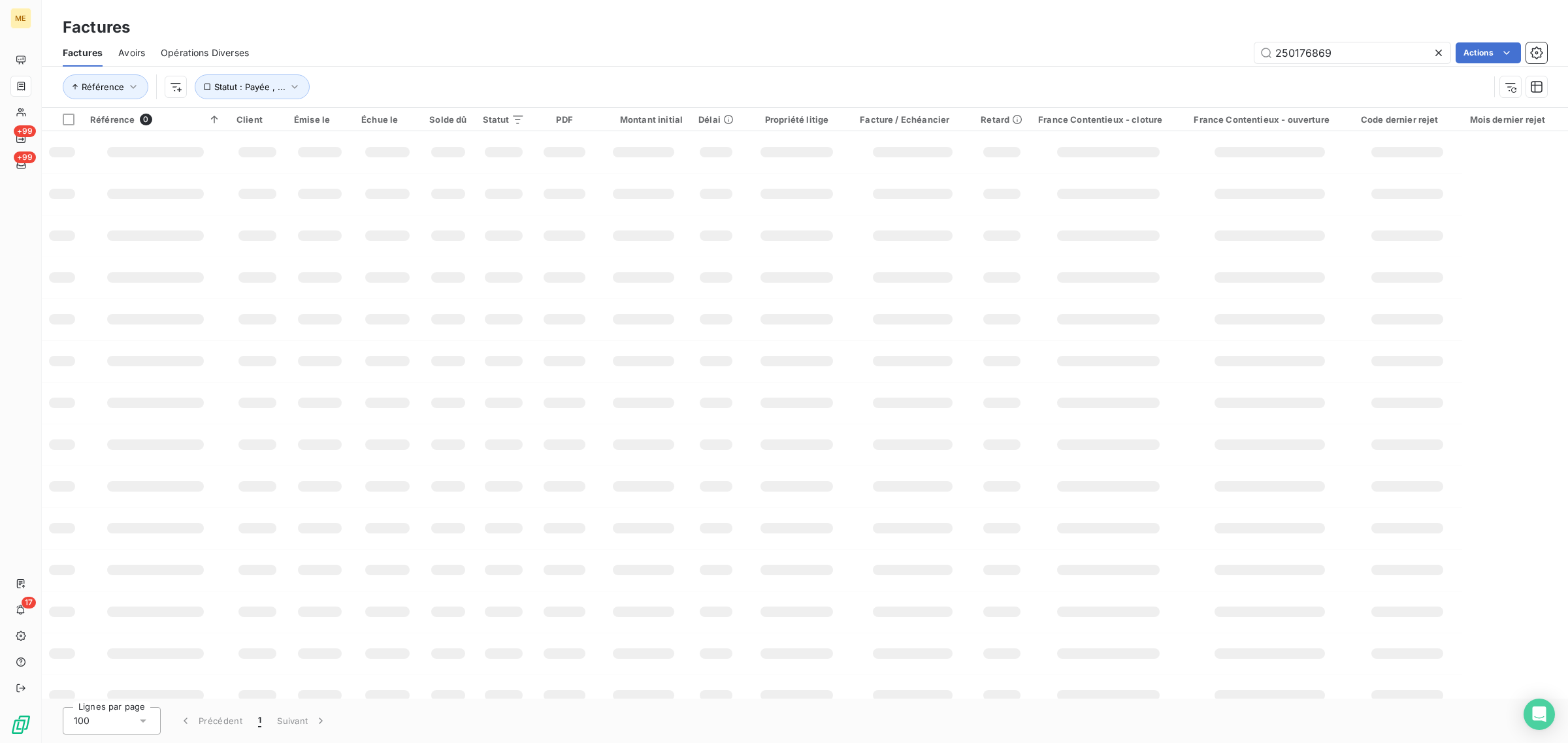
drag, startPoint x: 1340, startPoint y: 54, endPoint x: 1115, endPoint y: 50, distance: 225.0
click at [1115, 50] on div "250176869 Actions" at bounding box center [905, 53] width 1282 height 21
click at [1284, 51] on input "F250177977" at bounding box center [1351, 53] width 196 height 21
click at [1282, 54] on input "F250177977" at bounding box center [1351, 53] width 196 height 21
type input "F-250177977"
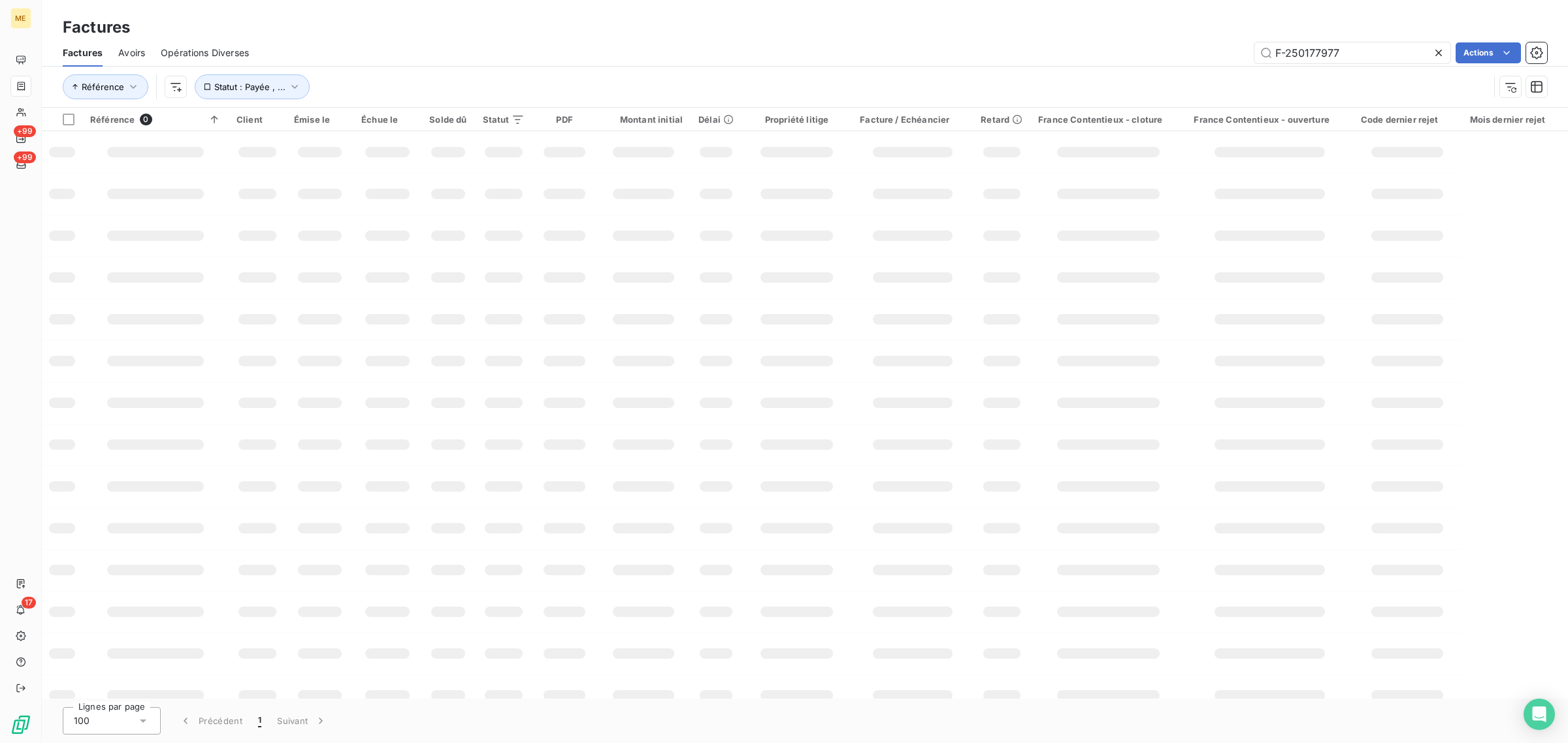
click at [1129, 50] on div "F-250177977 Actions" at bounding box center [905, 53] width 1282 height 21
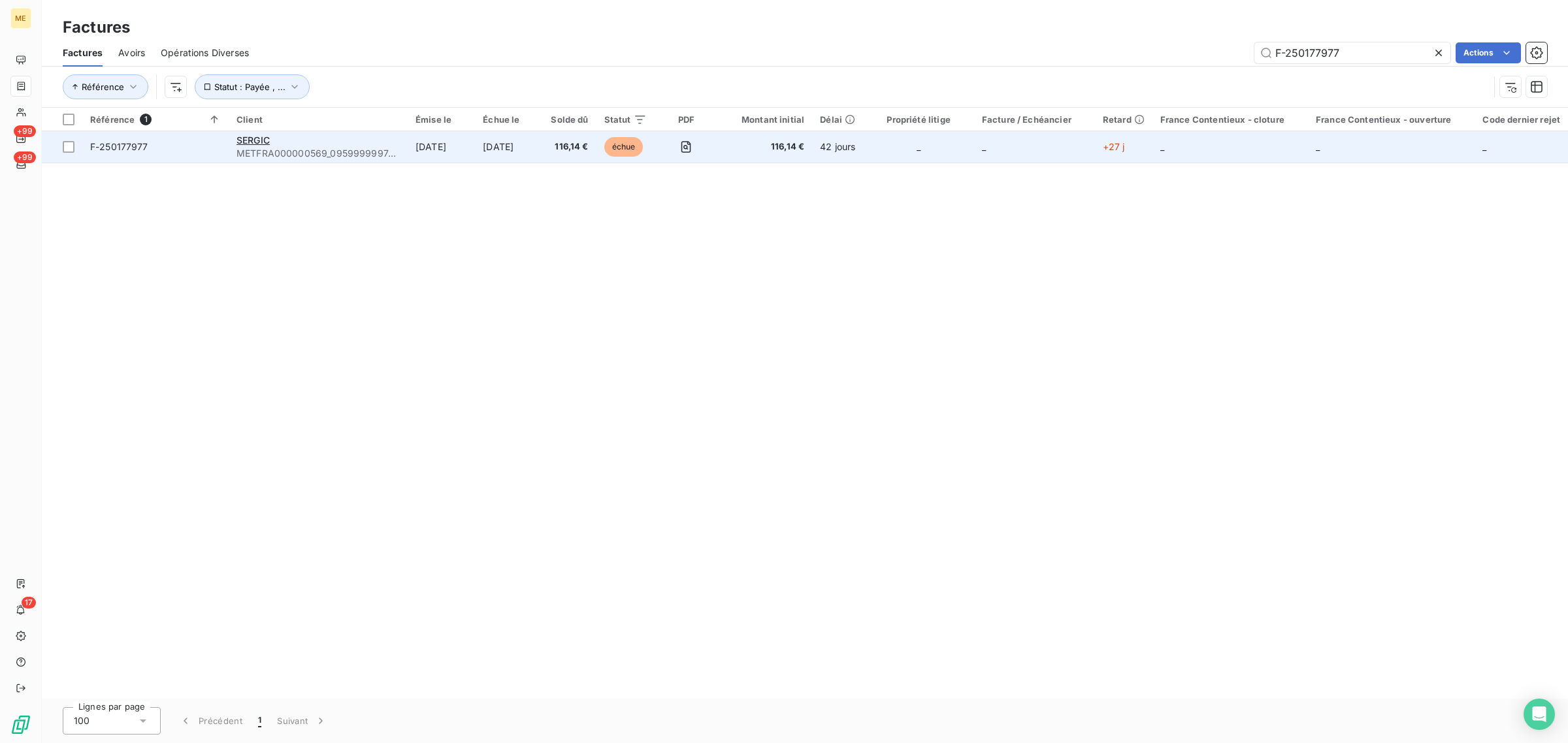
click at [461, 146] on td "[DATE]" at bounding box center [441, 146] width 67 height 31
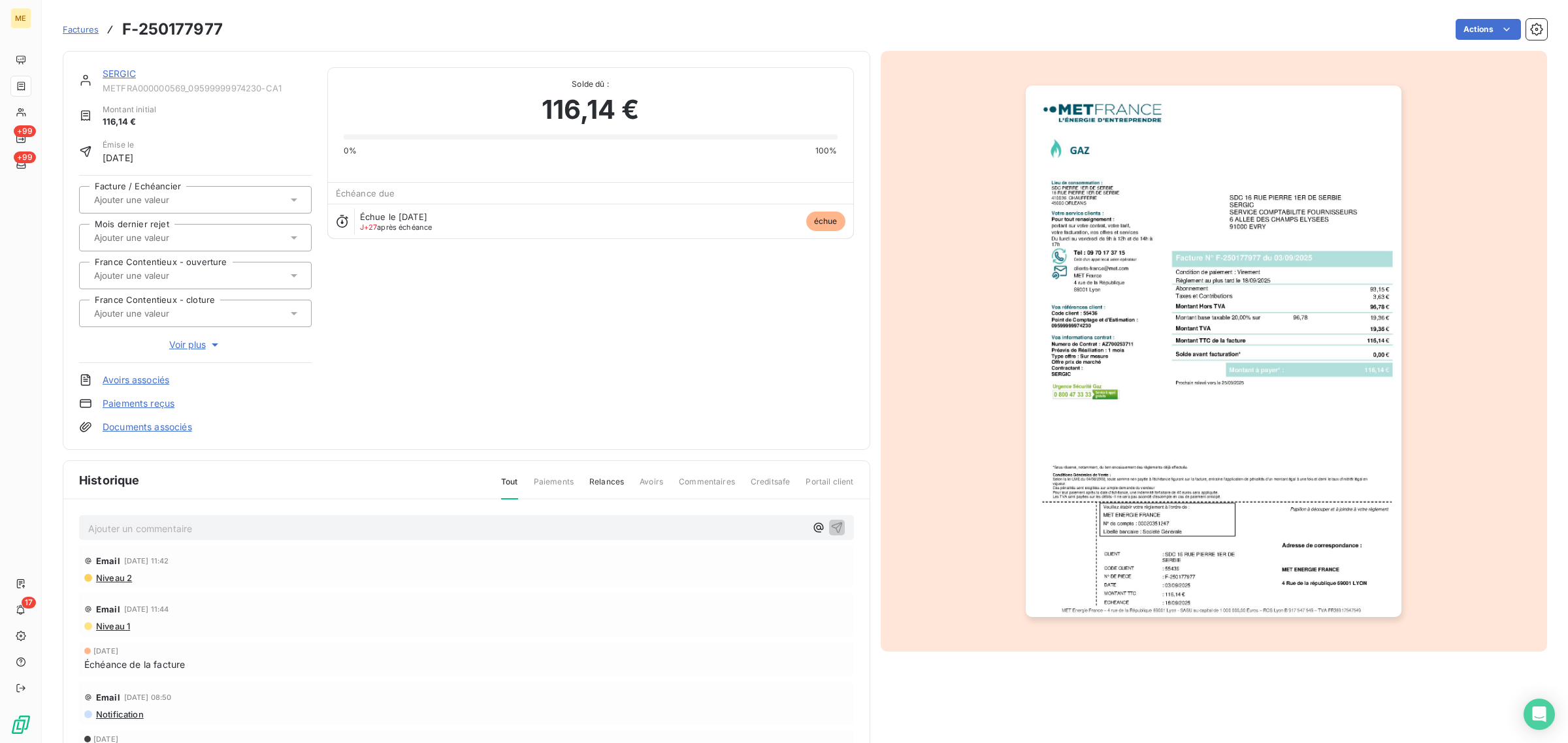
click at [110, 74] on link "SERGIC" at bounding box center [119, 74] width 34 height 11
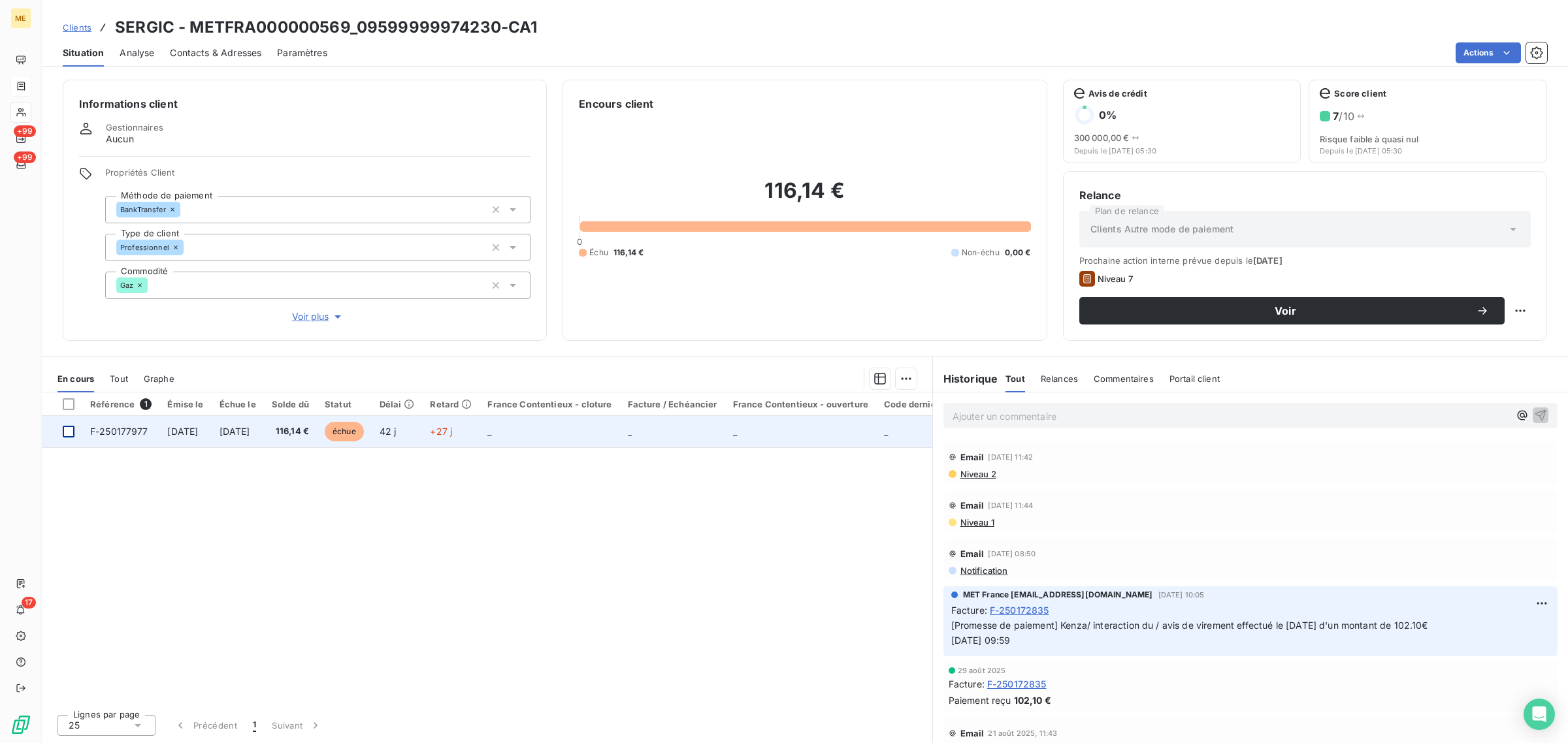
click at [70, 433] on div at bounding box center [69, 431] width 11 height 11
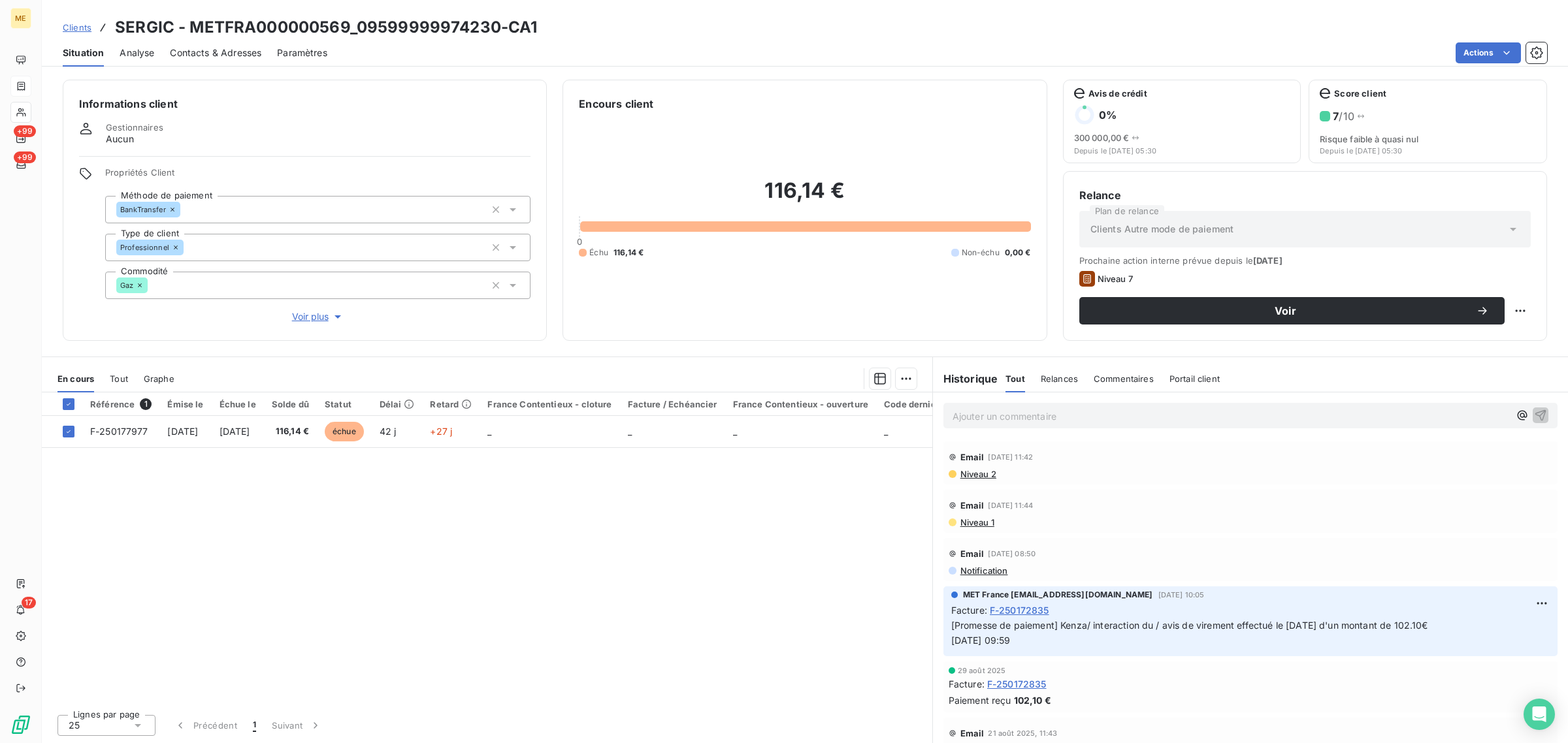
click at [309, 320] on span "Voir plus" at bounding box center [318, 317] width 52 height 13
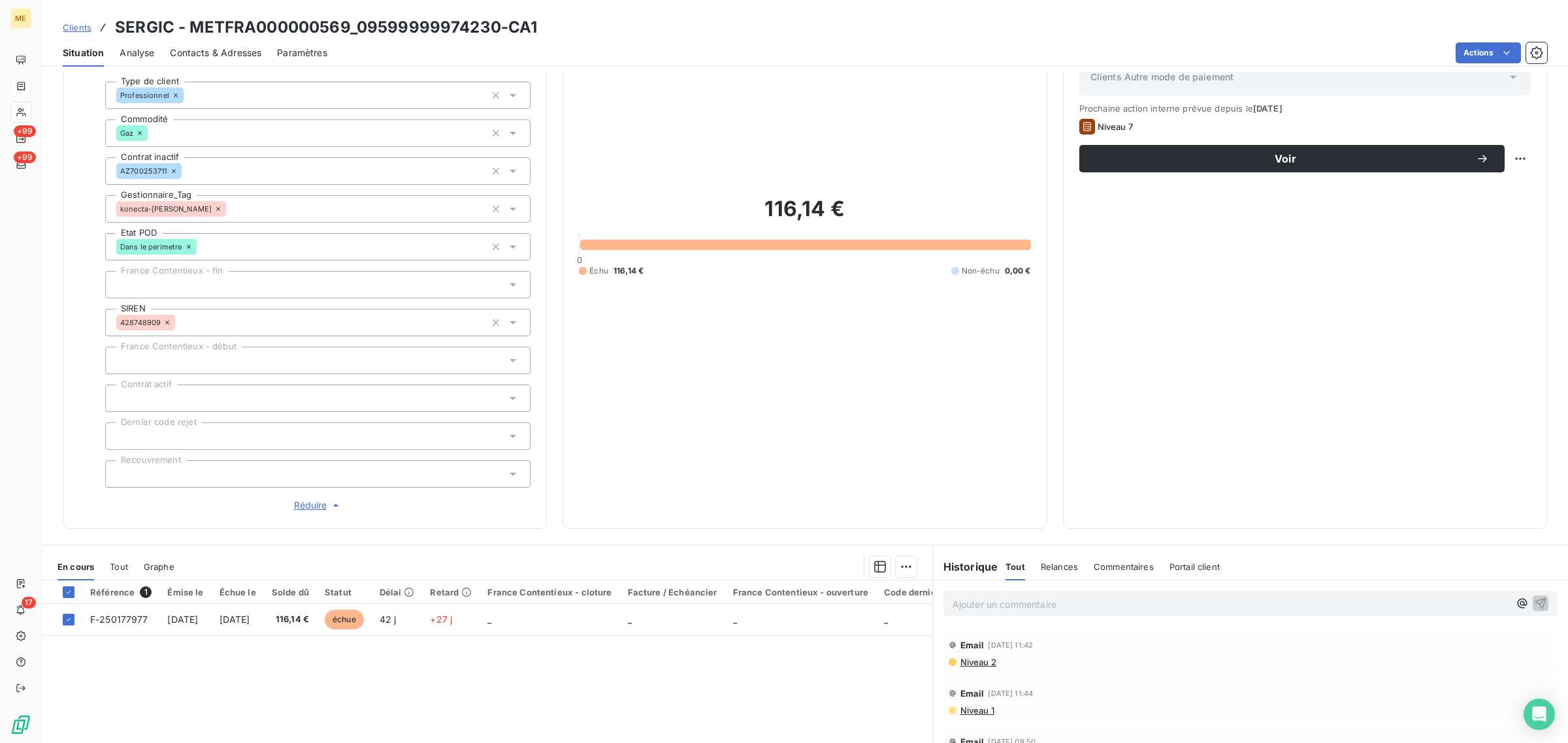
scroll to position [280, 0]
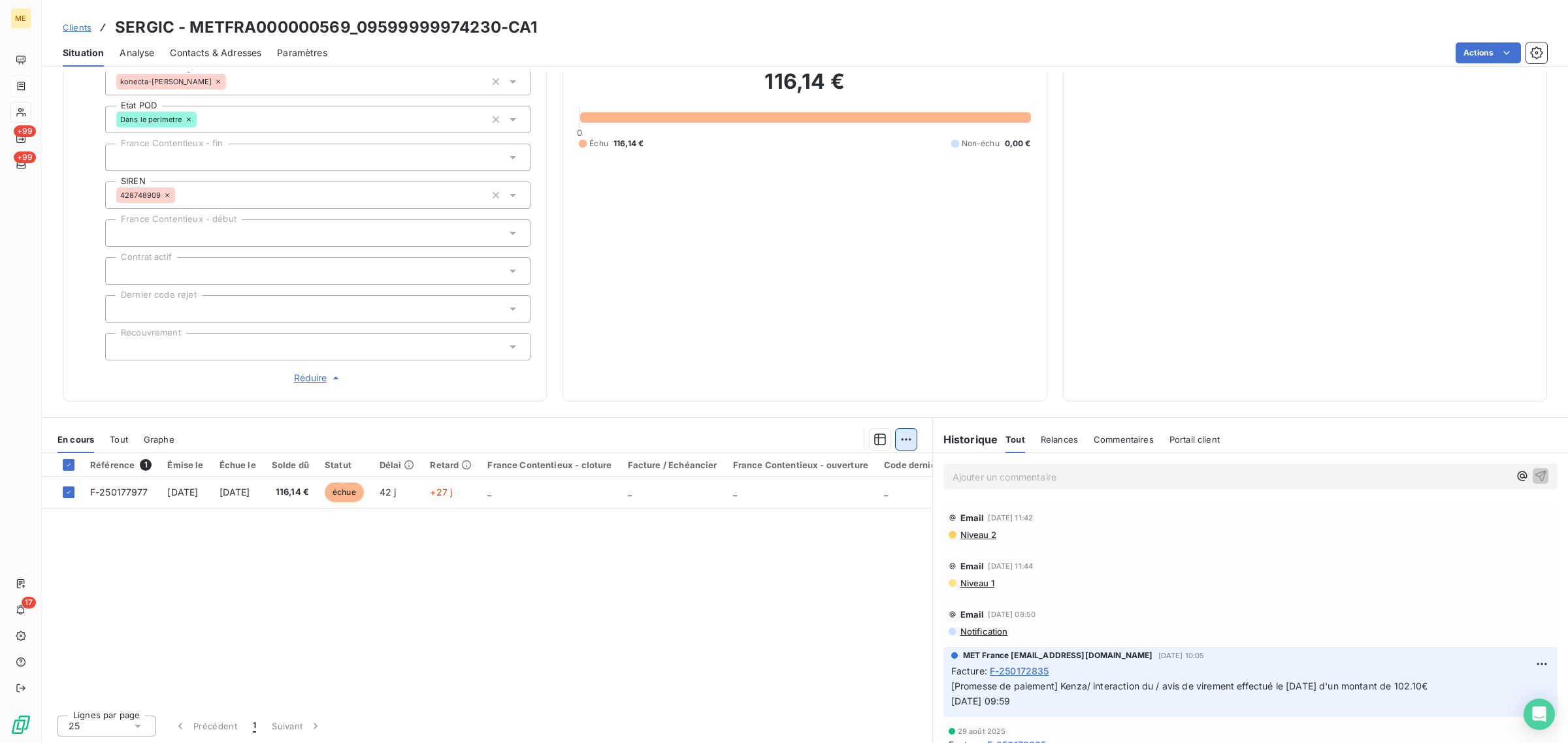
click at [901, 432] on html "ME +99 +99 17 Clients SERGIC - METFRA000000569_09599999974230-CA1 Situation Ana…" at bounding box center [784, 372] width 1568 height 743
click at [885, 490] on div "Ajouter une promesse de paiement (1 facture)" at bounding box center [787, 492] width 231 height 21
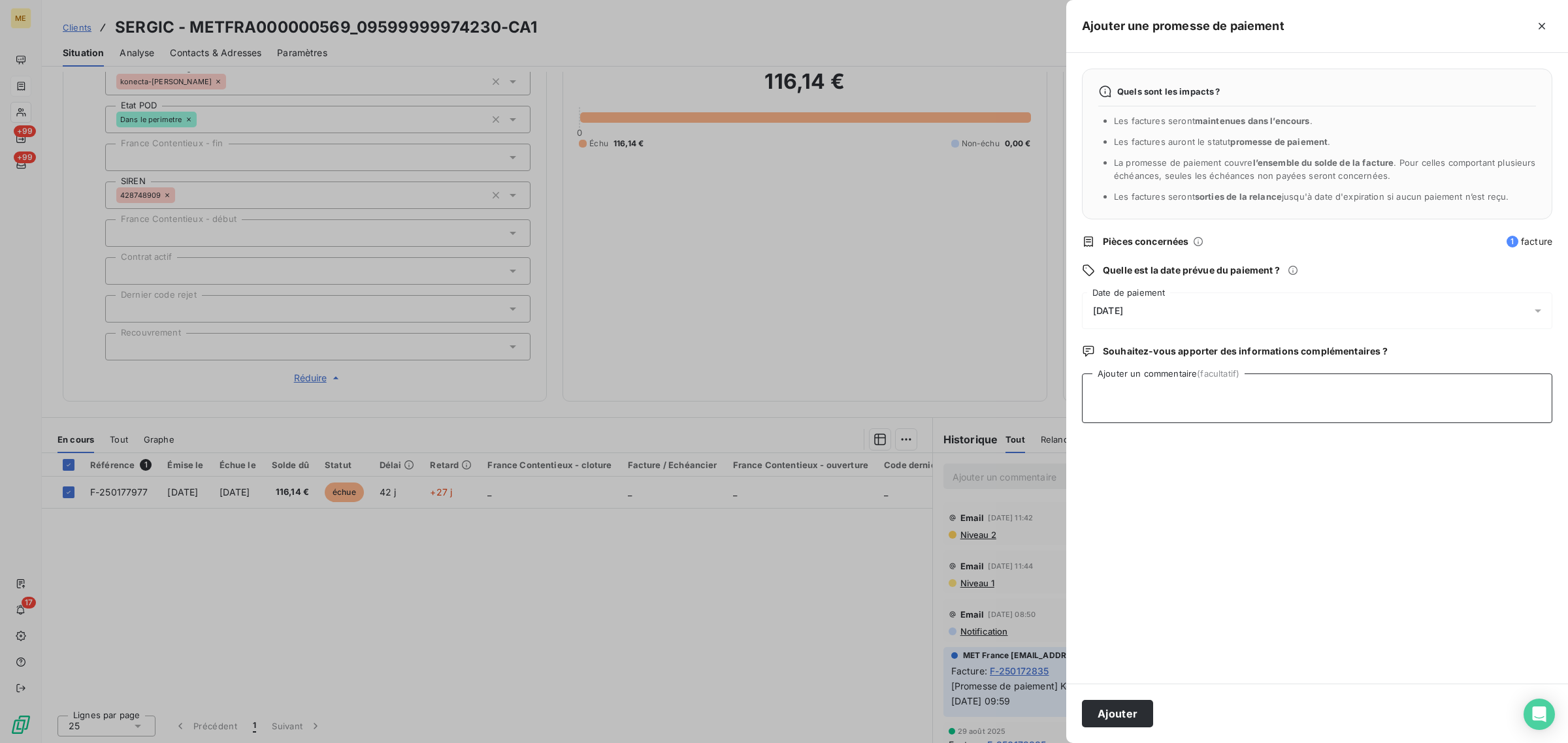
click at [1196, 397] on textarea "Ajouter un commentaire (facultatif)" at bounding box center [1317, 399] width 471 height 50
click at [1187, 396] on textarea "Avis de paiements -" at bounding box center [1317, 399] width 471 height 50
paste textarea "https://metholdingag.lightning.force.com/lightning/r/vlocity_cmt__CustomerInter…"
click at [1180, 389] on textarea "Avis de paiements - https://metholdingag.lightning.force.com/lightning/r/vlocit…" at bounding box center [1317, 399] width 471 height 50
click at [1187, 389] on textarea "Avis de paiements - https://metholdingag.lightning.force.com/lightning/r/vlocit…" at bounding box center [1317, 399] width 471 height 50
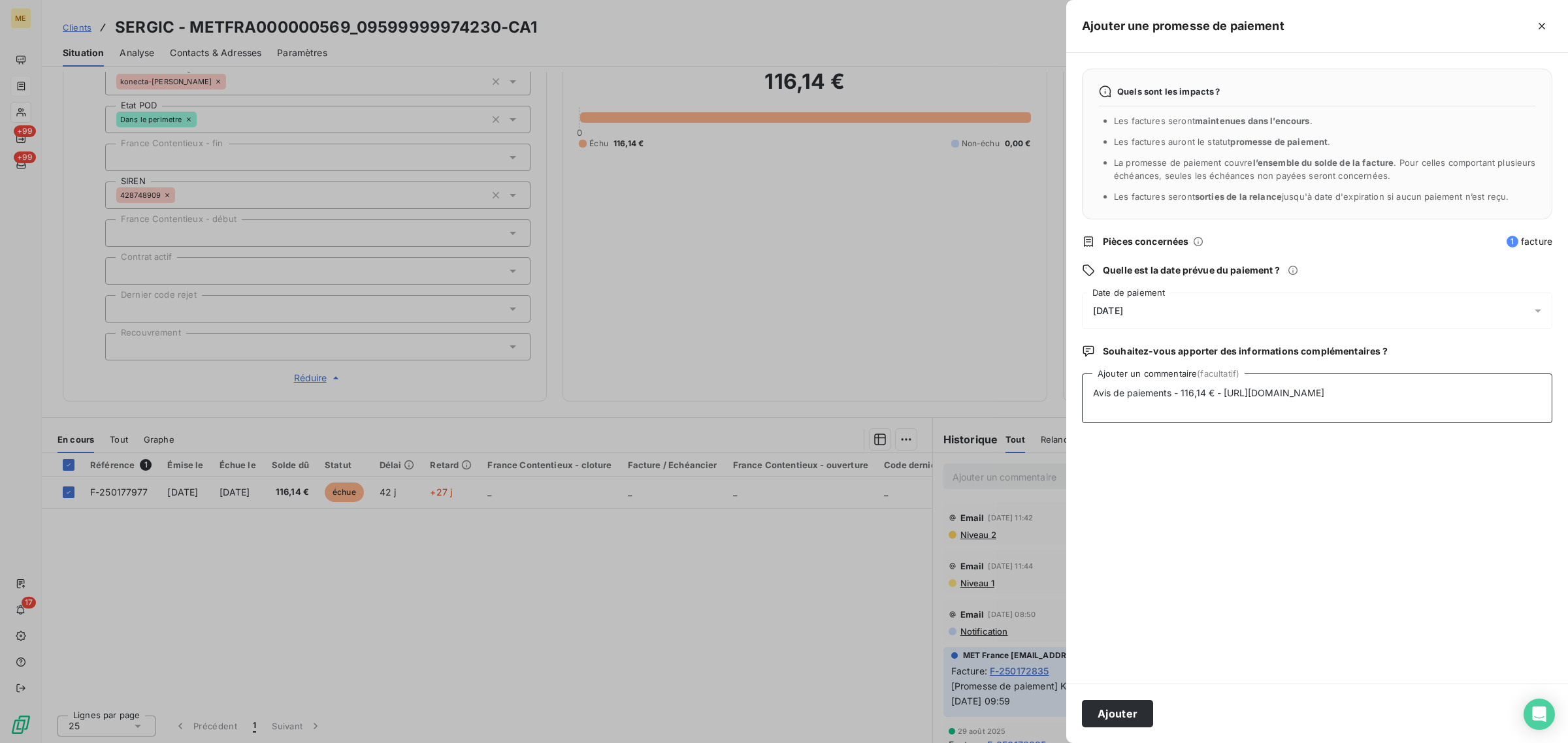
type textarea "Avis de paiements - 116,14 € - https://metholdingag.lightning.force.com/lightni…"
click at [1160, 314] on div "16/10/2025" at bounding box center [1317, 311] width 471 height 37
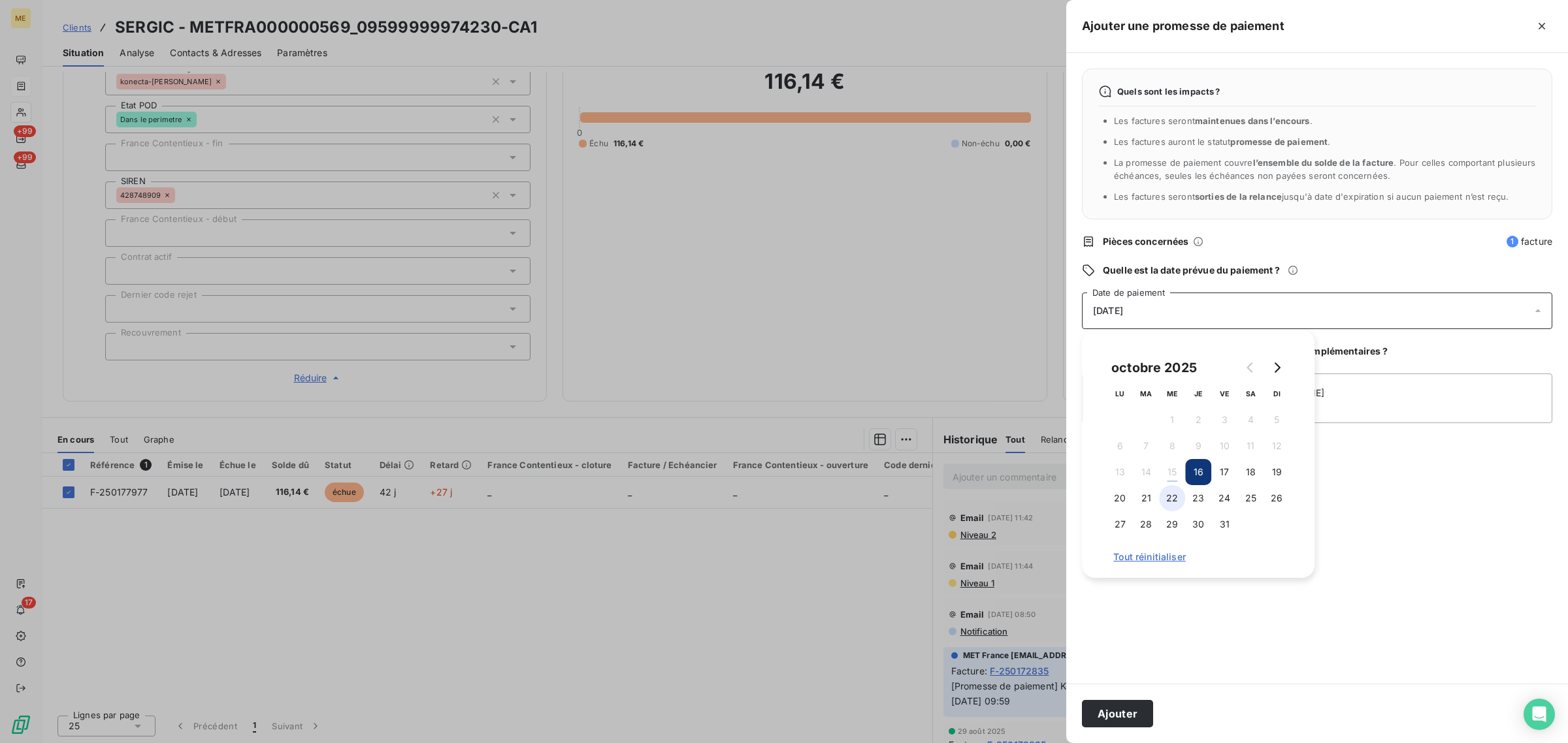
click at [1163, 493] on button "22" at bounding box center [1172, 498] width 26 height 26
click at [1114, 722] on button "Ajouter" at bounding box center [1117, 714] width 71 height 28
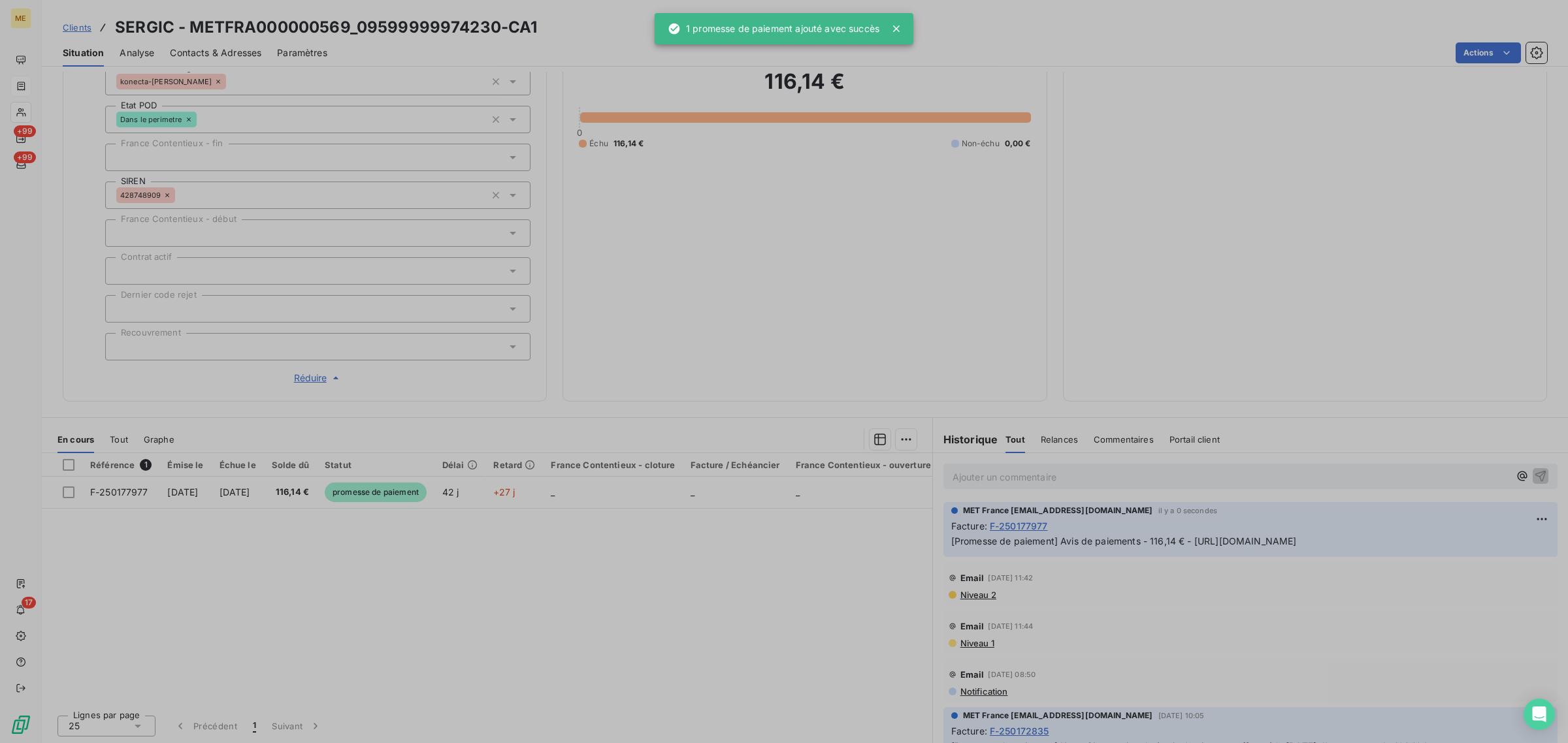
click at [691, 564] on div "Référence 1 Émise le Échue le Solde dû Statut Délai Retard France Contentieux -…" at bounding box center [487, 579] width 890 height 251
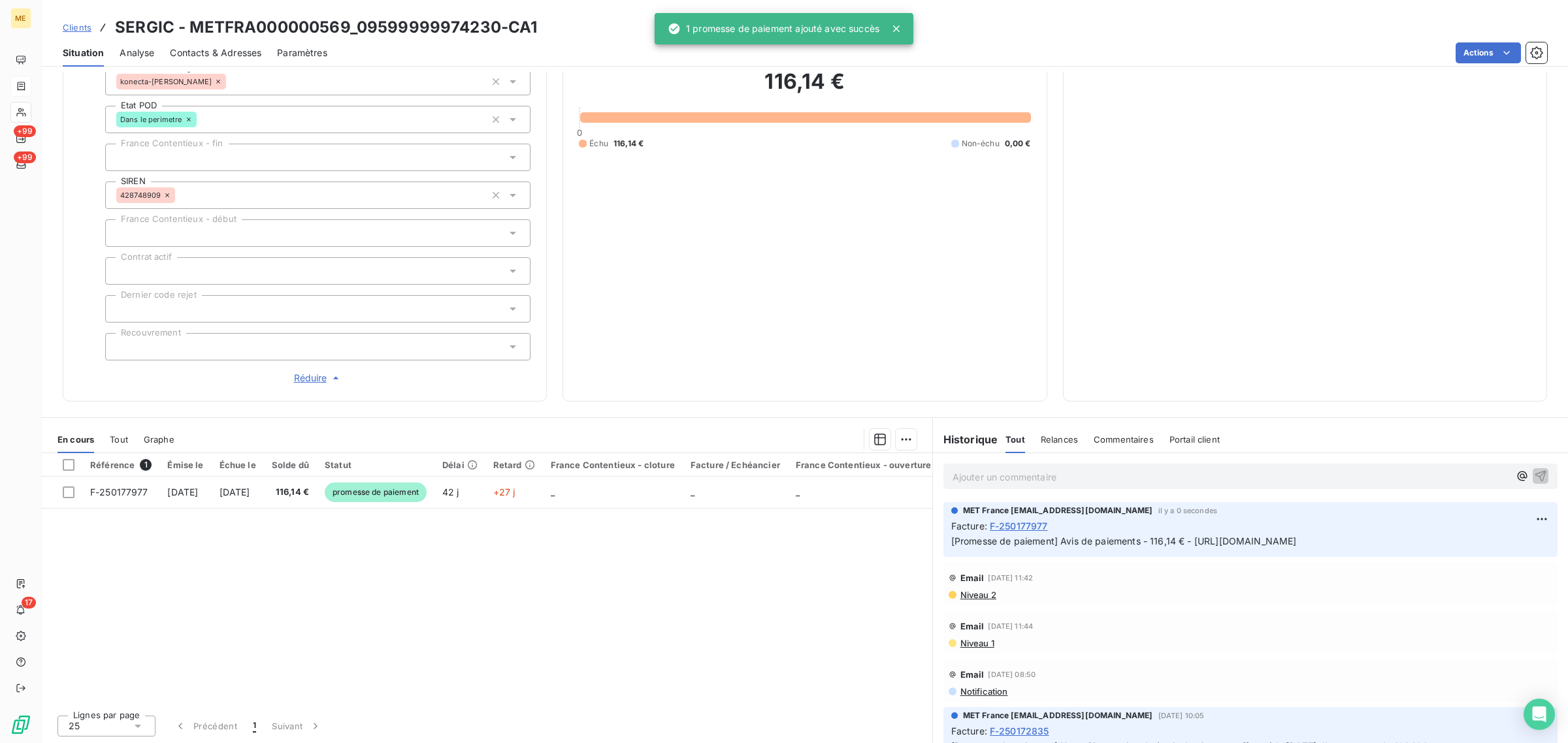
click at [31, 106] on div "ME +99 +99 17" at bounding box center [20, 372] width 42 height 743
click at [25, 108] on icon at bounding box center [21, 112] width 11 height 11
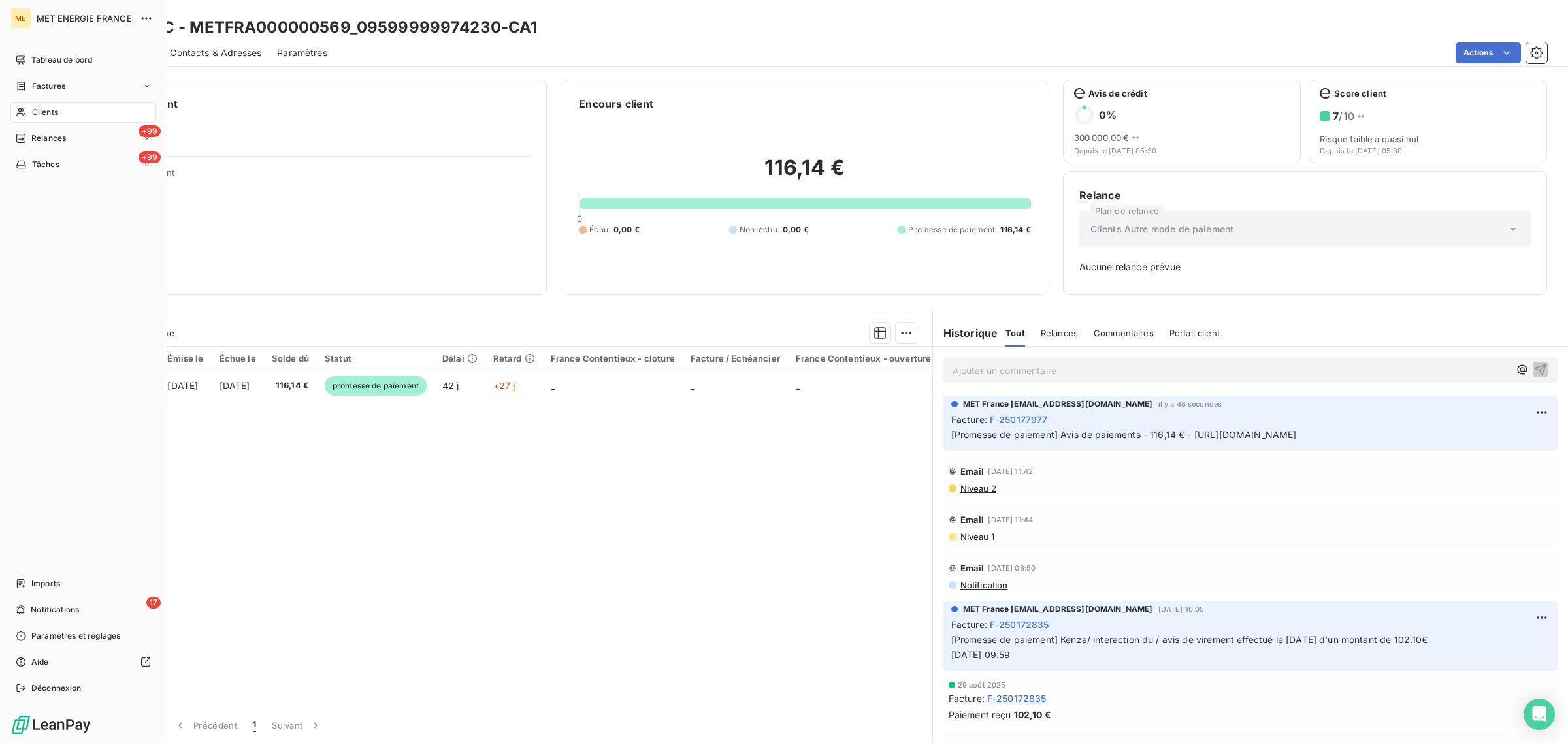
click at [31, 106] on div "Clients" at bounding box center [83, 113] width 146 height 21
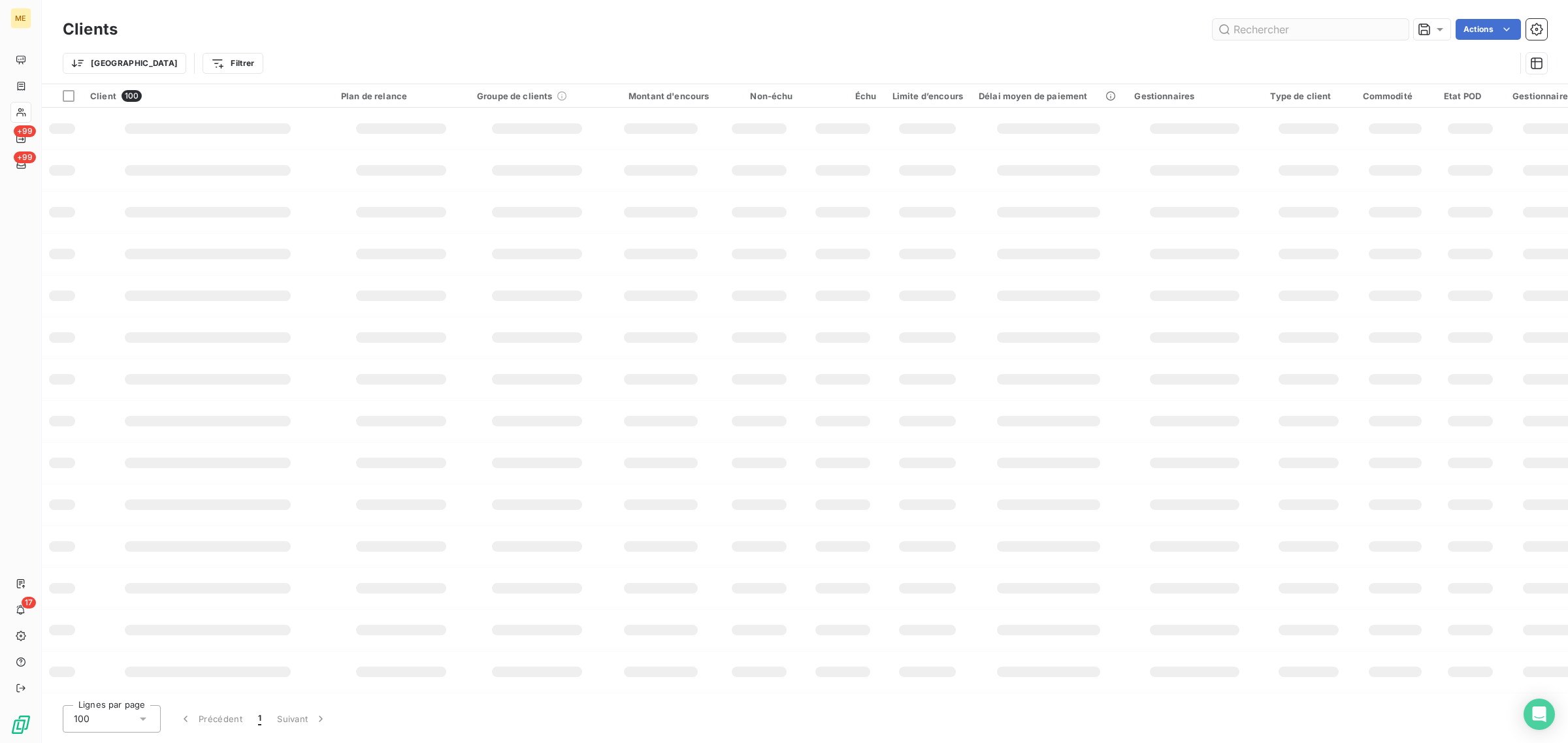
click at [1273, 34] on input "text" at bounding box center [1309, 29] width 196 height 21
type input "Z1443800000243"
click at [600, 44] on div "Trier Filtrer" at bounding box center [804, 63] width 1484 height 40
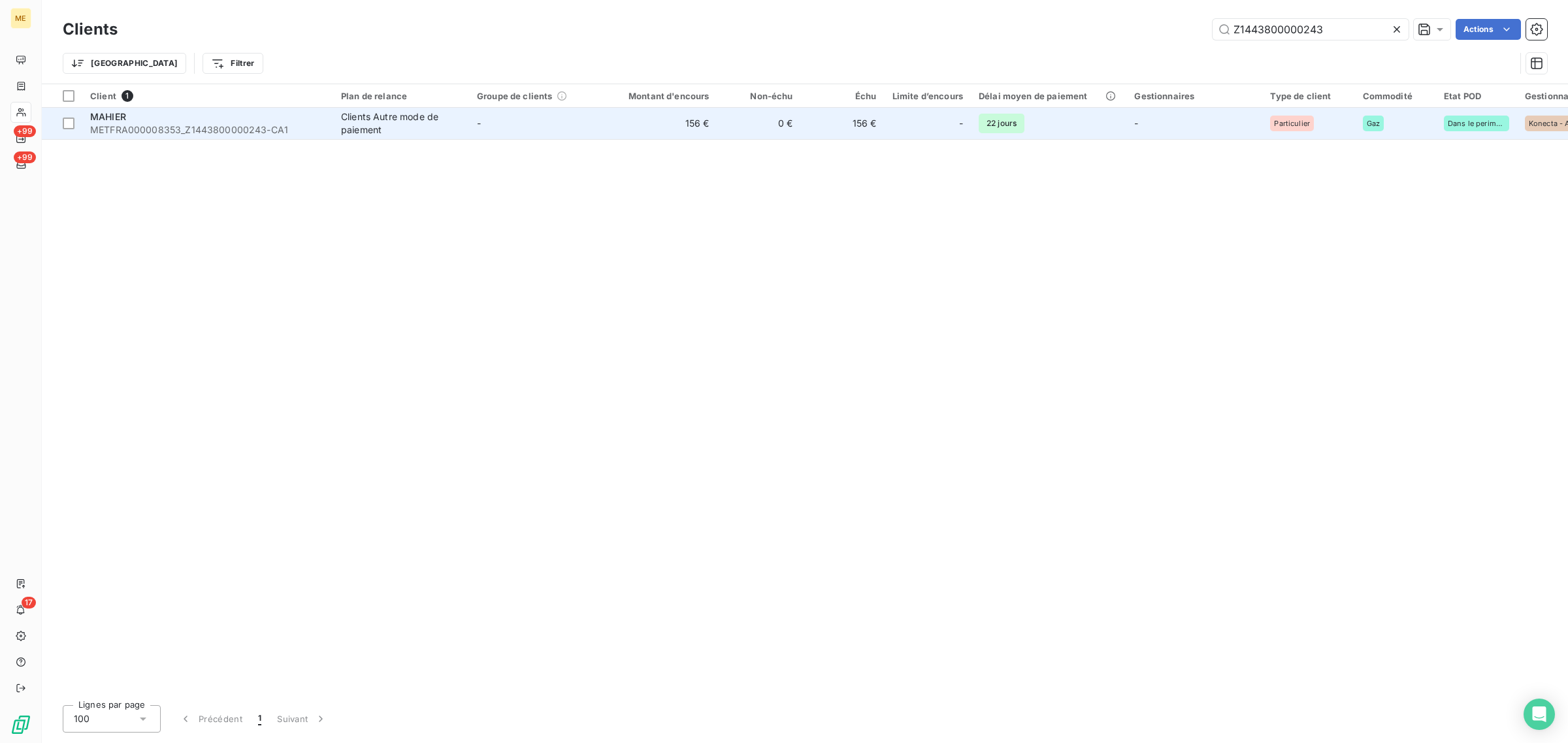
click at [194, 126] on span "METFRA000008353_Z1443800000243-CA1" at bounding box center [207, 130] width 235 height 13
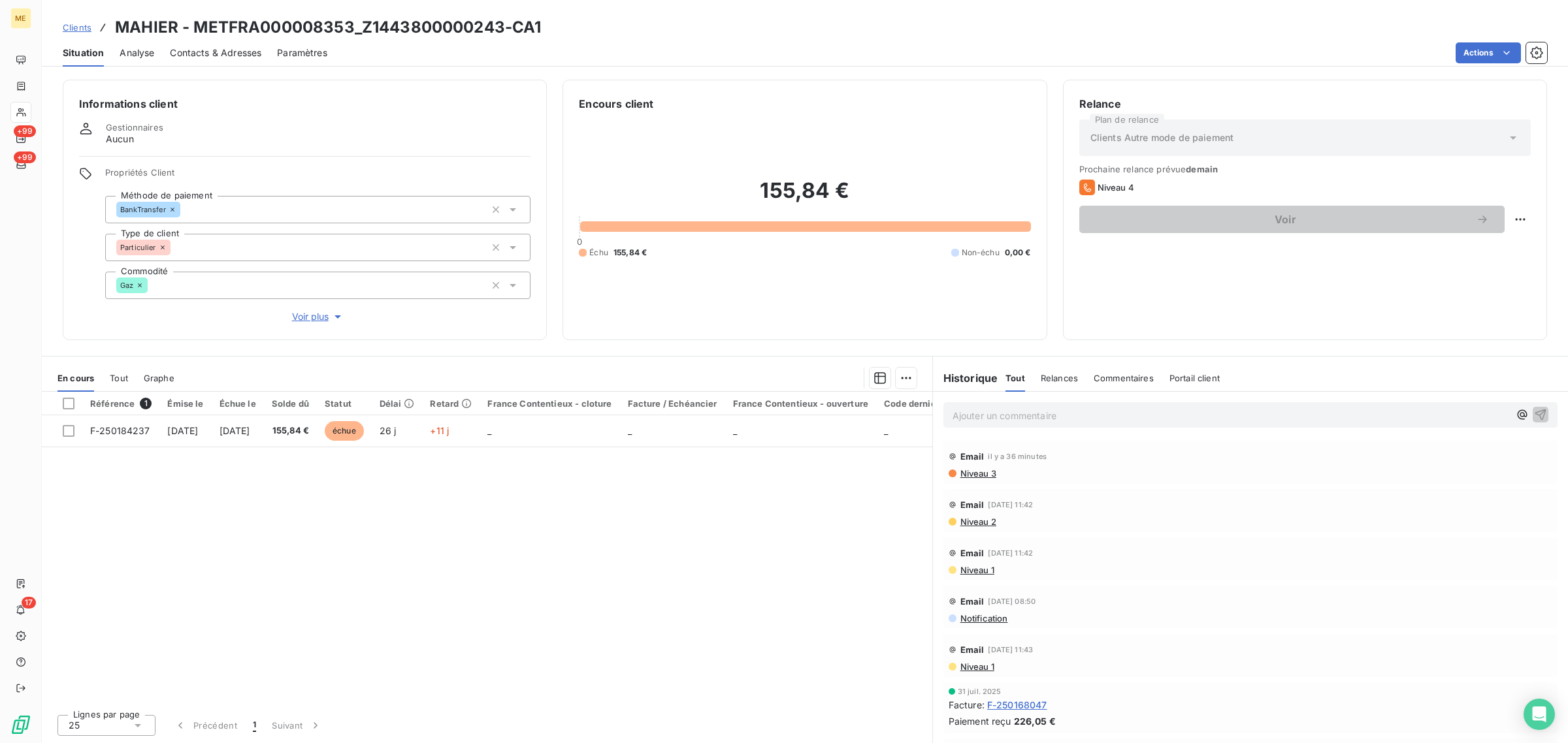
click at [318, 311] on span "Voir plus" at bounding box center [318, 317] width 52 height 13
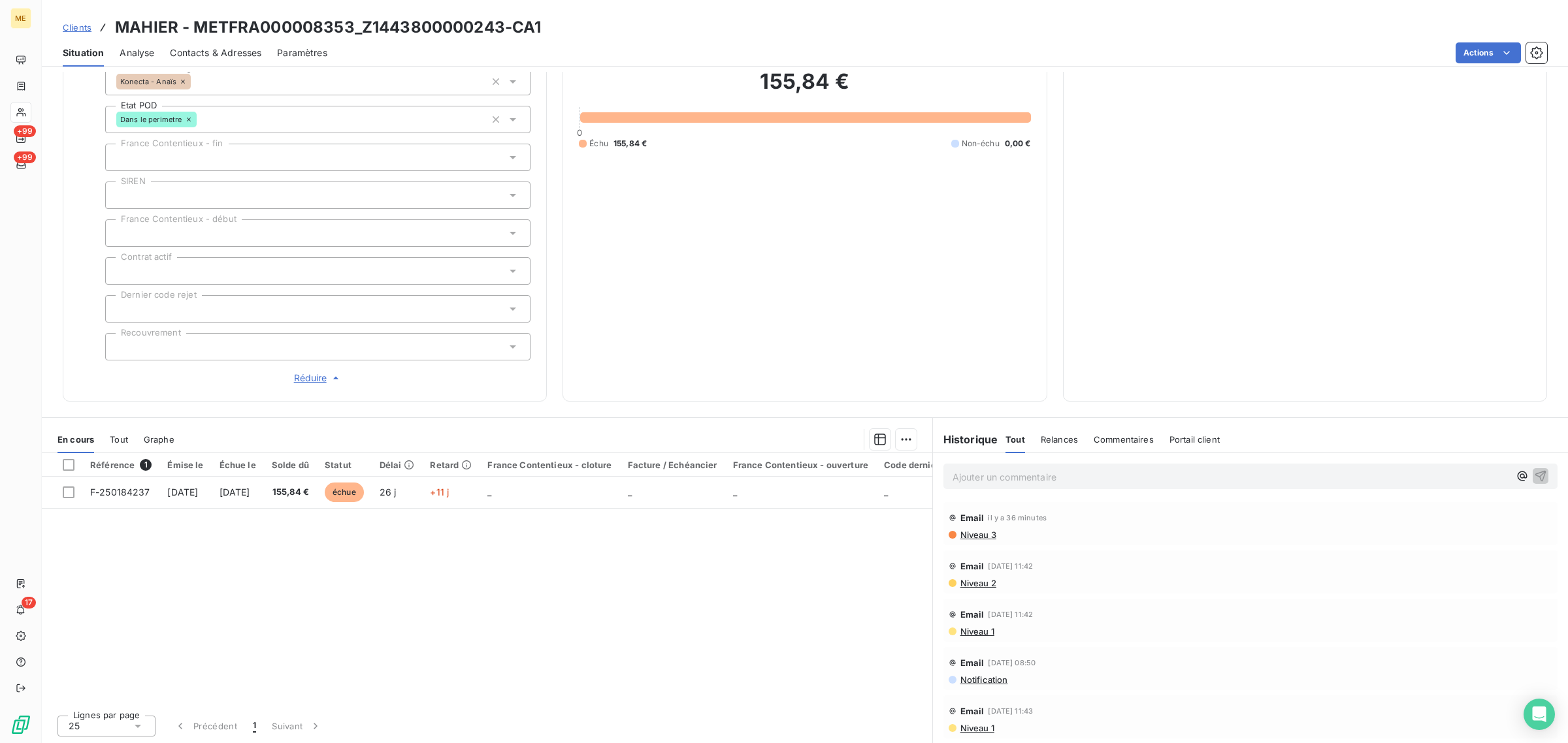
click at [966, 537] on span "Niveau 3" at bounding box center [977, 534] width 37 height 11
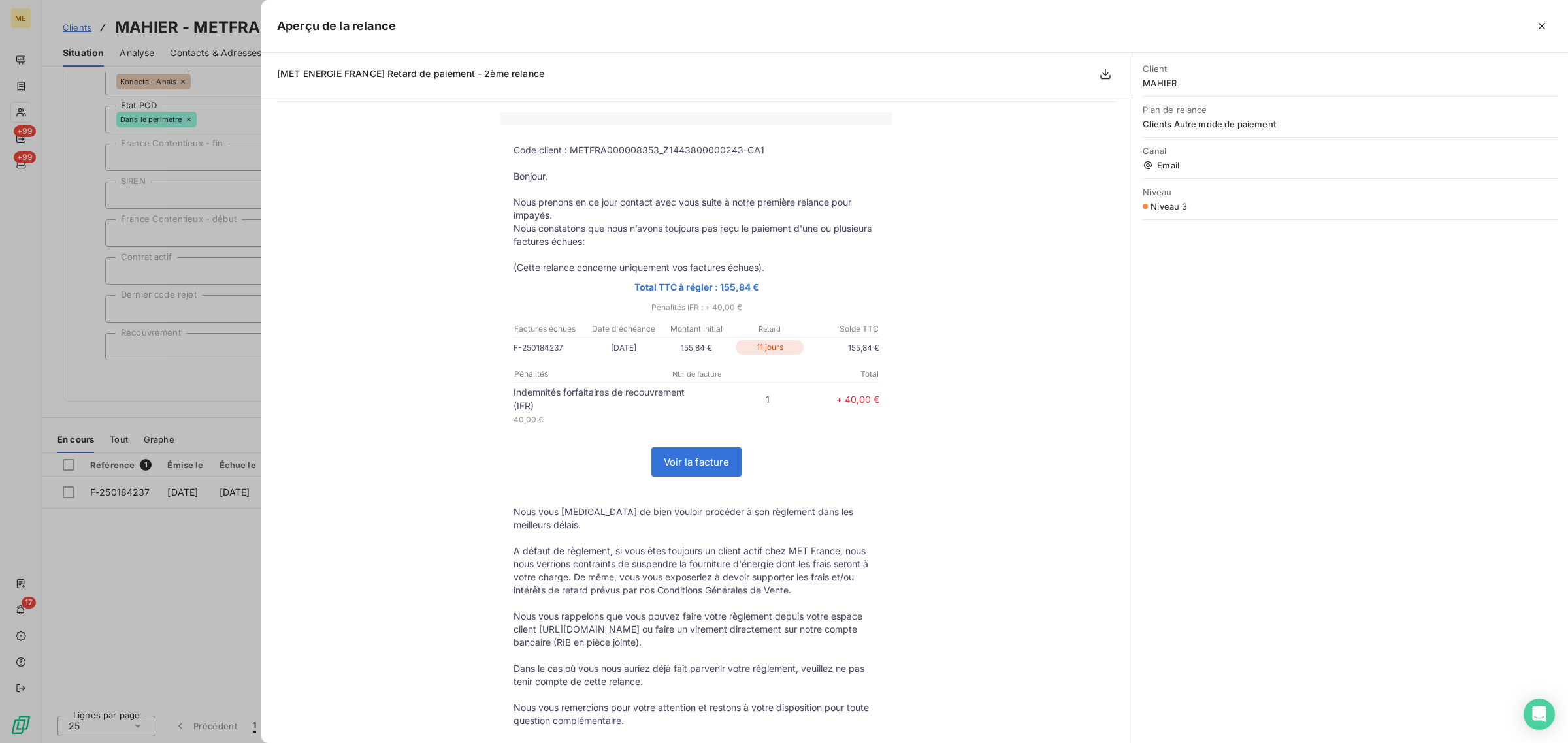
scroll to position [82, 0]
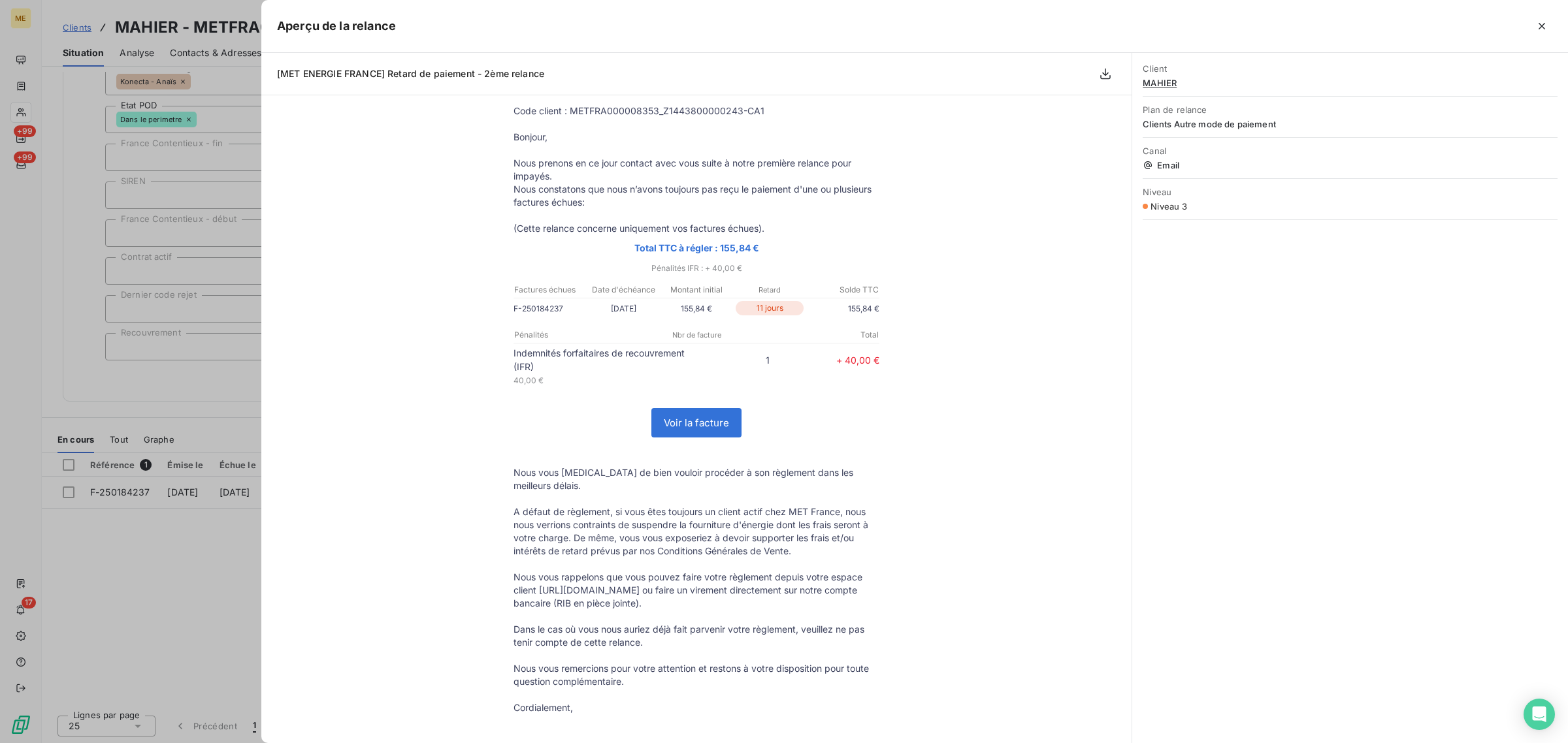
drag, startPoint x: 521, startPoint y: 381, endPoint x: 573, endPoint y: 381, distance: 52.0
click at [559, 381] on p "40,00 €" at bounding box center [604, 381] width 182 height 14
click at [569, 383] on p "40,00 €" at bounding box center [604, 381] width 182 height 14
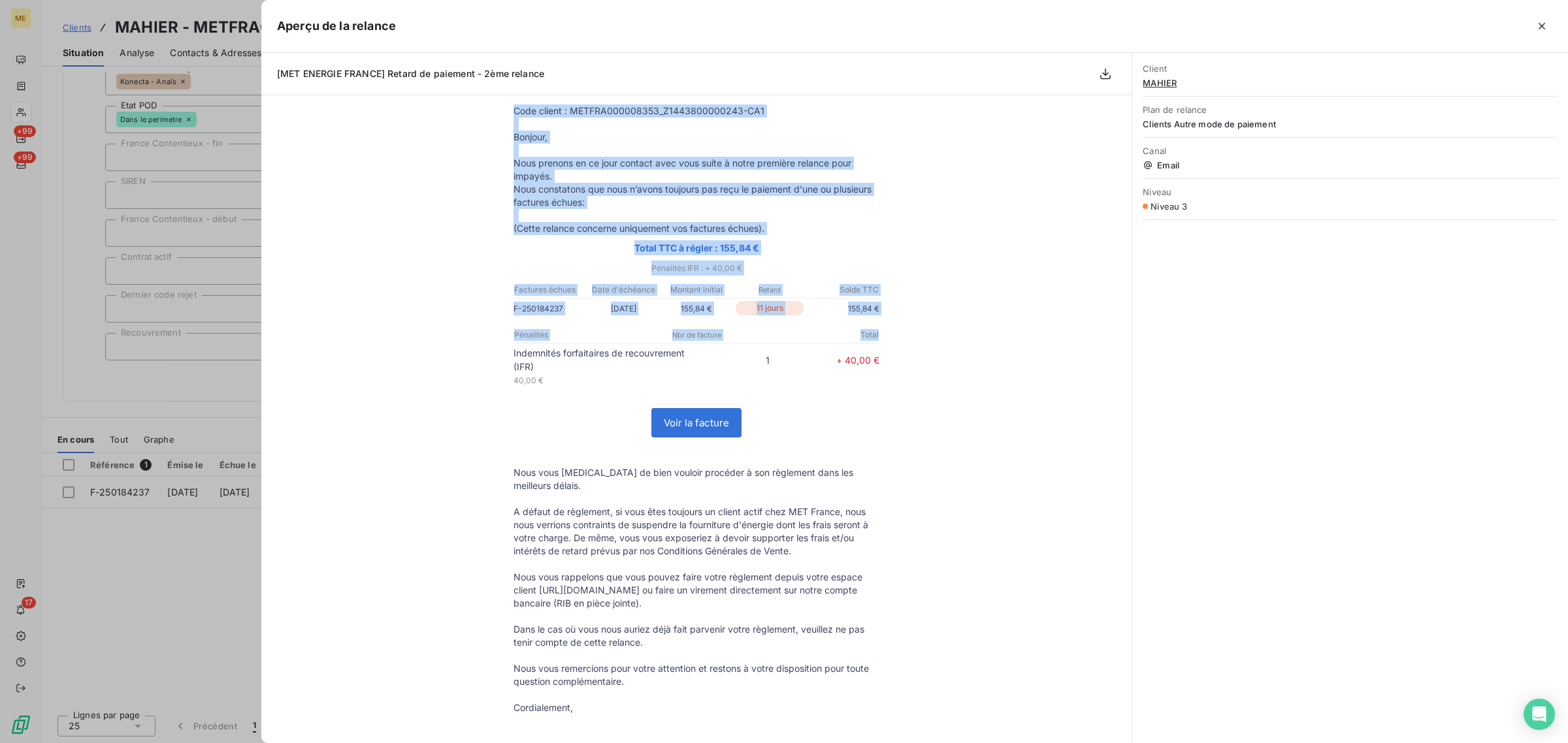
drag, startPoint x: 503, startPoint y: 376, endPoint x: 495, endPoint y: 371, distance: 9.4
click at [488, 371] on div "Code client : METFRA000008353_Z1443800000243-CA1 Bonjour, Nous prenons en ce jo…" at bounding box center [696, 526] width 839 height 907
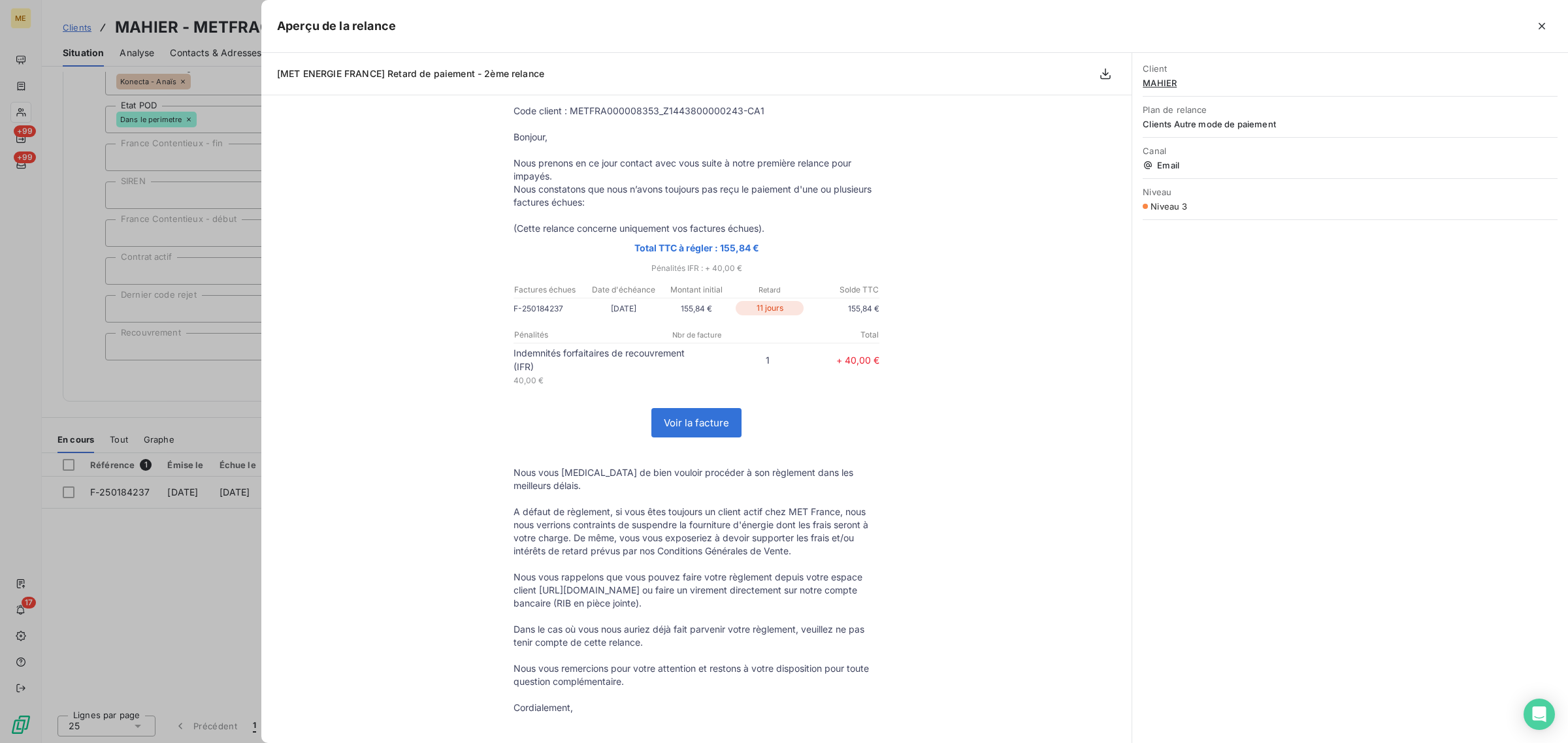
click at [545, 383] on p "40,00 €" at bounding box center [604, 381] width 182 height 14
drag, startPoint x: 545, startPoint y: 383, endPoint x: 501, endPoint y: 359, distance: 50.1
click at [502, 359] on td "Indemnités forfaitaires de recouvrement (IFR) 1 + 40,00 € 40,00 €" at bounding box center [696, 369] width 392 height 47
click at [493, 367] on div "Code client : METFRA000008353_Z1443800000243-CA1 Bonjour, Nous prenons en ce jo…" at bounding box center [696, 526] width 839 height 907
click at [1536, 27] on icon "button" at bounding box center [1542, 26] width 13 height 13
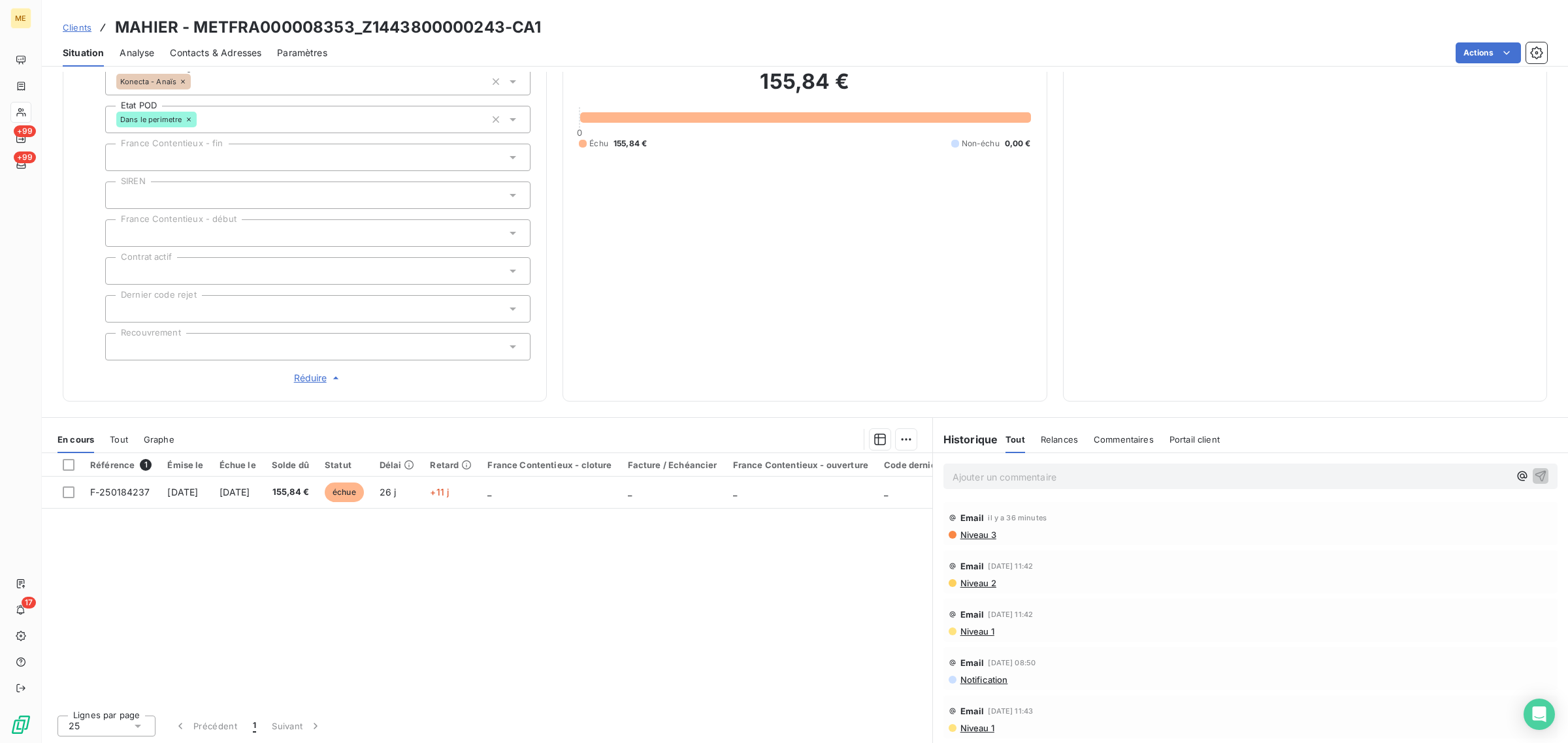
click at [964, 579] on span "Niveau 2" at bounding box center [977, 583] width 37 height 11
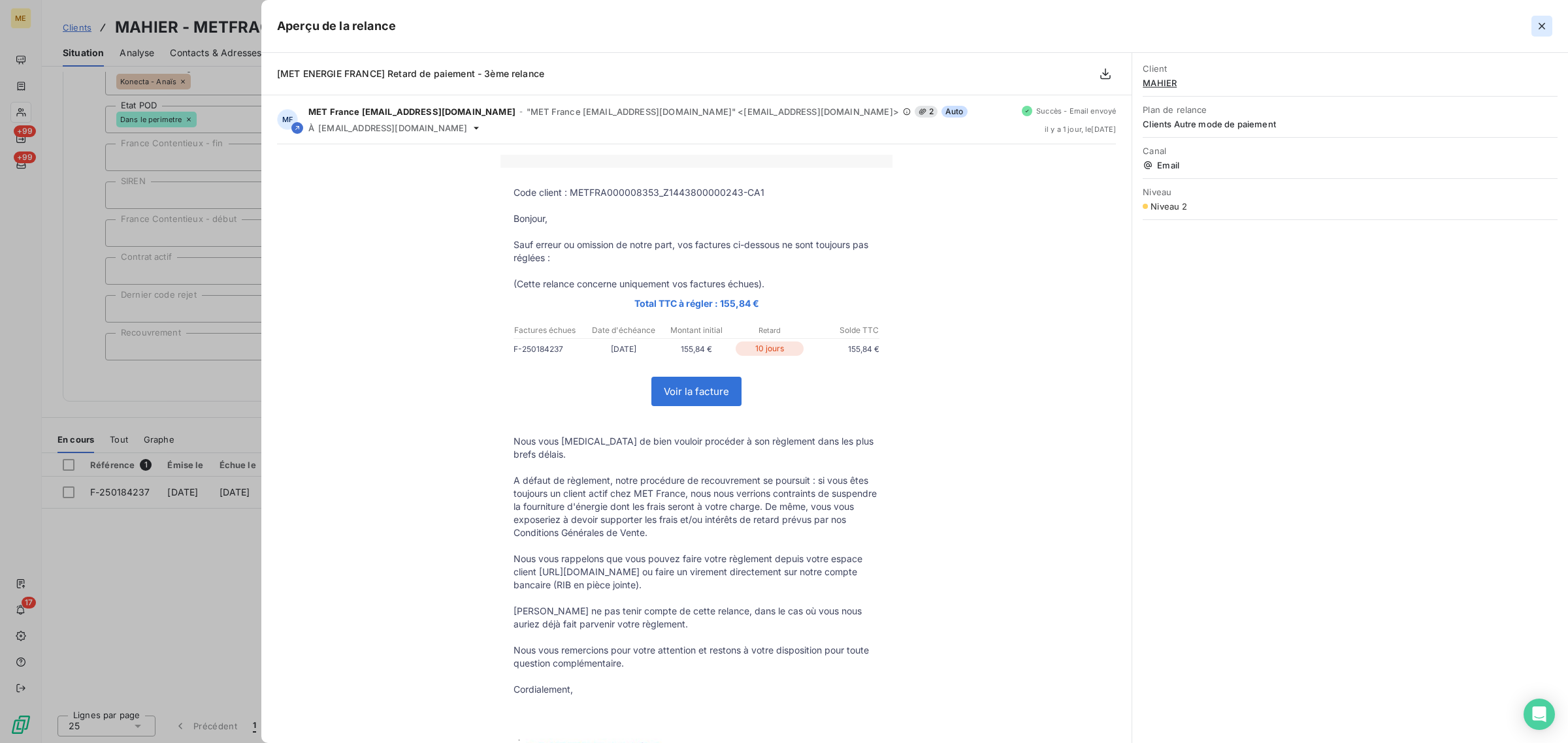
click at [1539, 27] on icon "button" at bounding box center [1542, 26] width 13 height 13
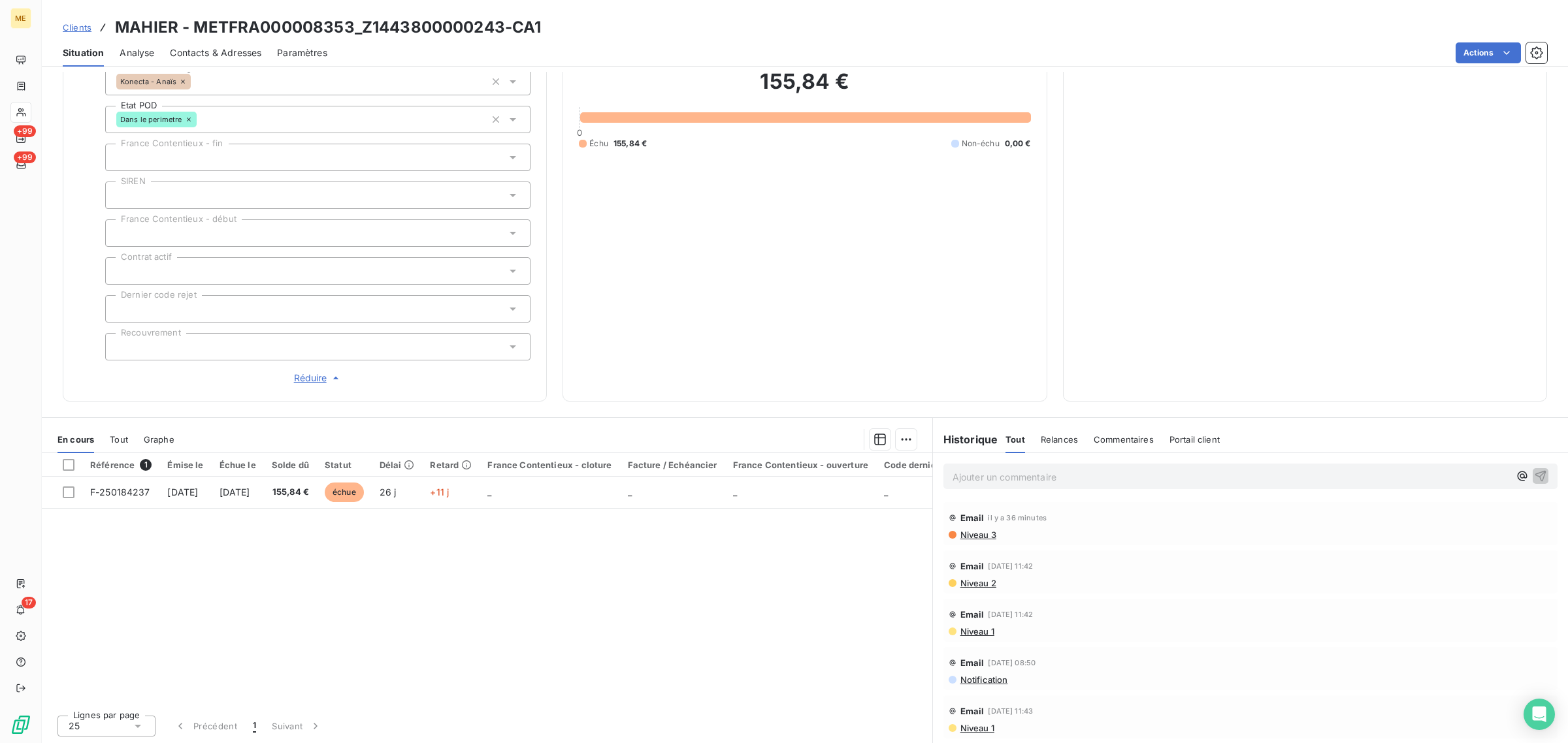
click at [24, 111] on icon at bounding box center [21, 112] width 11 height 11
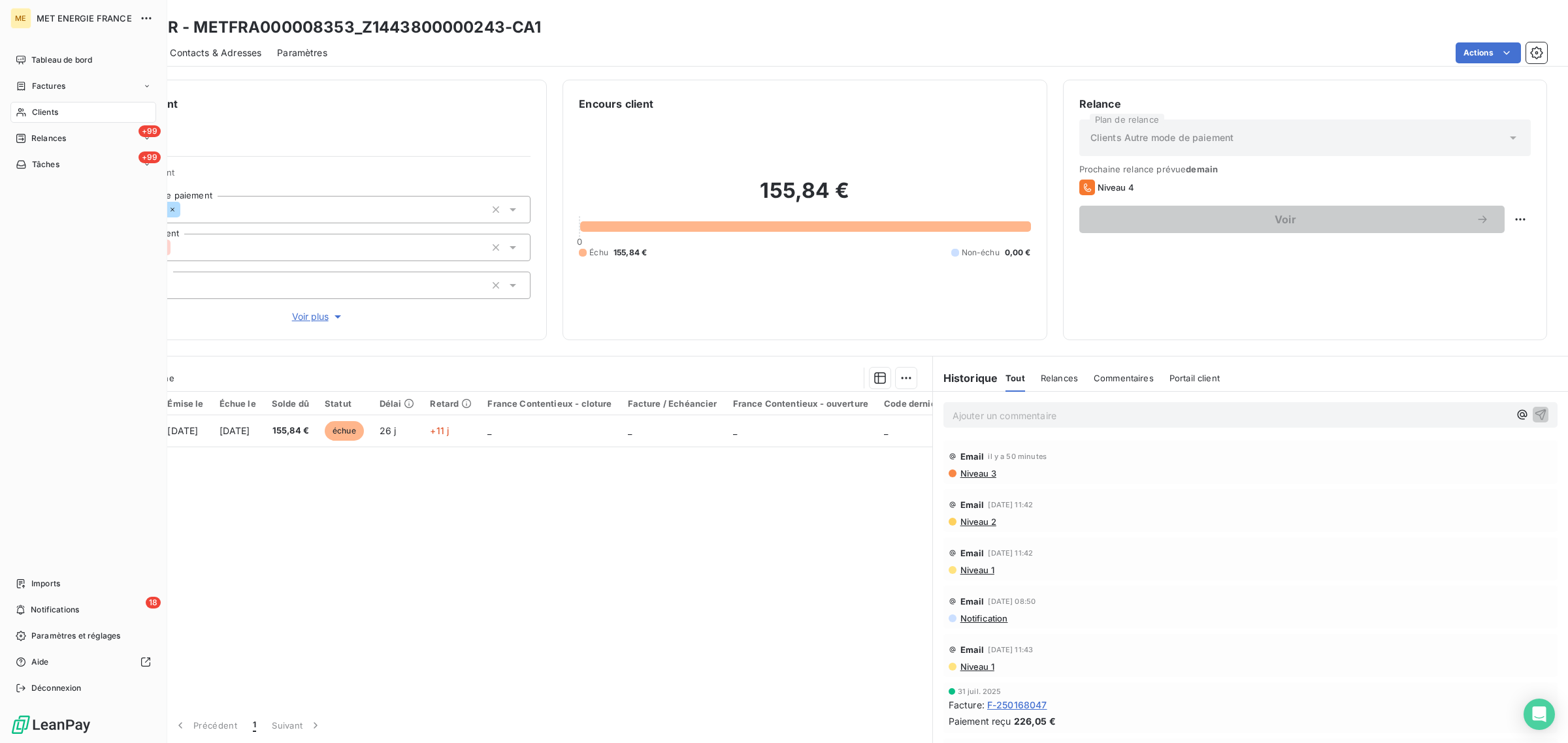
click at [27, 110] on div "Clients" at bounding box center [83, 113] width 146 height 21
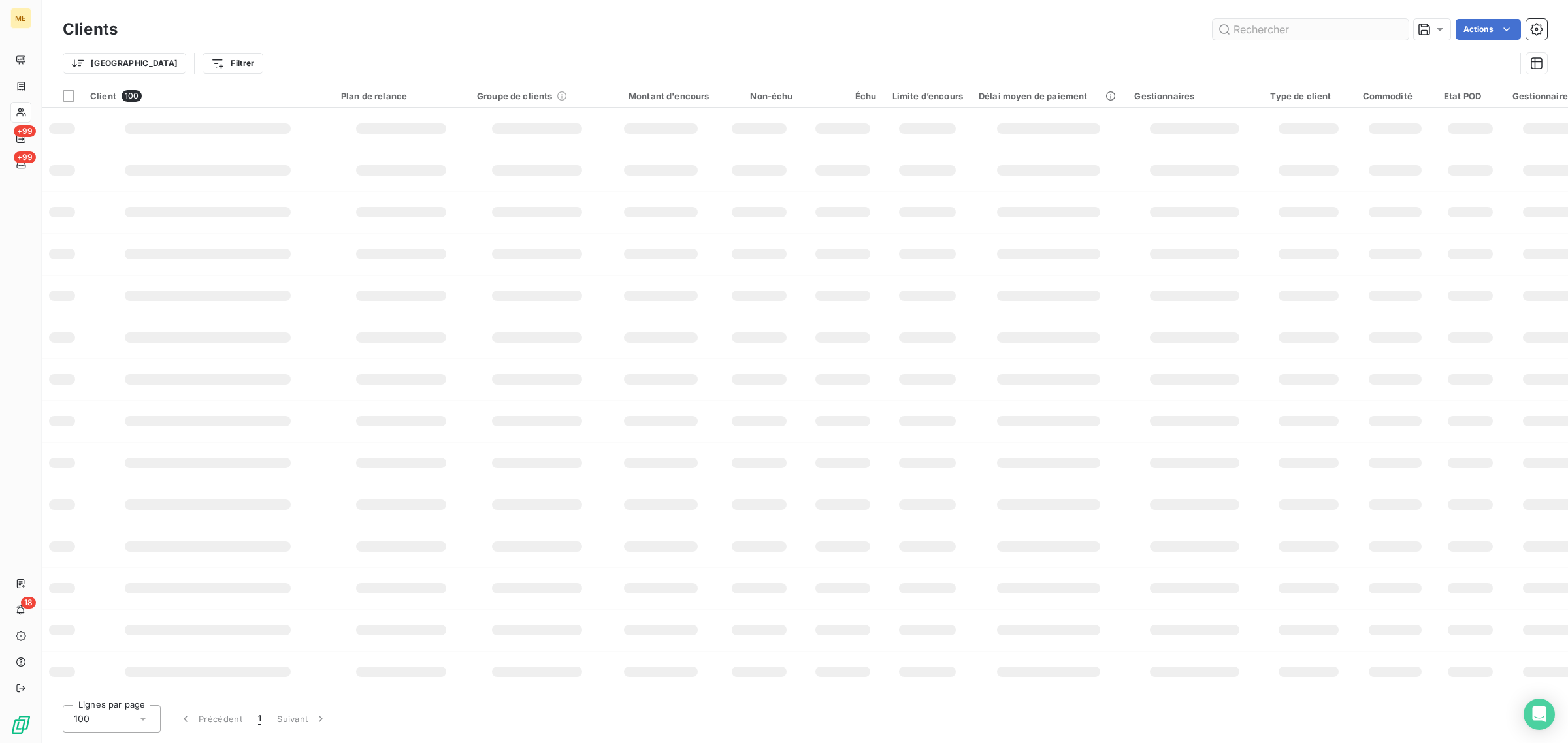
click at [1282, 30] on input "text" at bounding box center [1309, 29] width 196 height 21
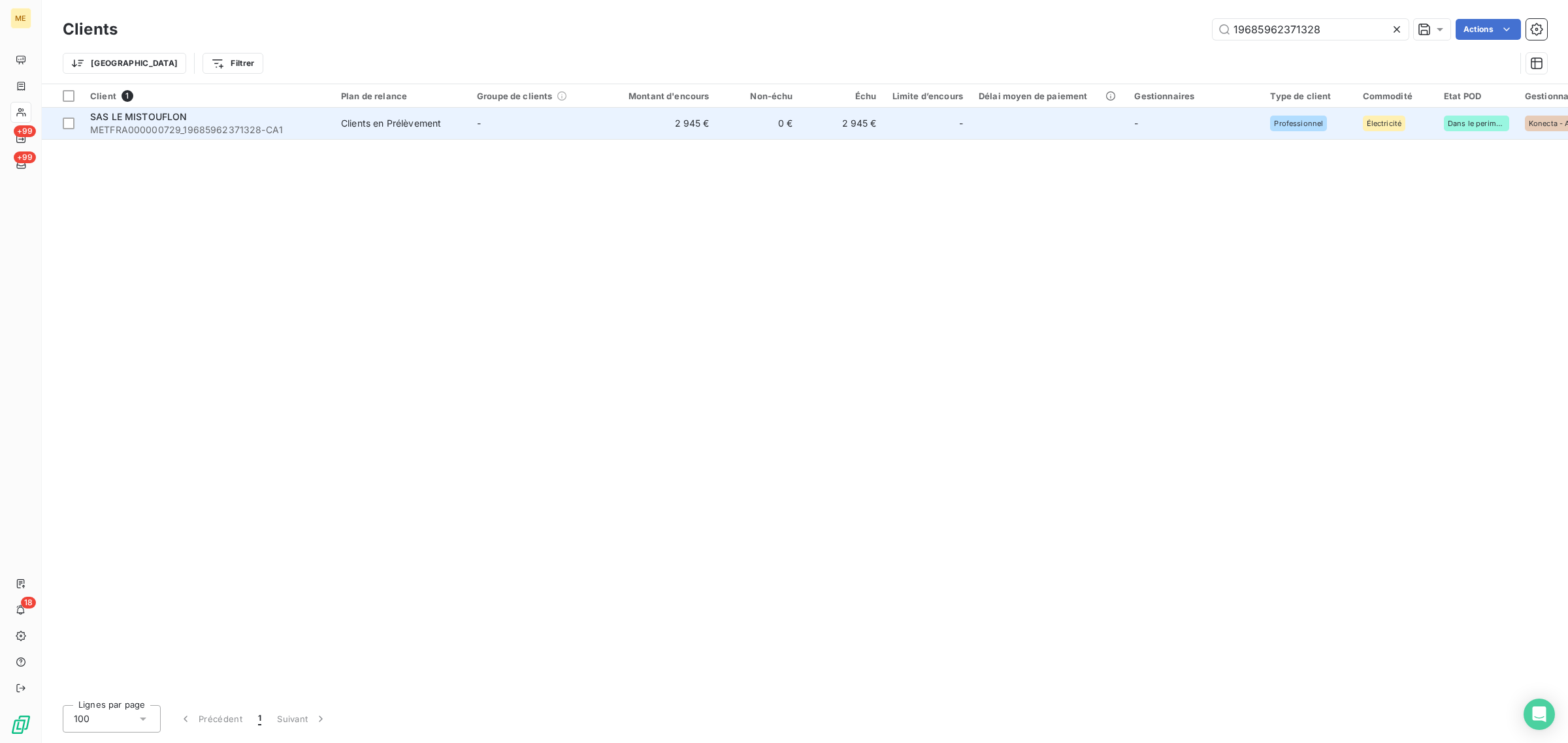
type input "19685962371328"
click at [529, 125] on td "-" at bounding box center [537, 124] width 136 height 31
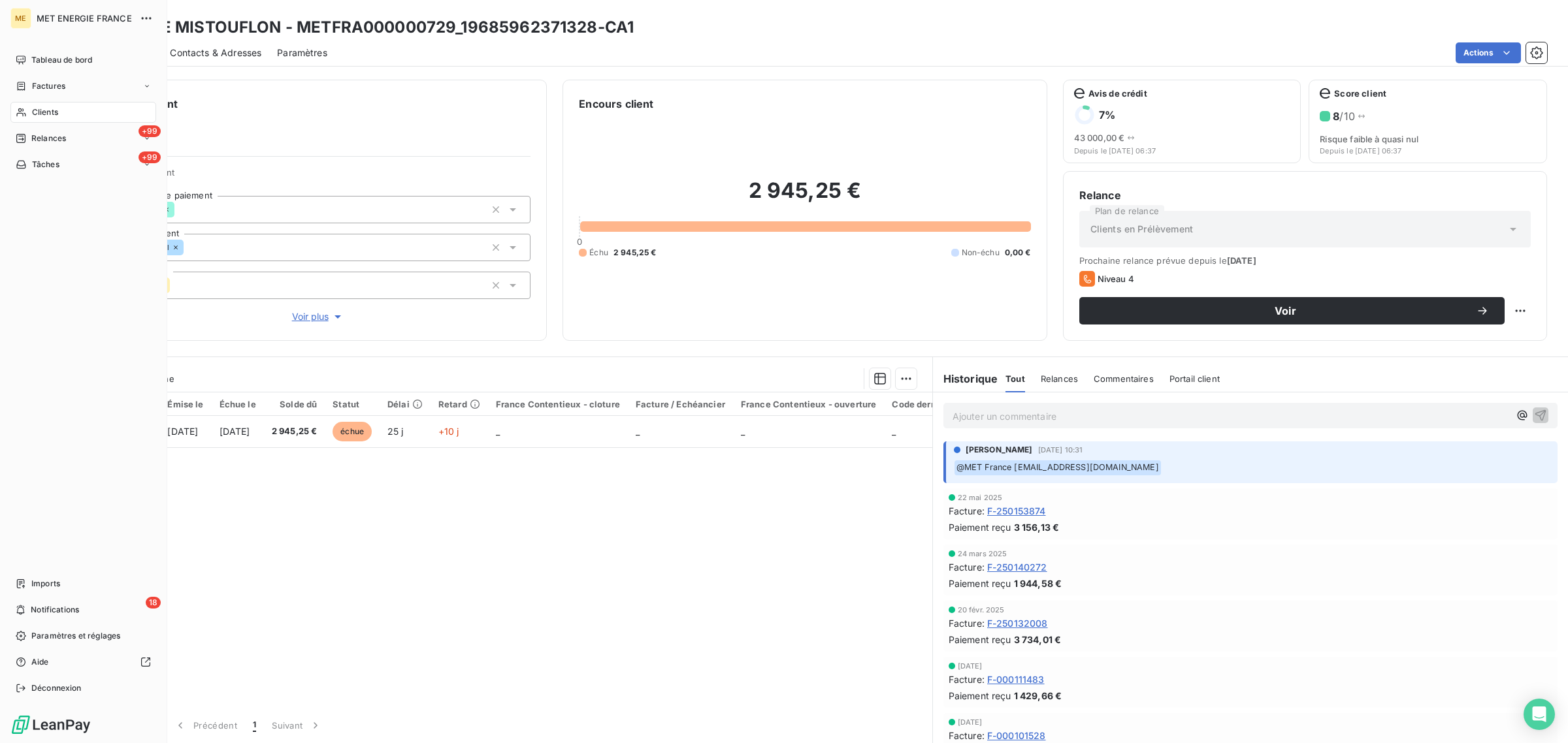
click at [29, 109] on div "Clients" at bounding box center [83, 113] width 146 height 21
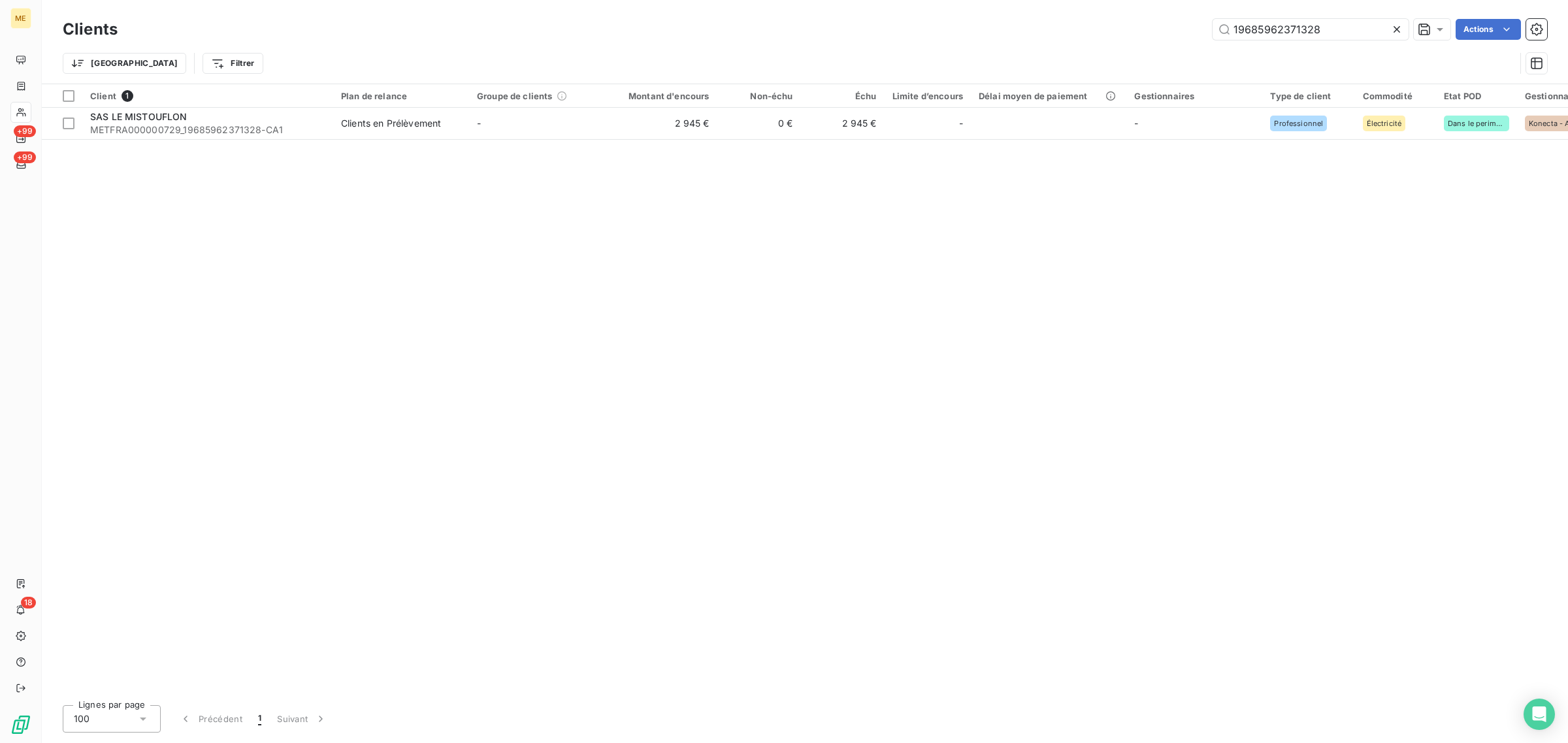
drag, startPoint x: 1320, startPoint y: 29, endPoint x: 1138, endPoint y: 47, distance: 182.9
click at [1138, 47] on div "Clients 19685962371328 Actions Trier Filtrer" at bounding box center [804, 49] width 1484 height 68
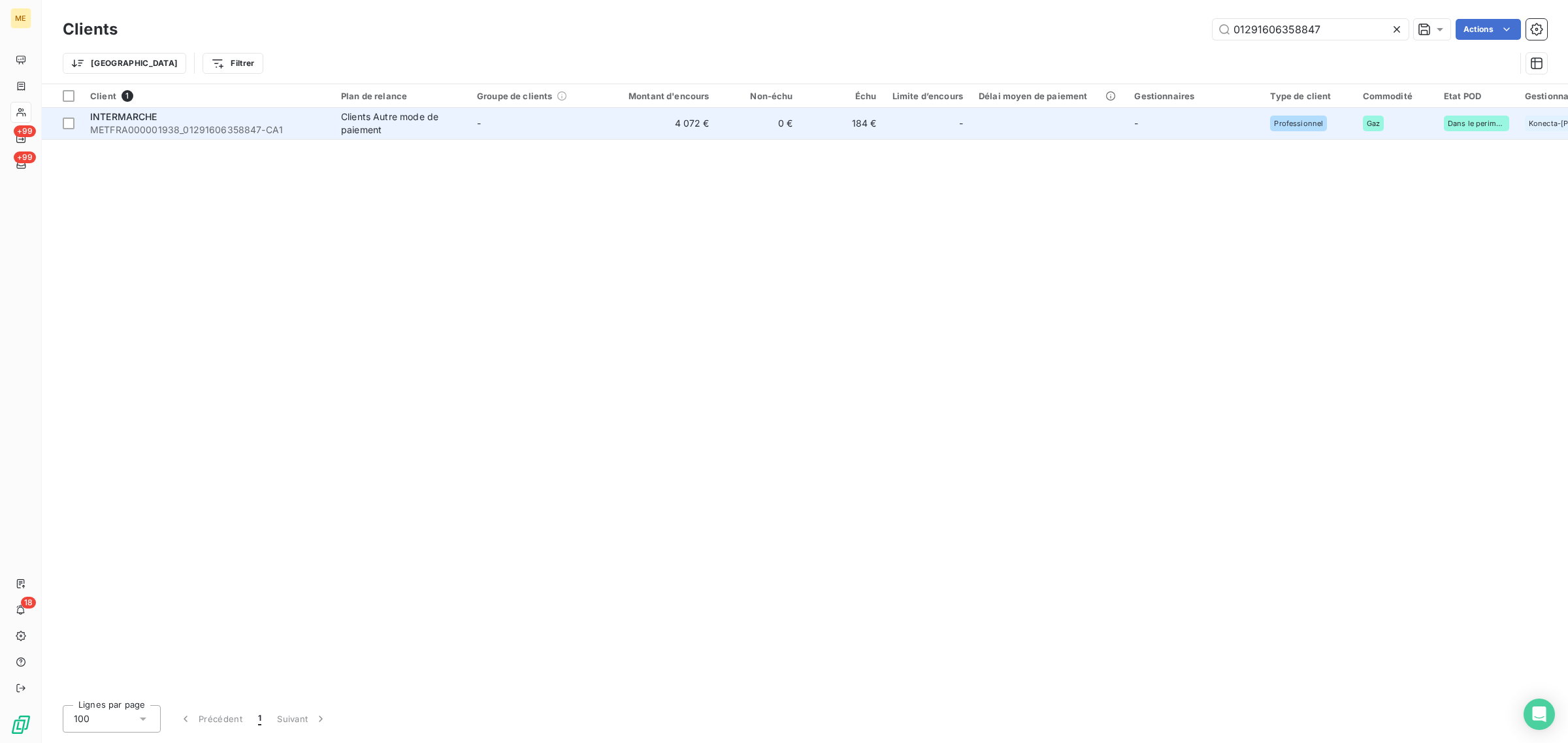
type input "01291606358847"
click at [566, 124] on td "-" at bounding box center [537, 124] width 136 height 31
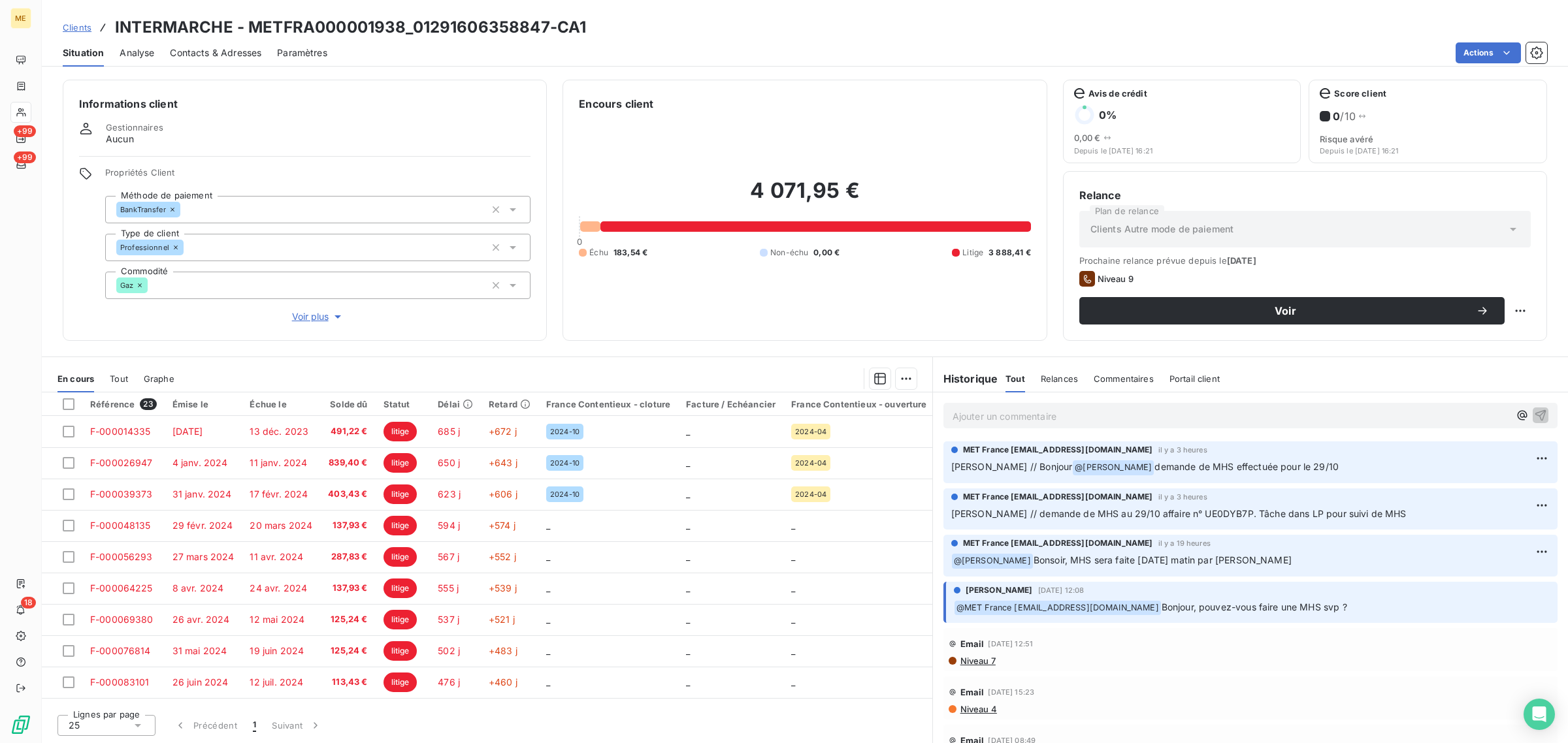
drag, startPoint x: 1238, startPoint y: 471, endPoint x: 1117, endPoint y: 474, distance: 121.0
click at [1117, 474] on p "[PERSON_NAME] // Bonjour @ [PERSON_NAME] demande de MHS effectuée pour le 29/10" at bounding box center [1250, 467] width 598 height 16
drag, startPoint x: 953, startPoint y: 469, endPoint x: 1339, endPoint y: 461, distance: 386.1
click at [1339, 461] on p "[PERSON_NAME] // Bonjour @ [PERSON_NAME] demande de MHS effectuée pour le 29/10" at bounding box center [1250, 467] width 598 height 16
click at [1331, 461] on p "[PERSON_NAME] // Bonjour @ [PERSON_NAME] demande de MHS effectuée pour le 29/10" at bounding box center [1250, 467] width 598 height 16
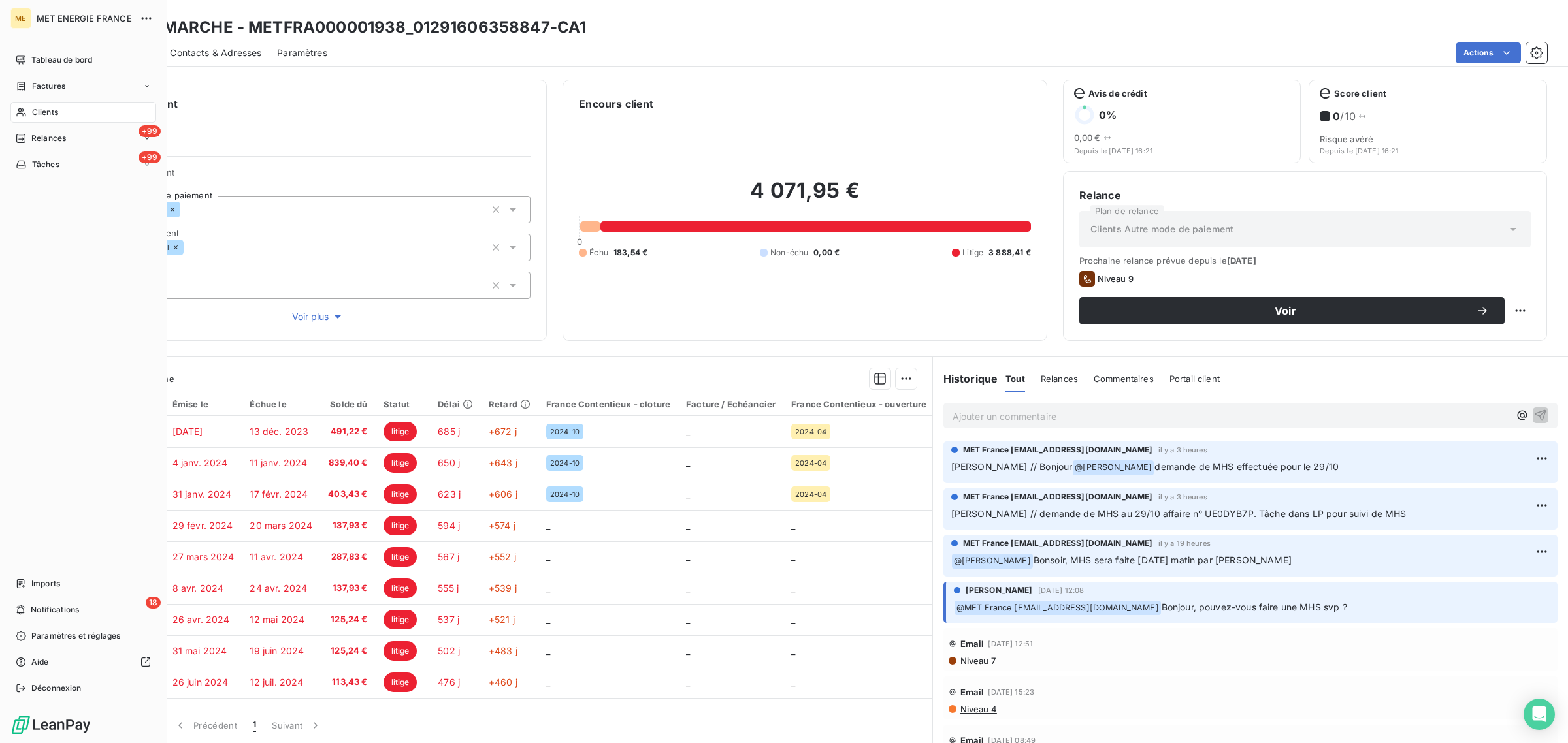
click at [24, 115] on icon at bounding box center [21, 112] width 11 height 11
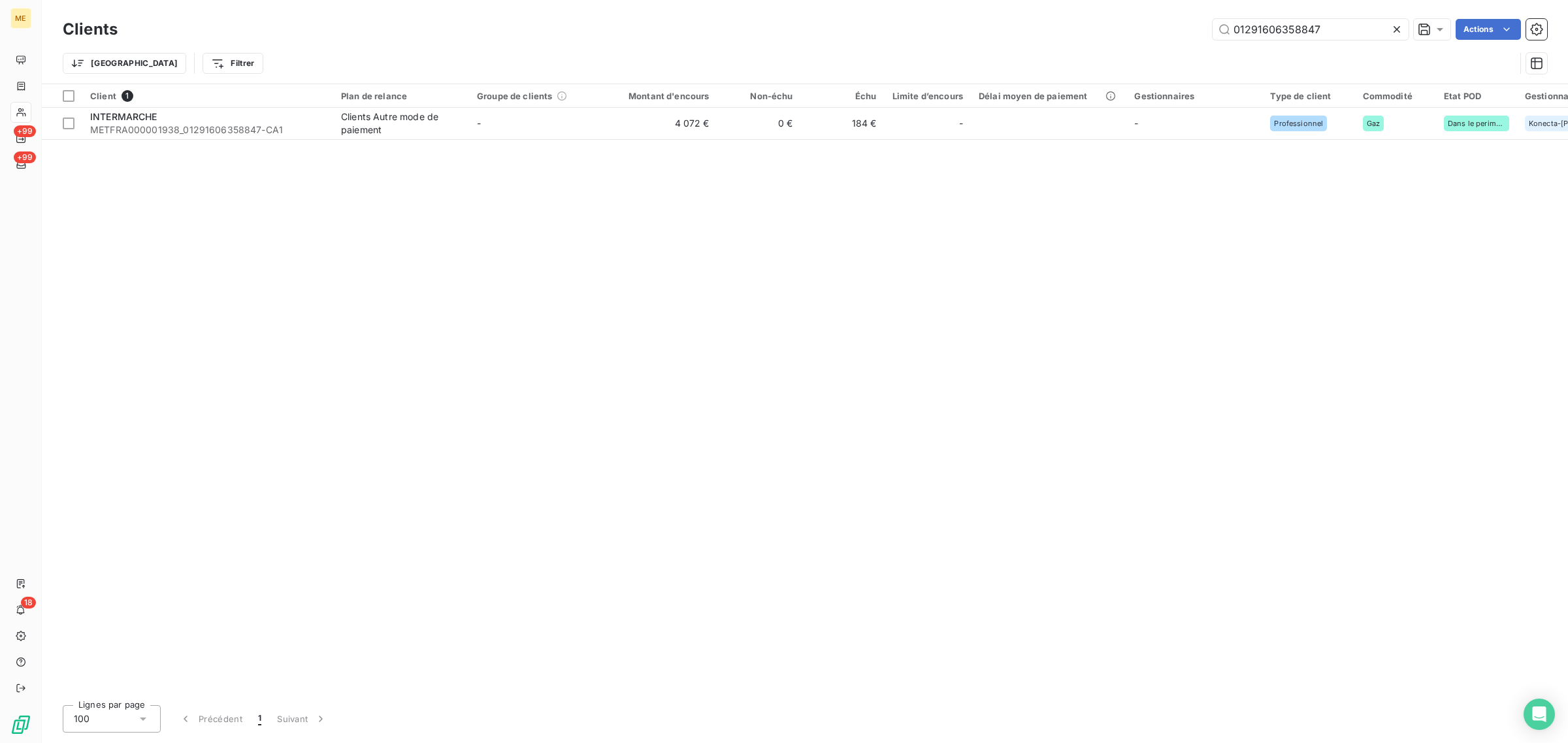
drag, startPoint x: 1334, startPoint y: 25, endPoint x: 997, endPoint y: 39, distance: 337.3
click at [997, 38] on div "01291606358847 Actions" at bounding box center [840, 29] width 1413 height 21
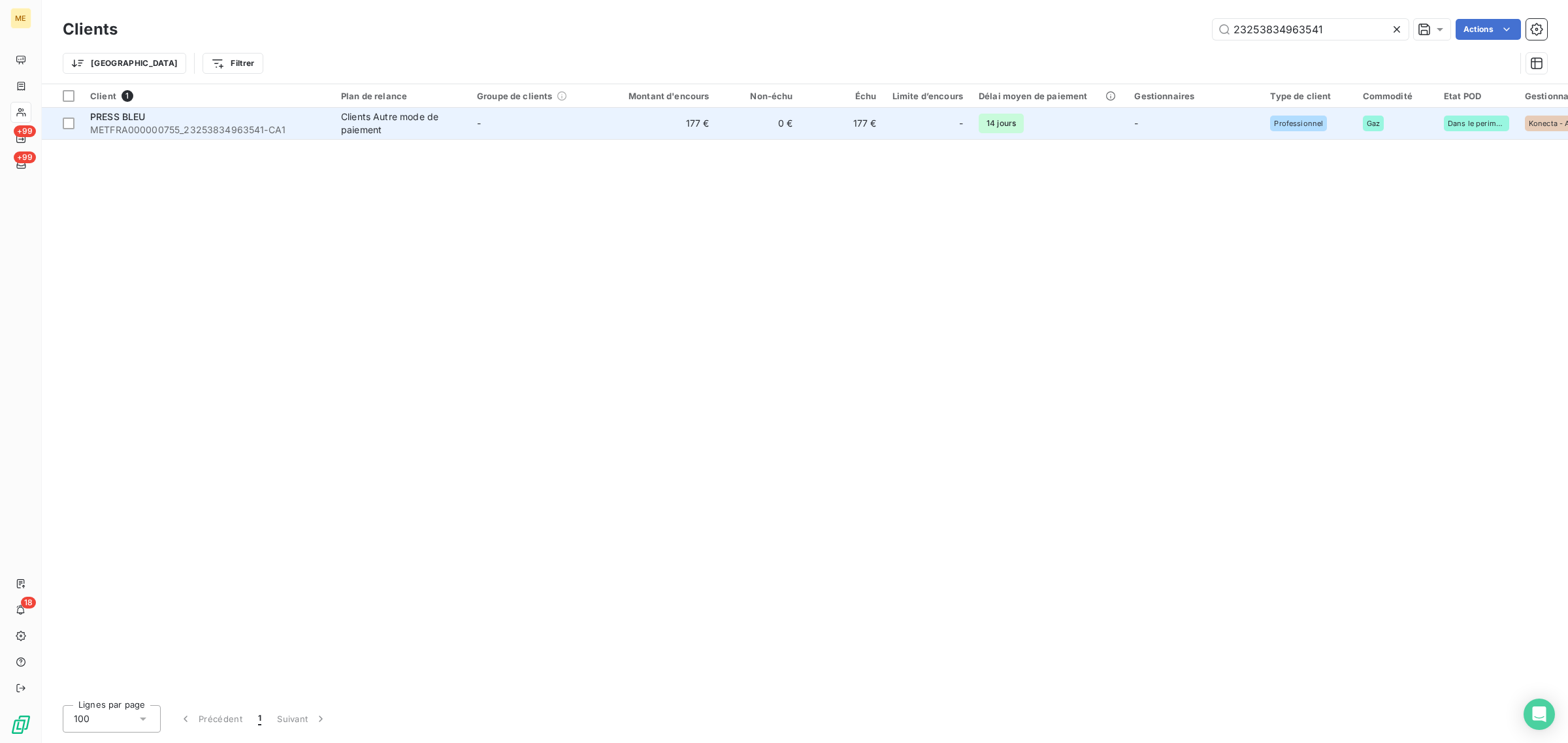
type input "23253834963541"
click at [654, 132] on td "177 €" at bounding box center [660, 124] width 112 height 31
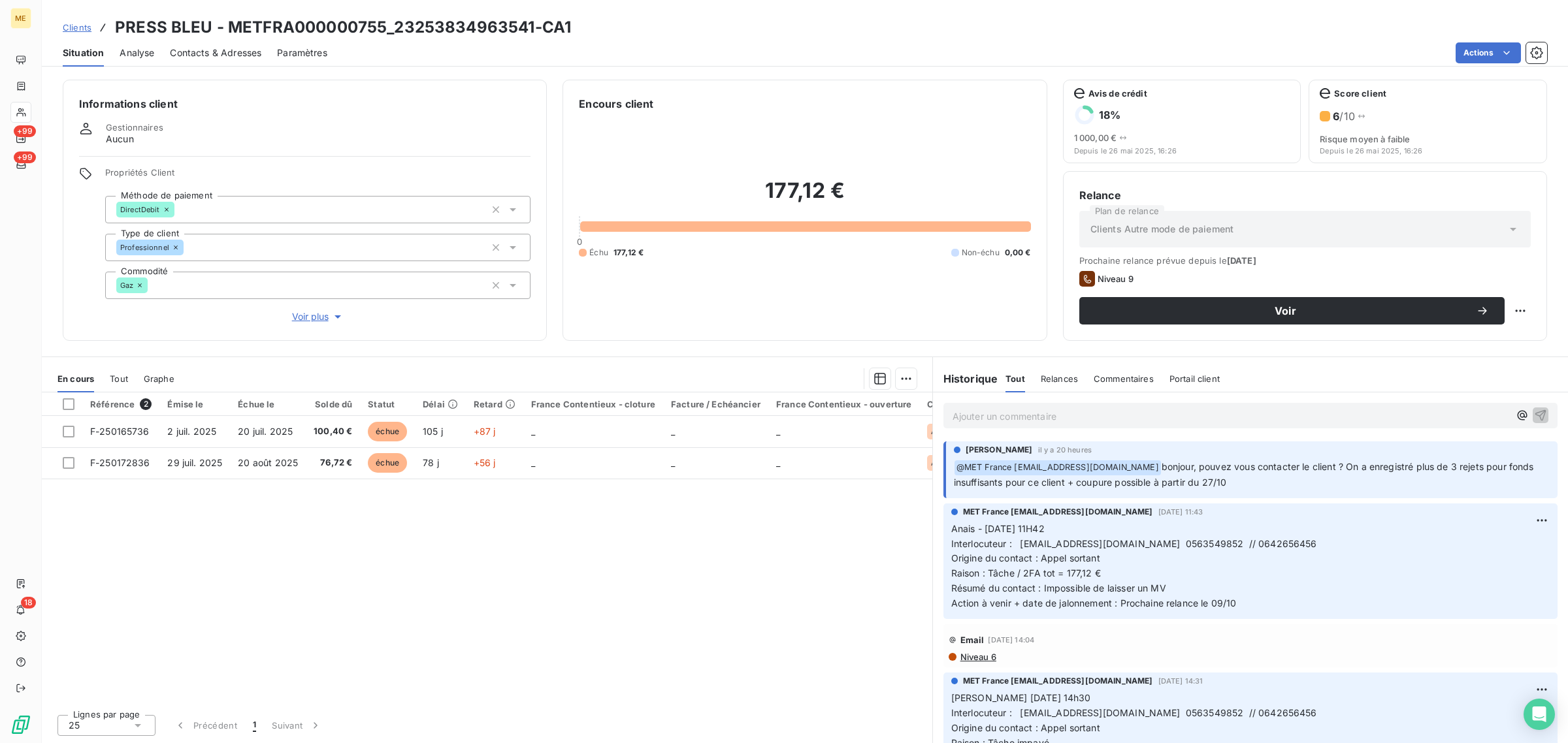
drag, startPoint x: 1219, startPoint y: 478, endPoint x: 1157, endPoint y: 467, distance: 63.0
click at [1157, 467] on p "﻿ @ MET [GEOGRAPHIC_DATA] [EMAIL_ADDRESS][DOMAIN_NAME] bonjour, pouvez vous con…" at bounding box center [1251, 475] width 596 height 31
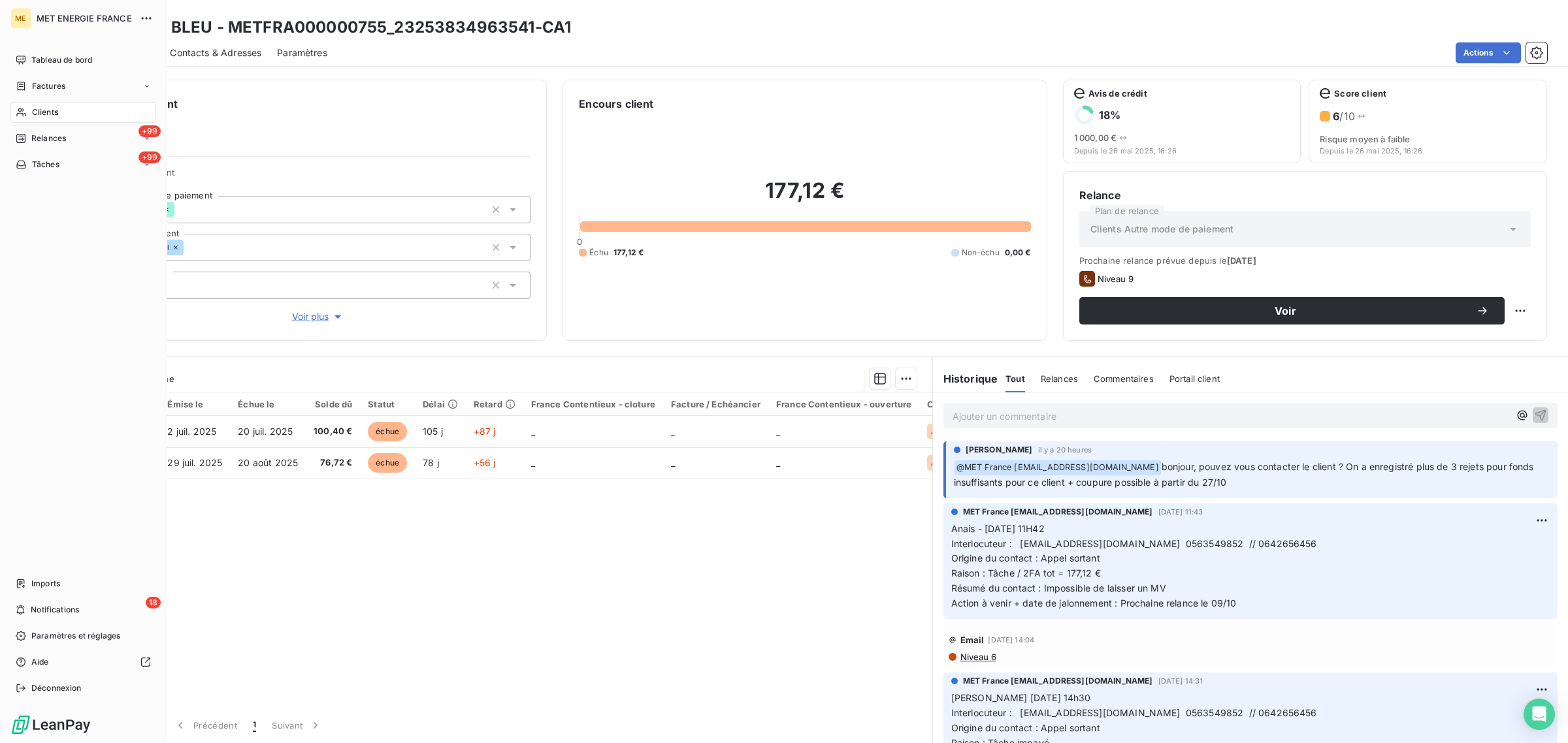
click at [29, 111] on div "Clients" at bounding box center [83, 113] width 146 height 21
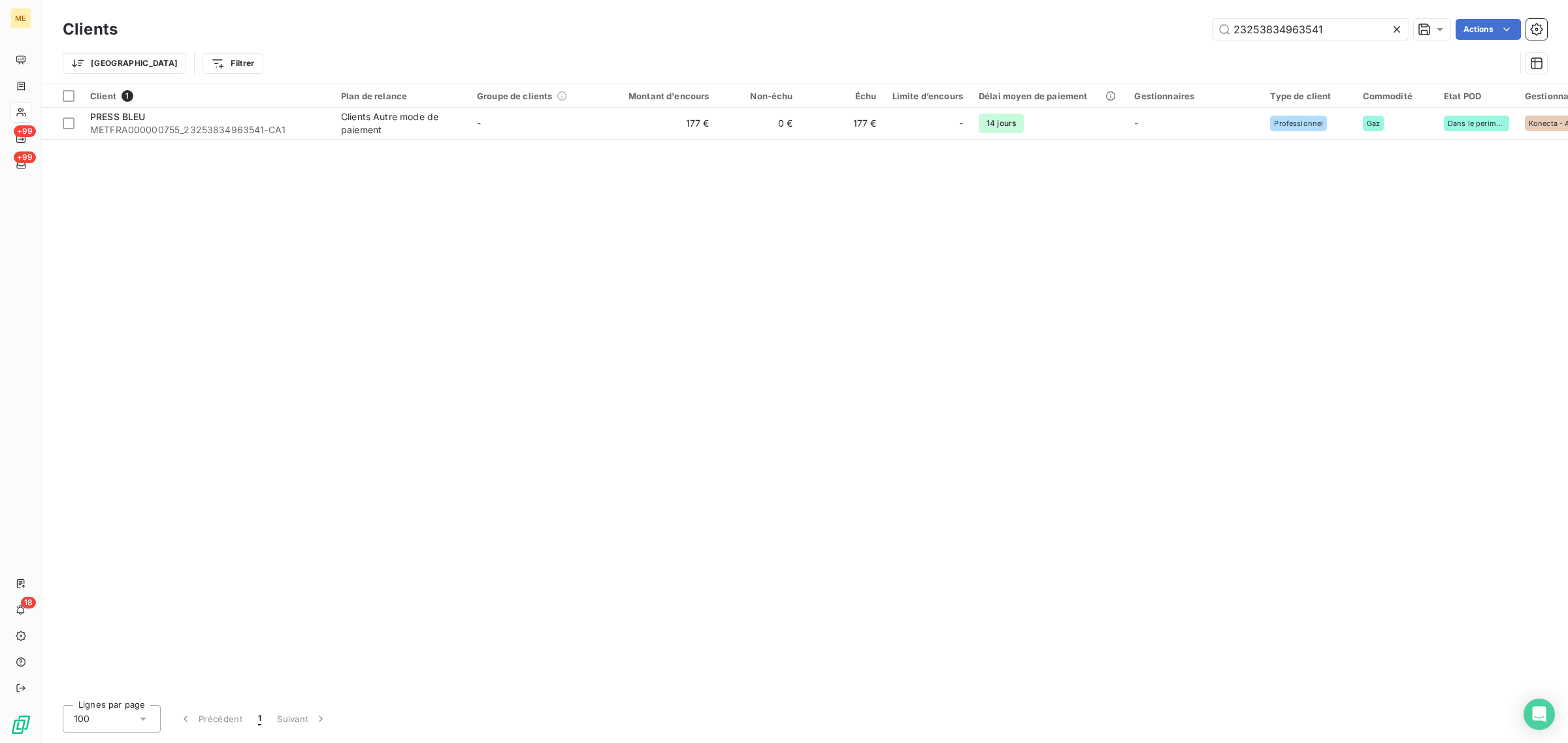
drag, startPoint x: 1347, startPoint y: 24, endPoint x: 1057, endPoint y: 34, distance: 290.2
click at [1057, 34] on div "23253834963541 Actions" at bounding box center [840, 29] width 1413 height 21
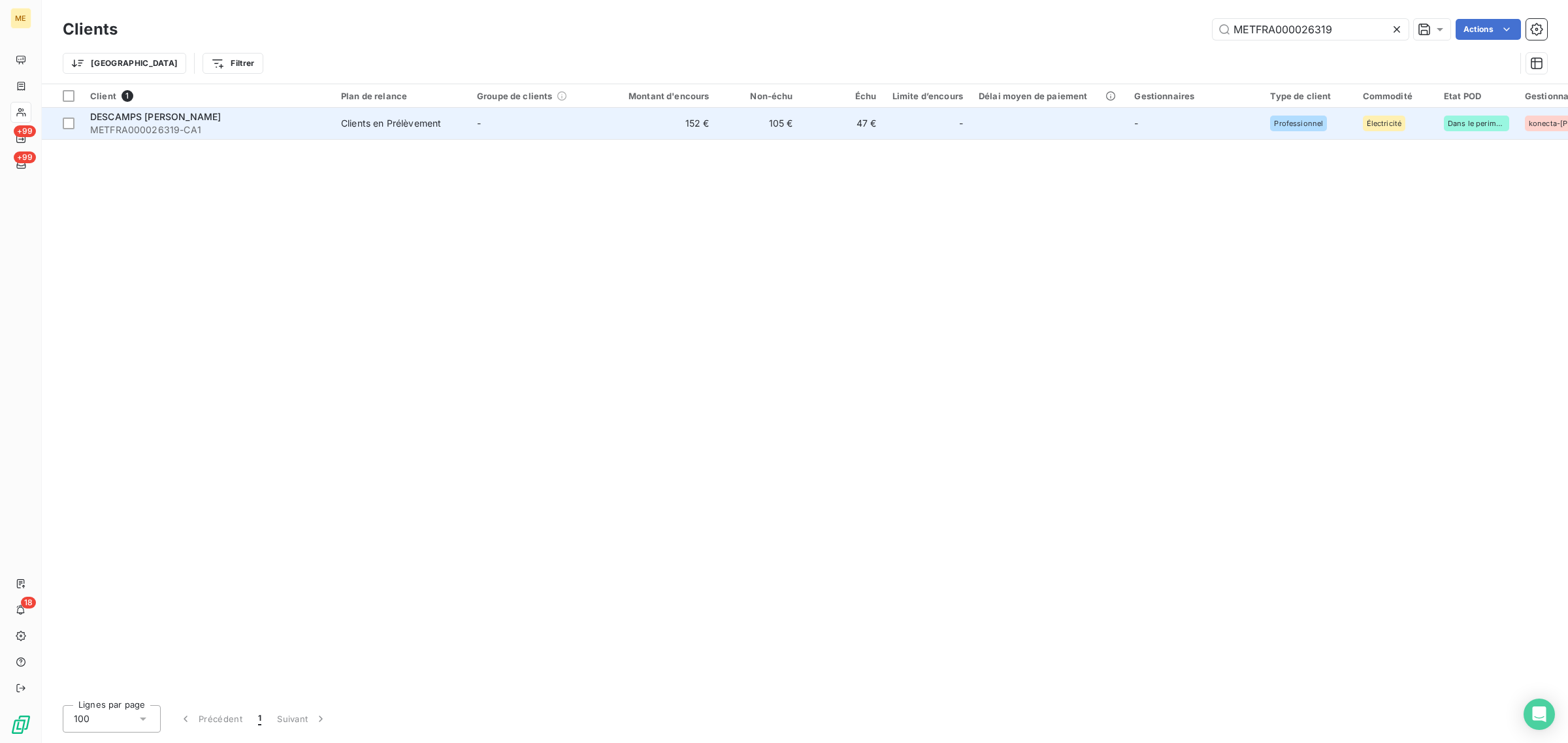
type input "METFRA000026319"
click at [651, 115] on td "152 €" at bounding box center [660, 124] width 112 height 31
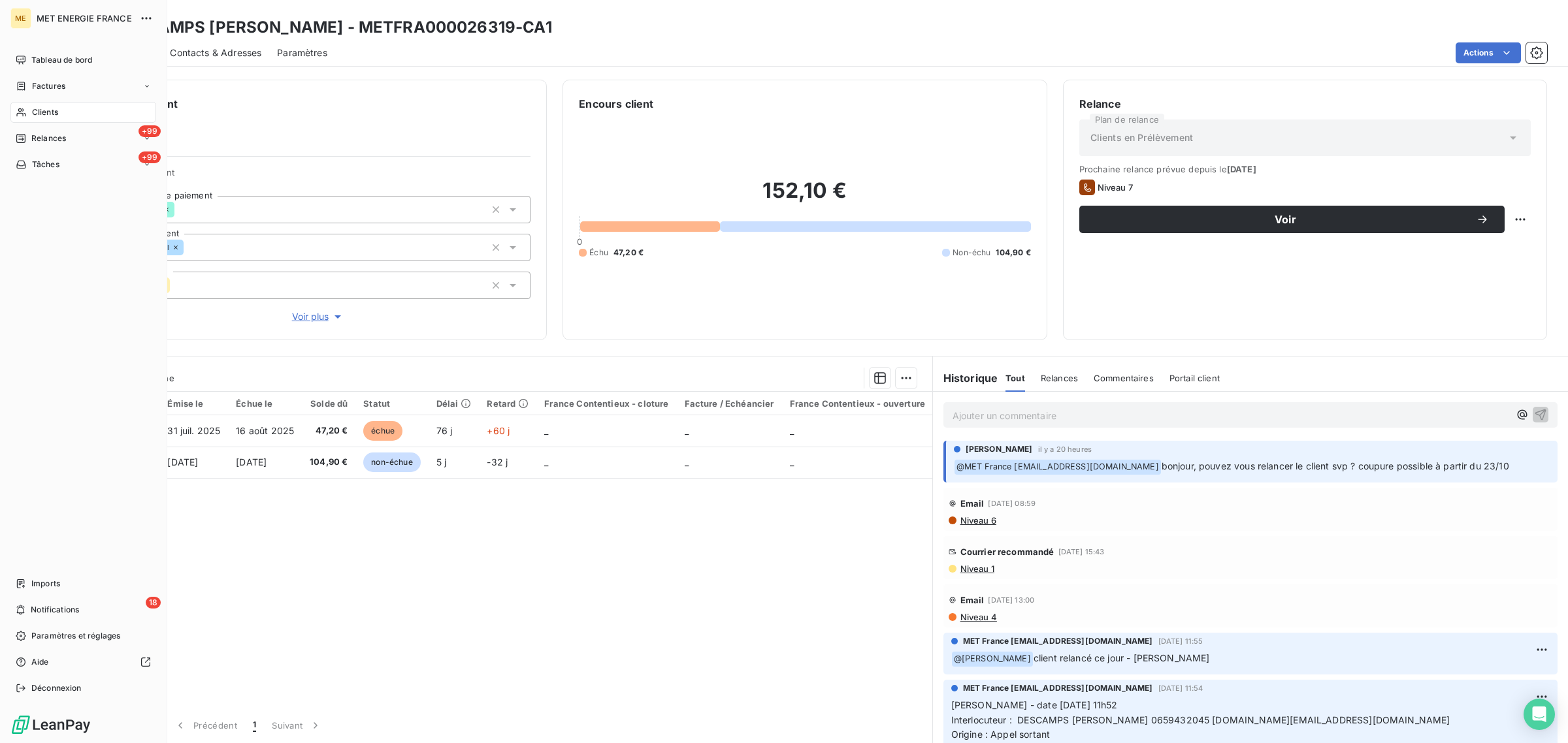
click at [16, 110] on icon at bounding box center [21, 112] width 11 height 11
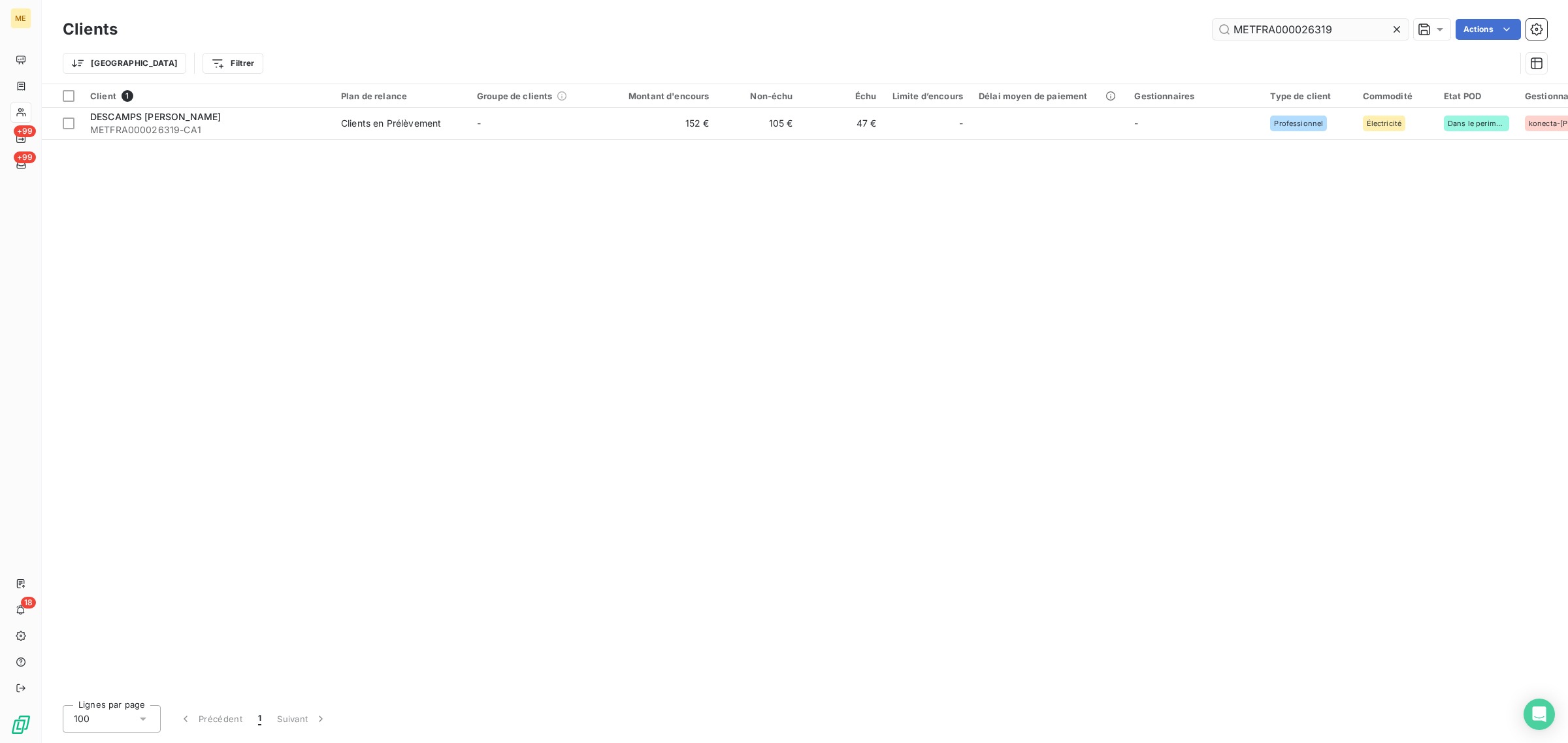
drag, startPoint x: 1327, startPoint y: 26, endPoint x: 1311, endPoint y: 37, distance: 19.4
click at [1206, 36] on div "METFRA000026319 Actions" at bounding box center [840, 29] width 1413 height 21
drag, startPoint x: 1333, startPoint y: 31, endPoint x: 1115, endPoint y: 34, distance: 218.0
click at [1138, 34] on div "METFRA000026319 Actions" at bounding box center [840, 29] width 1413 height 21
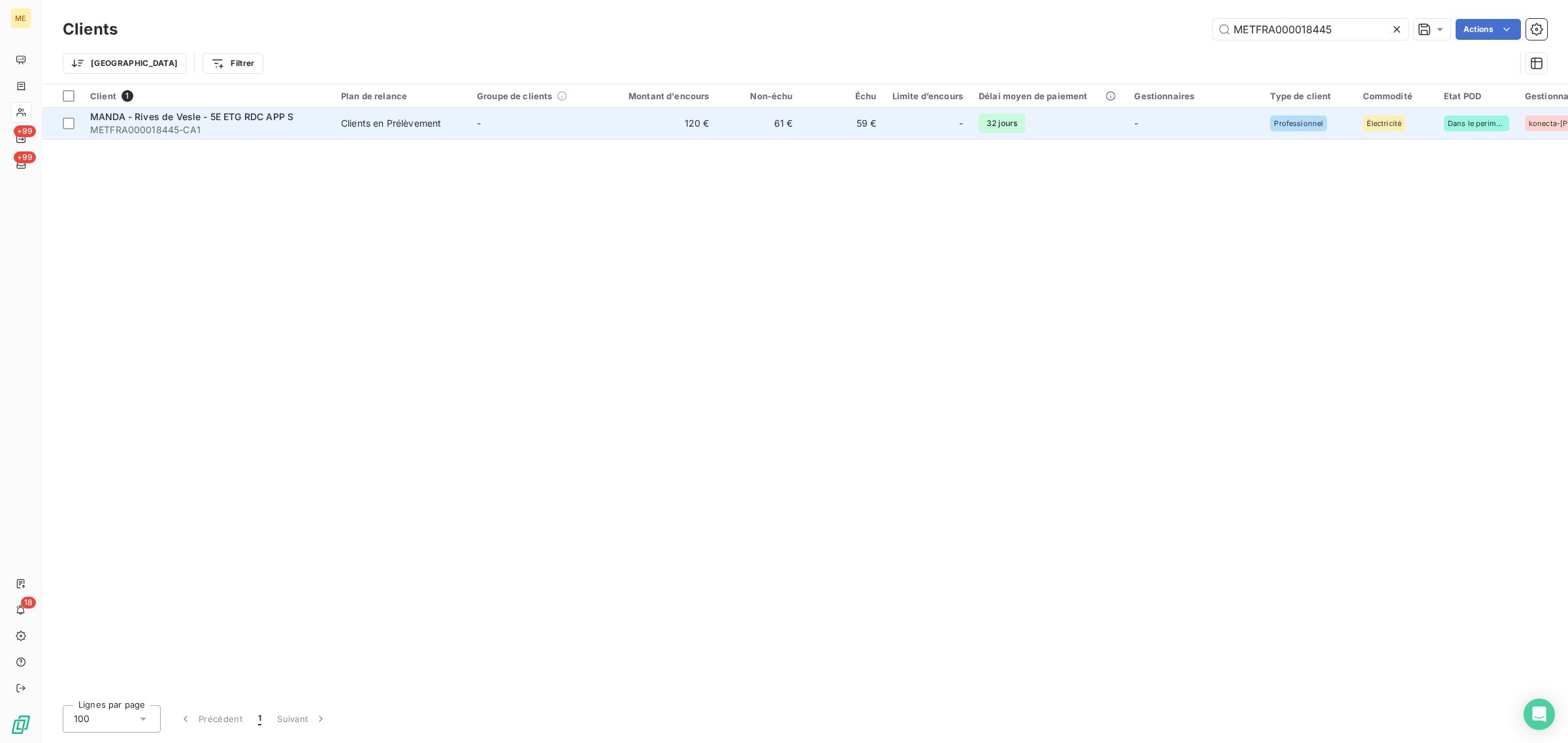
type input "METFRA000018445"
click at [562, 133] on td "-" at bounding box center [537, 124] width 136 height 31
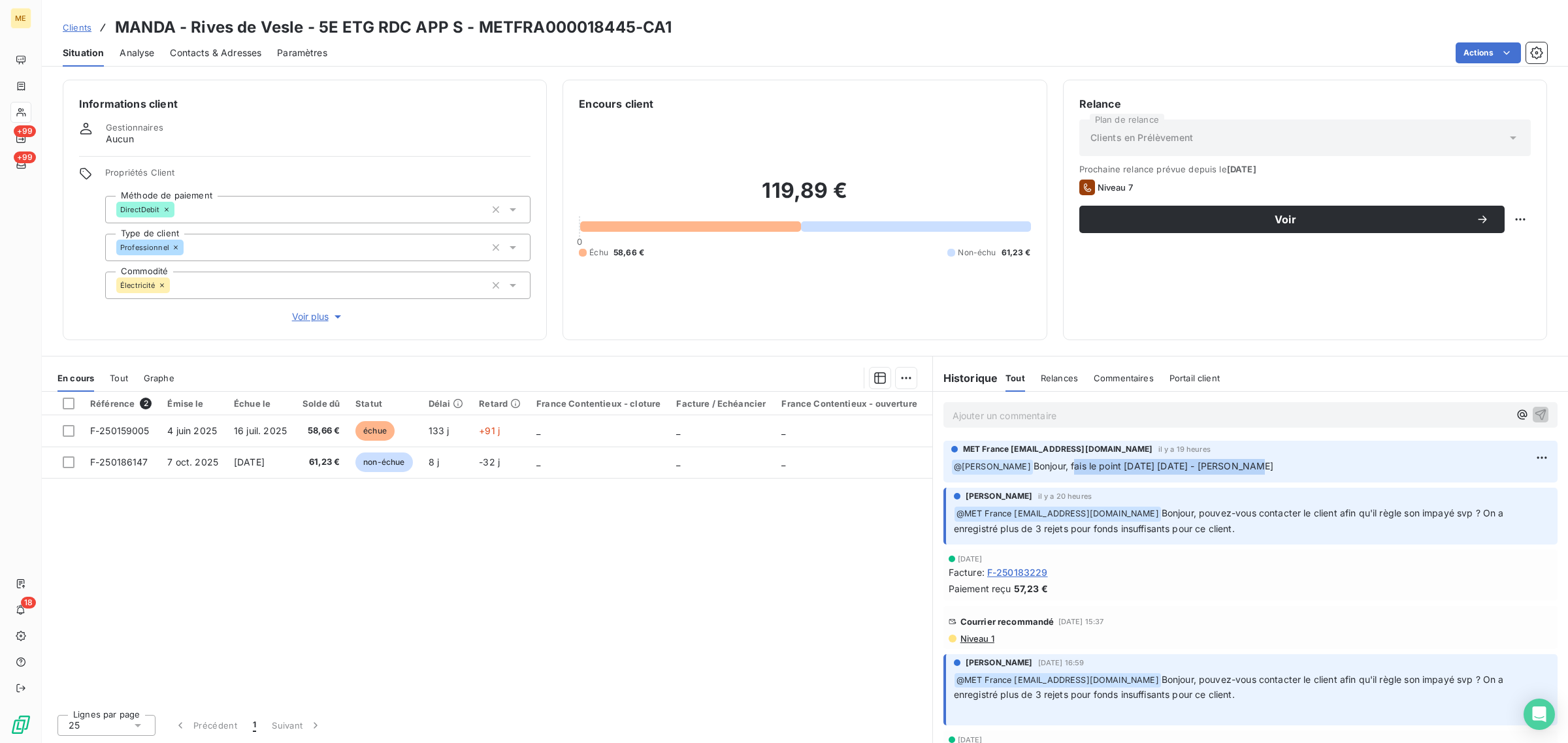
drag, startPoint x: 1237, startPoint y: 465, endPoint x: 1063, endPoint y: 469, distance: 174.0
click at [1063, 469] on p "﻿ @ [PERSON_NAME], fais le point [DATE] [DATE] - [PERSON_NAME]" at bounding box center [1250, 466] width 598 height 16
drag, startPoint x: 1238, startPoint y: 526, endPoint x: 1165, endPoint y: 513, distance: 74.1
click at [1165, 513] on p "﻿ @ MET [GEOGRAPHIC_DATA] [EMAIL_ADDRESS][DOMAIN_NAME] [PERSON_NAME], pouvez-vo…" at bounding box center [1251, 522] width 596 height 31
drag, startPoint x: 1199, startPoint y: 467, endPoint x: 1030, endPoint y: 467, distance: 169.0
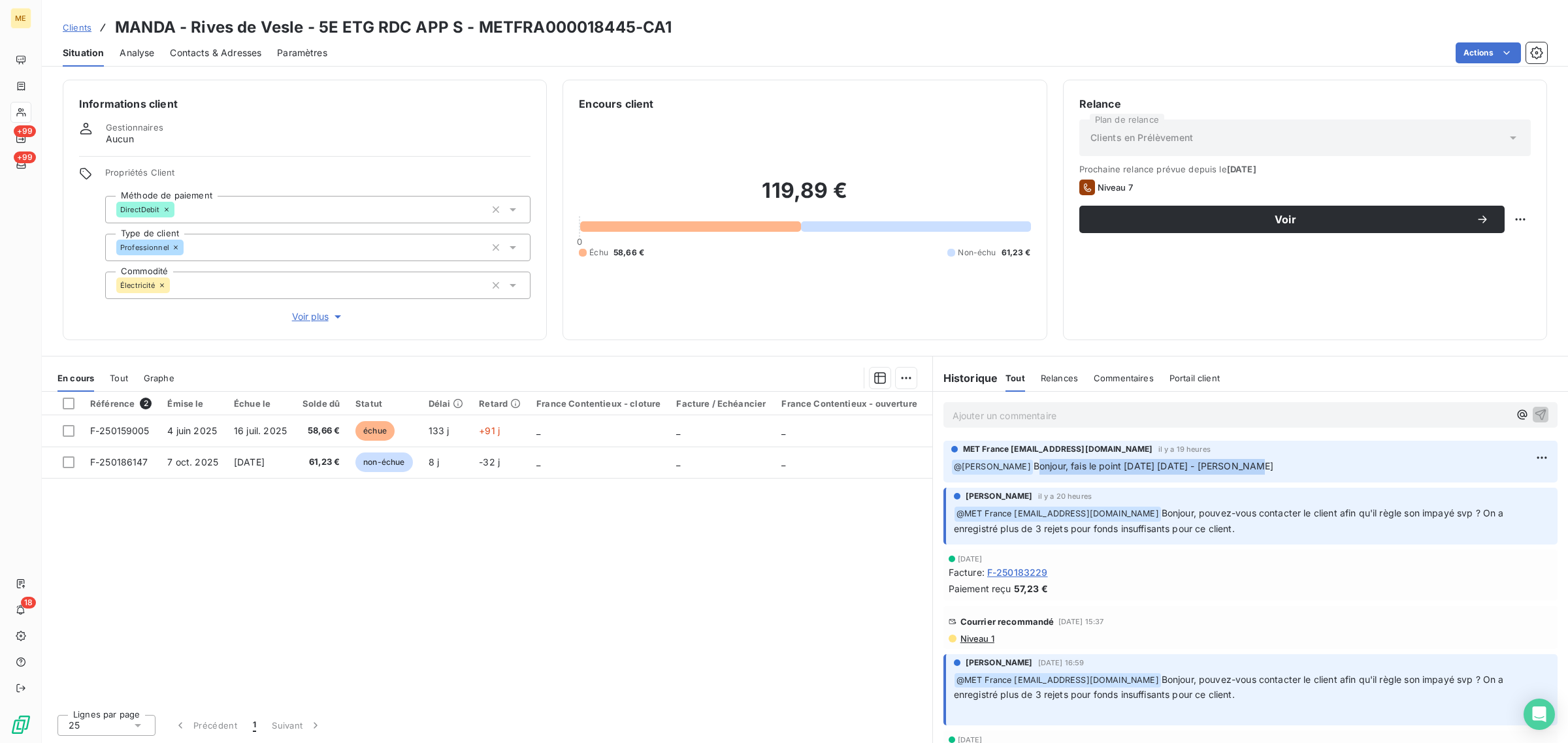
click at [1030, 467] on p "﻿ @ [PERSON_NAME], fais le point [DATE] [DATE] - [PERSON_NAME]" at bounding box center [1250, 466] width 598 height 16
click at [1138, 471] on span "Bonjour, fais le point [DATE] [DATE] - [PERSON_NAME]" at bounding box center [1154, 466] width 241 height 11
drag, startPoint x: 1174, startPoint y: 464, endPoint x: 1047, endPoint y: 467, distance: 127.0
click at [1047, 467] on p "﻿ @ [PERSON_NAME], fais le point [DATE] [DATE] - [PERSON_NAME]" at bounding box center [1250, 466] width 598 height 16
click at [1177, 474] on p "﻿ @ [PERSON_NAME], fais le point [DATE] [DATE] - [PERSON_NAME]" at bounding box center [1250, 466] width 598 height 16
